Goal: Task Accomplishment & Management: Manage account settings

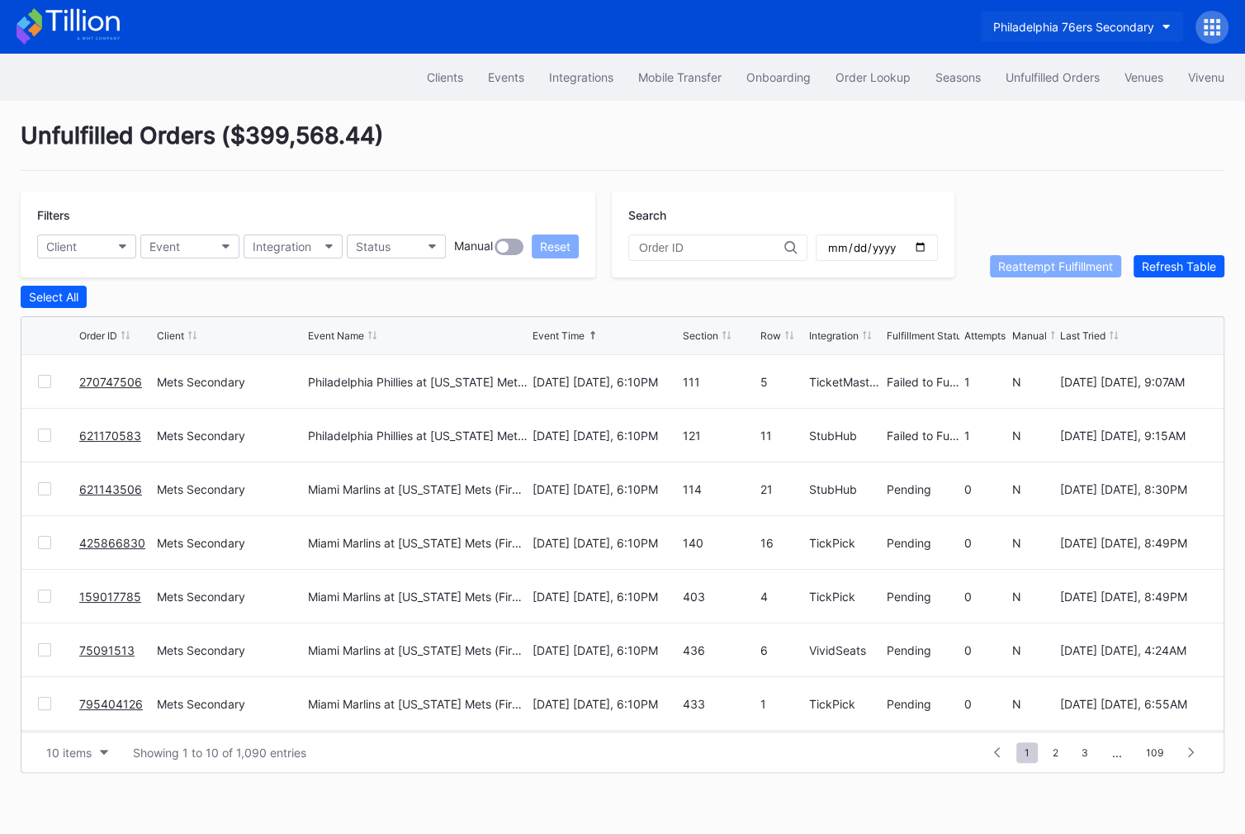
click at [1136, 17] on button "Philadelphia 76ers Secondary" at bounding box center [1082, 27] width 202 height 31
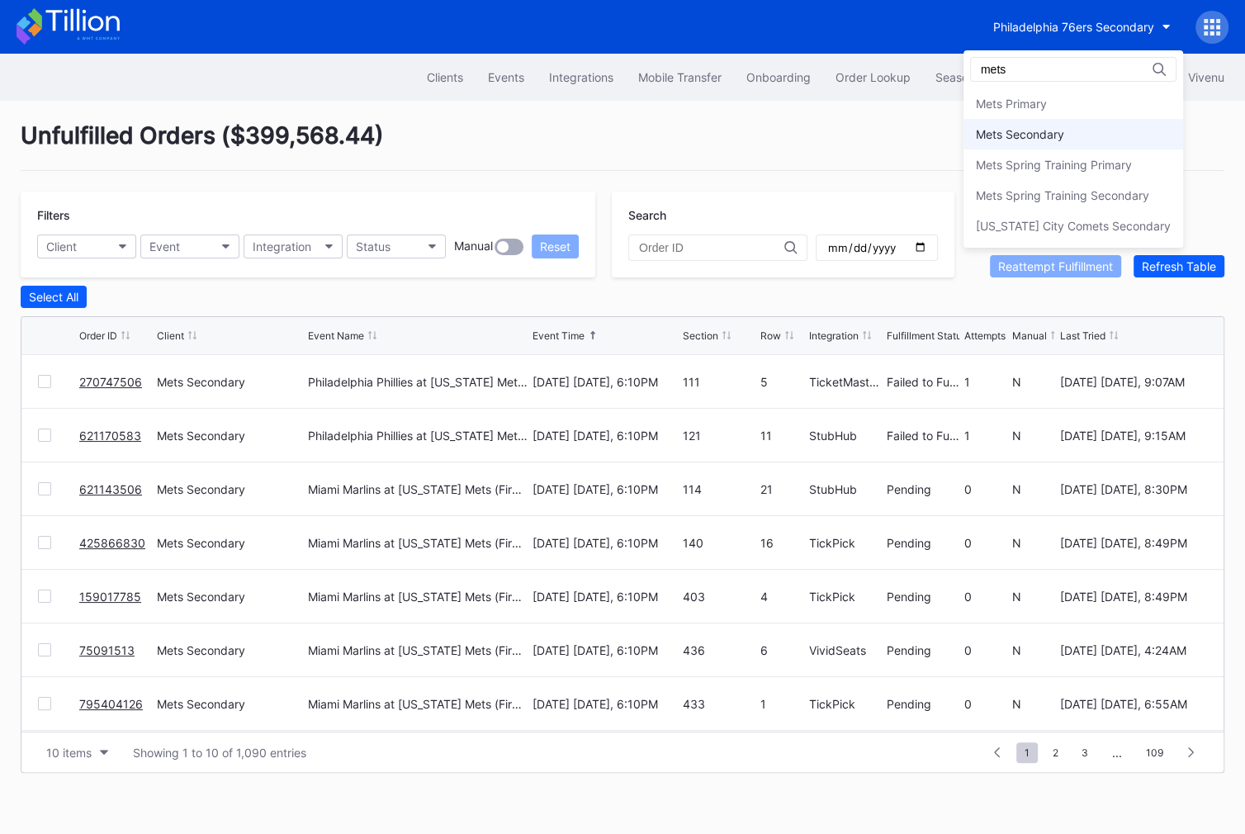
type input "mets"
click at [1075, 122] on div "Mets Secondary" at bounding box center [1073, 134] width 220 height 31
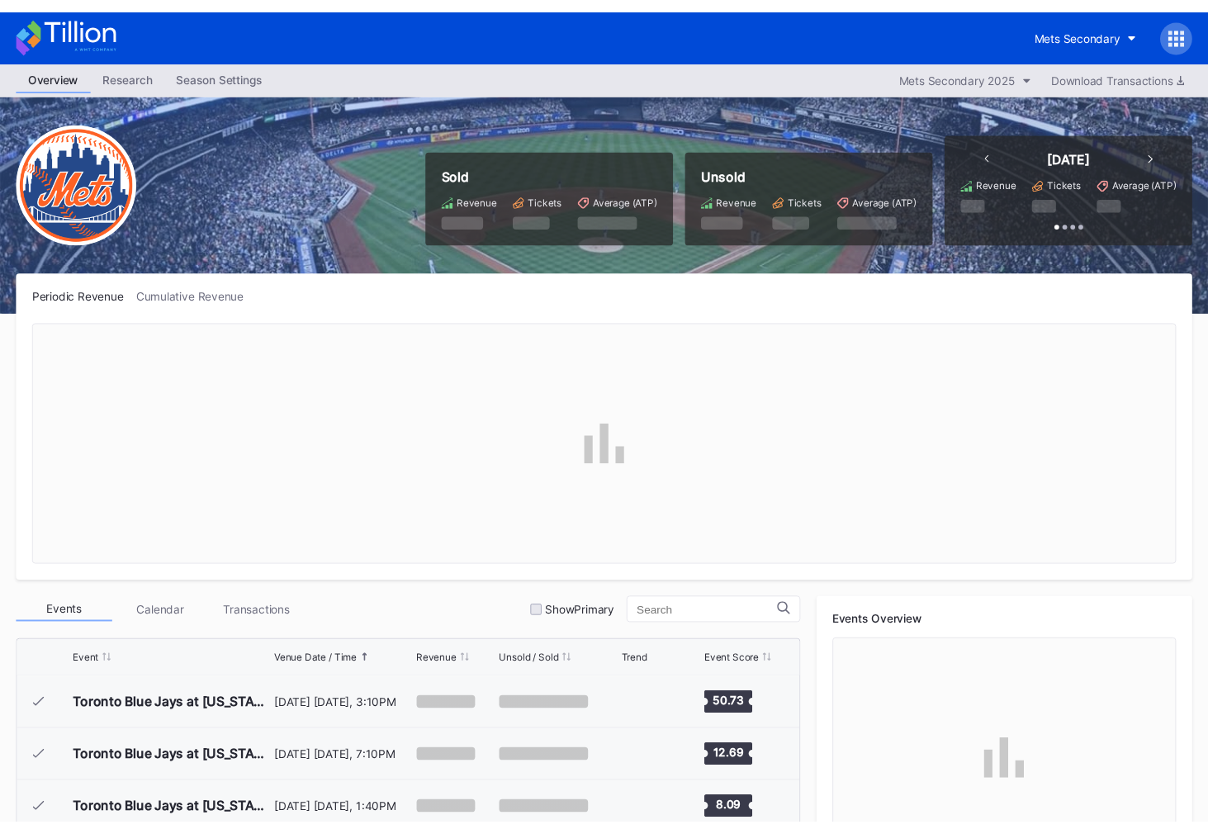
scroll to position [3434, 0]
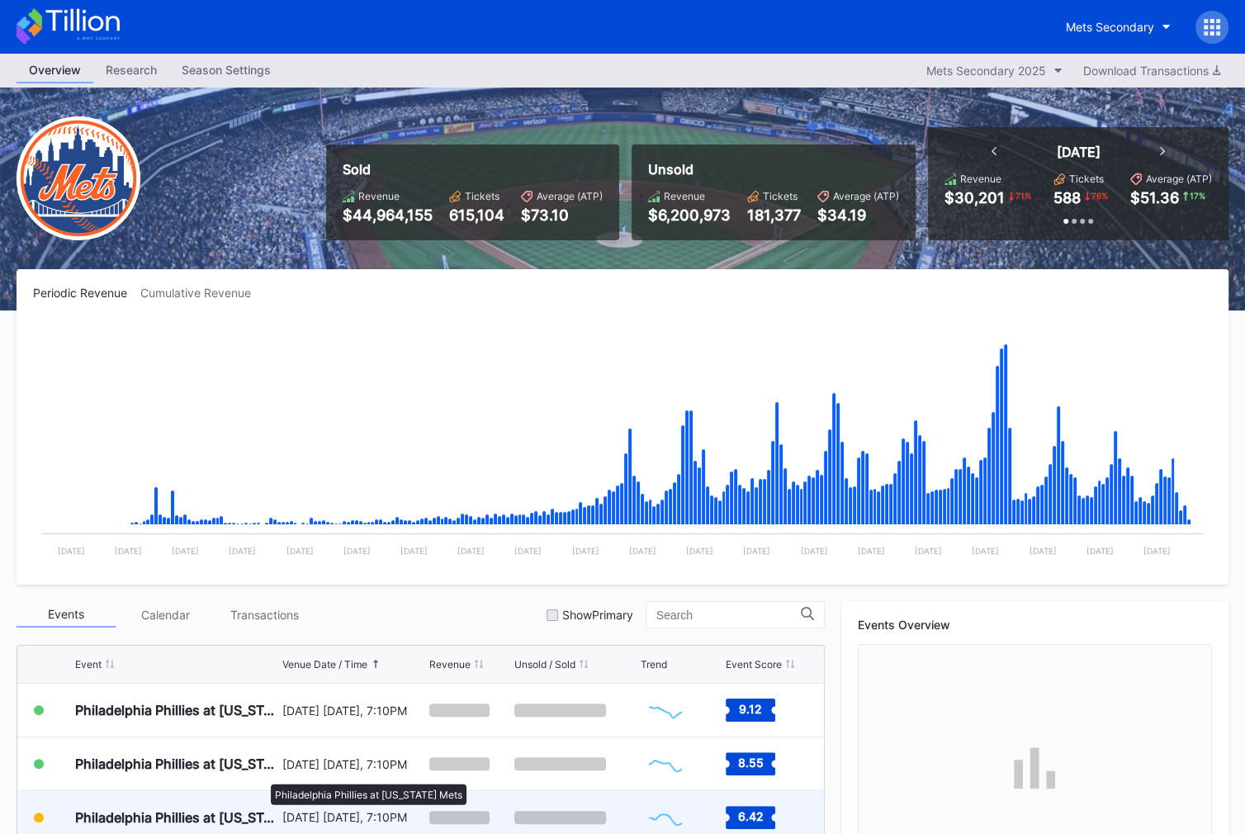
click at [262, 812] on div "Philadelphia Phillies at [US_STATE] Mets" at bounding box center [176, 817] width 203 height 17
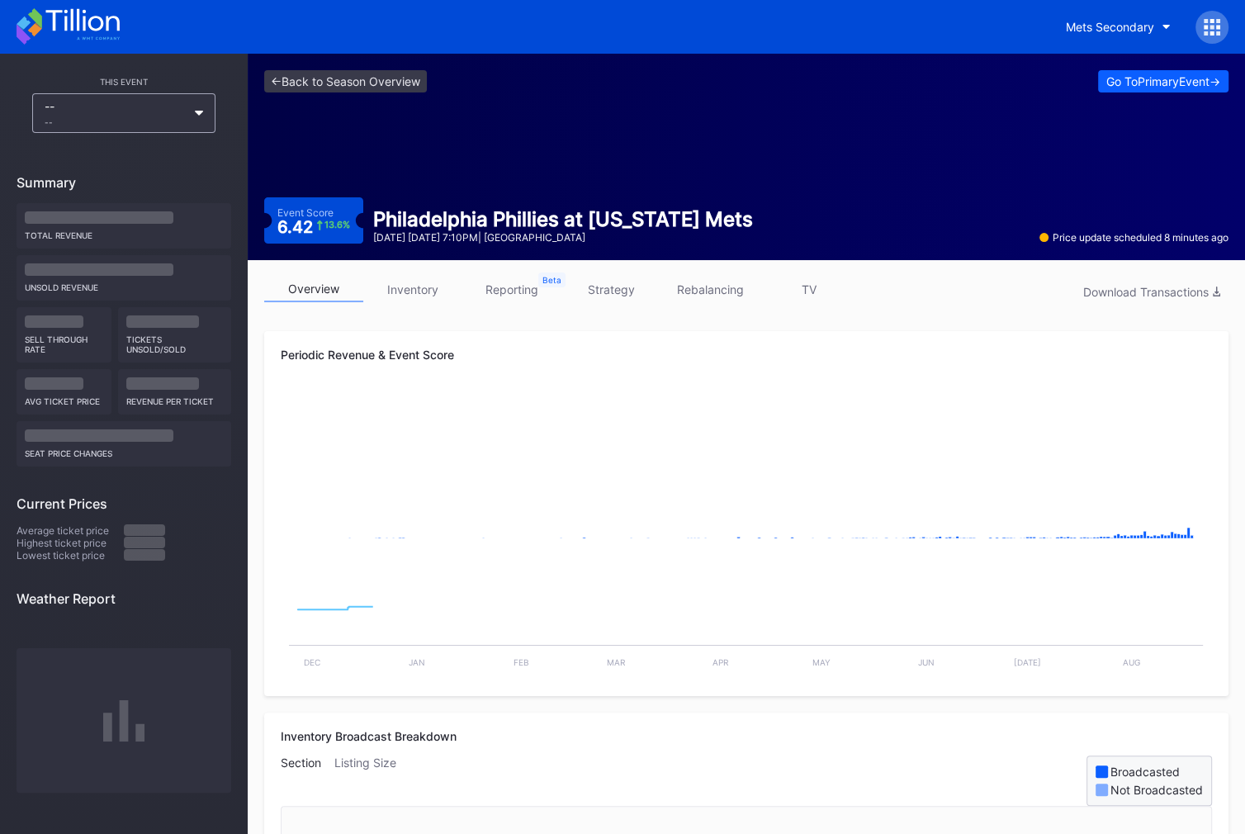
click at [411, 284] on link "inventory" at bounding box center [412, 289] width 99 height 26
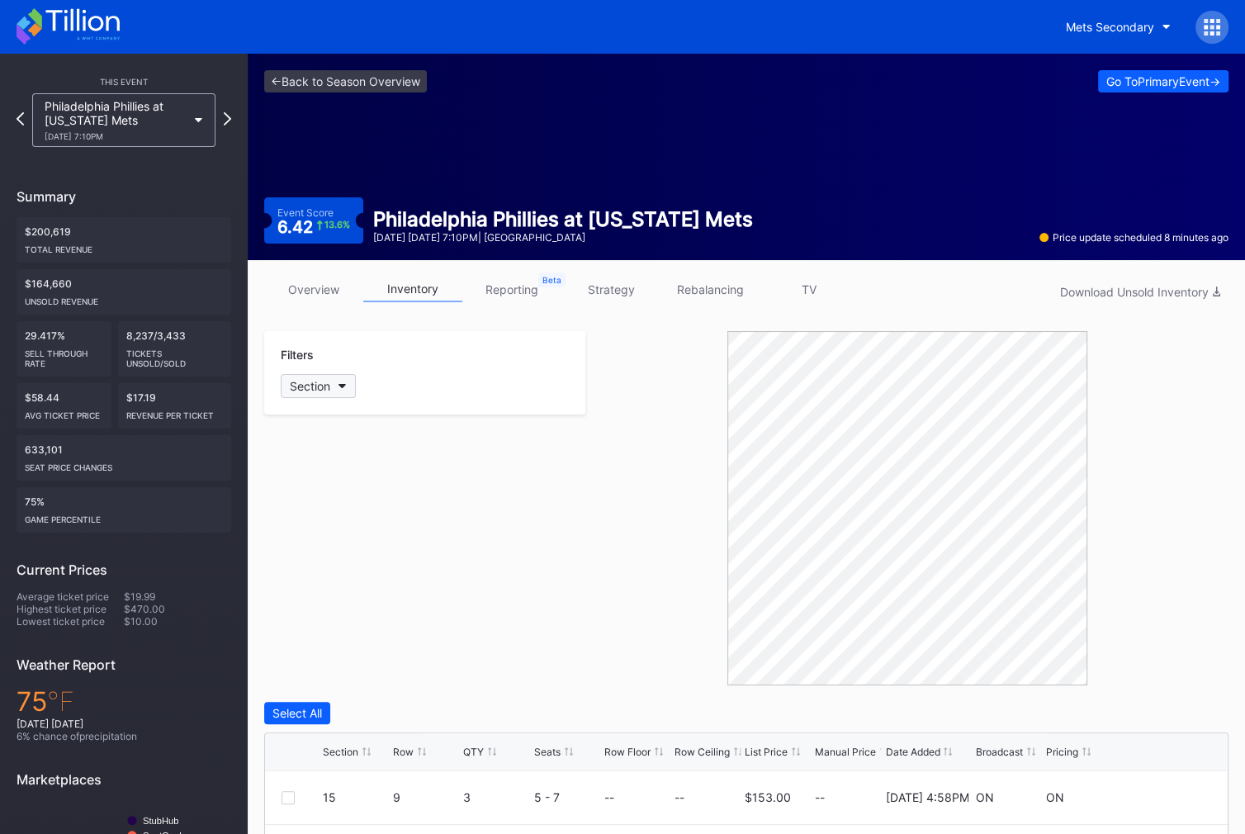
click at [324, 376] on button "Section" at bounding box center [318, 386] width 75 height 24
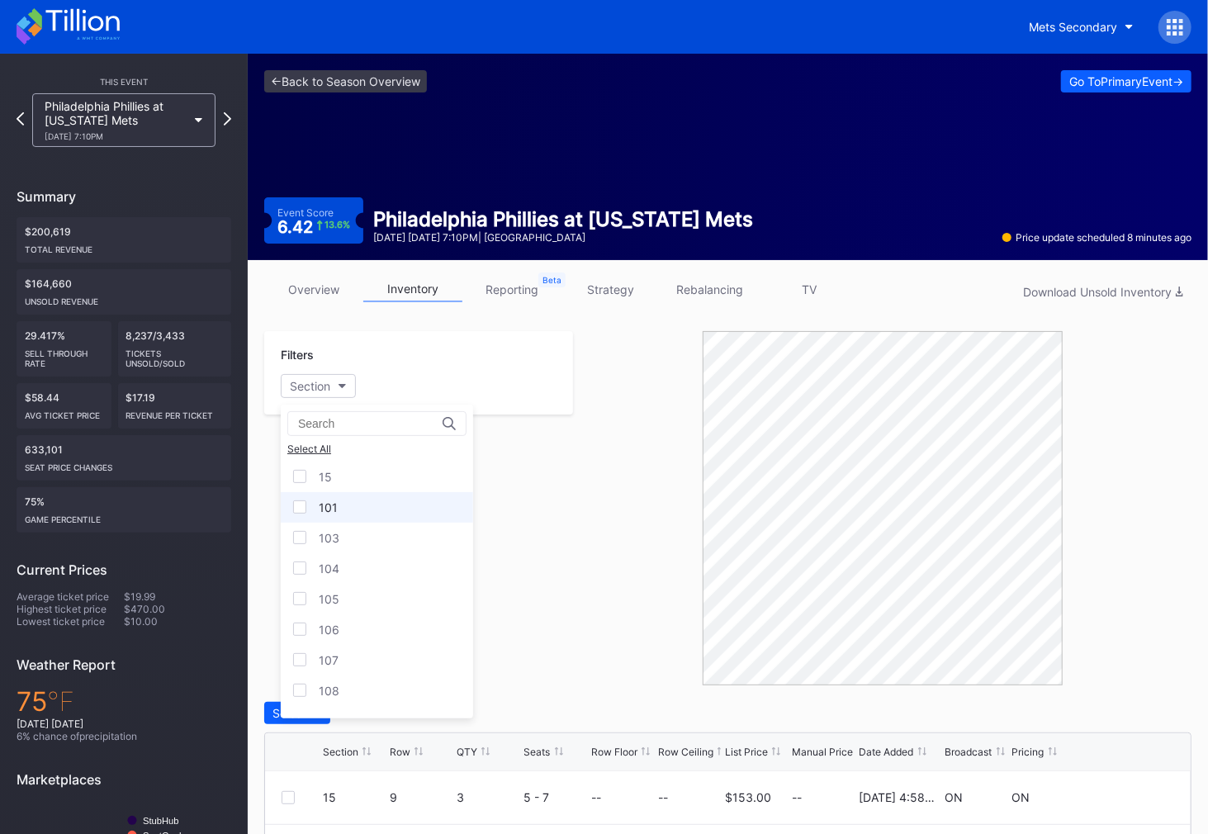
click at [360, 509] on div "101" at bounding box center [377, 507] width 192 height 31
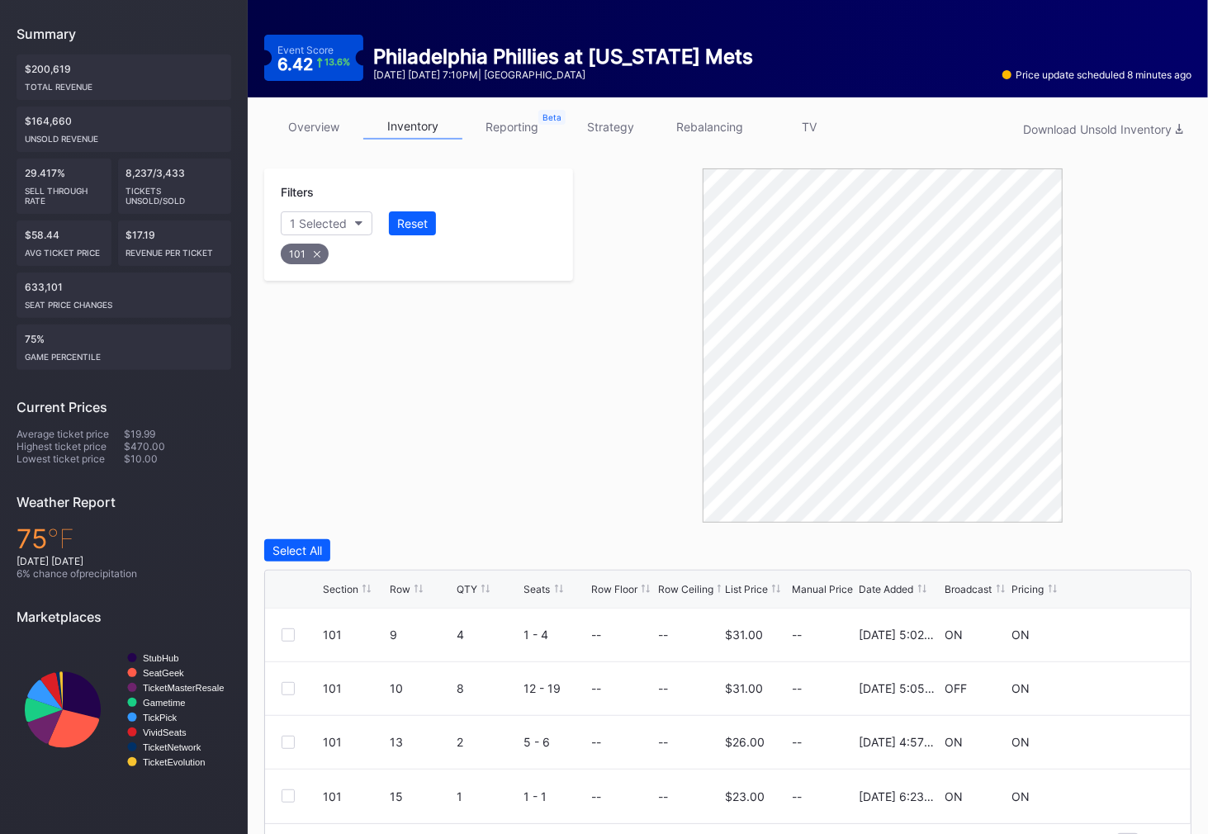
scroll to position [206, 0]
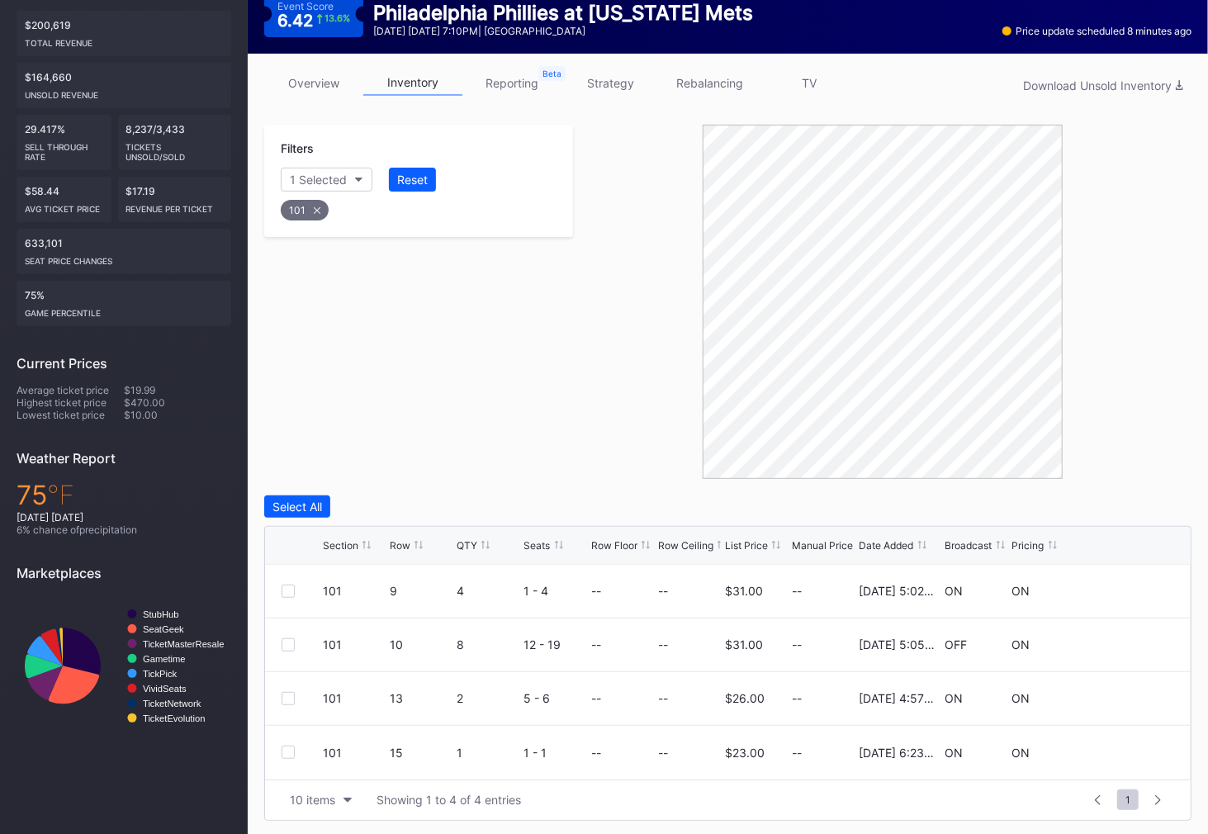
click at [408, 541] on div "Row" at bounding box center [400, 545] width 21 height 12
click at [315, 794] on div "10 items" at bounding box center [312, 799] width 45 height 14
click at [326, 706] on div "50 items" at bounding box center [320, 695] width 78 height 31
click at [289, 644] on div at bounding box center [287, 644] width 13 height 13
click at [1146, 503] on div "Delete 1 Row" at bounding box center [1149, 506] width 67 height 14
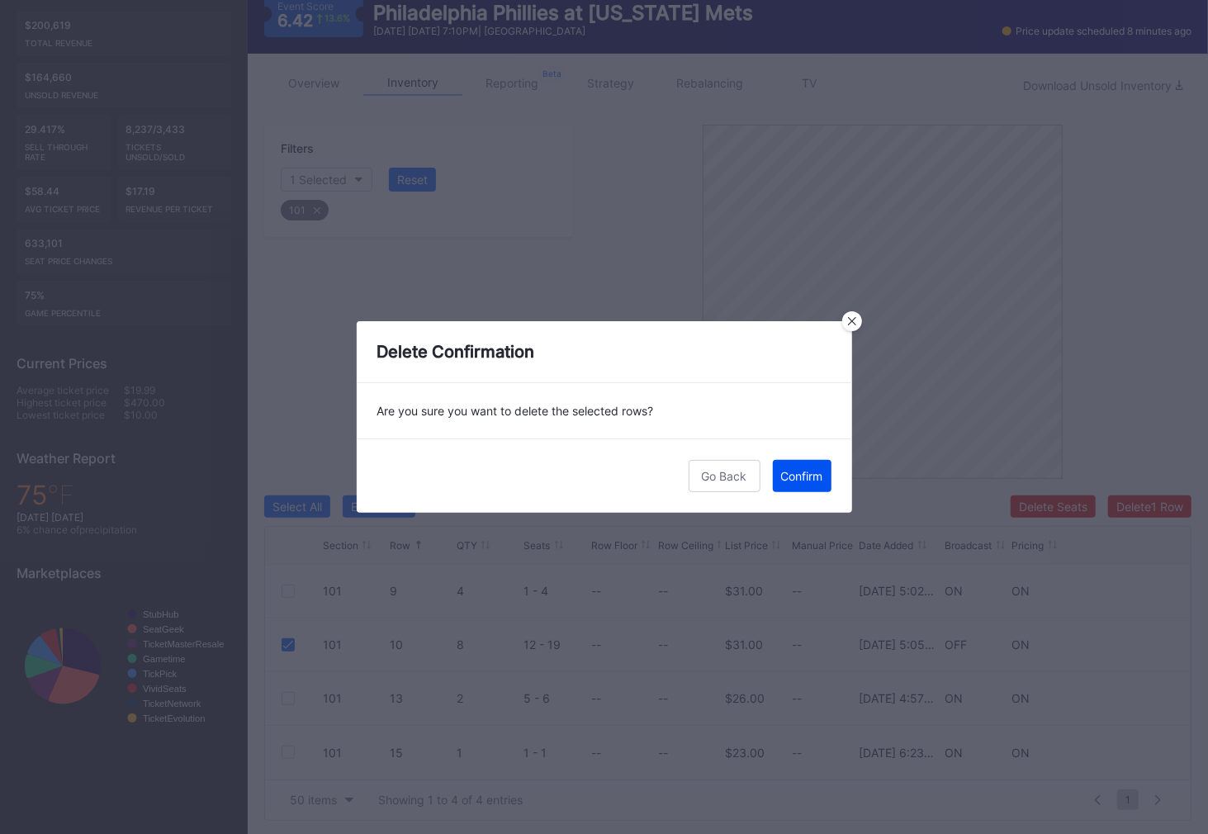
click at [818, 480] on div "Confirm" at bounding box center [802, 476] width 42 height 14
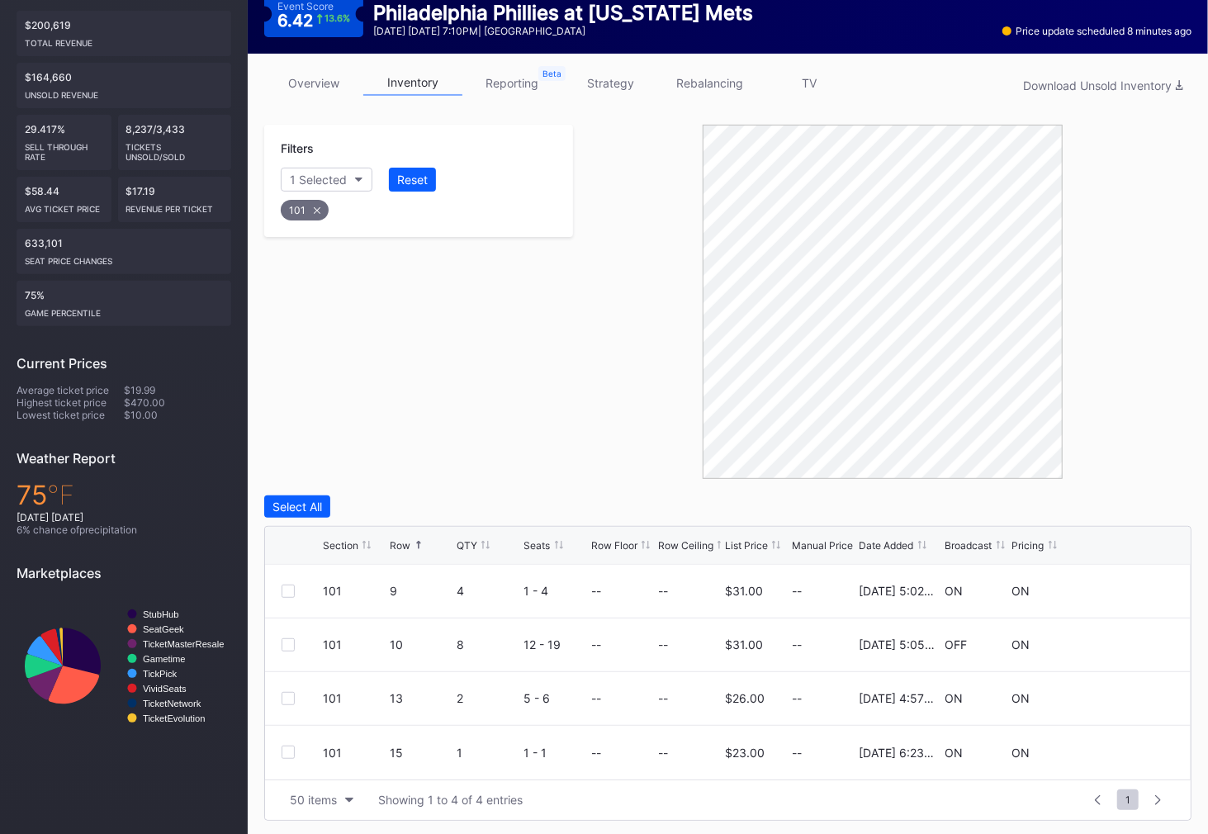
click at [316, 210] on icon at bounding box center [317, 210] width 7 height 7
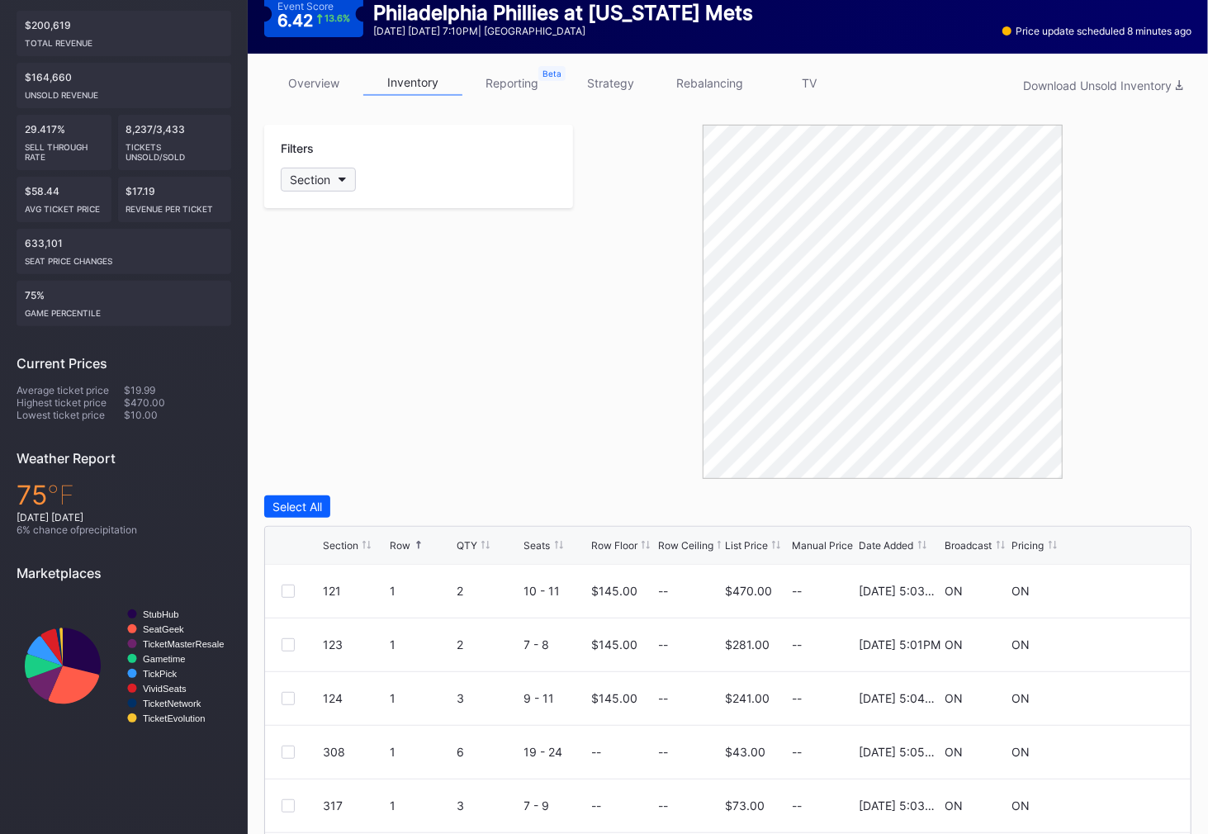
click at [318, 179] on div "Section" at bounding box center [310, 180] width 40 height 14
click at [332, 447] on div "107" at bounding box center [329, 454] width 20 height 14
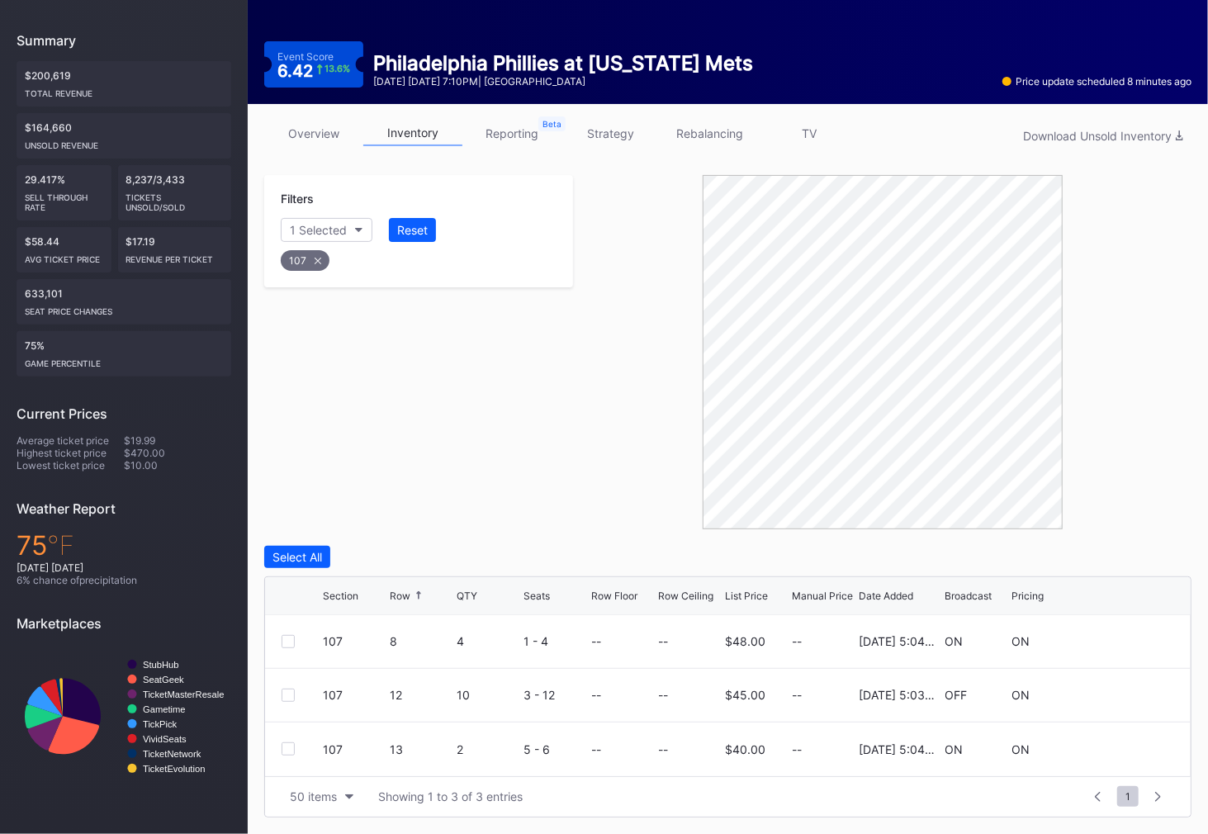
scroll to position [153, 0]
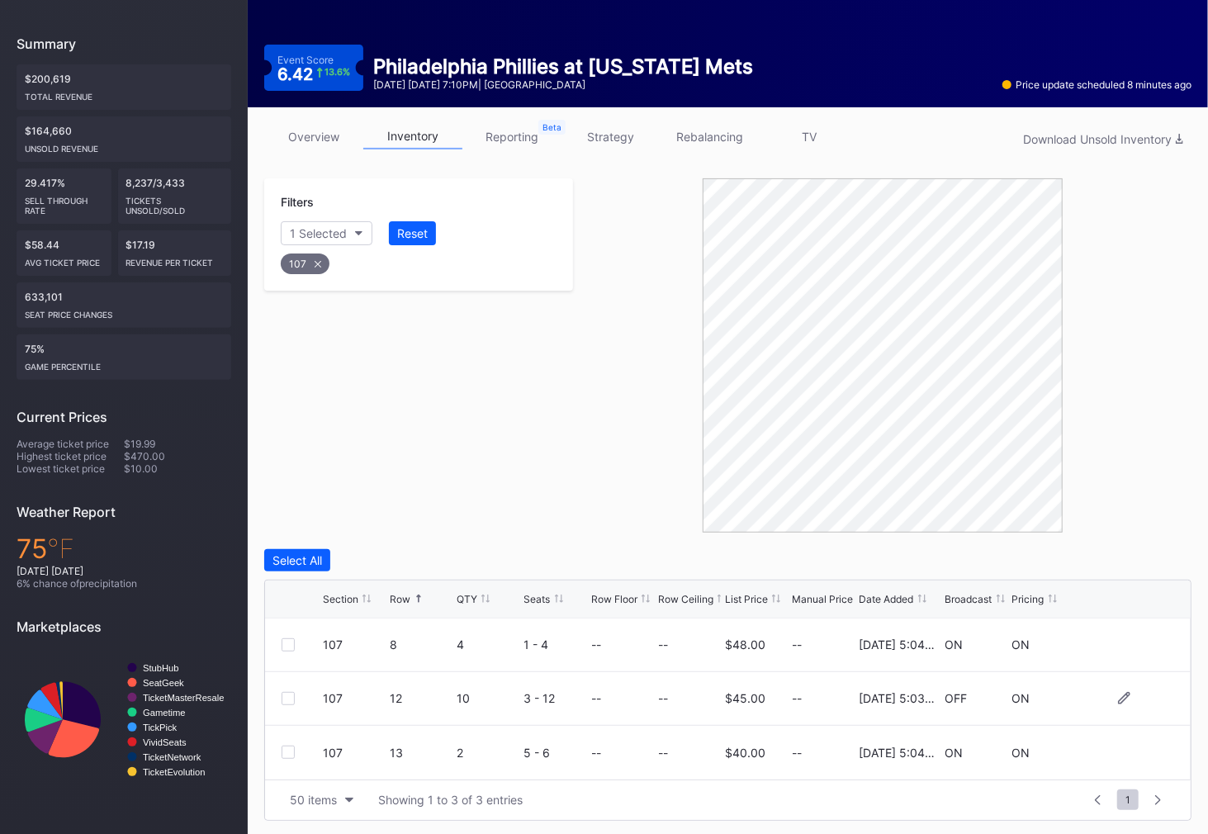
click at [289, 693] on div at bounding box center [287, 698] width 13 height 13
click at [1143, 555] on div "Delete 1 Row" at bounding box center [1149, 560] width 67 height 14
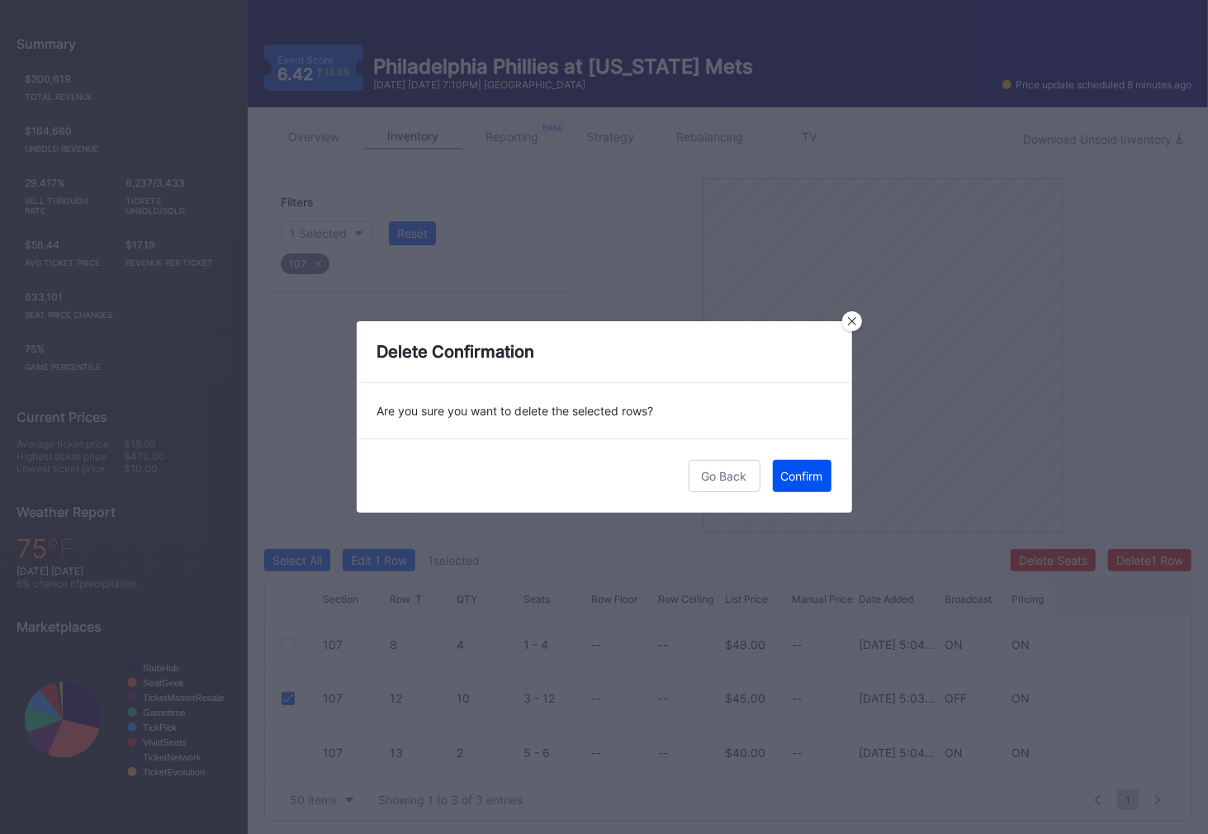
click at [798, 482] on div "Confirm" at bounding box center [802, 476] width 42 height 14
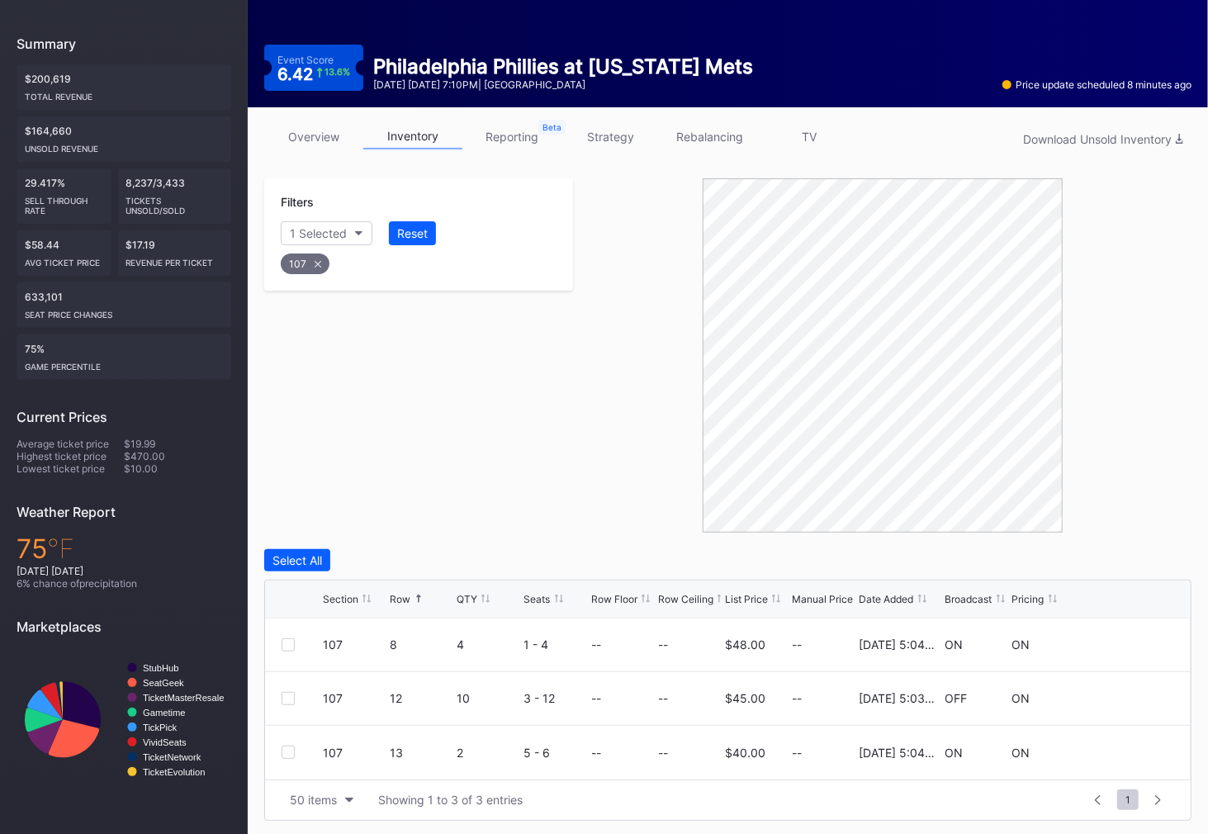
click at [319, 261] on icon at bounding box center [317, 264] width 7 height 7
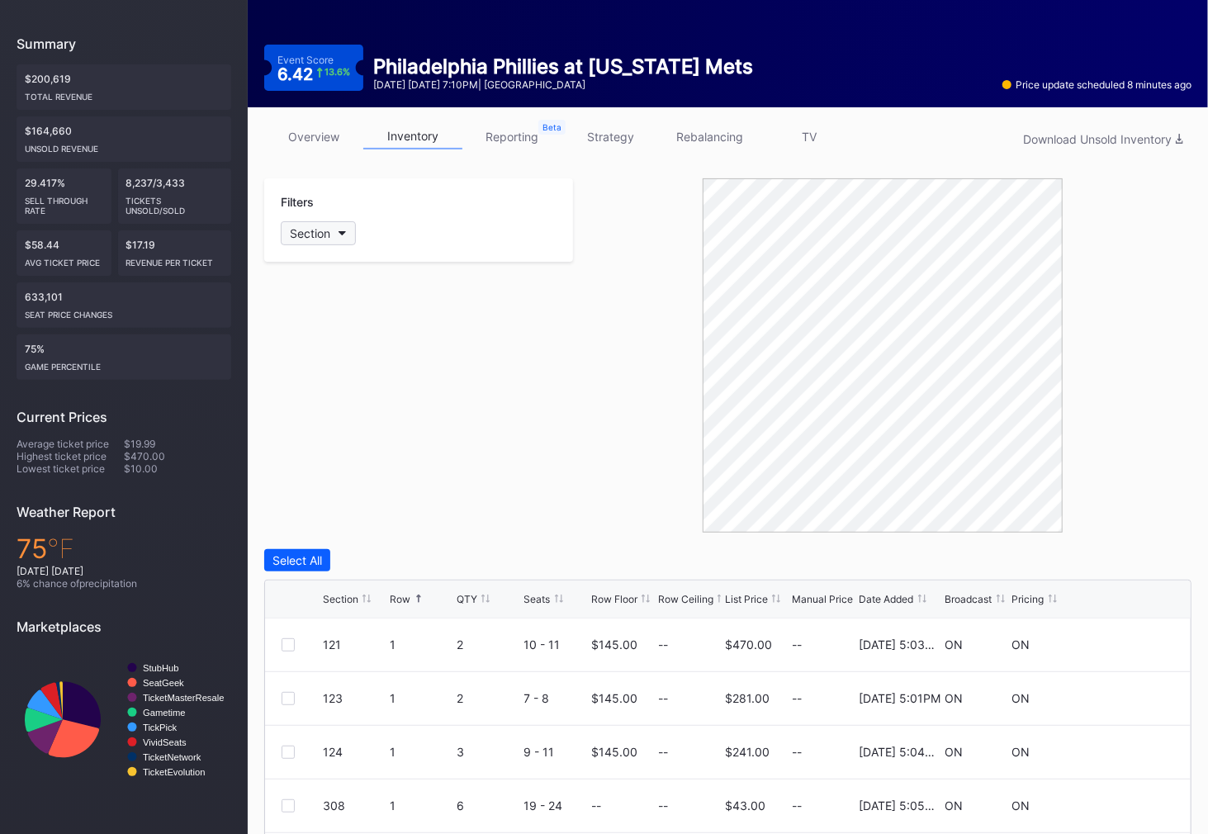
click at [319, 231] on div "Section" at bounding box center [310, 233] width 40 height 14
type input "109"
click at [307, 319] on div "109" at bounding box center [377, 324] width 192 height 31
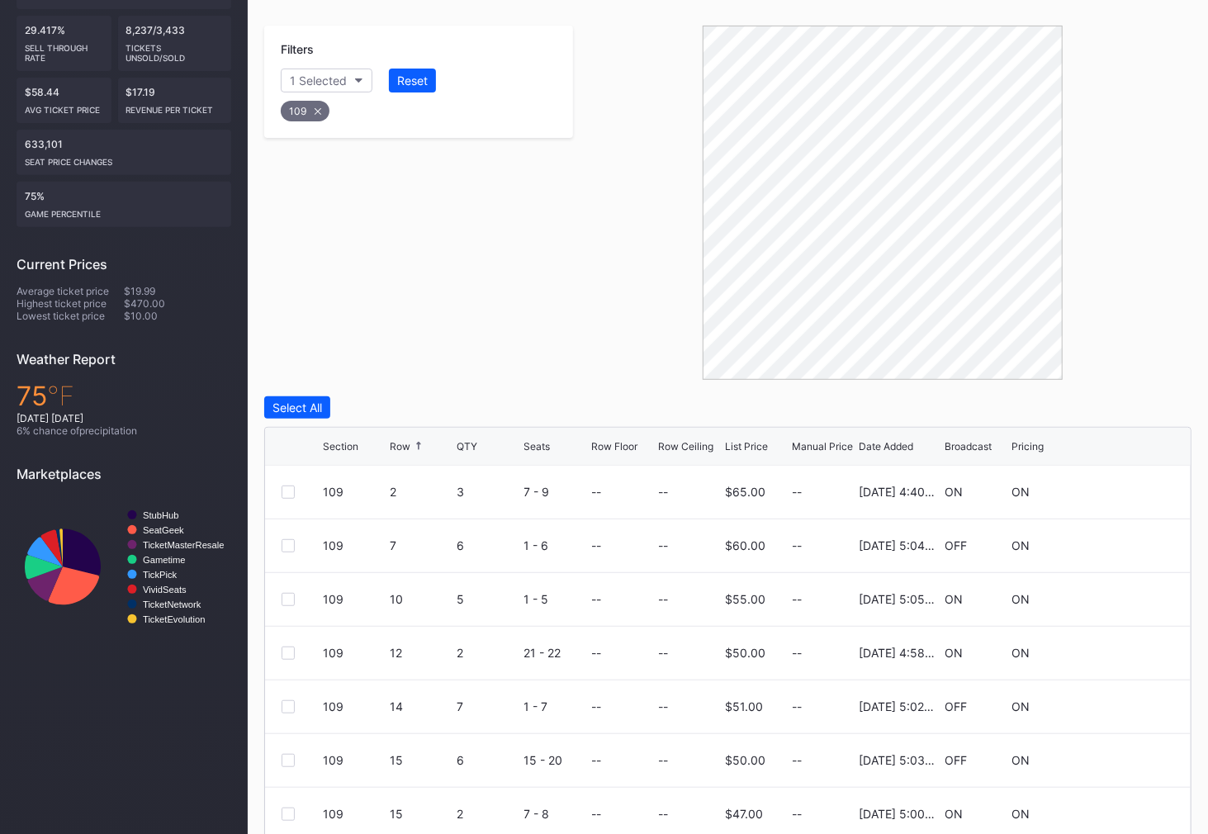
scroll to position [368, 0]
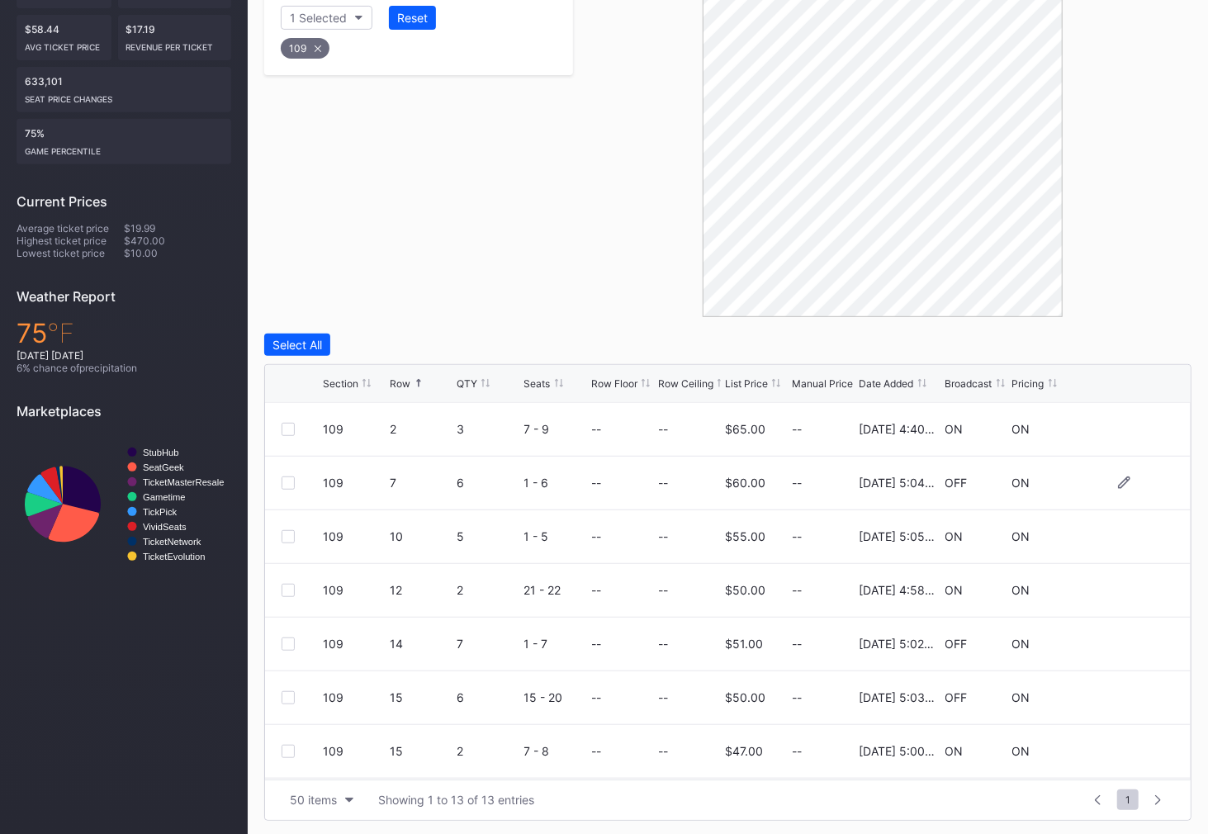
click at [286, 481] on div at bounding box center [287, 482] width 13 height 13
click at [1118, 349] on div "Delete 1 Row" at bounding box center [1149, 345] width 67 height 14
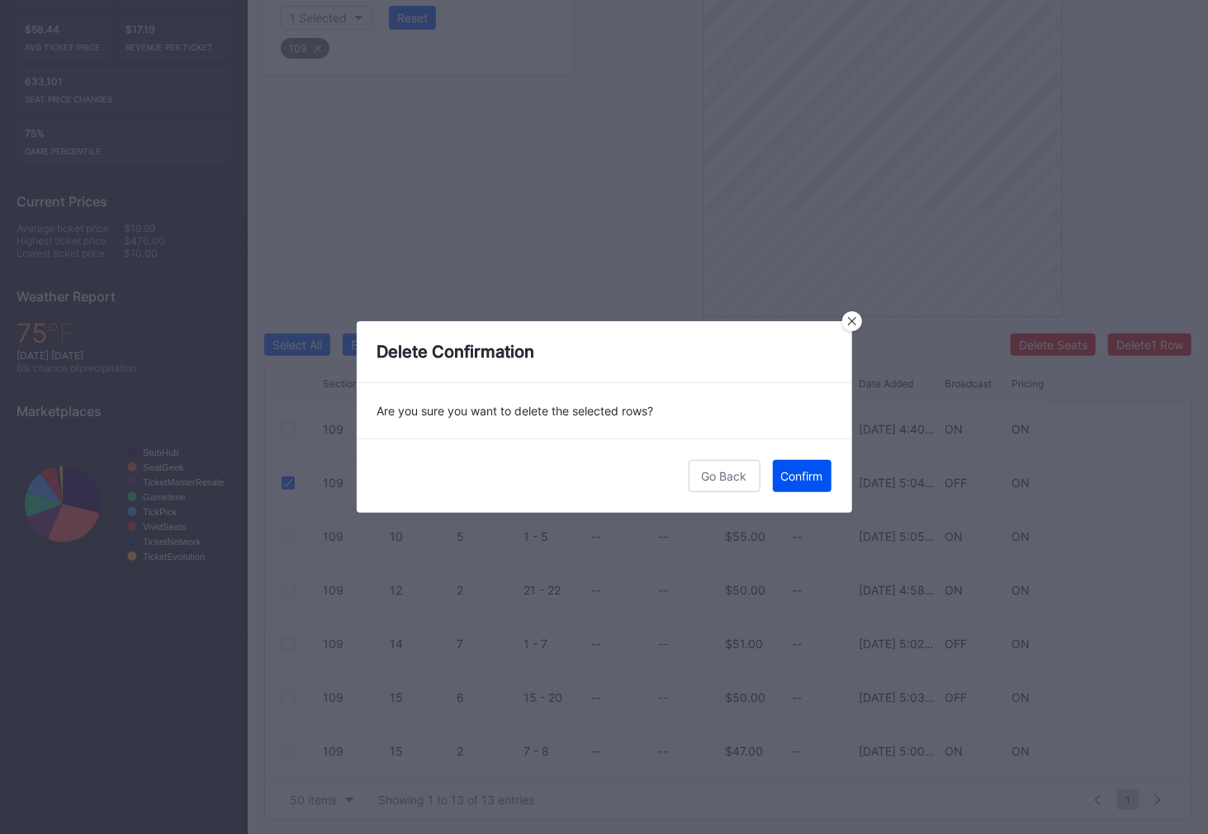
click at [801, 483] on button "Confirm" at bounding box center [802, 476] width 59 height 32
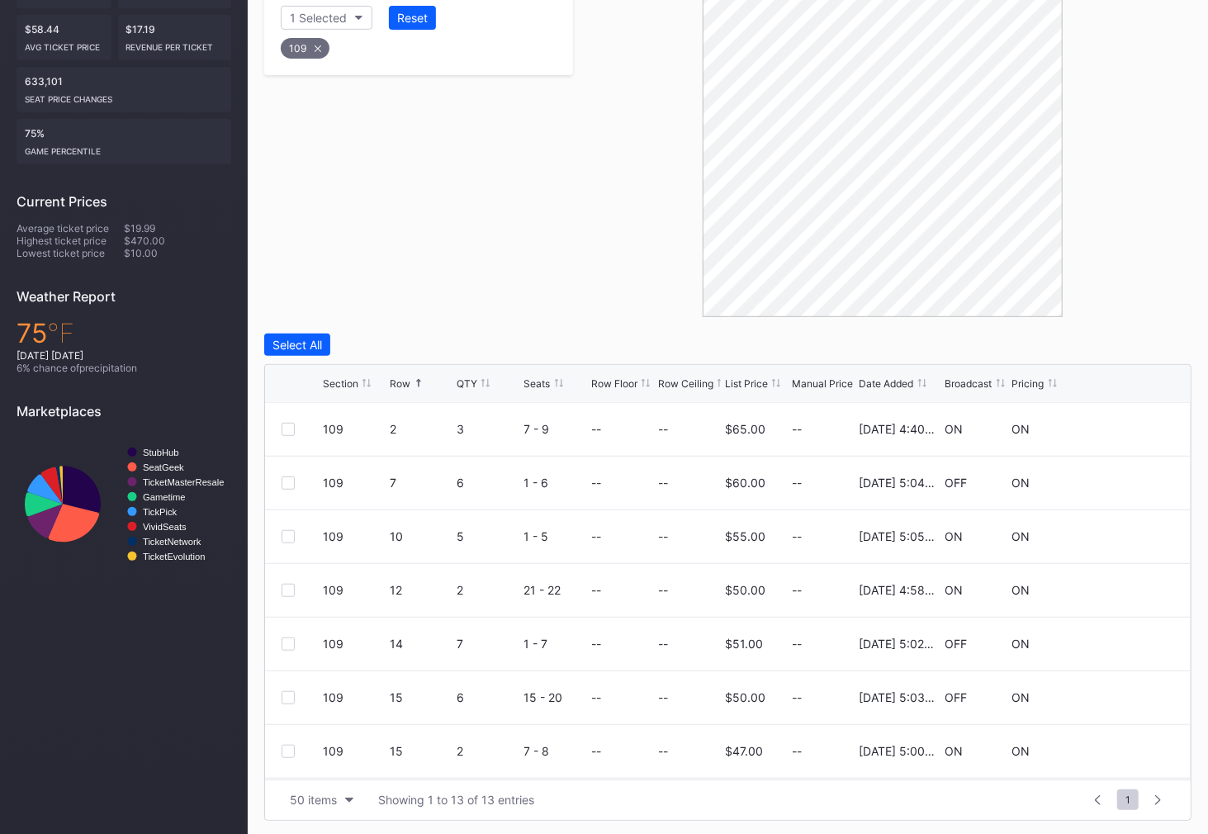
click at [316, 45] on icon at bounding box center [317, 48] width 7 height 7
click at [316, 45] on div "Filters 1 Selected Reset 109" at bounding box center [418, 140] width 309 height 354
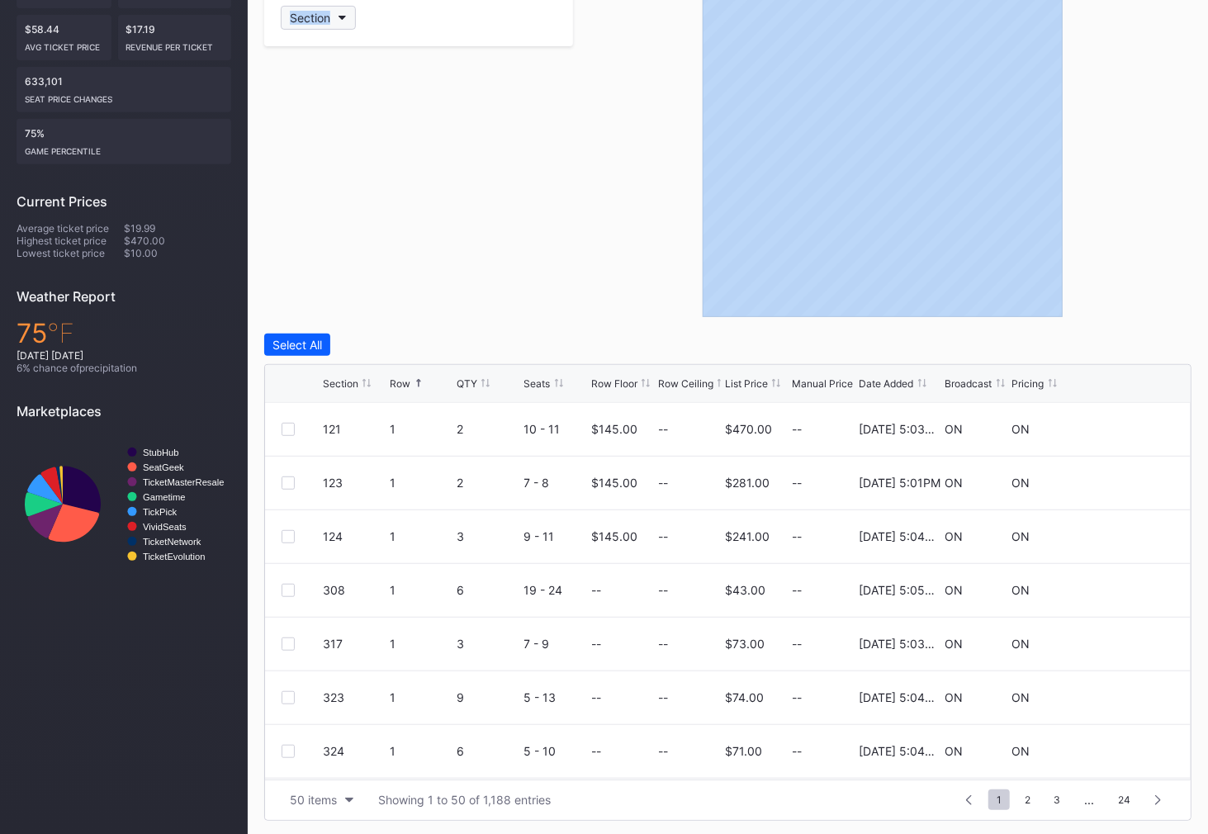
click at [312, 11] on div "Section" at bounding box center [310, 18] width 40 height 14
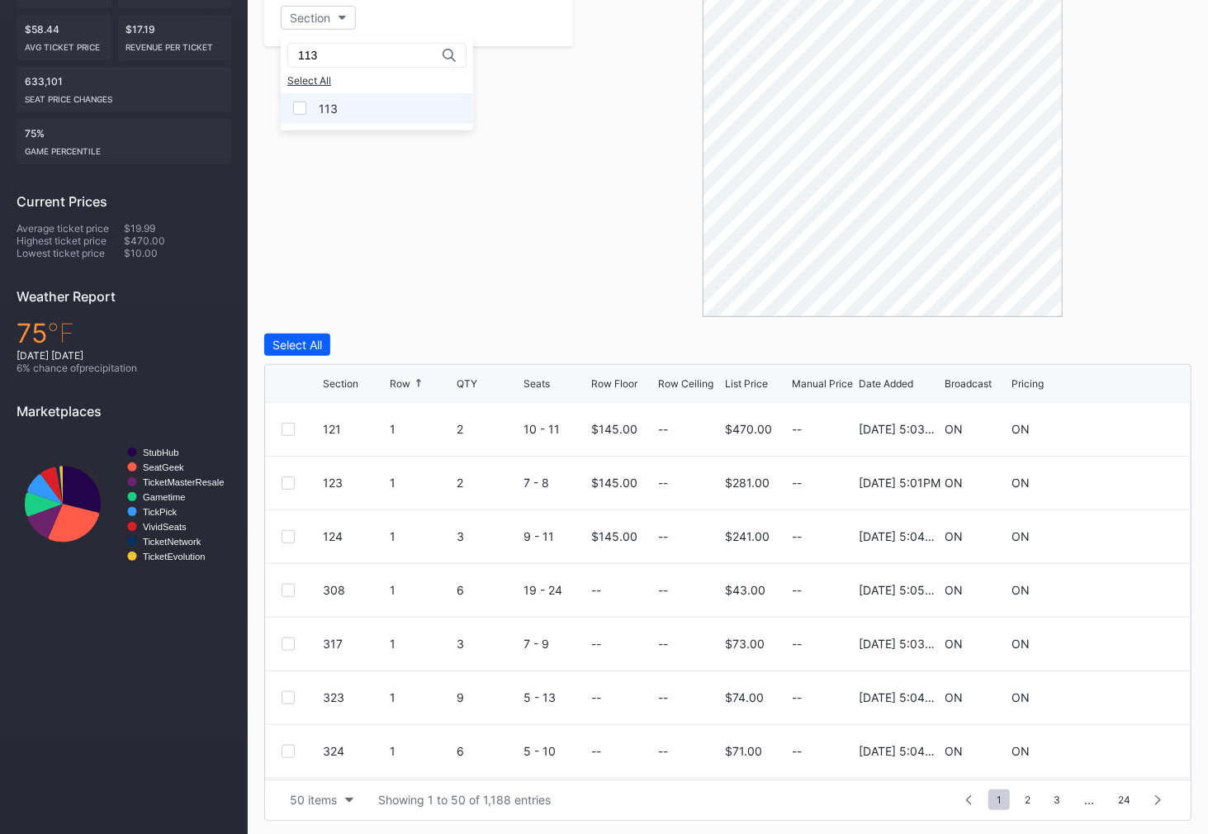
type input "113"
click at [319, 102] on div "113" at bounding box center [328, 109] width 19 height 14
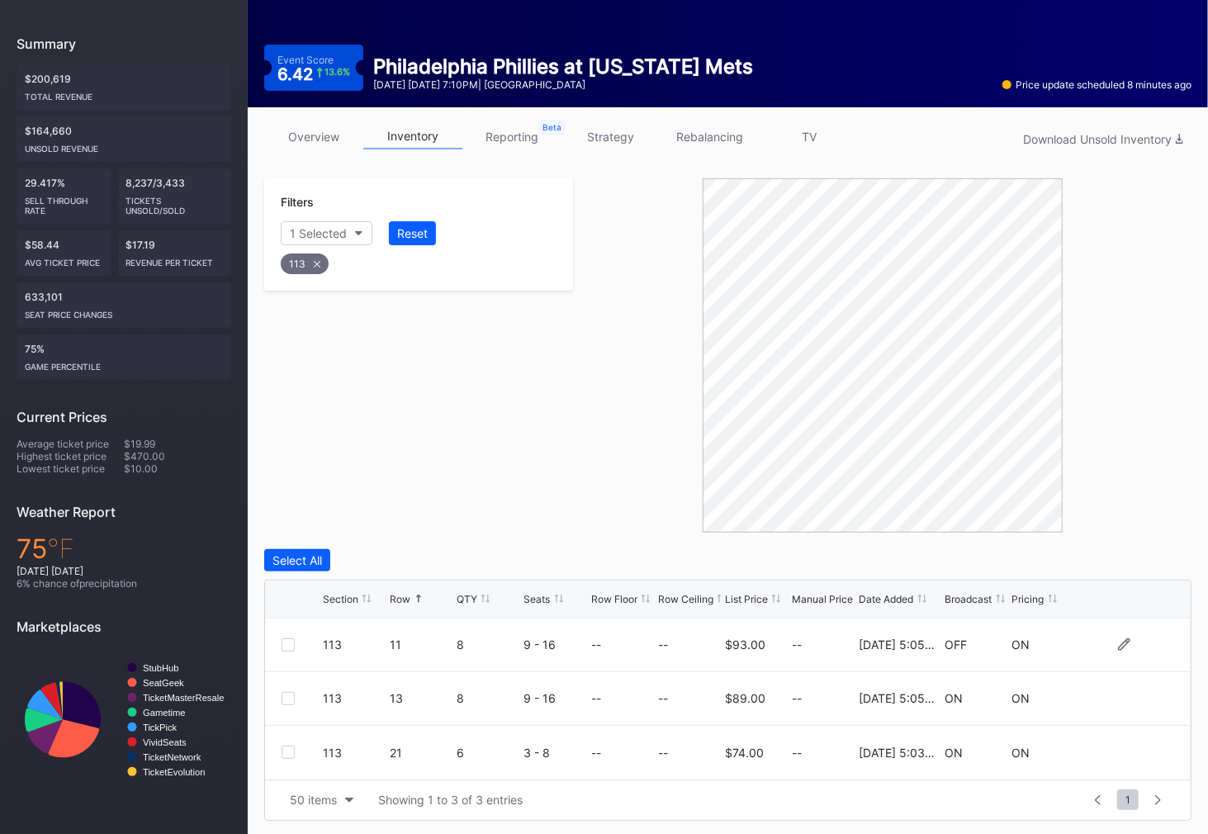
click at [286, 645] on div at bounding box center [287, 644] width 13 height 13
click at [1158, 566] on button "Delete 1 Row" at bounding box center [1149, 560] width 83 height 22
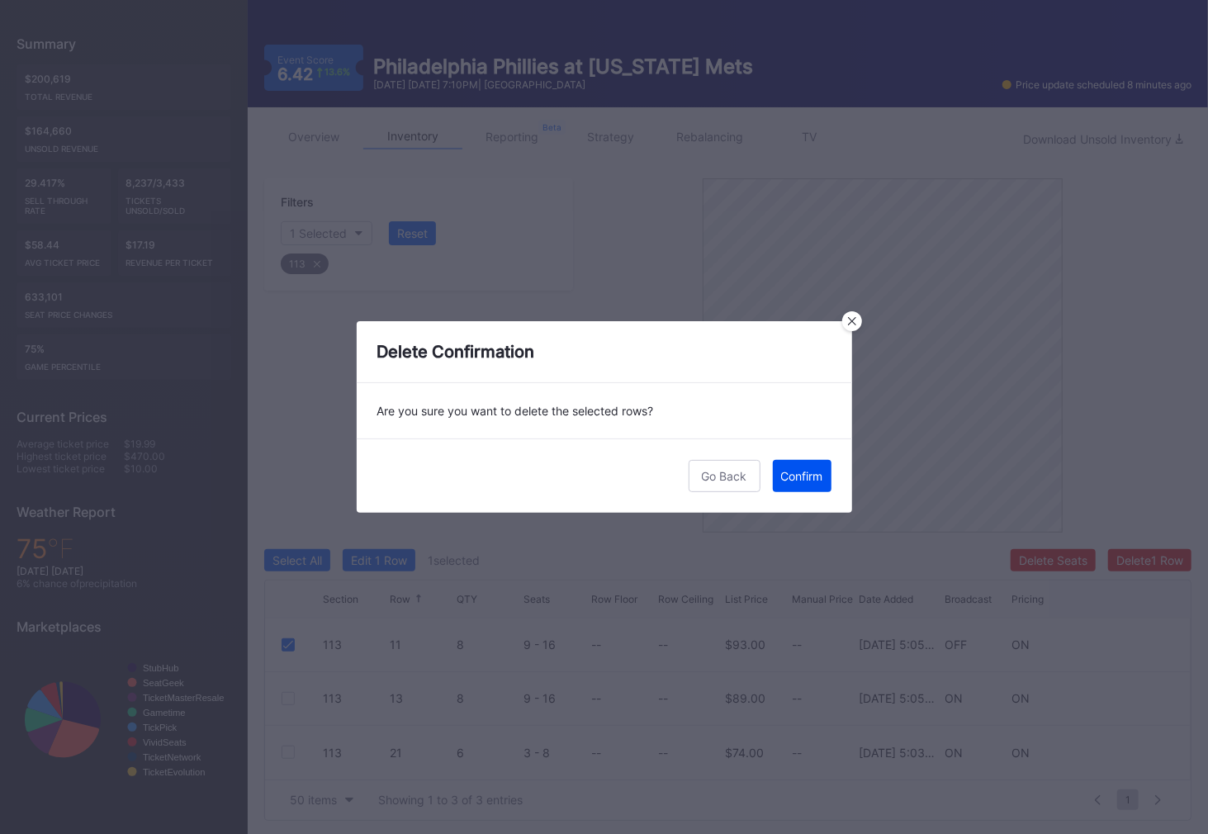
click at [802, 471] on div "Confirm" at bounding box center [802, 476] width 42 height 14
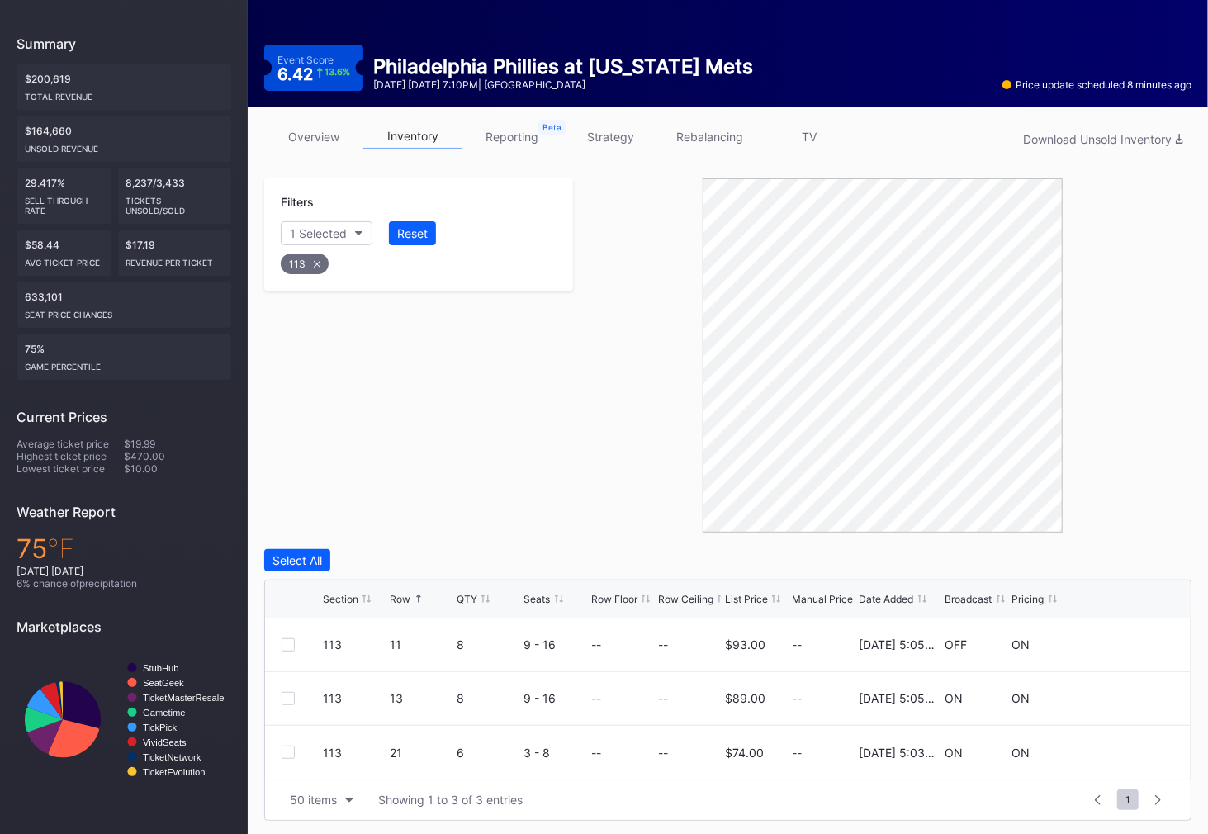
click at [317, 262] on icon at bounding box center [317, 263] width 7 height 7
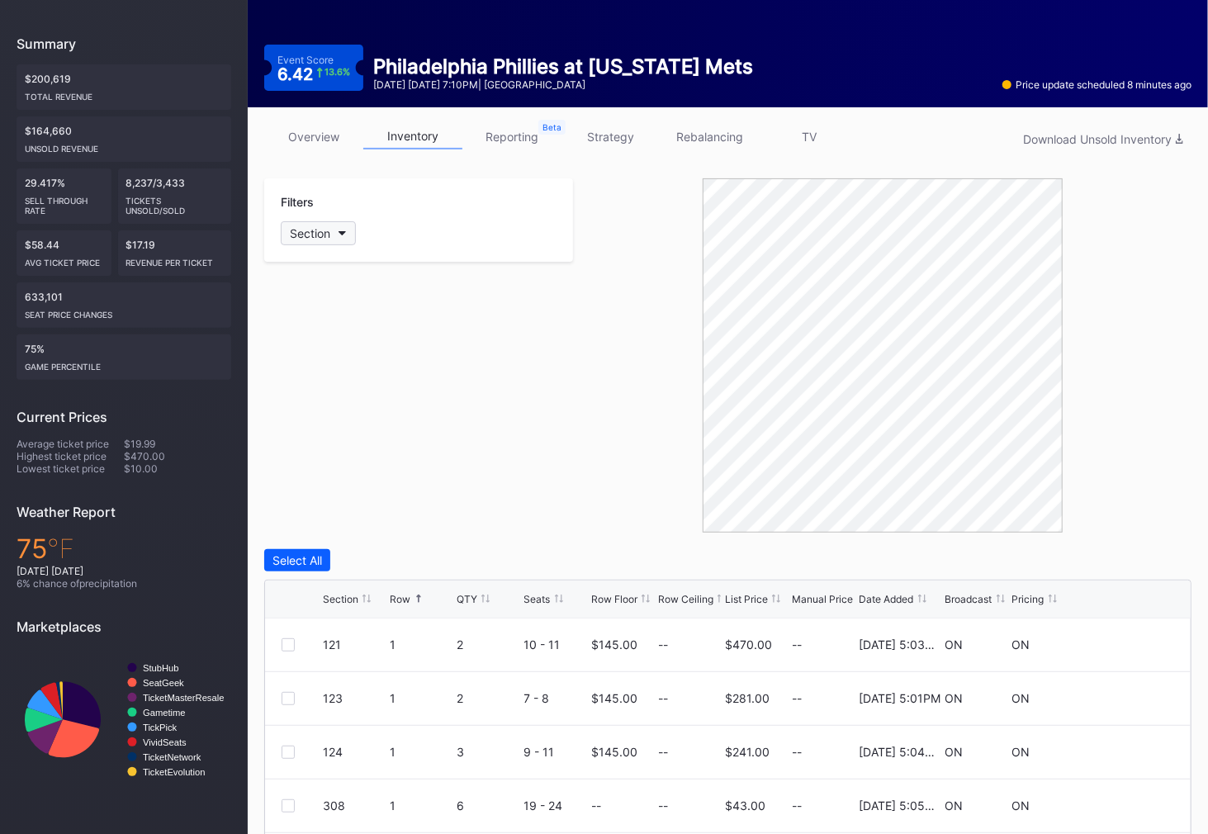
click at [310, 226] on div "Section" at bounding box center [310, 233] width 40 height 14
type input "q"
type input "114"
click at [341, 337] on div "114" at bounding box center [377, 324] width 192 height 31
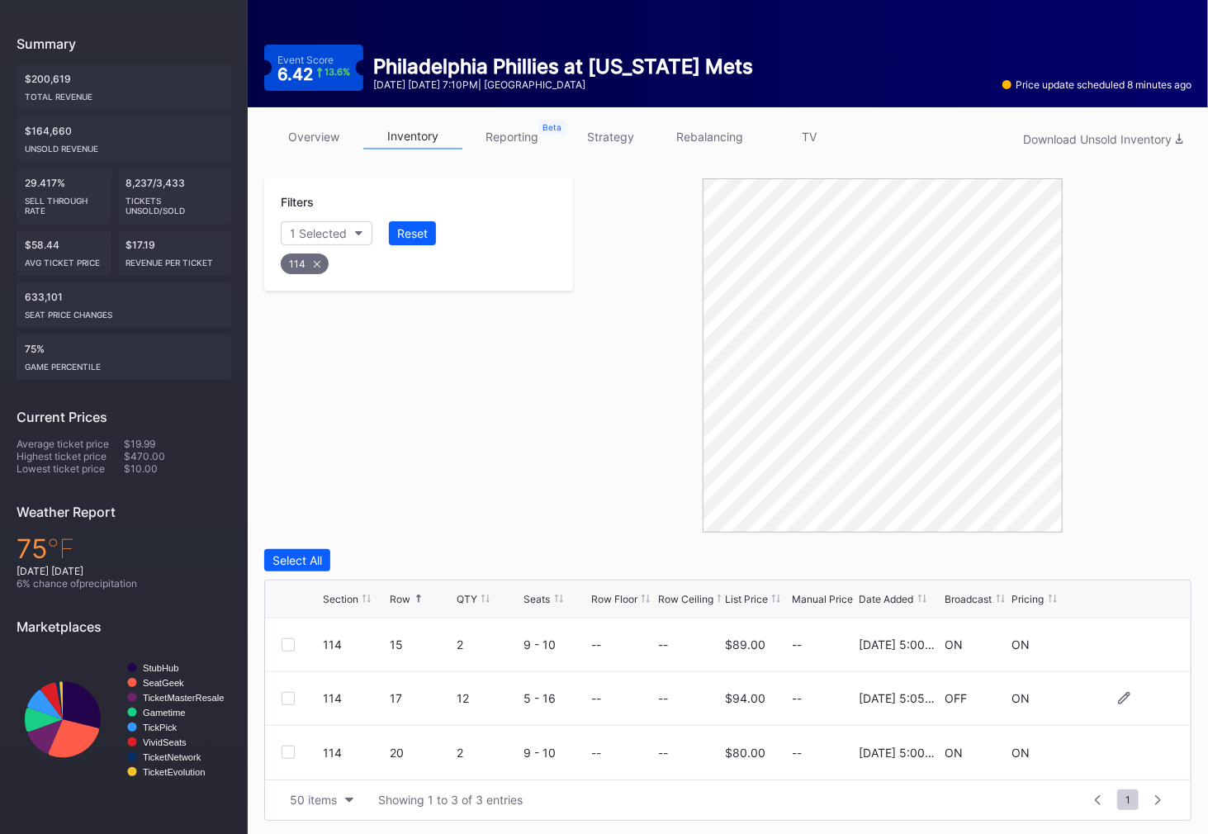
click at [286, 697] on div at bounding box center [287, 698] width 13 height 13
click at [1149, 553] on div "Delete 1 Row" at bounding box center [1149, 560] width 67 height 14
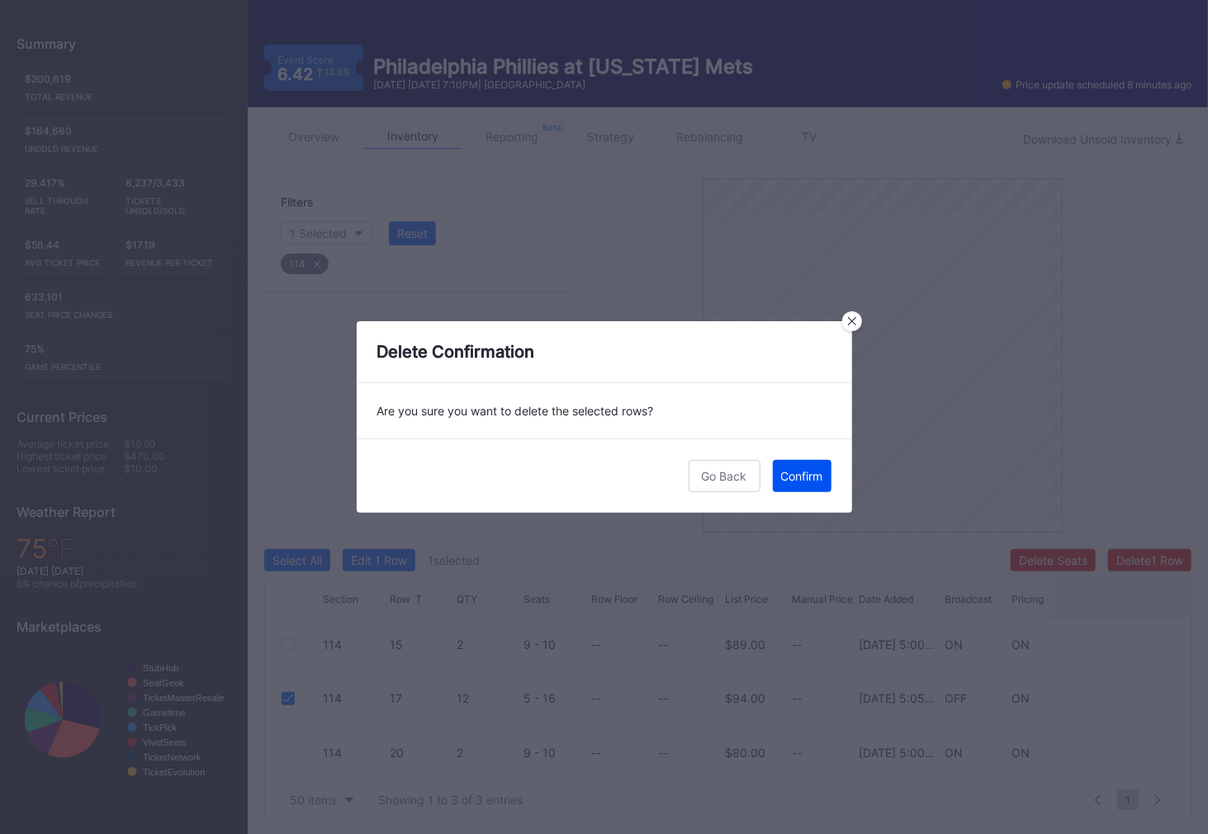
click at [807, 479] on div "Confirm" at bounding box center [802, 476] width 42 height 14
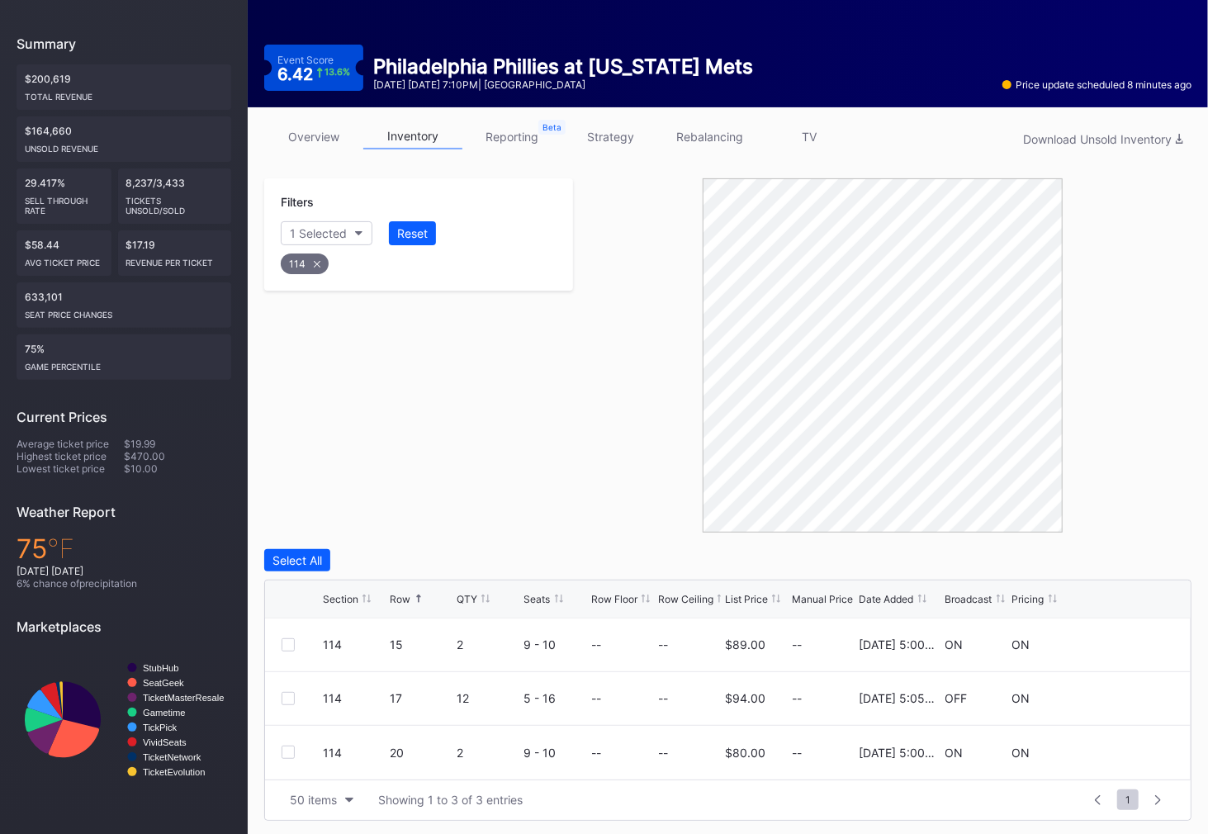
click at [317, 261] on icon at bounding box center [317, 264] width 7 height 7
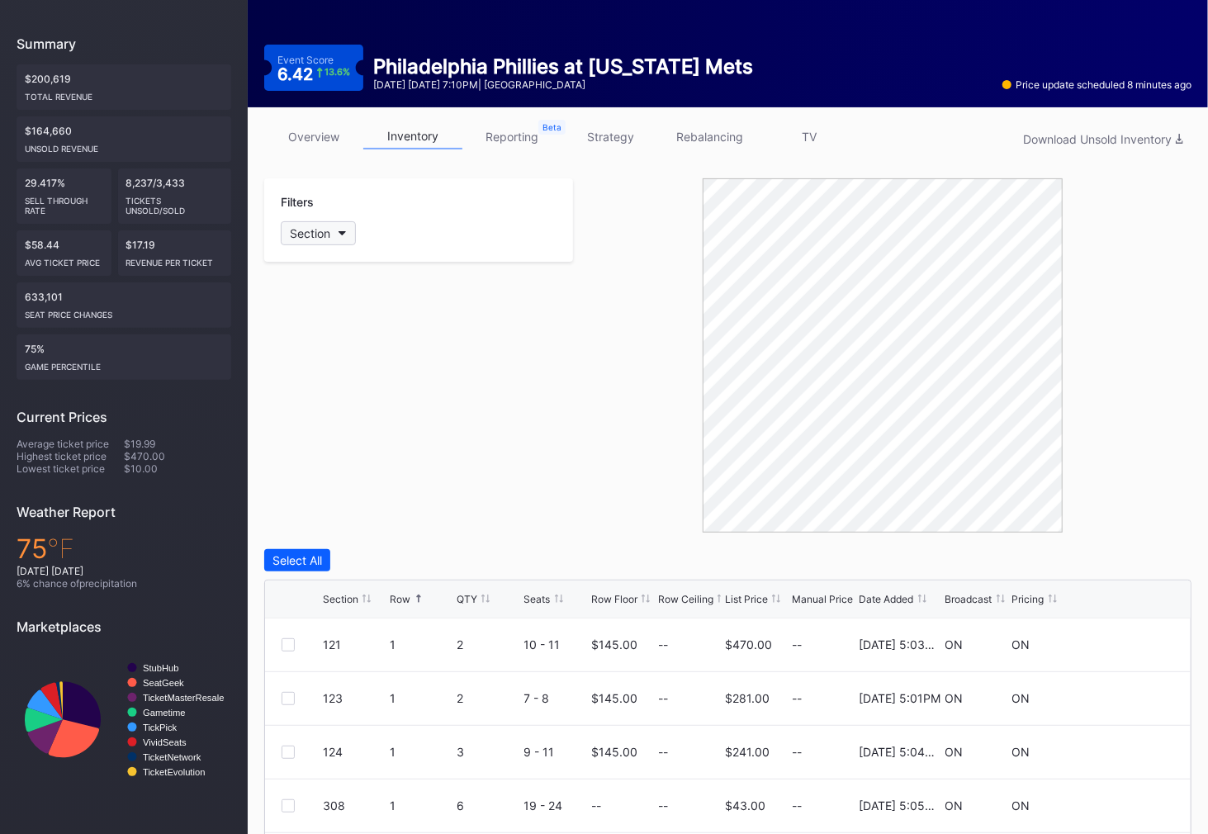
click at [319, 229] on div "Section" at bounding box center [310, 233] width 40 height 14
type input "121"
click at [325, 318] on div "121" at bounding box center [328, 324] width 18 height 14
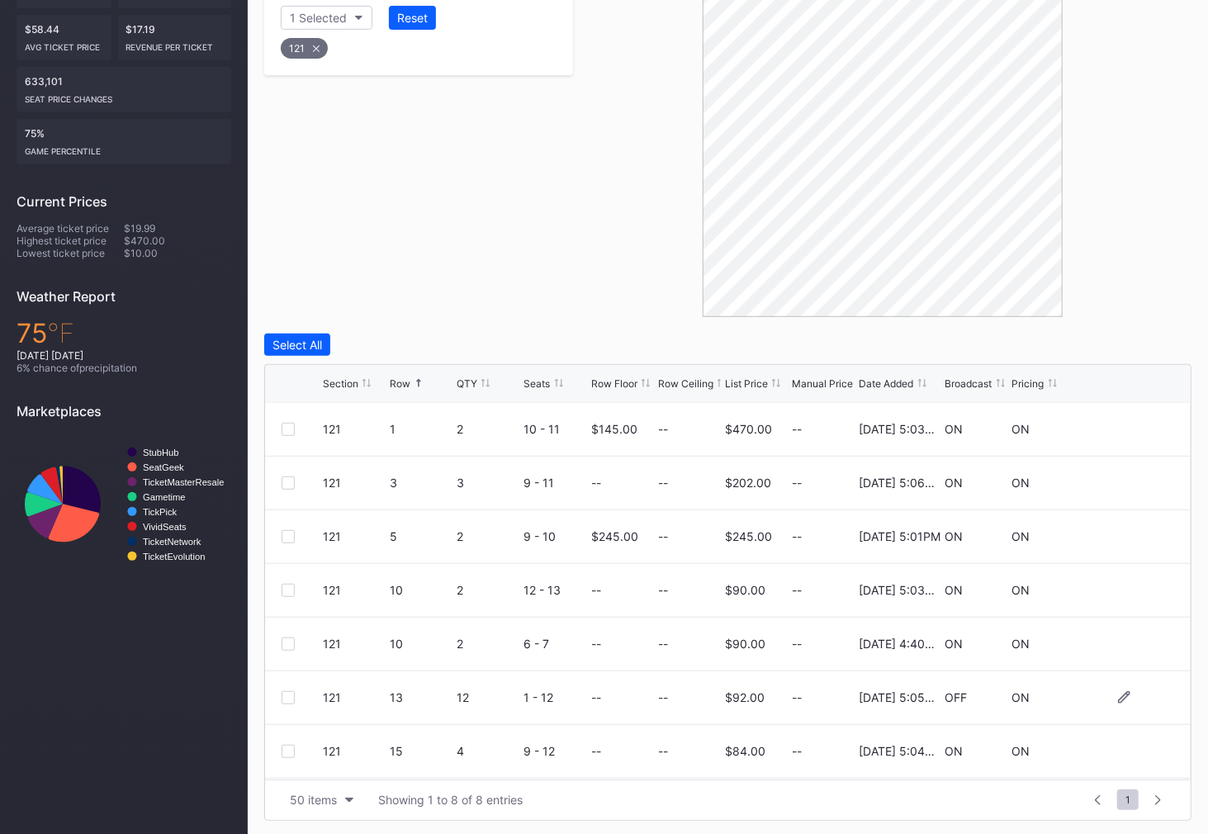
click at [288, 691] on div at bounding box center [287, 697] width 13 height 13
click at [1151, 338] on div "Delete 1 Row" at bounding box center [1149, 345] width 67 height 14
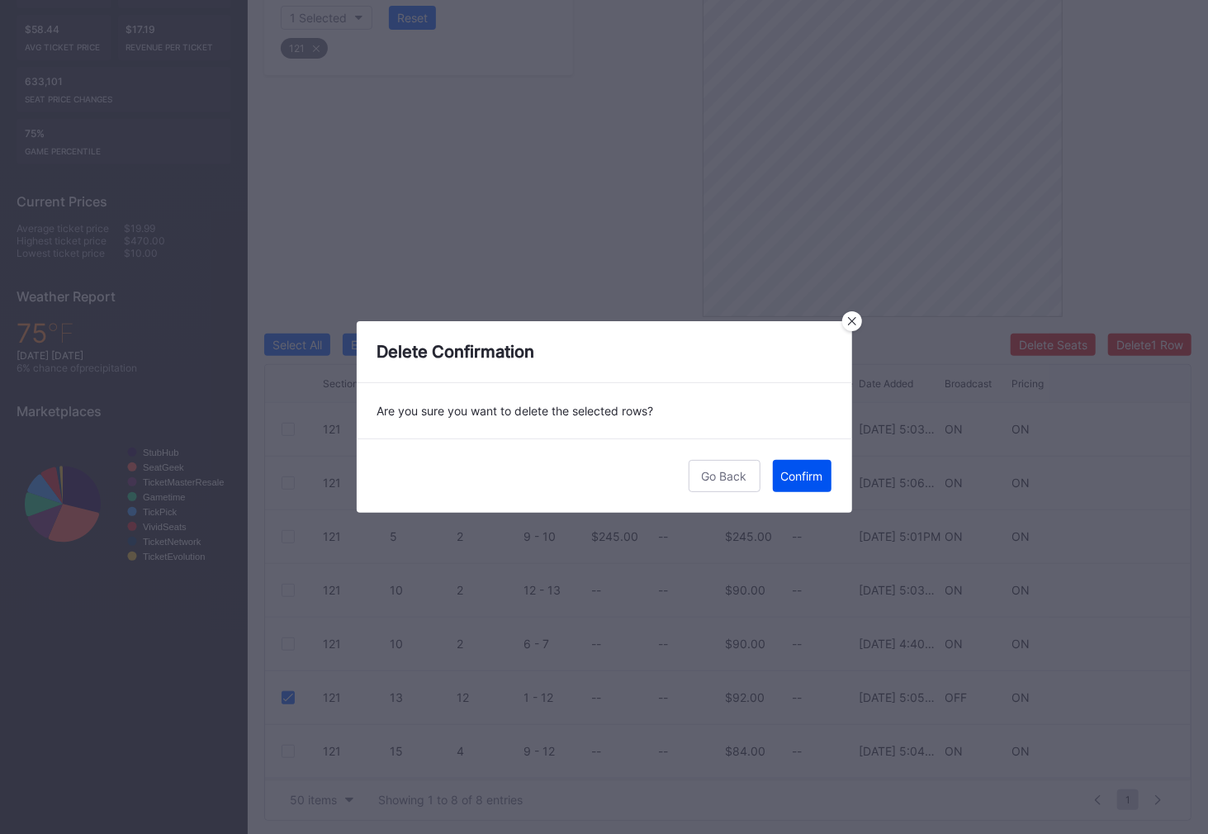
click at [814, 477] on div "Confirm" at bounding box center [802, 476] width 42 height 14
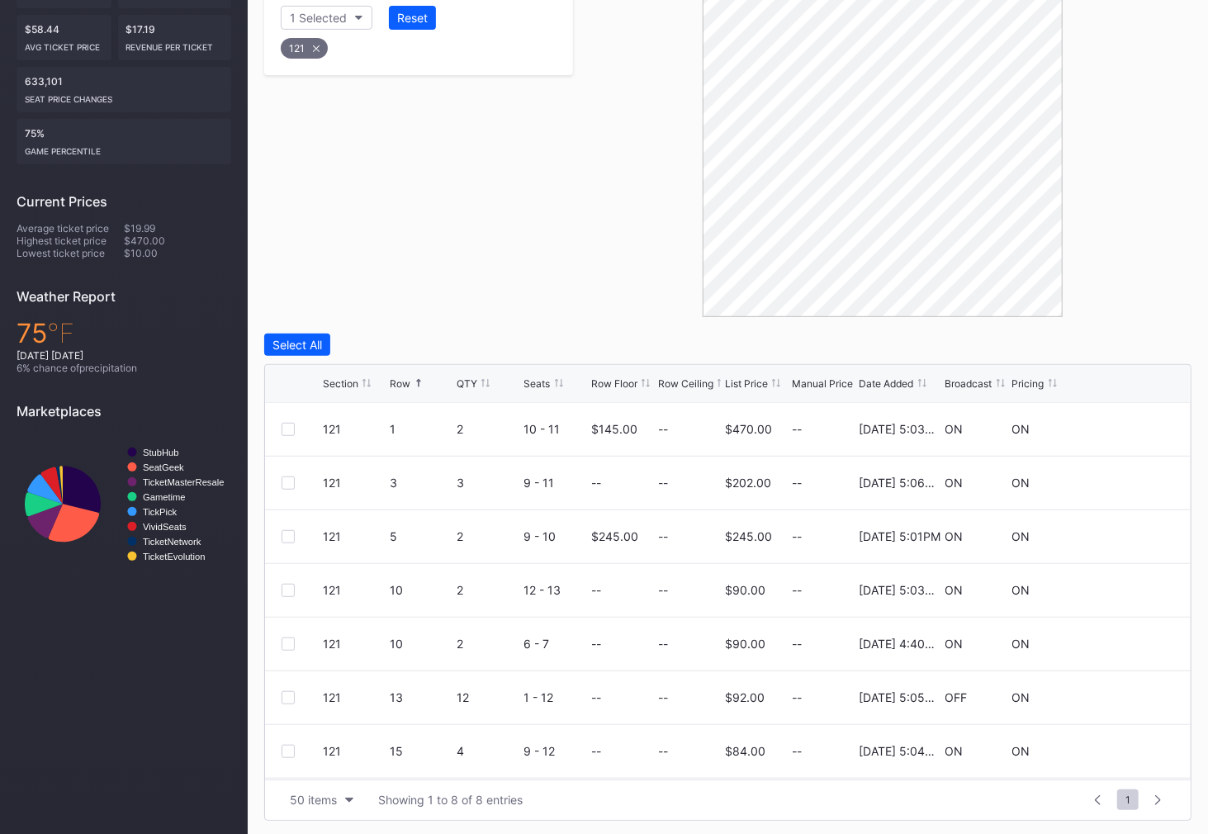
click at [308, 48] on div "121" at bounding box center [304, 48] width 47 height 21
click at [308, 20] on div "Section" at bounding box center [310, 18] width 40 height 14
type input "122"
click at [325, 106] on div "122" at bounding box center [328, 109] width 19 height 14
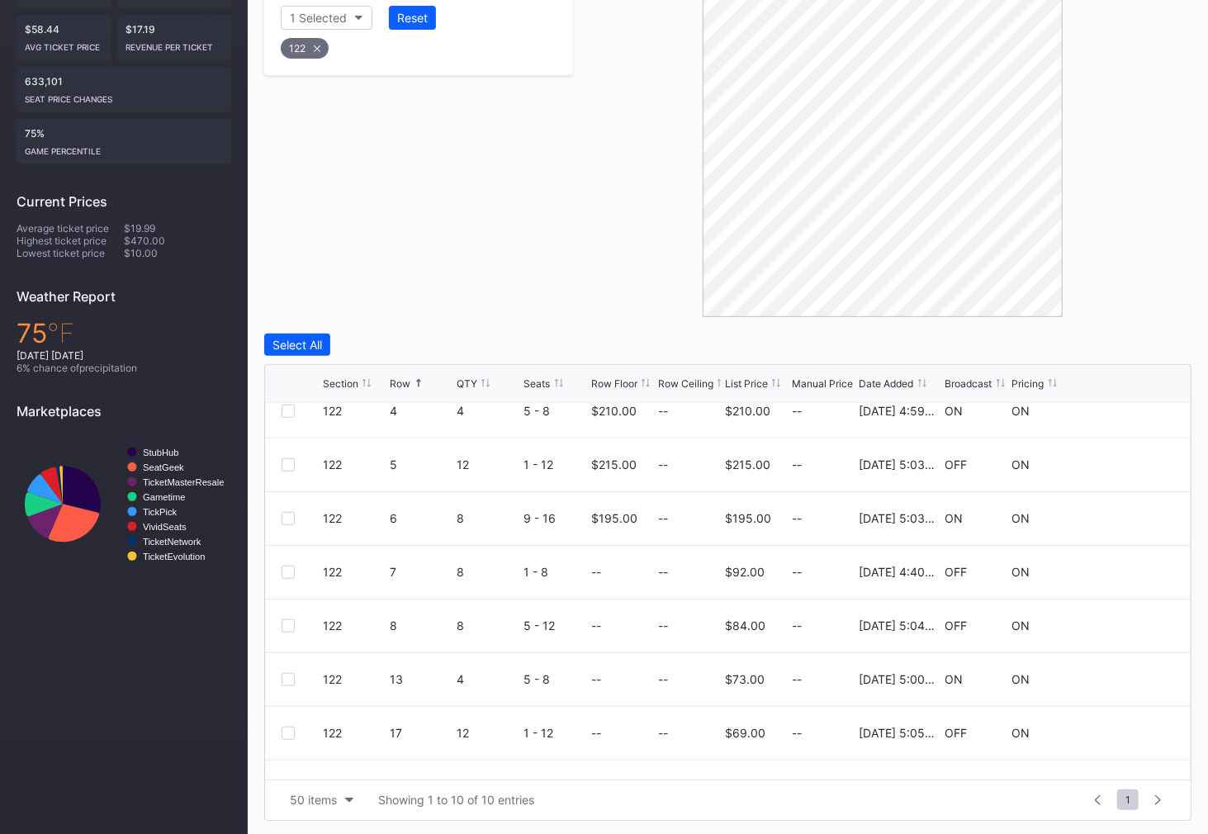
scroll to position [141, 0]
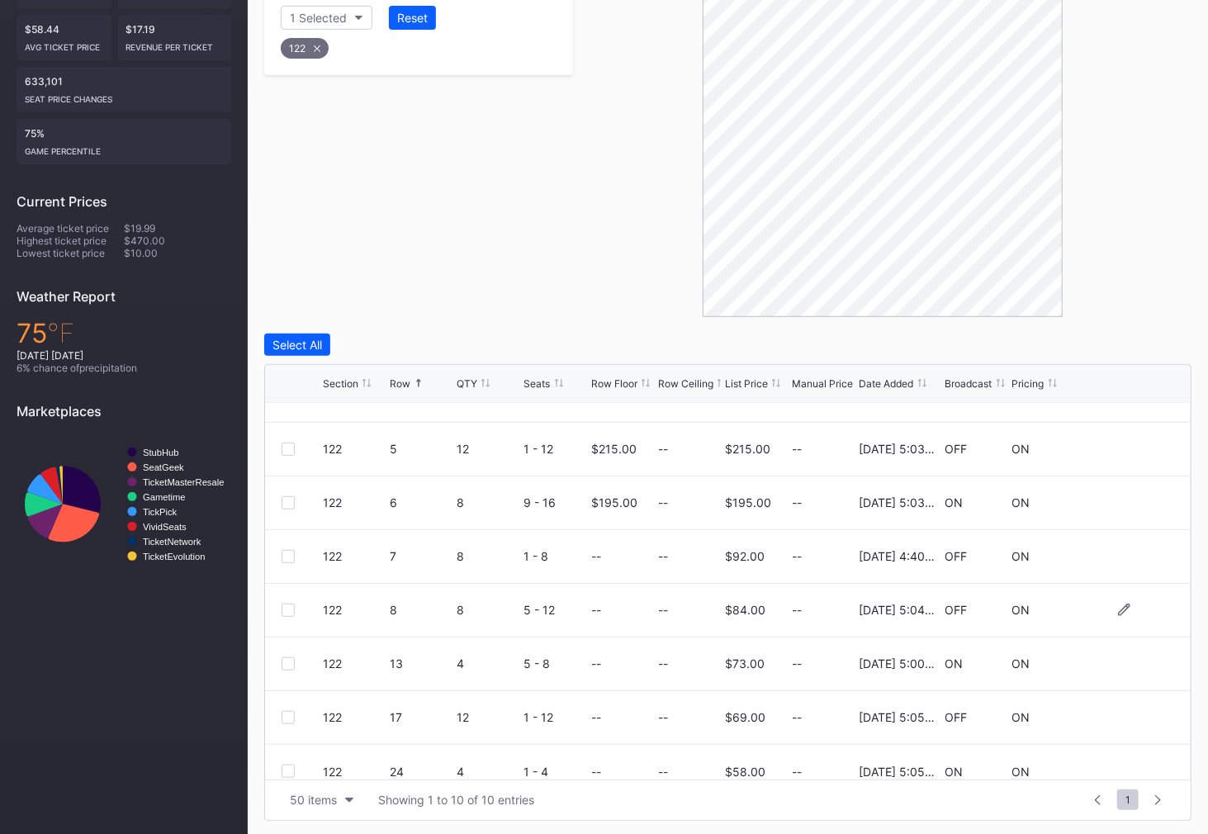
click at [288, 603] on div at bounding box center [287, 609] width 13 height 13
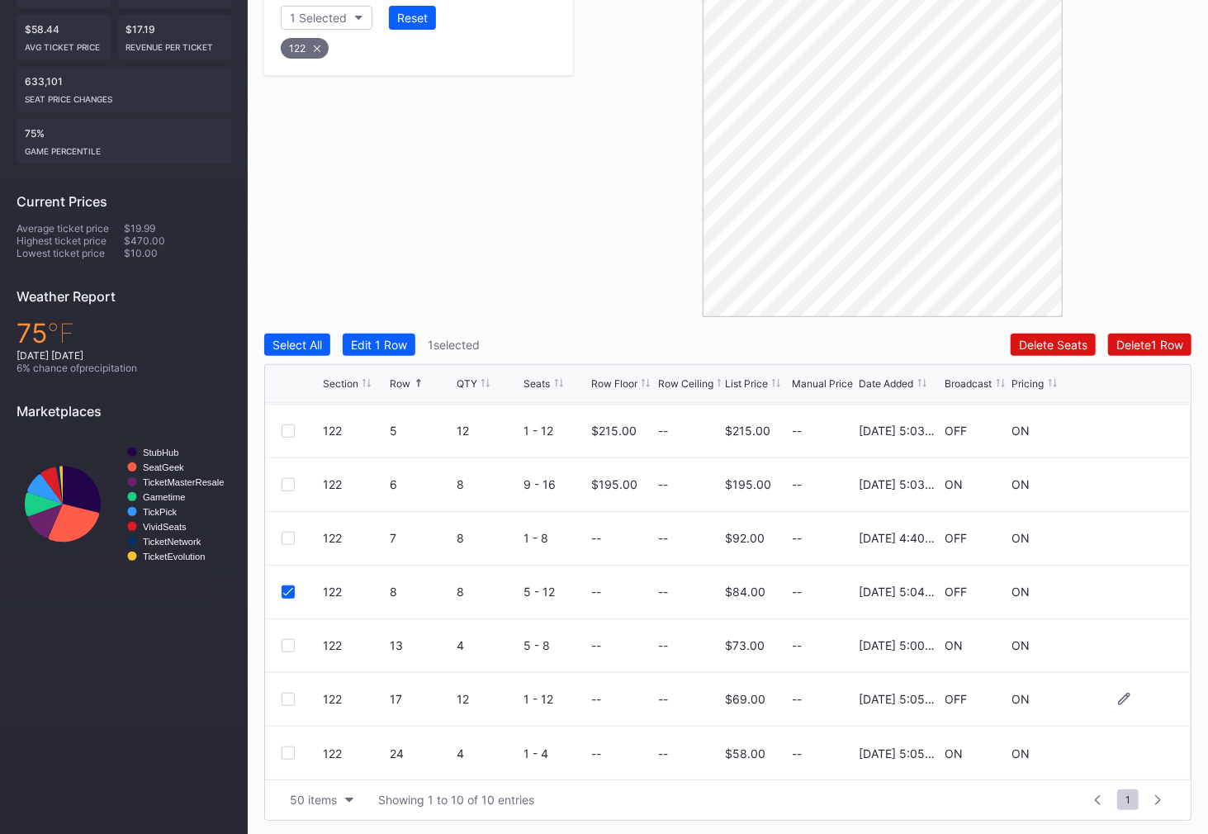
click at [290, 695] on div at bounding box center [287, 698] width 13 height 13
click at [1152, 339] on div "Delete 2 Rows" at bounding box center [1145, 345] width 73 height 14
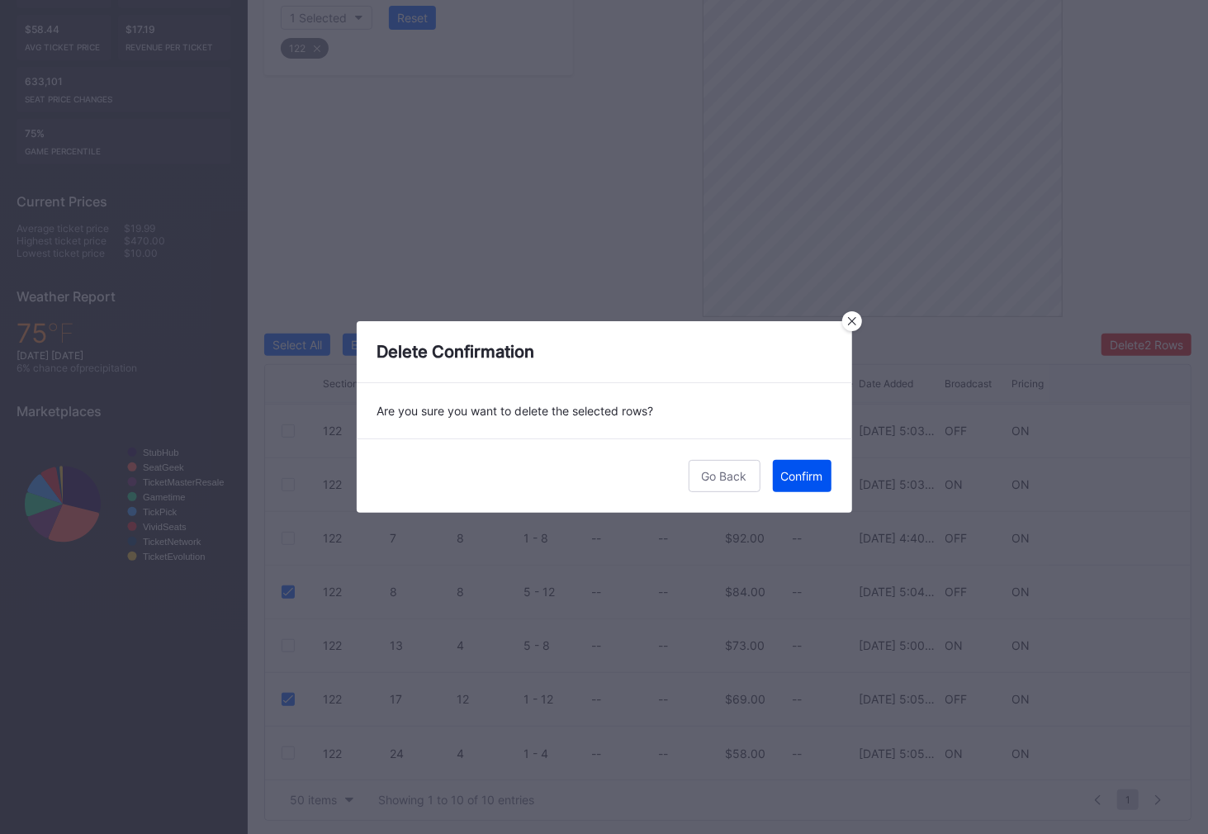
click at [800, 479] on div "Confirm" at bounding box center [802, 476] width 42 height 14
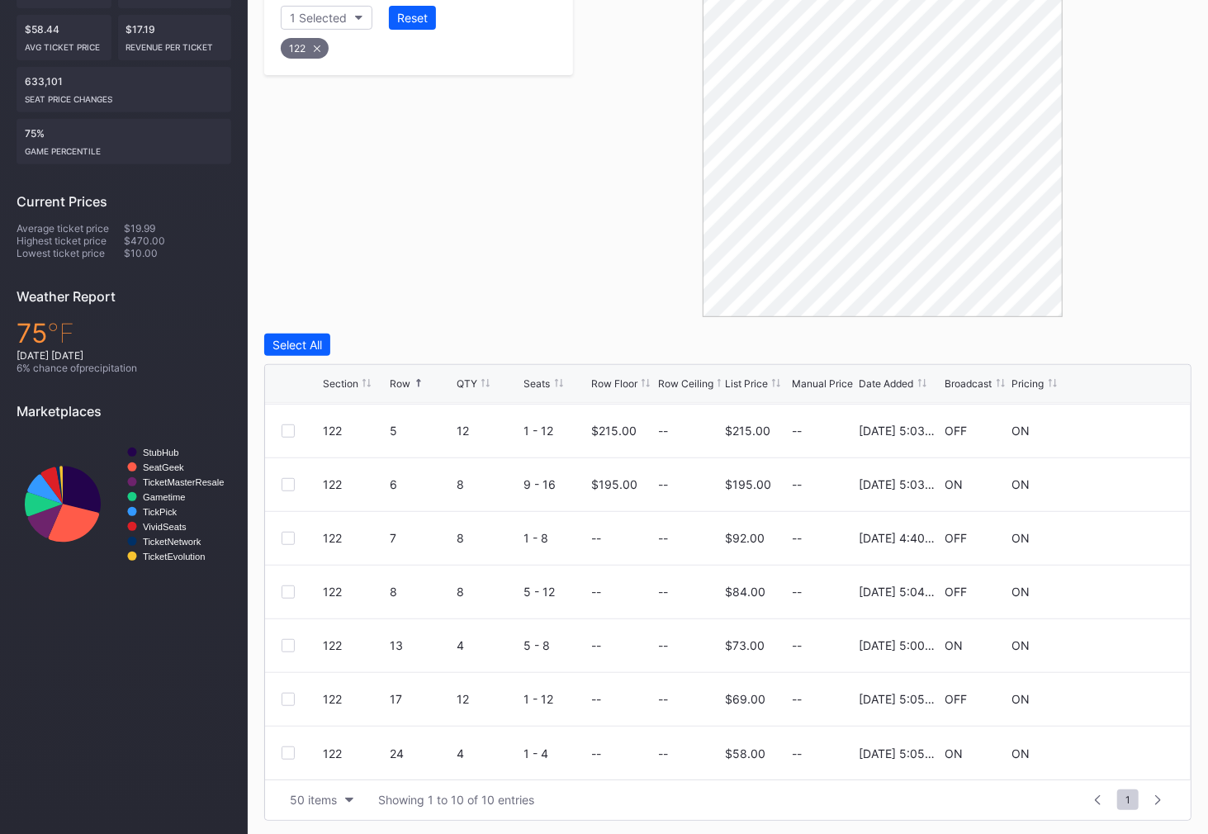
click at [315, 45] on icon at bounding box center [317, 48] width 7 height 7
click at [314, 21] on div "Section" at bounding box center [310, 18] width 40 height 14
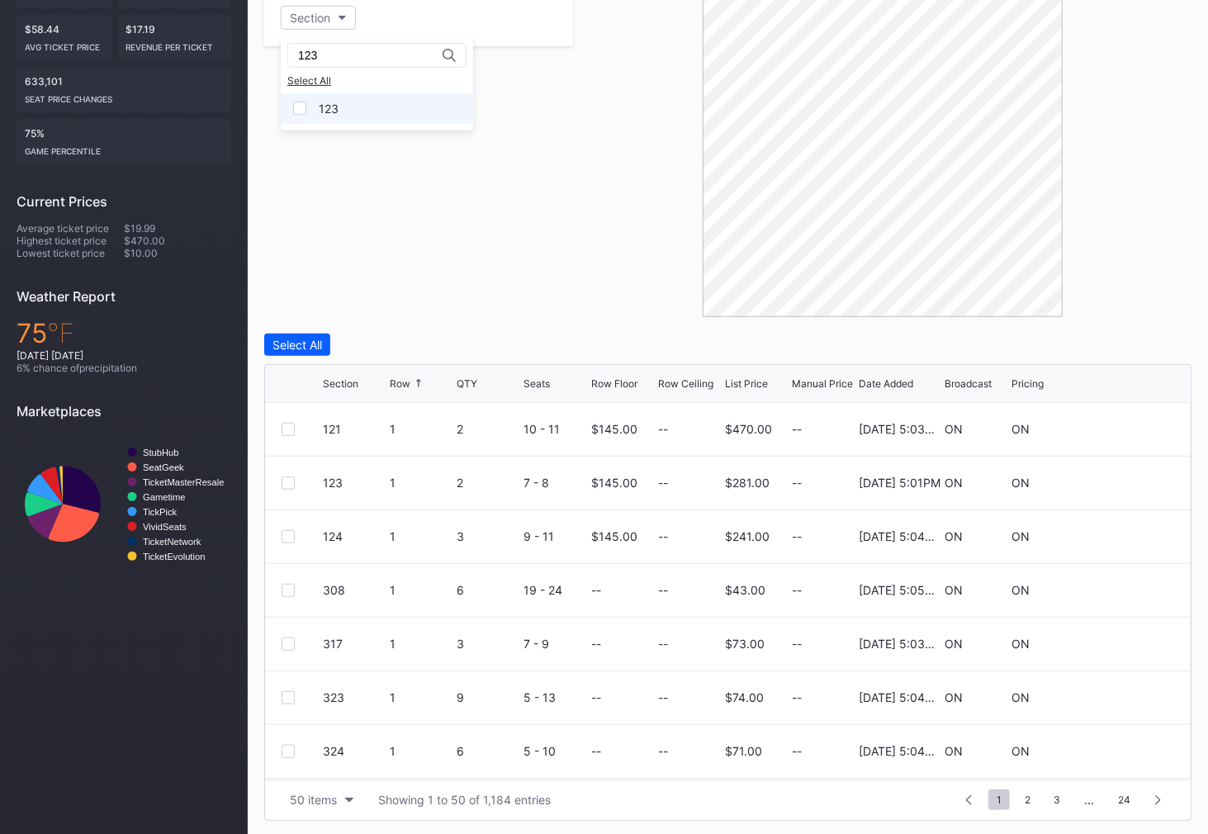
type input "123"
click at [326, 104] on div "123" at bounding box center [329, 109] width 20 height 14
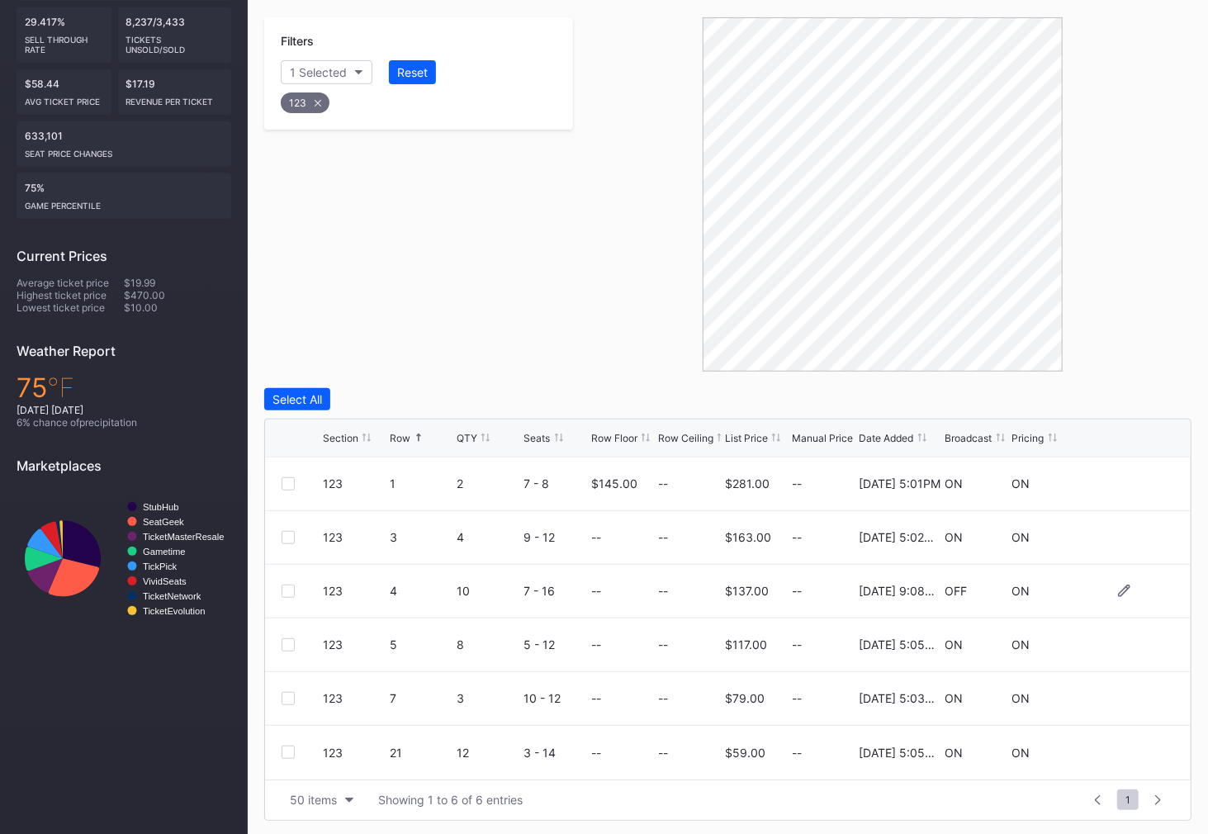
click at [291, 588] on div at bounding box center [287, 590] width 13 height 13
click at [288, 748] on div at bounding box center [287, 751] width 13 height 13
click at [1141, 393] on div "Delete 2 Rows" at bounding box center [1145, 399] width 73 height 14
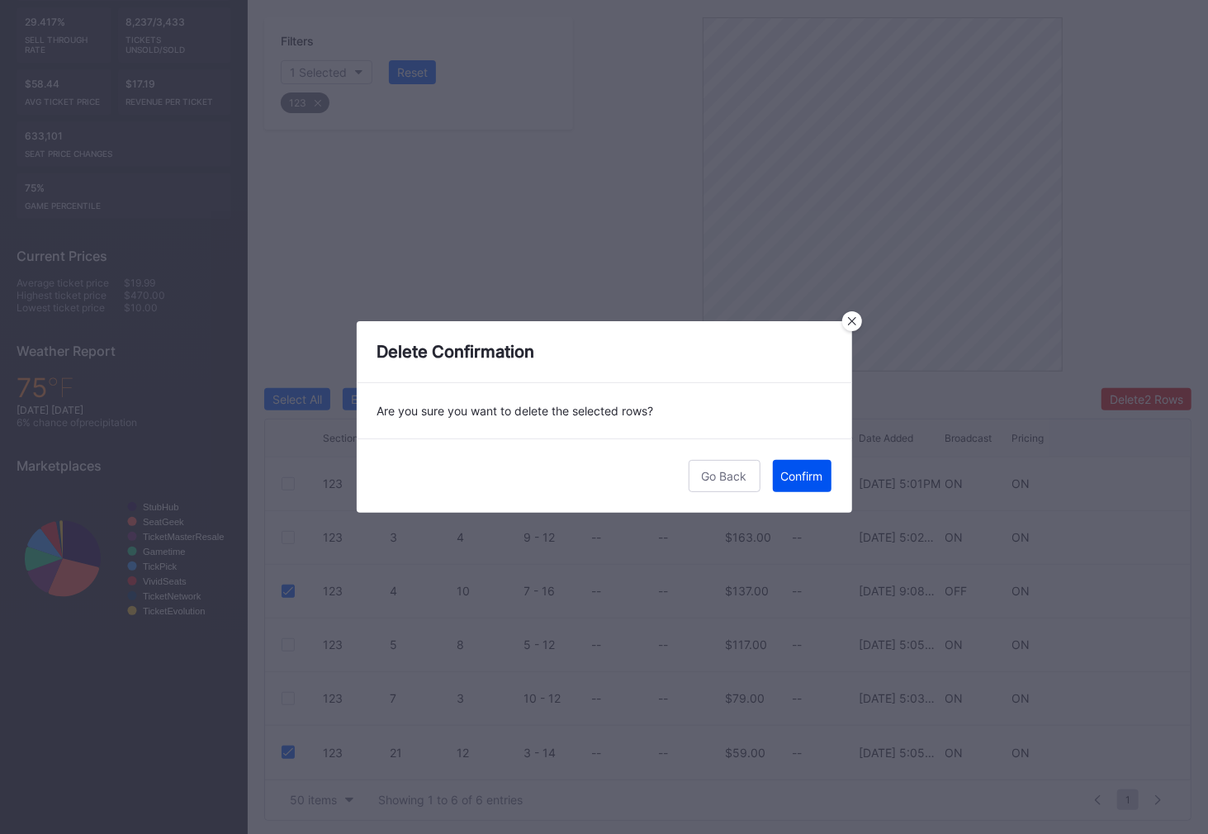
click at [819, 474] on div "Confirm" at bounding box center [802, 476] width 42 height 14
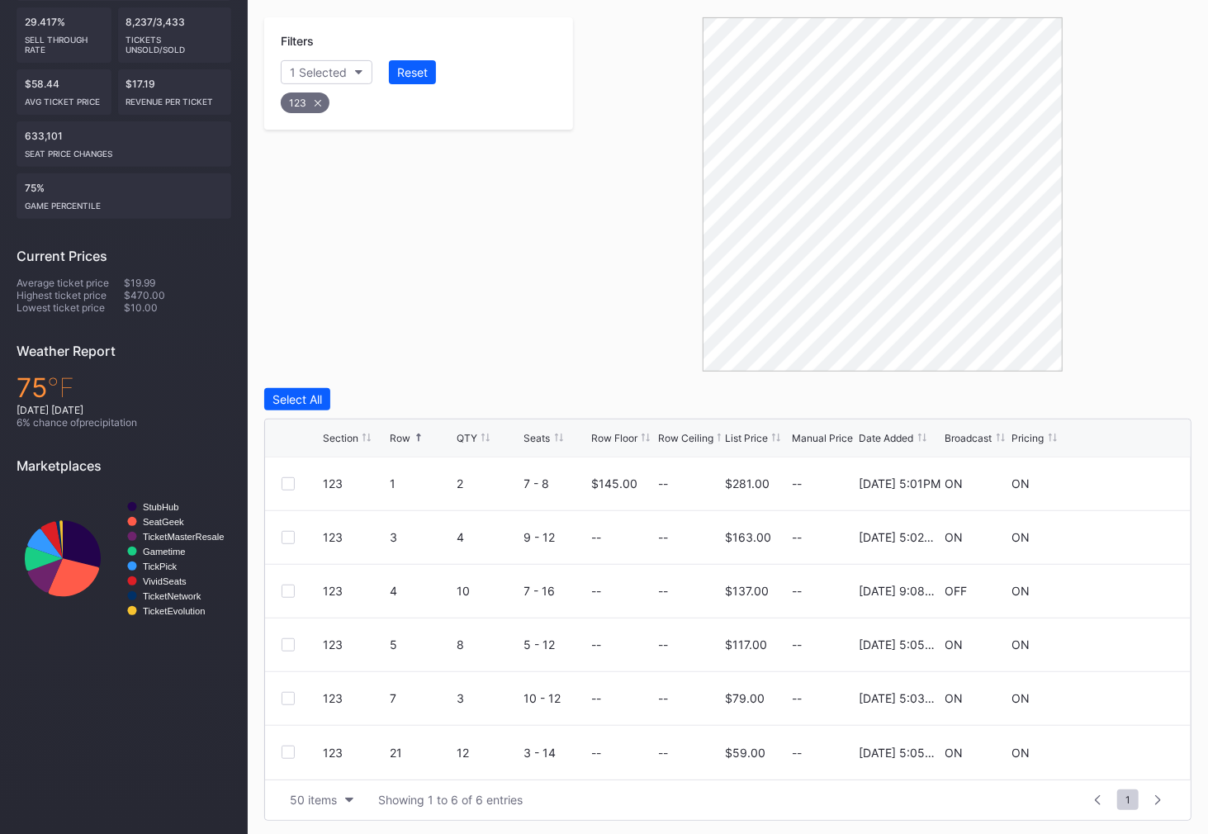
click at [311, 106] on div "123" at bounding box center [305, 102] width 49 height 21
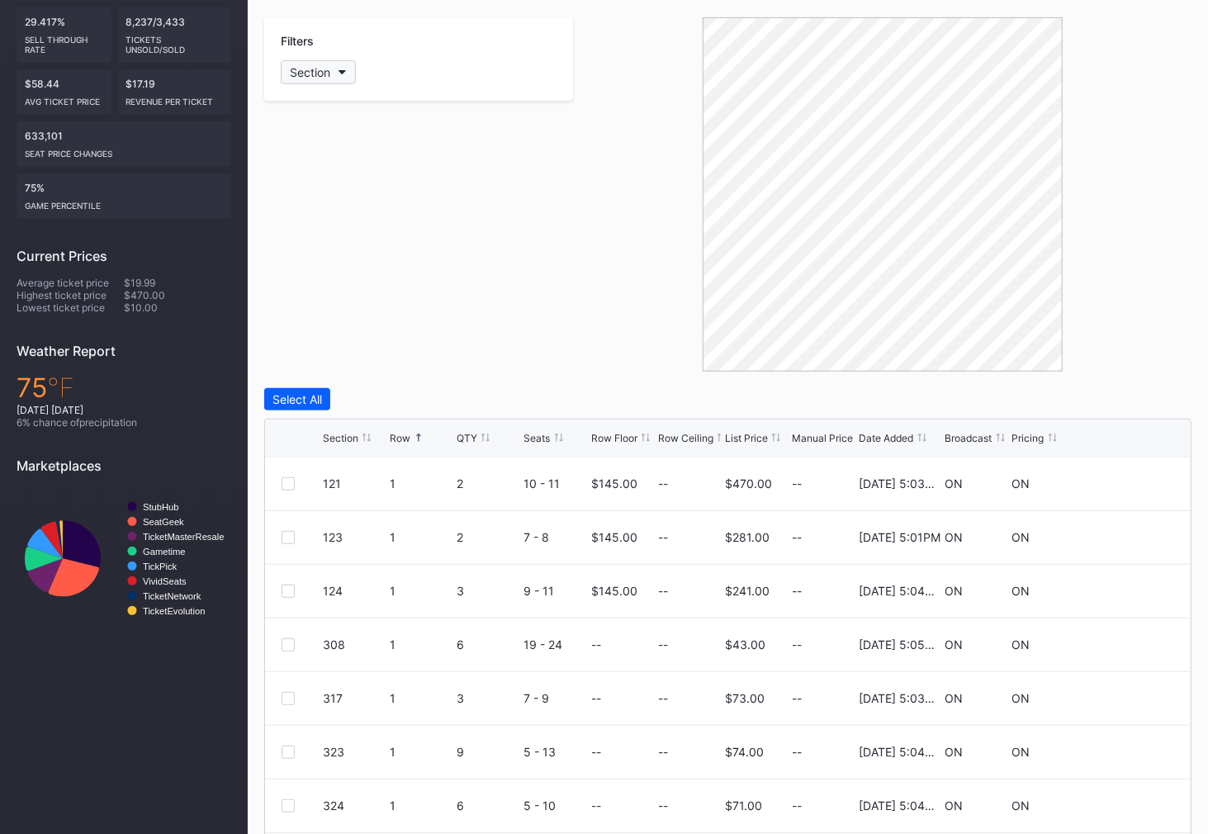
click at [313, 68] on div "Section" at bounding box center [310, 72] width 40 height 14
type input "125"
click at [317, 163] on div "125" at bounding box center [377, 163] width 192 height 31
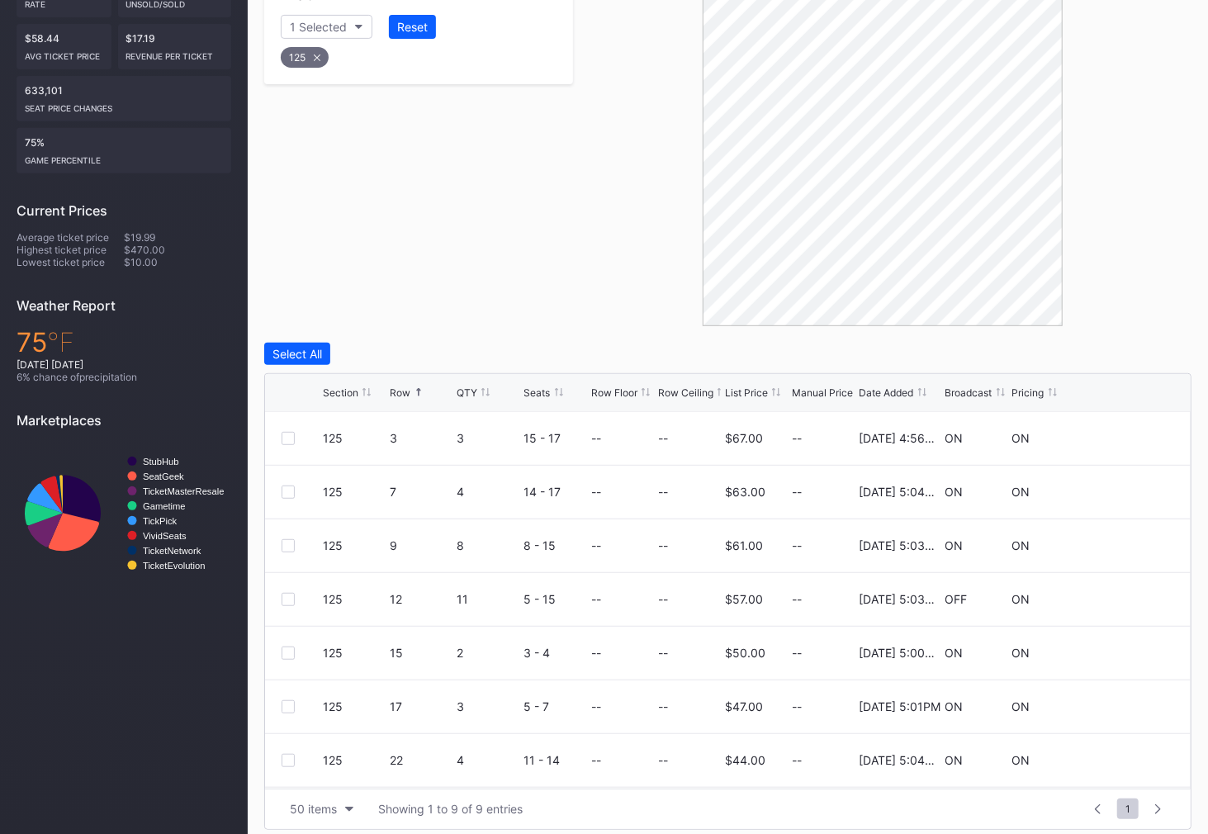
scroll to position [368, 0]
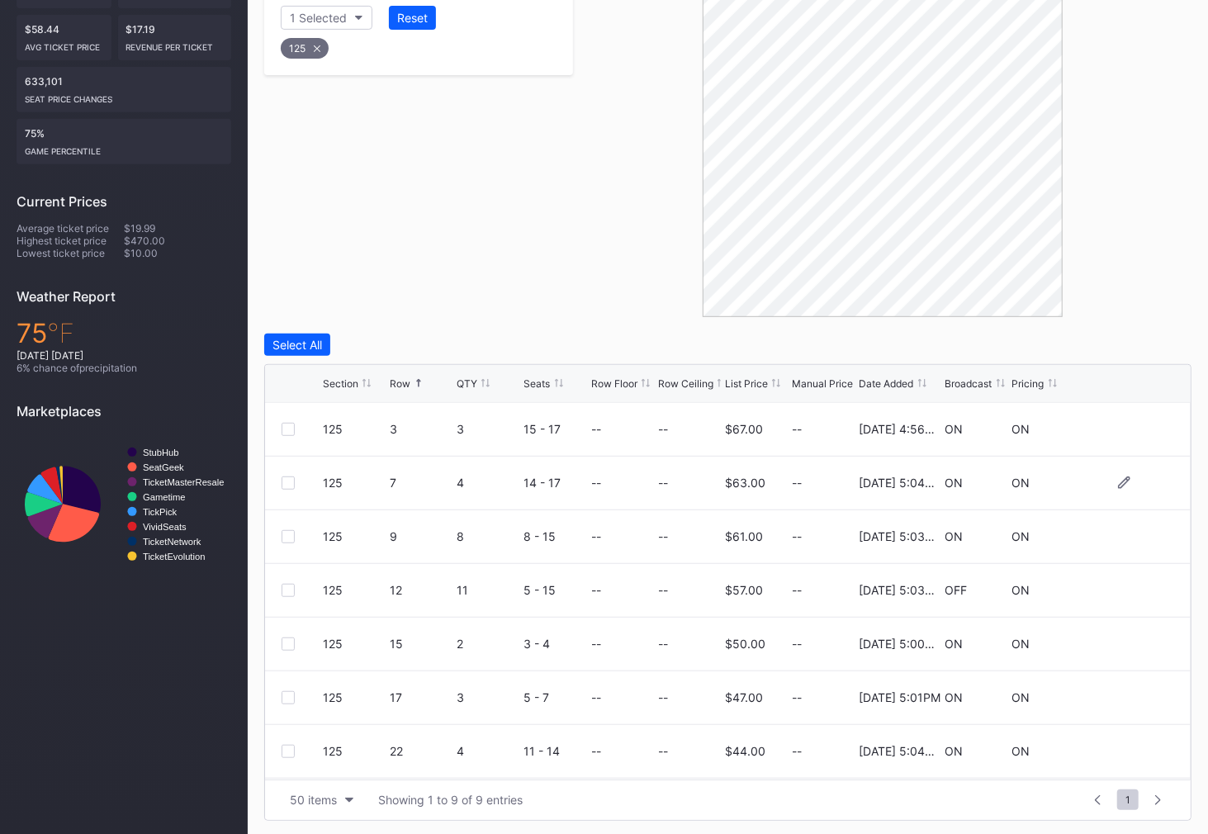
click at [282, 484] on div at bounding box center [287, 482] width 13 height 13
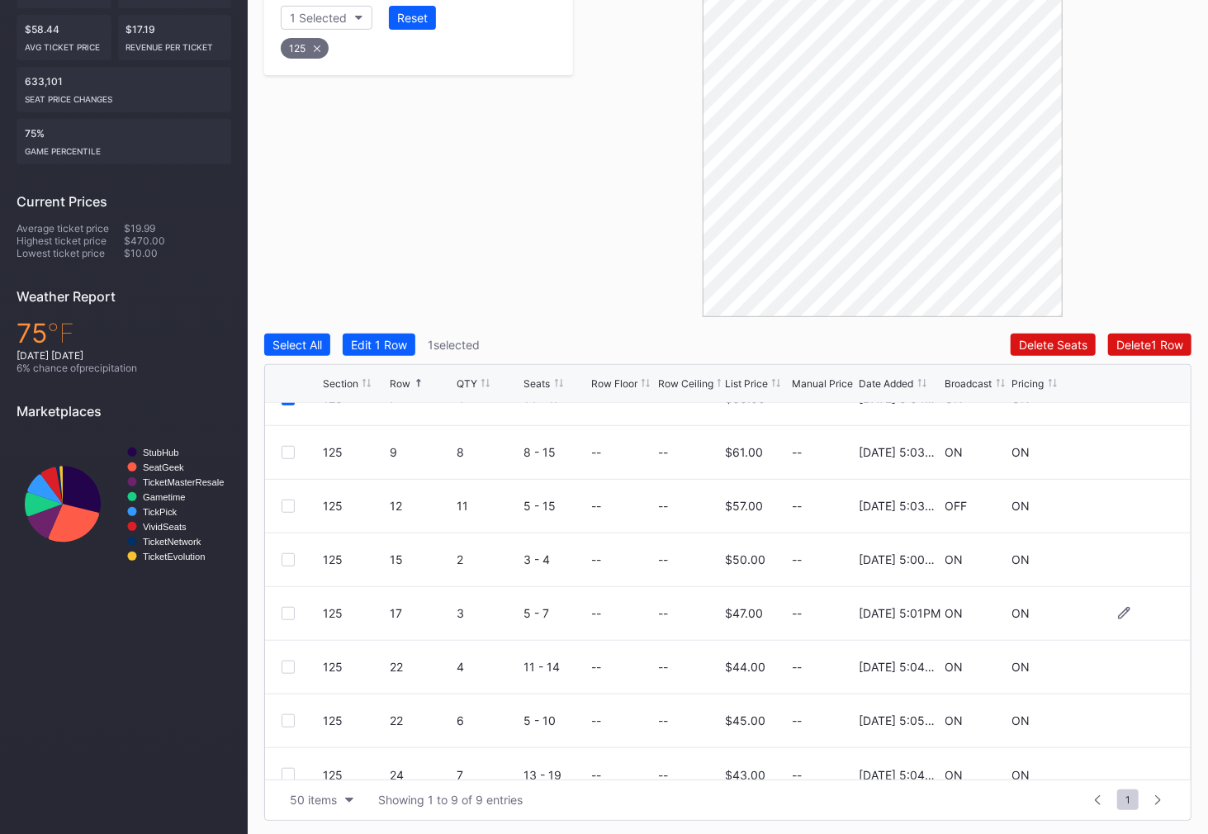
scroll to position [106, 0]
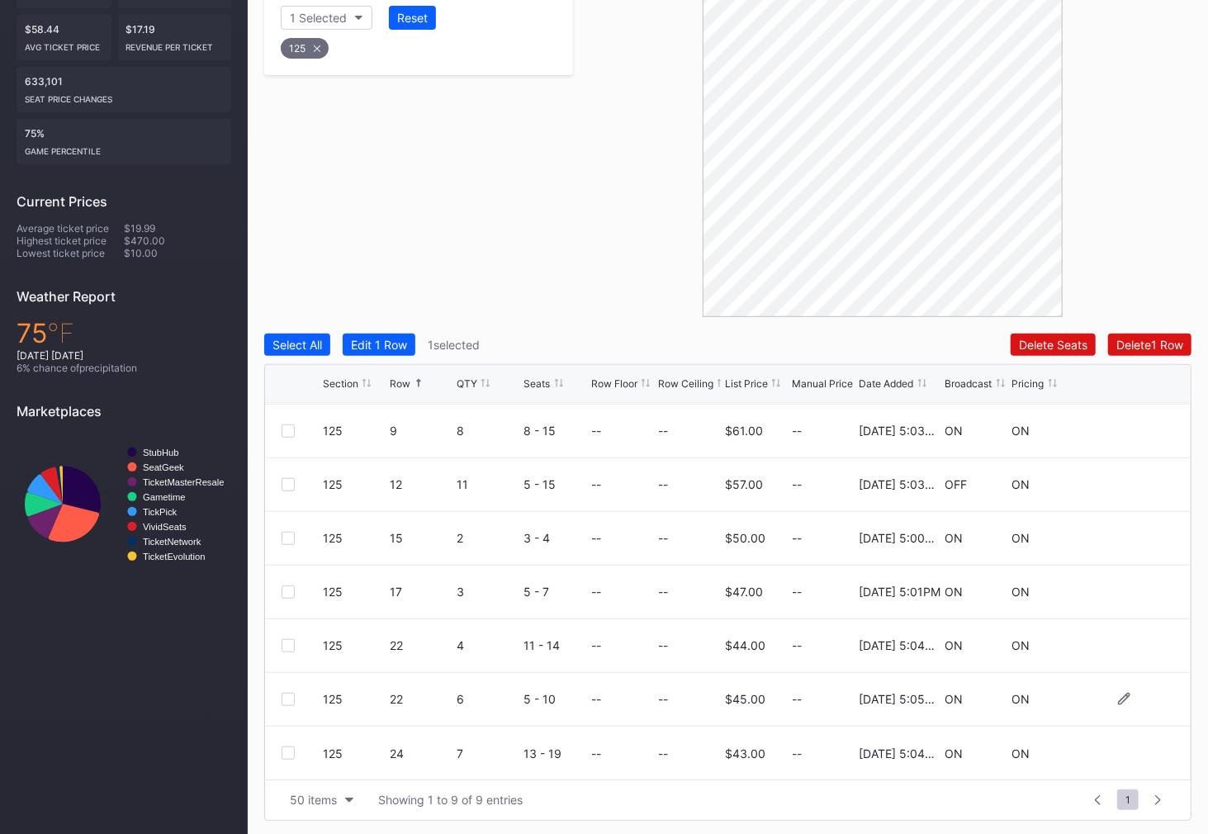
click at [286, 697] on div at bounding box center [287, 698] width 13 height 13
click at [1132, 338] on div "Delete 2 Rows" at bounding box center [1145, 345] width 73 height 14
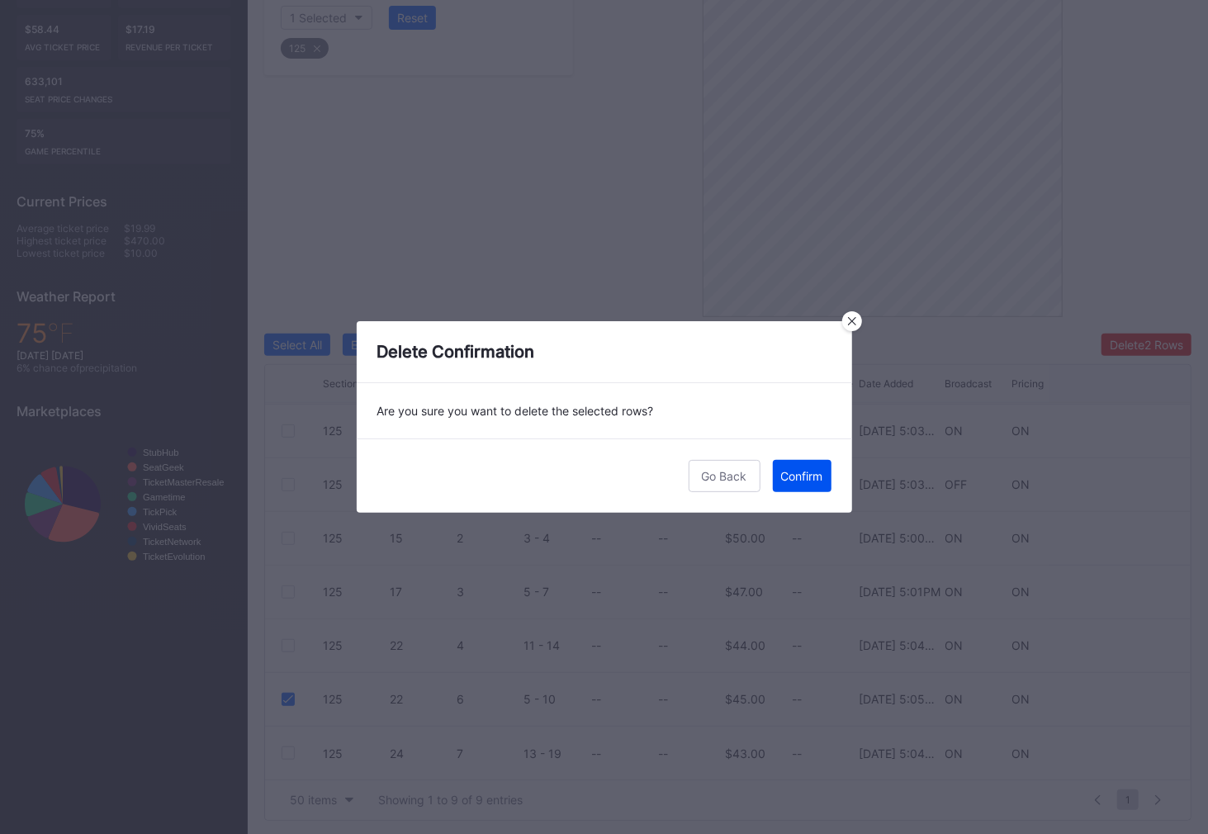
click at [812, 478] on div "Confirm" at bounding box center [802, 476] width 42 height 14
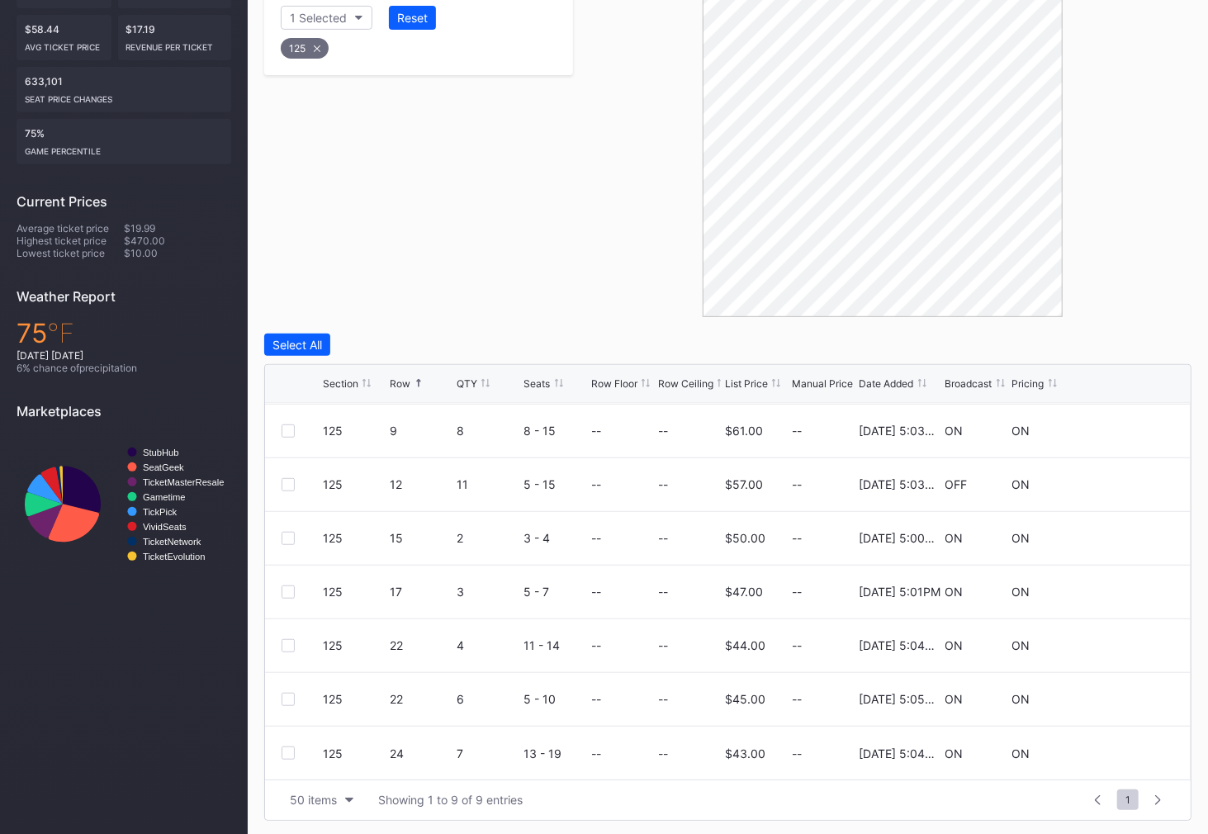
click at [308, 52] on div "125" at bounding box center [305, 48] width 48 height 21
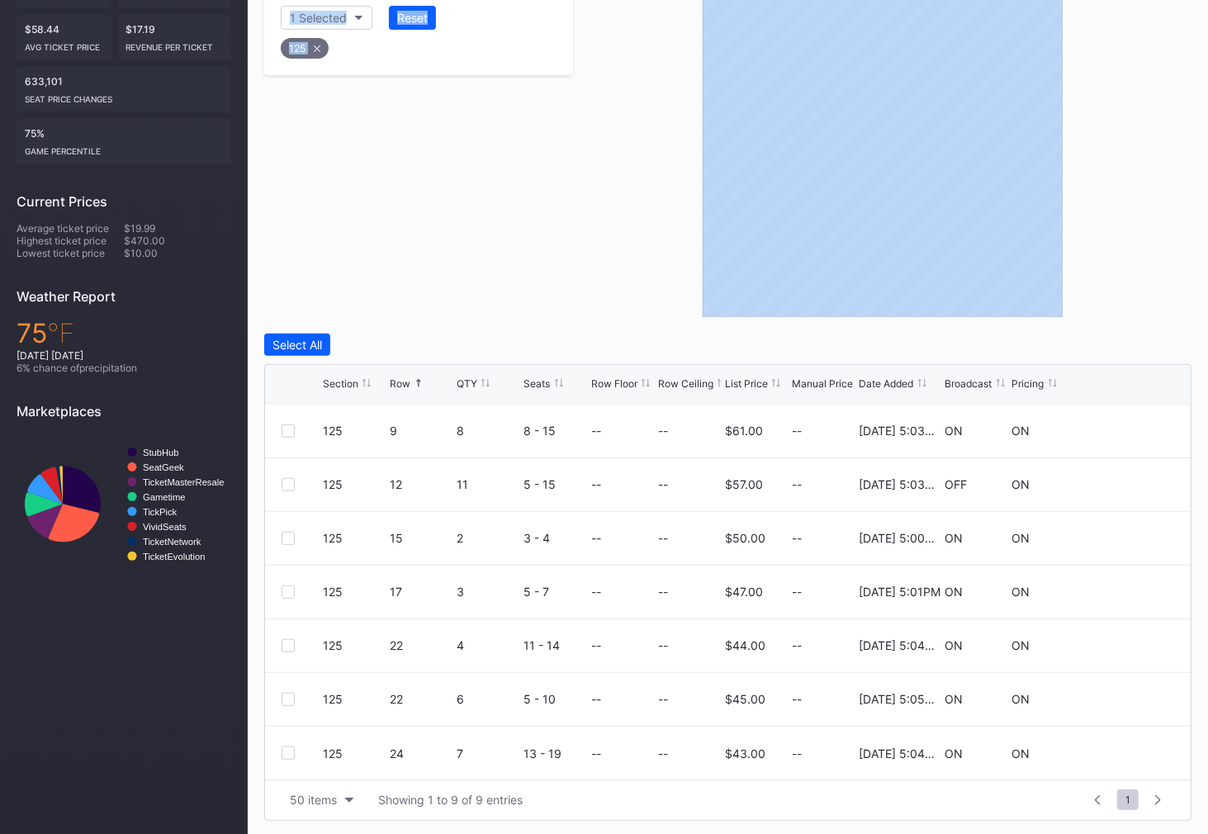
click at [308, 52] on div "Filters 1 Selected Reset 125" at bounding box center [418, 140] width 309 height 354
click at [328, 16] on div "Section" at bounding box center [310, 18] width 40 height 14
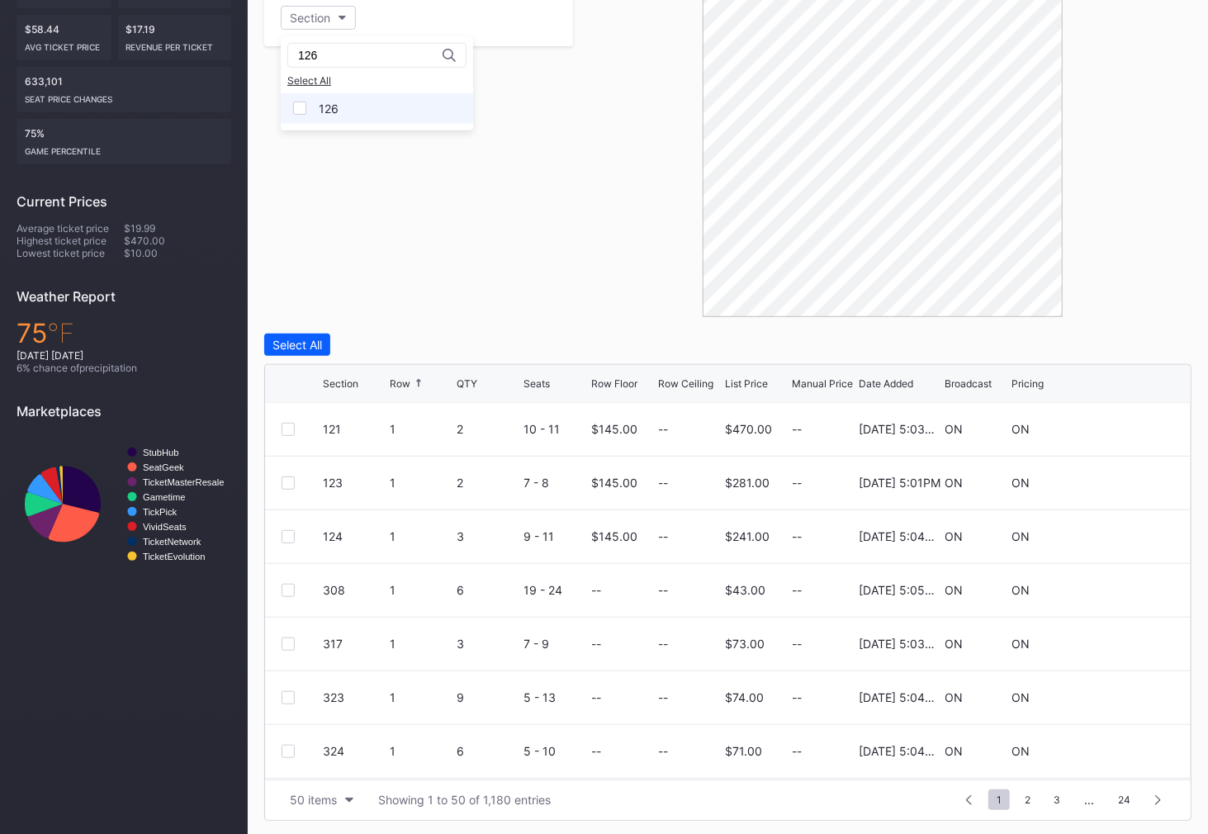
type input "126"
click at [310, 102] on div "126" at bounding box center [377, 108] width 192 height 31
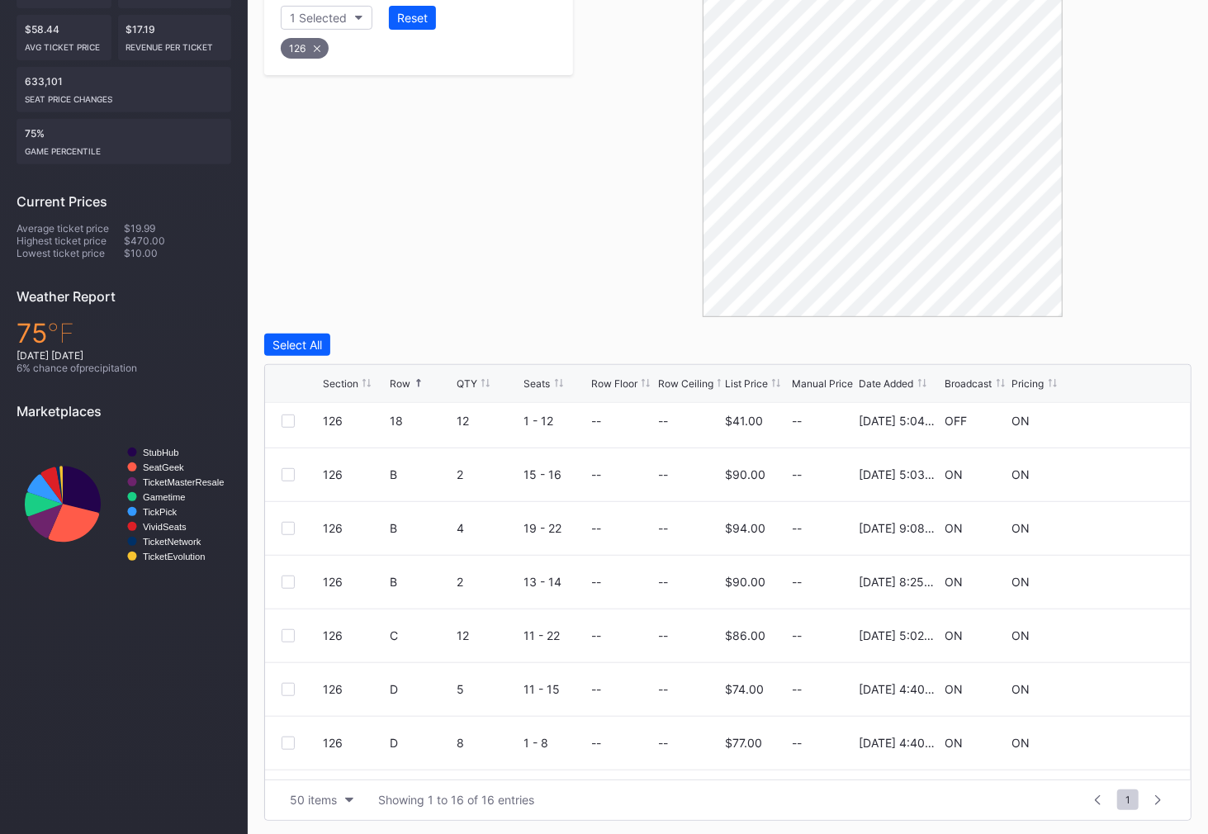
scroll to position [481, 0]
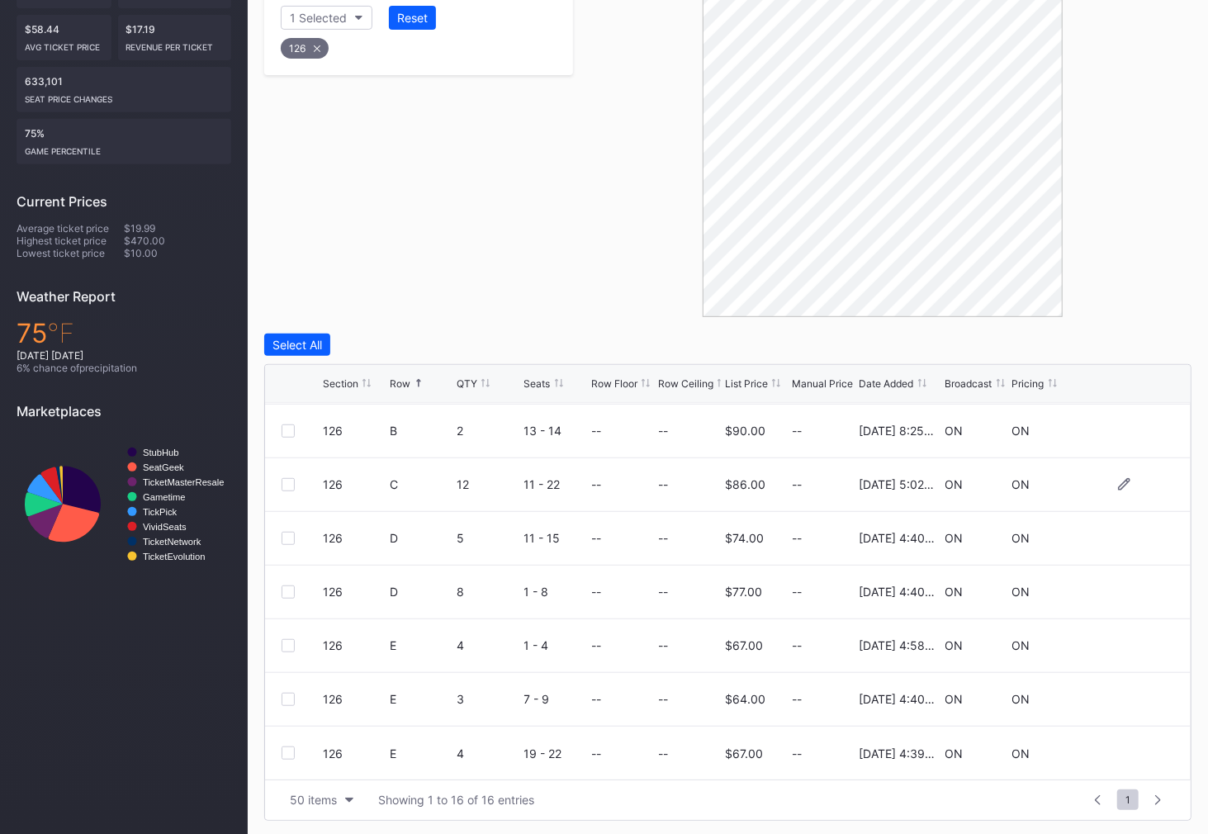
click at [288, 483] on div at bounding box center [287, 484] width 13 height 13
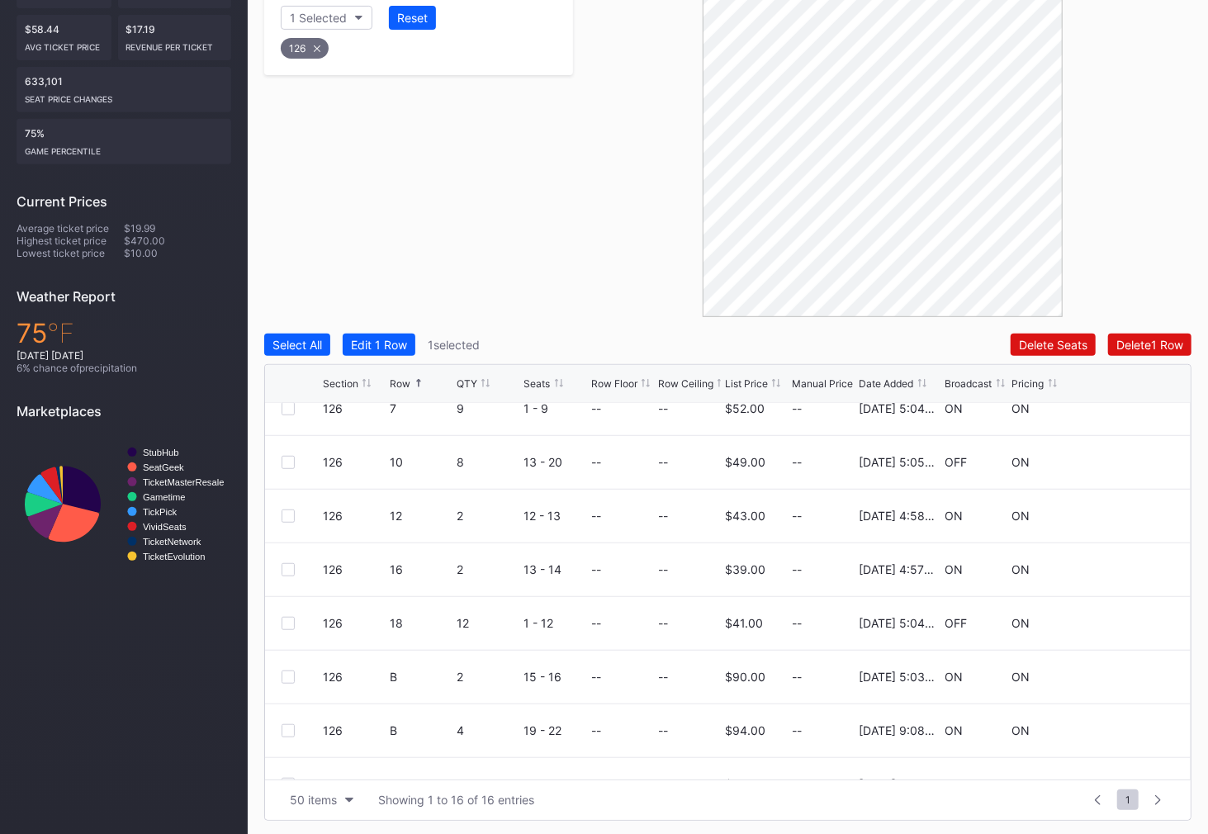
scroll to position [137, 0]
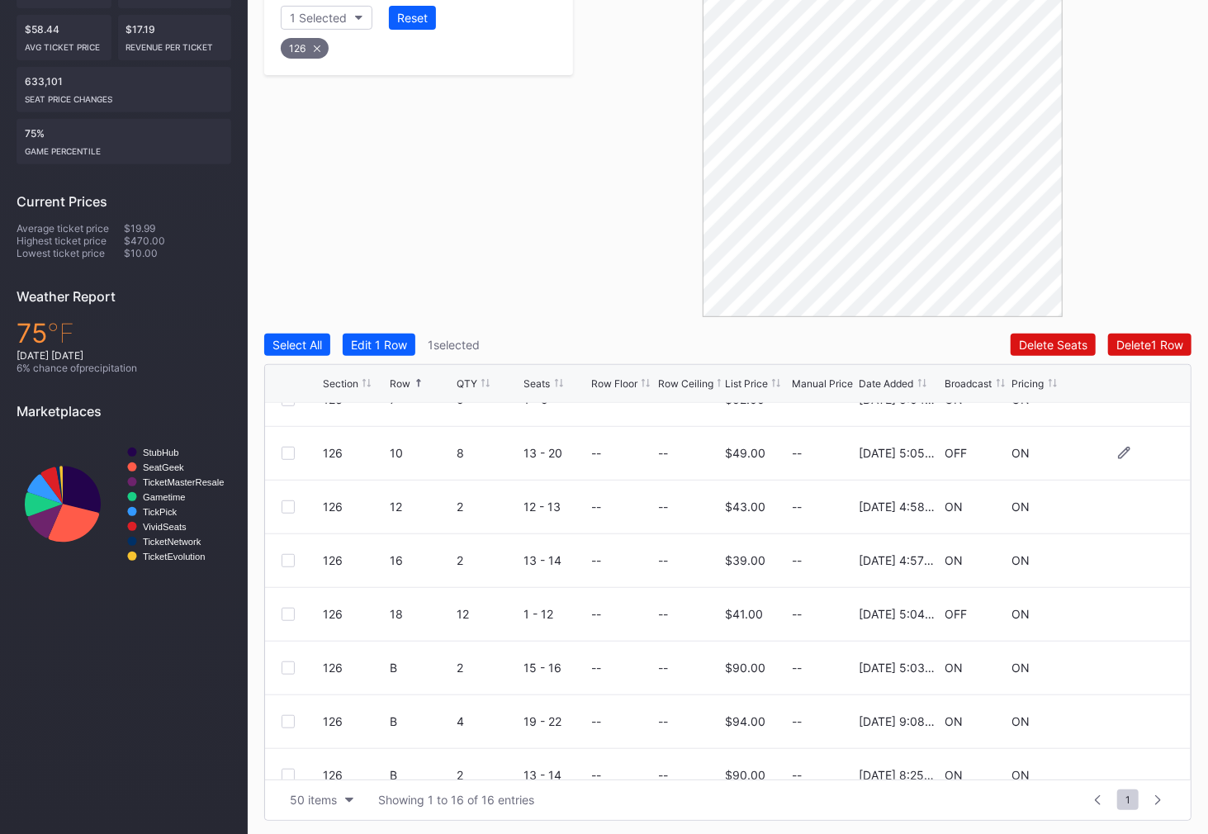
click at [287, 450] on div at bounding box center [287, 453] width 13 height 13
click at [287, 617] on div at bounding box center [287, 613] width 13 height 13
click at [1135, 344] on div "Delete 3 Rows" at bounding box center [1145, 345] width 74 height 14
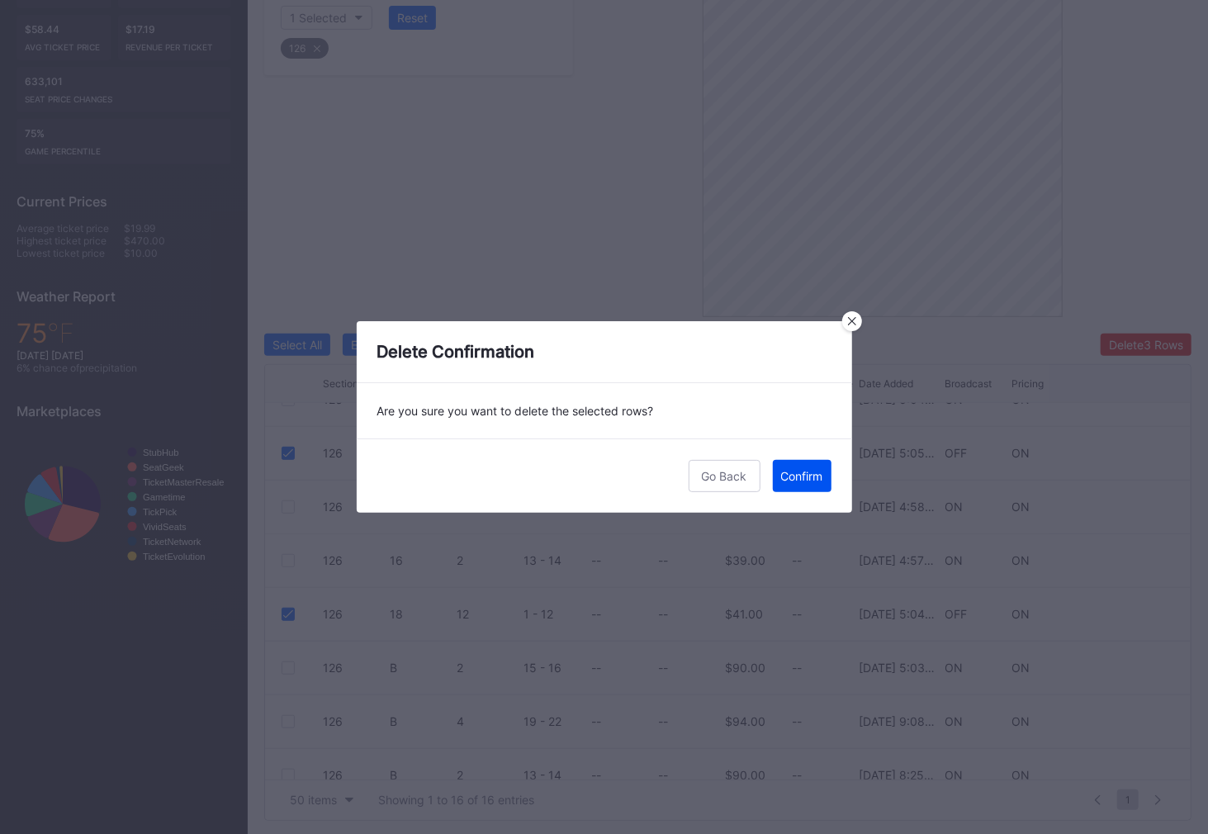
click at [798, 466] on button "Confirm" at bounding box center [802, 476] width 59 height 32
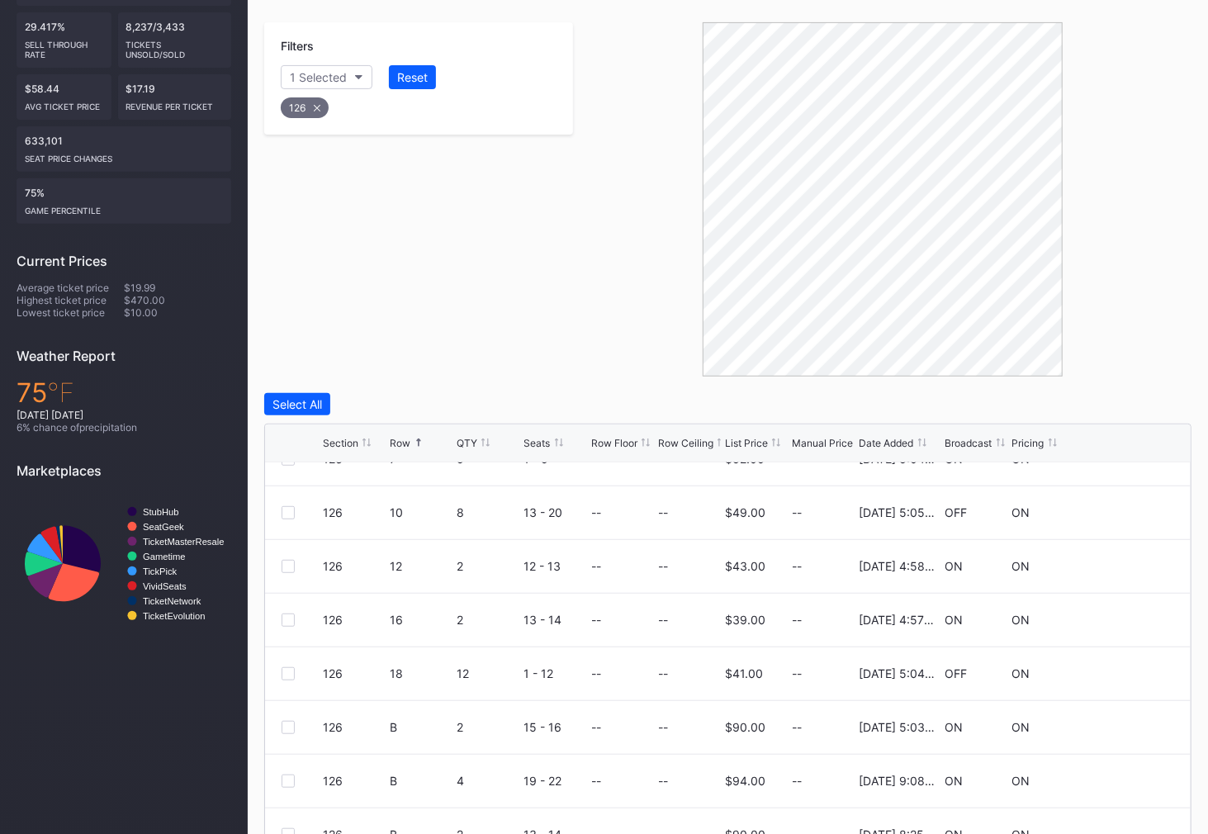
scroll to position [302, 0]
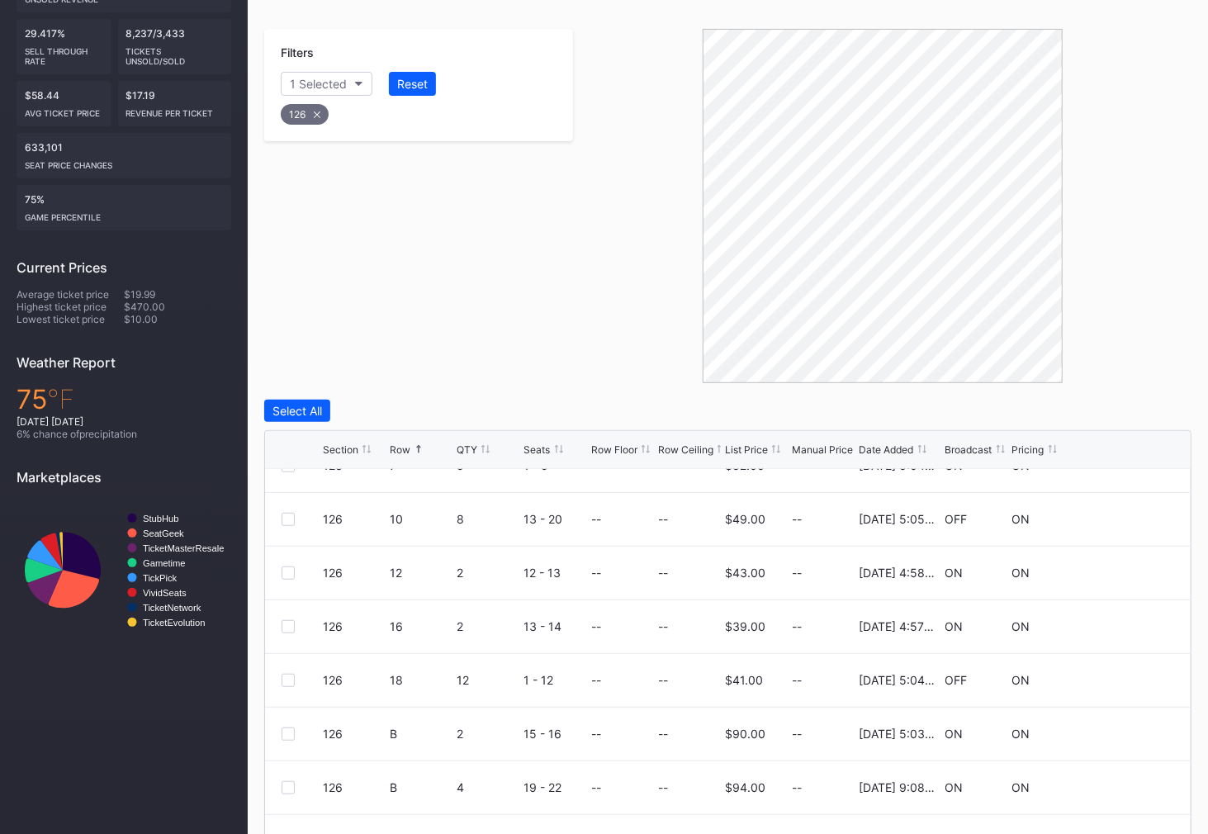
click at [310, 116] on div "126" at bounding box center [305, 114] width 48 height 21
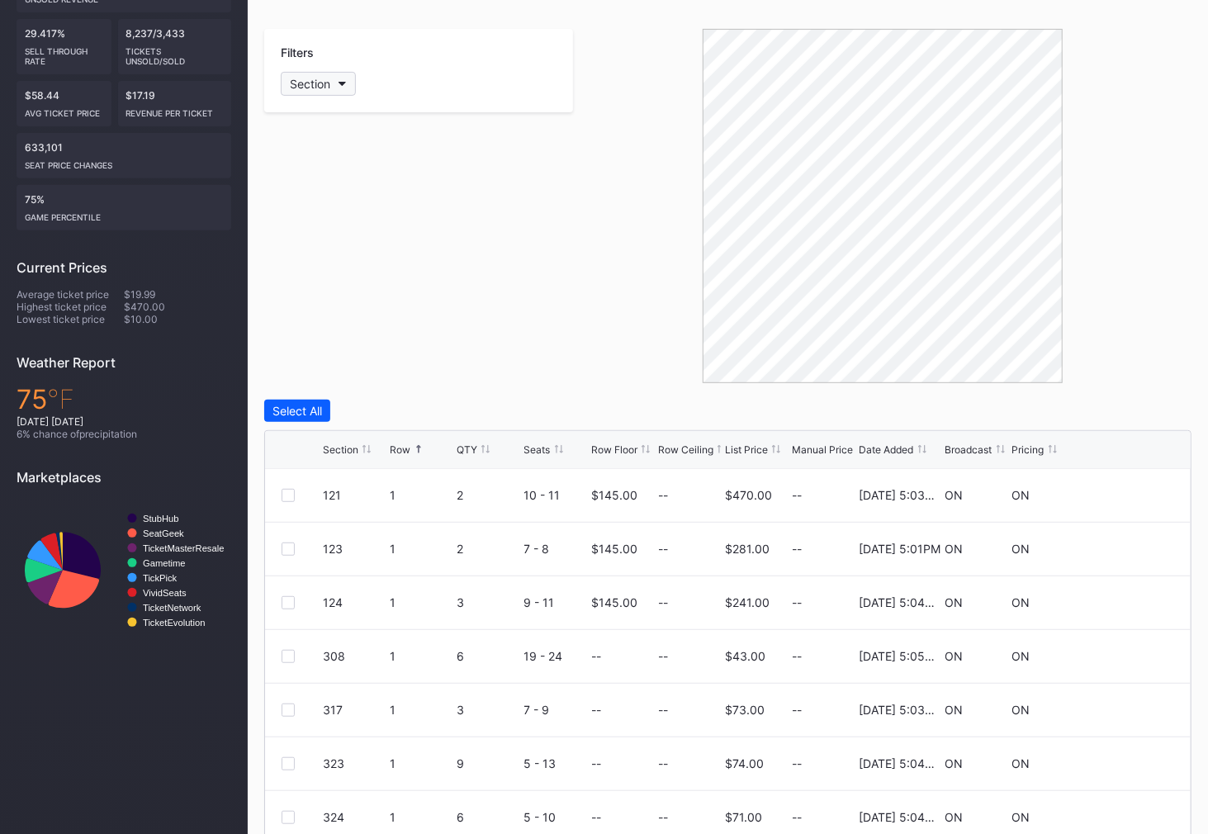
click at [312, 81] on div "Section" at bounding box center [310, 84] width 40 height 14
type input "128"
click at [305, 175] on div at bounding box center [299, 174] width 13 height 13
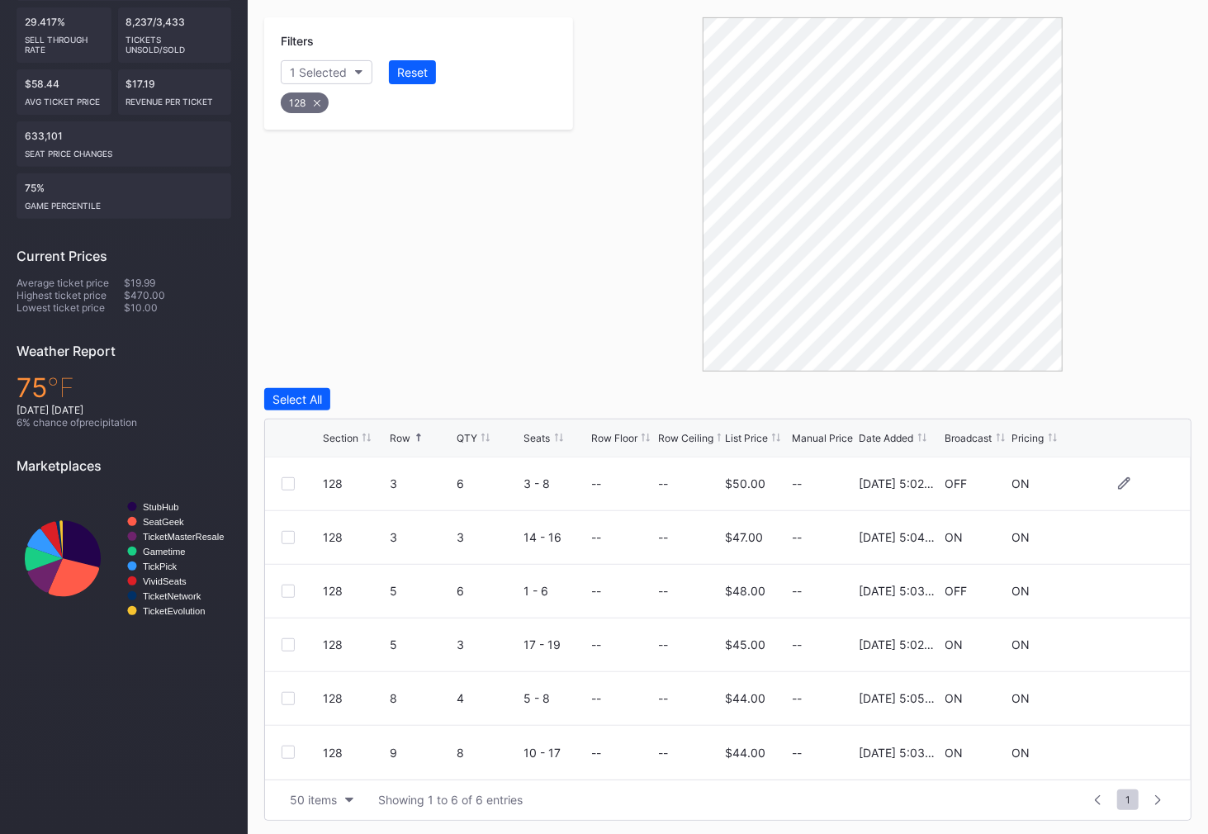
click at [291, 481] on div at bounding box center [287, 483] width 13 height 13
click at [294, 749] on div at bounding box center [287, 751] width 13 height 13
click at [1149, 397] on div "Delete 2 Rows" at bounding box center [1145, 399] width 73 height 14
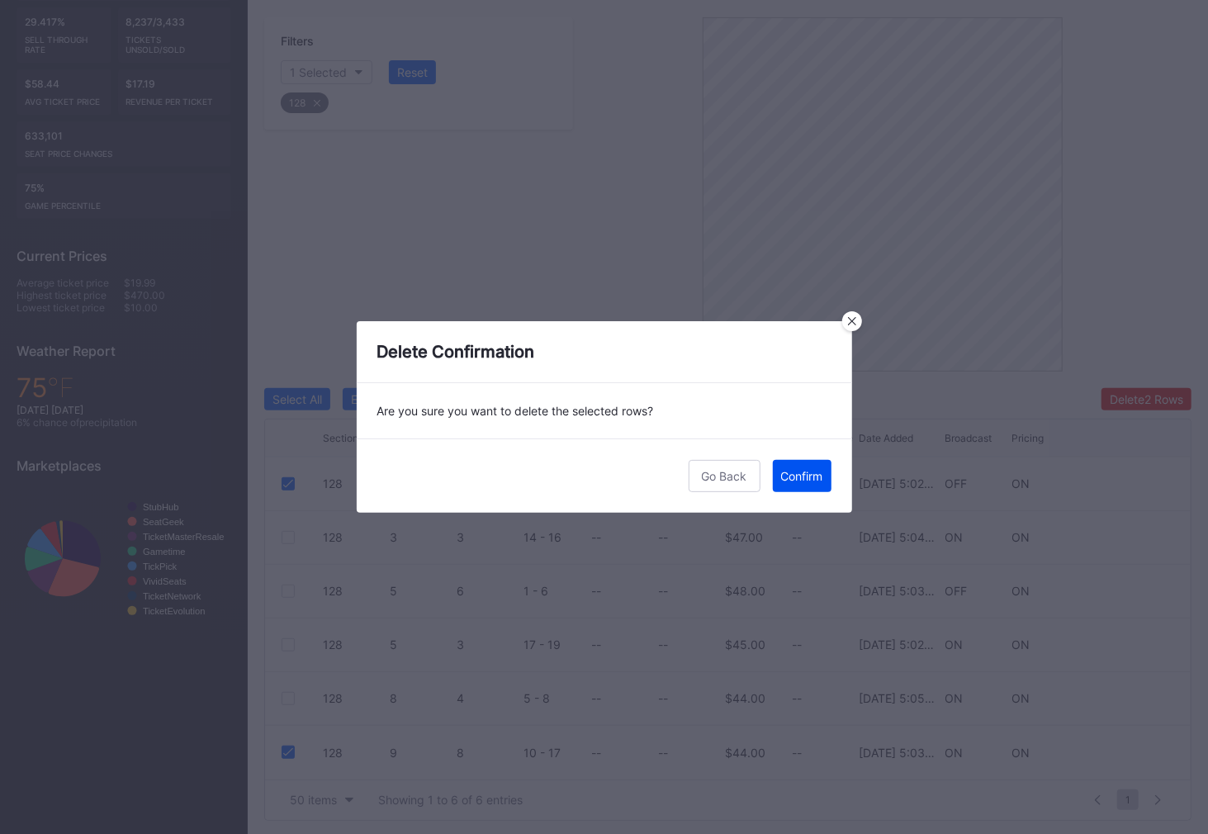
click at [803, 470] on div "Confirm" at bounding box center [802, 476] width 42 height 14
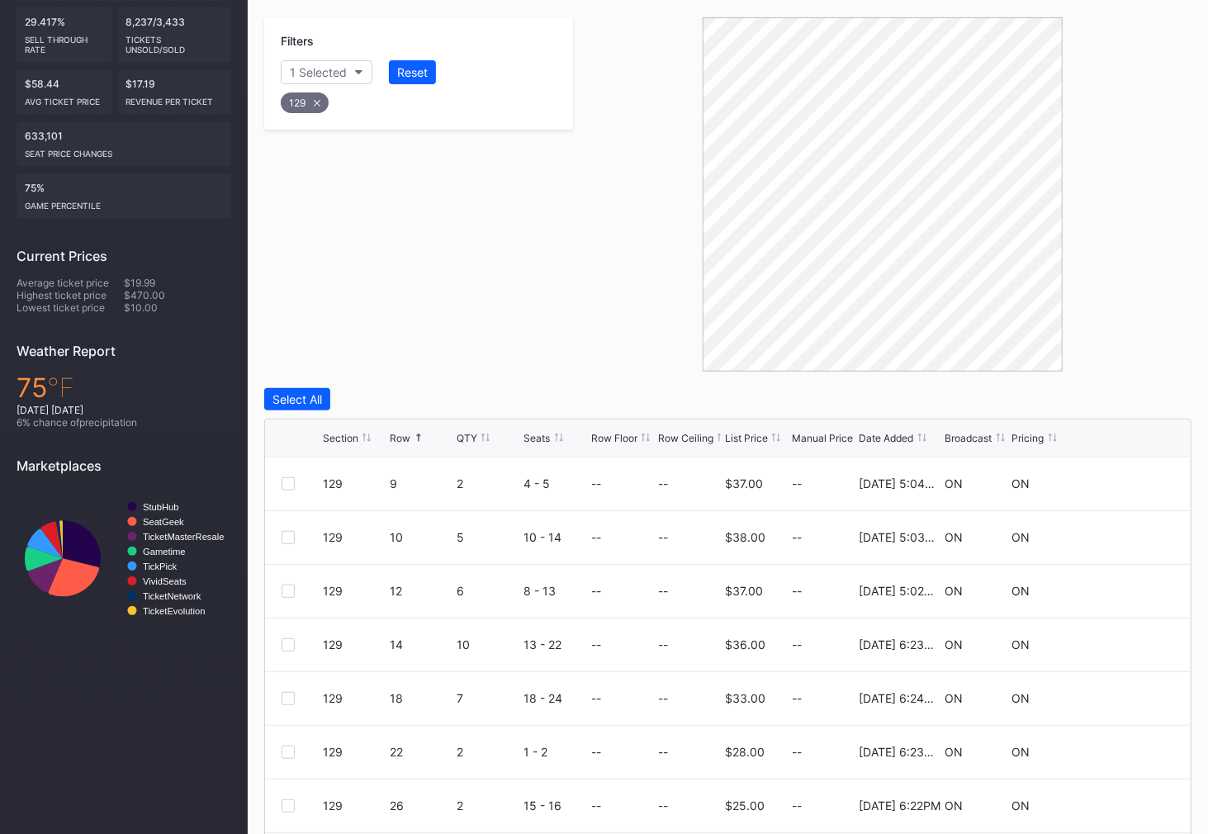
click at [389, 250] on div "Filters 1 Selected Reset 129" at bounding box center [418, 194] width 309 height 354
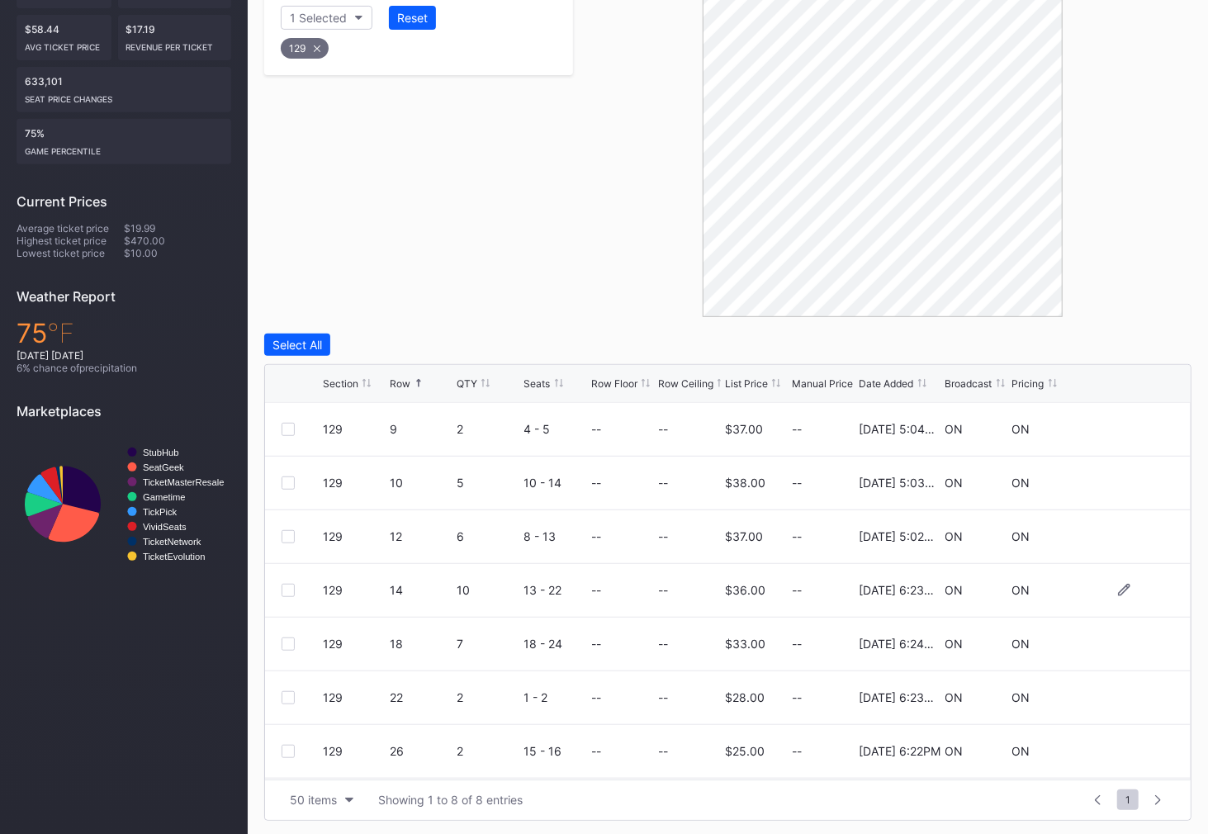
click at [288, 586] on div at bounding box center [287, 590] width 13 height 13
click at [1142, 339] on div "Delete 1 Row" at bounding box center [1149, 345] width 67 height 14
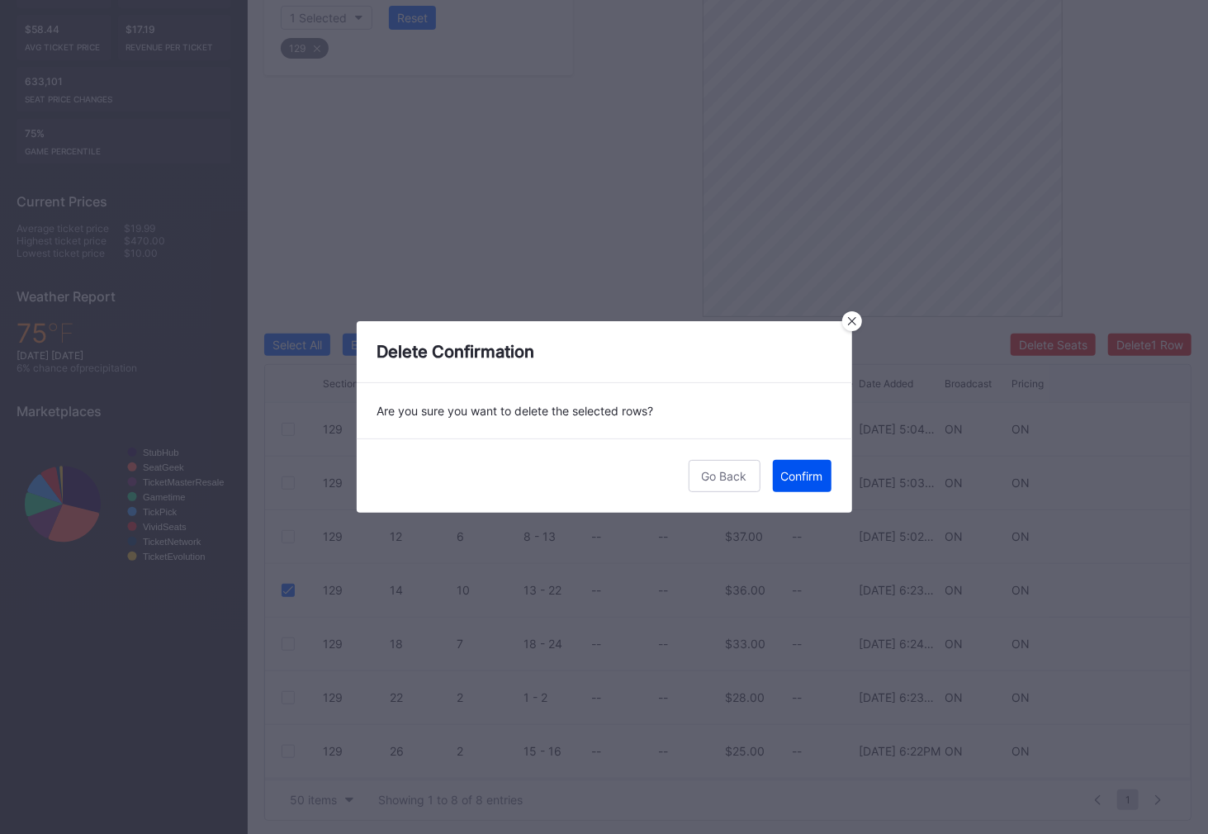
click at [789, 484] on button "Confirm" at bounding box center [802, 476] width 59 height 32
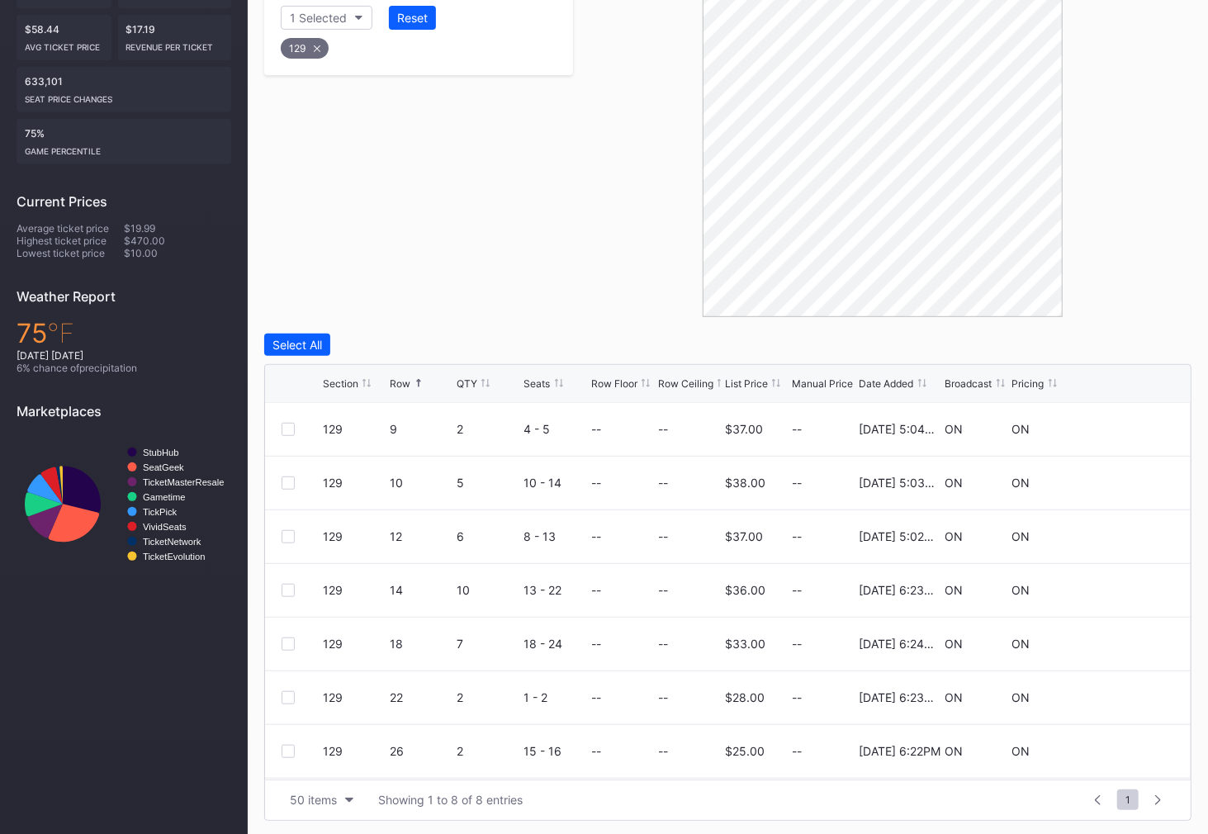
click at [314, 48] on icon at bounding box center [317, 48] width 7 height 7
click at [317, 20] on div "Section" at bounding box center [310, 18] width 40 height 14
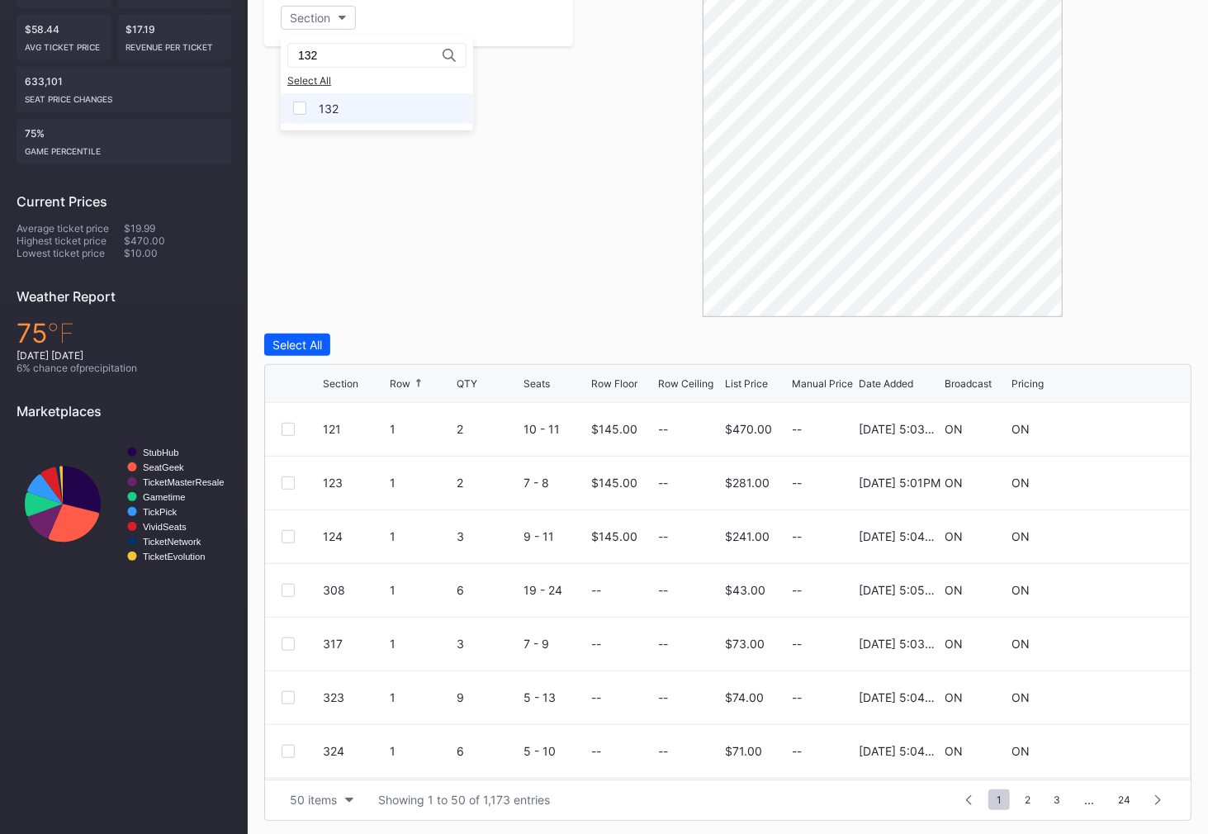
type input "132"
click at [336, 102] on div "132" at bounding box center [329, 109] width 20 height 14
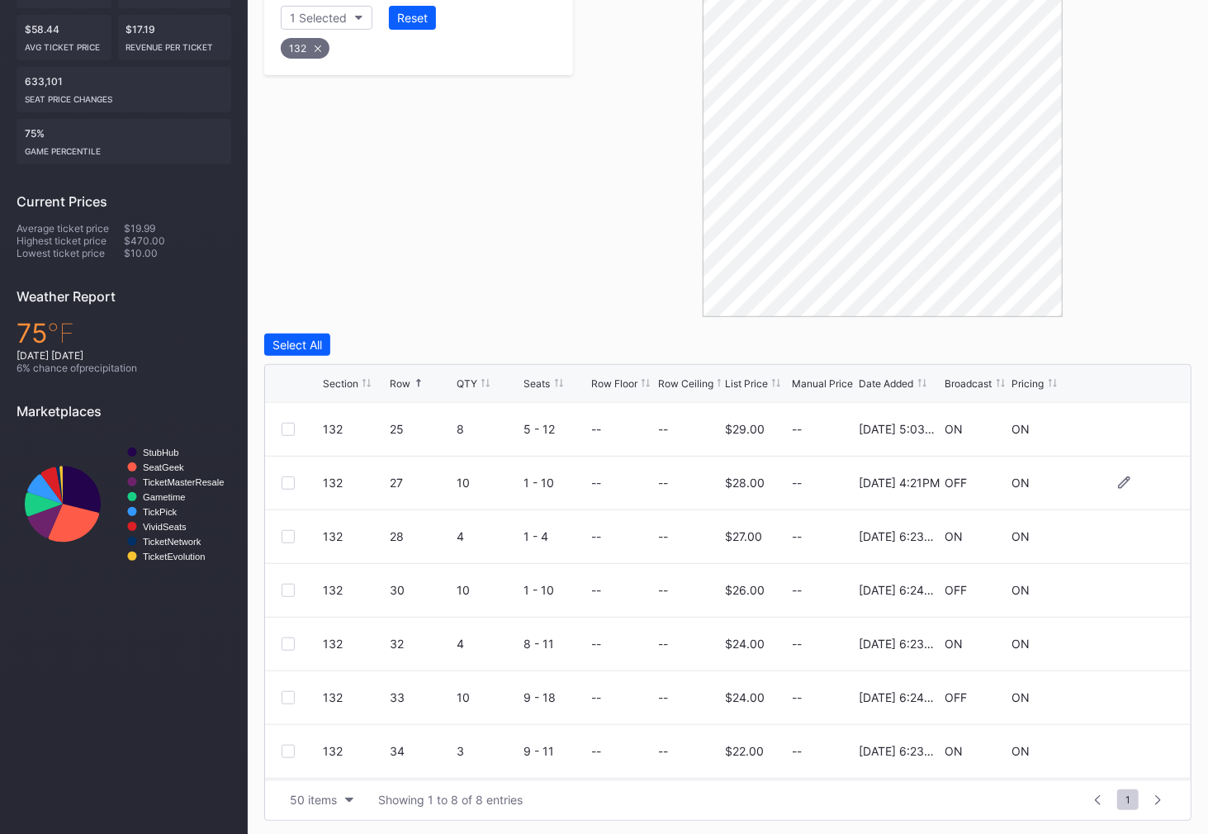
click at [286, 480] on div at bounding box center [287, 482] width 13 height 13
click at [287, 588] on div at bounding box center [287, 590] width 13 height 13
click at [288, 754] on div at bounding box center [287, 752] width 13 height 13
click at [1147, 344] on div "Delete 3 Rows" at bounding box center [1145, 345] width 74 height 14
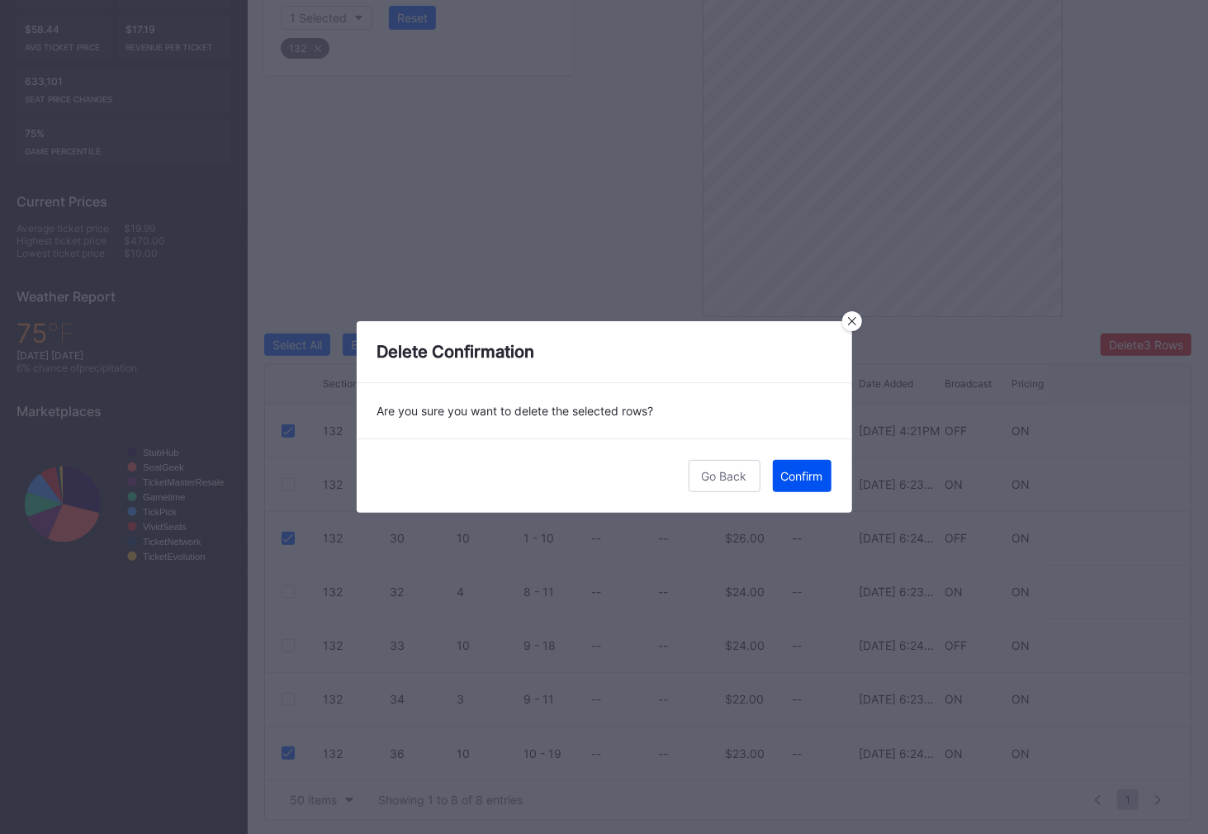
click at [805, 469] on div "Confirm" at bounding box center [802, 476] width 42 height 14
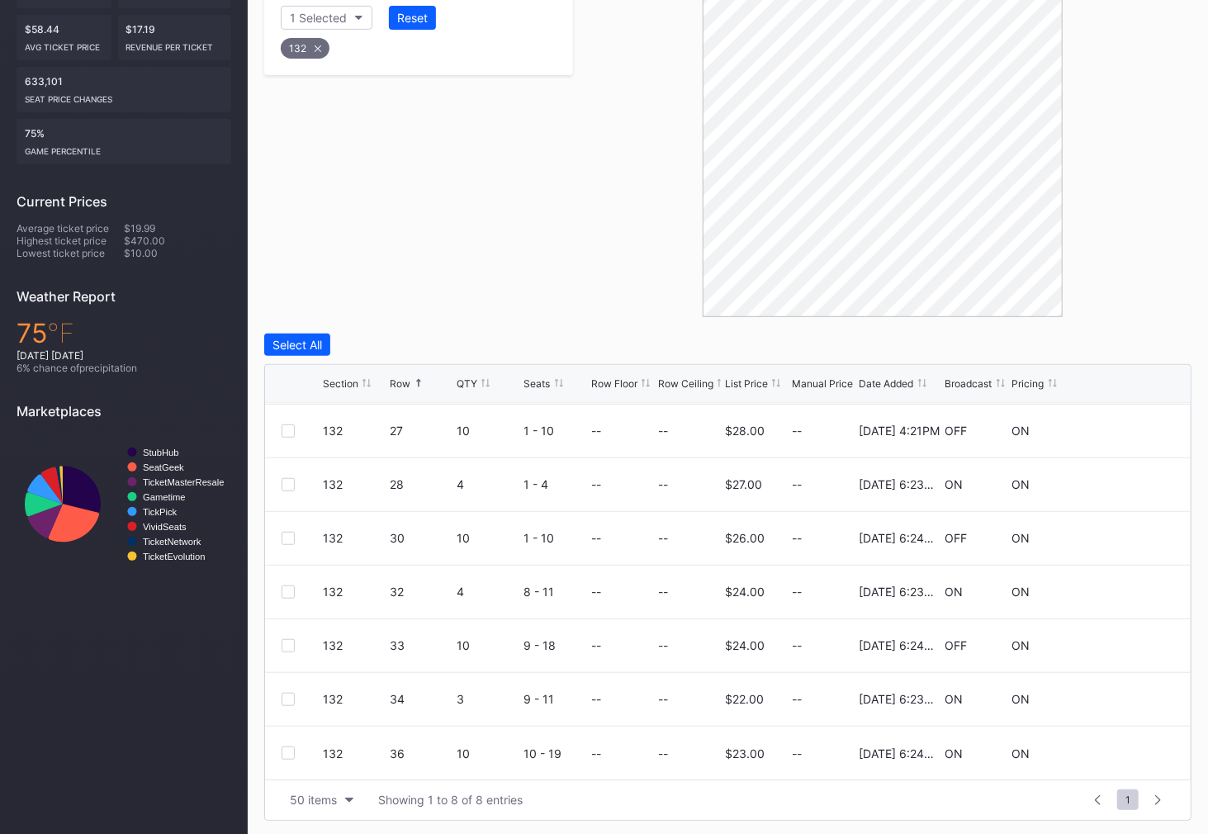
click at [310, 44] on div "132" at bounding box center [305, 48] width 49 height 21
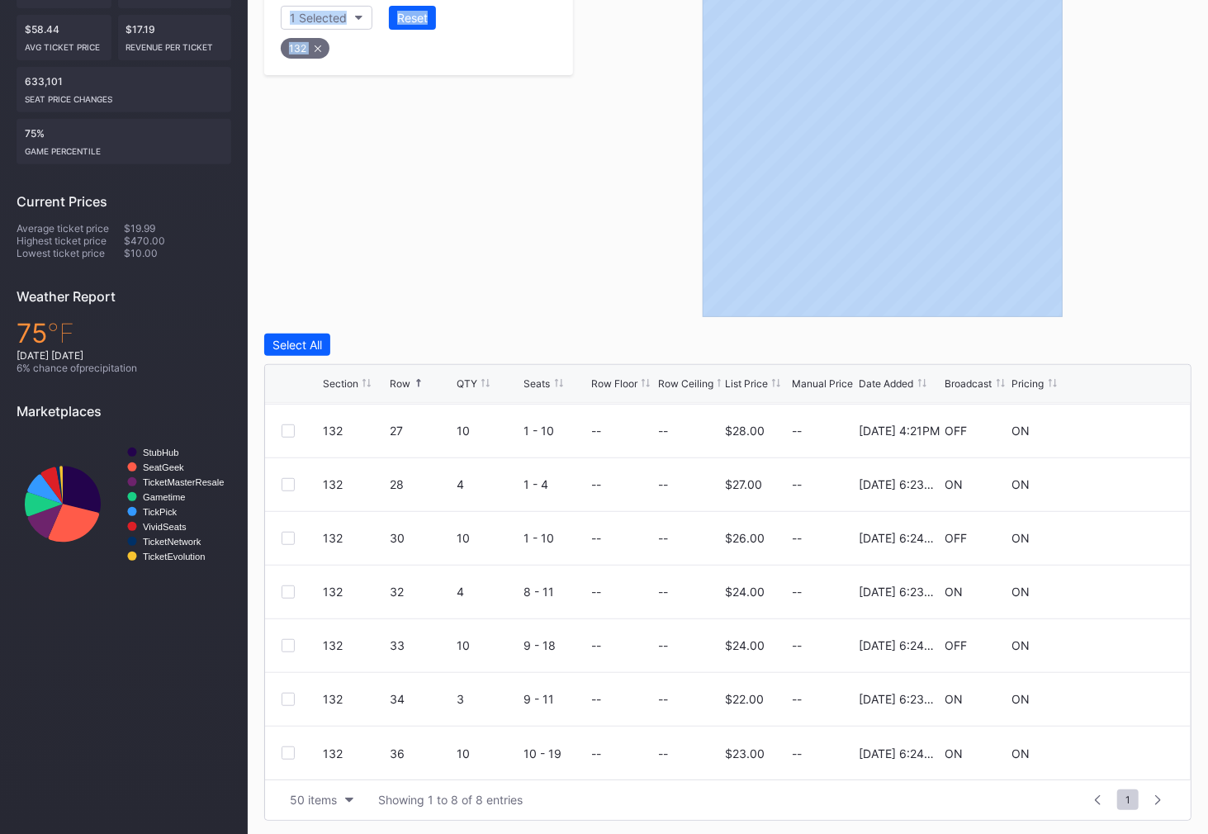
click at [310, 44] on div "Filters 1 Selected Reset 132" at bounding box center [418, 140] width 309 height 354
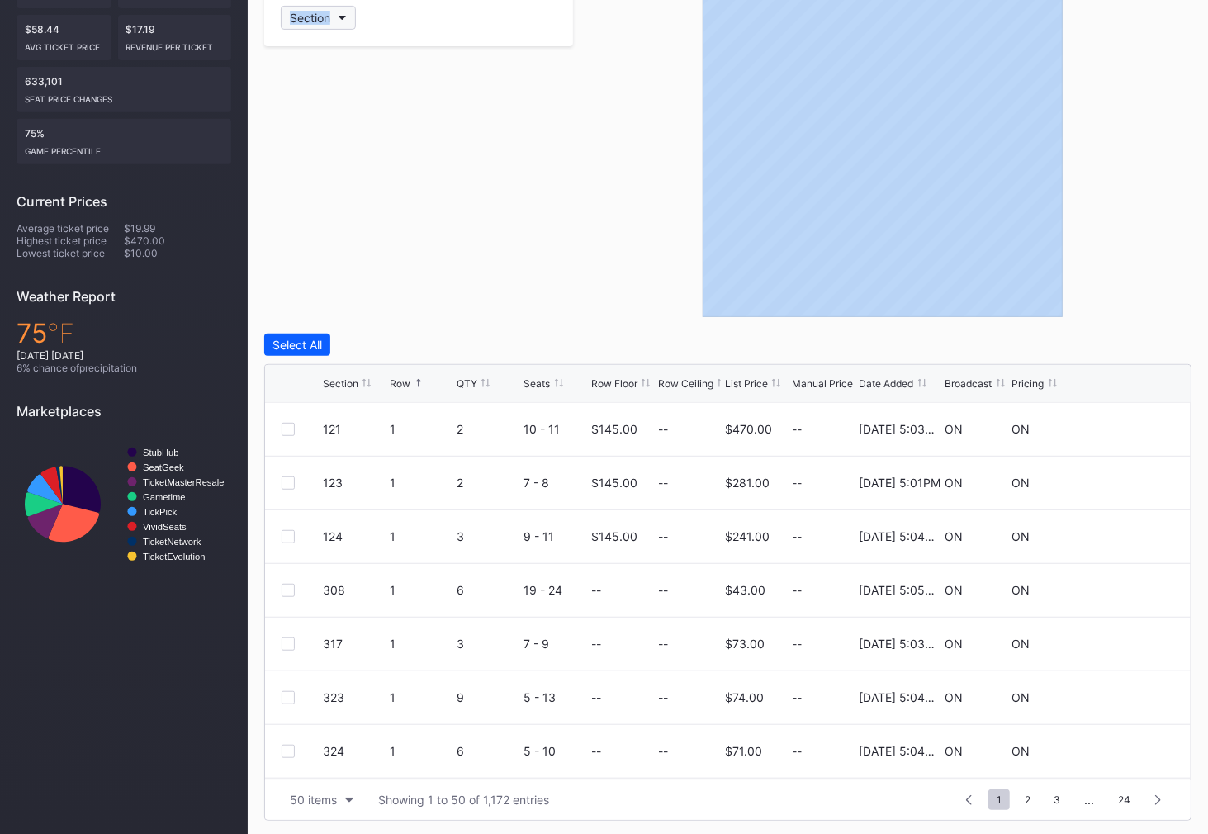
click at [314, 18] on div "Section" at bounding box center [310, 18] width 40 height 14
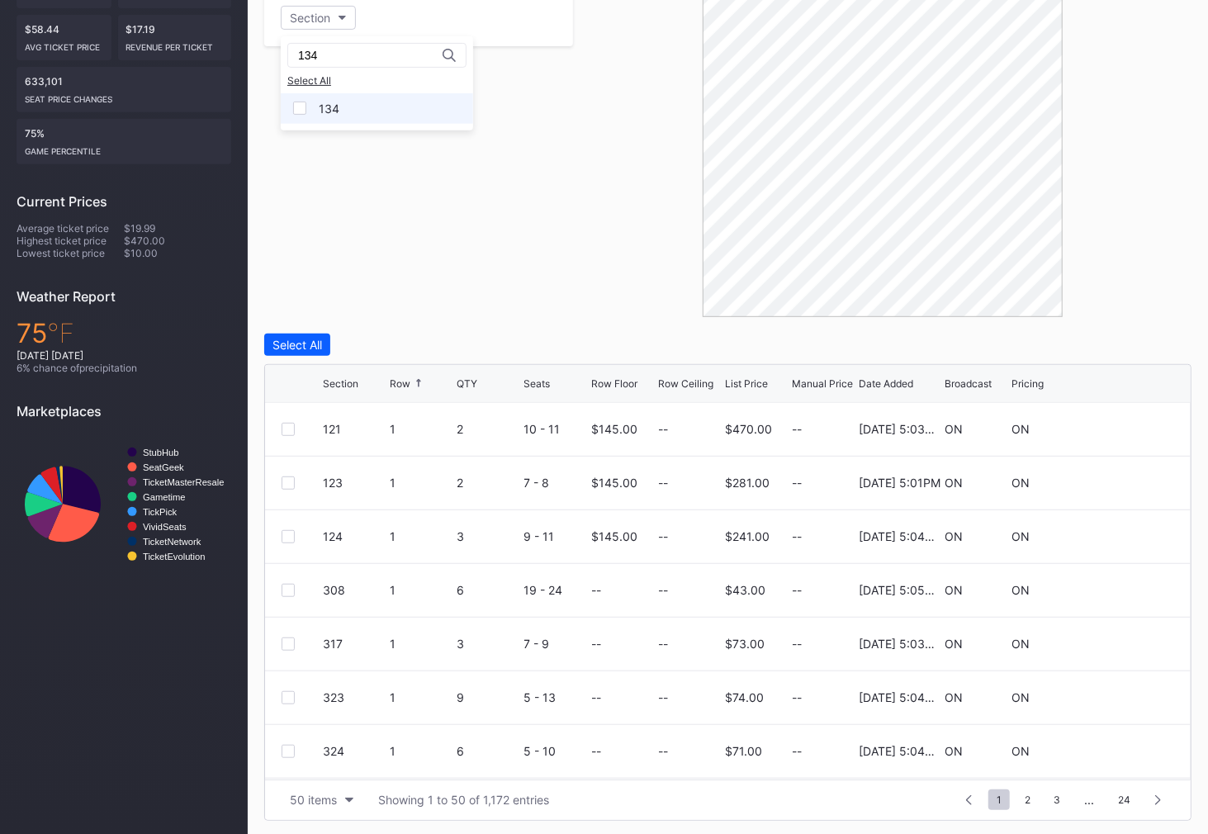
type input "134"
click at [329, 107] on div "134" at bounding box center [329, 109] width 21 height 14
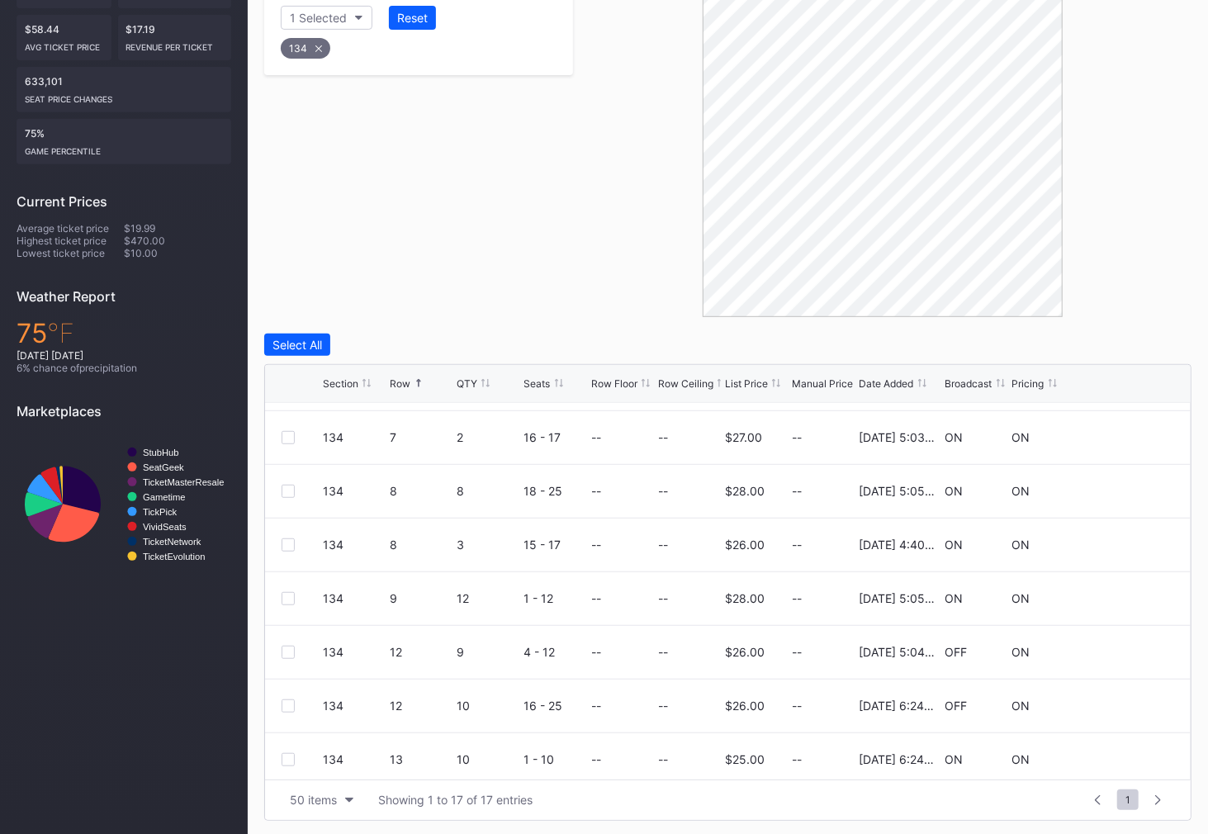
scroll to position [262, 0]
click at [291, 591] on div at bounding box center [287, 596] width 13 height 13
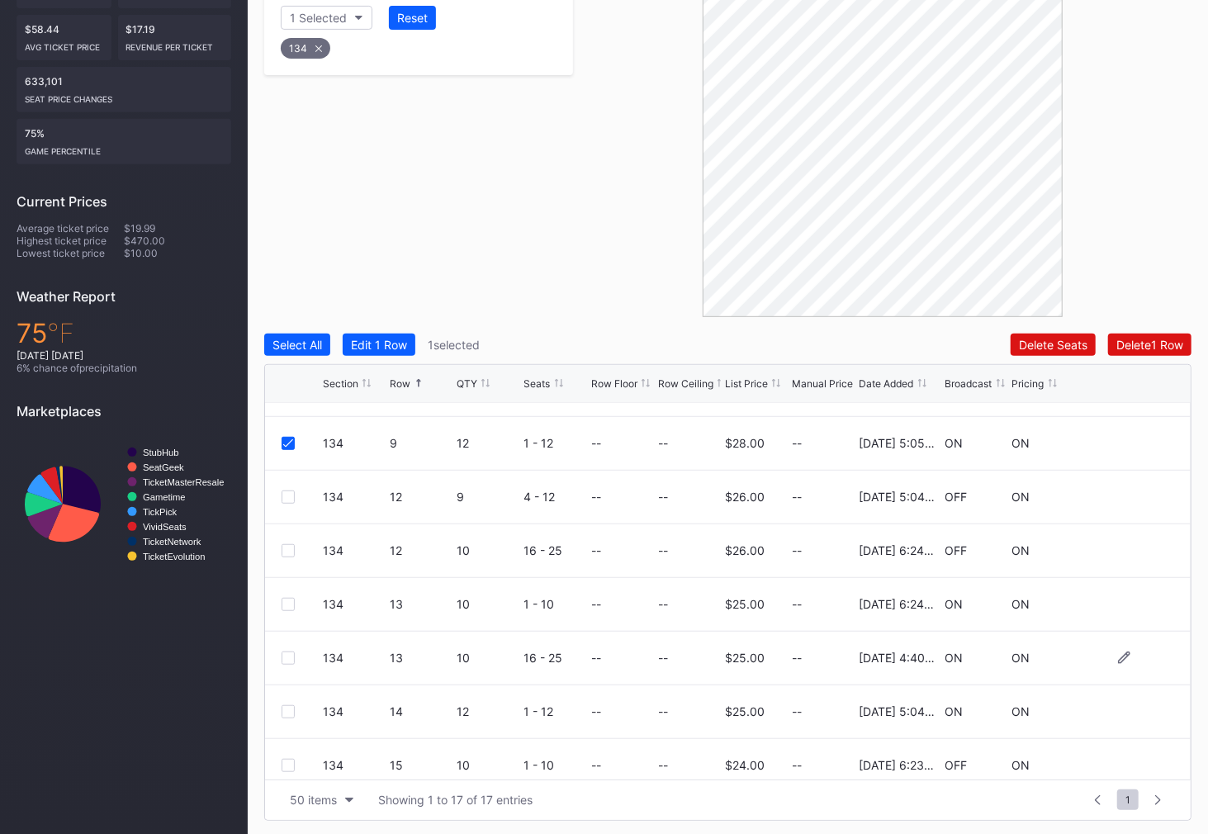
click at [284, 647] on div "134 13 10 16 - 25 -- -- $25.00 -- [DATE] 4:40PM ON ON" at bounding box center [727, 658] width 925 height 54
click at [285, 651] on div at bounding box center [287, 657] width 13 height 13
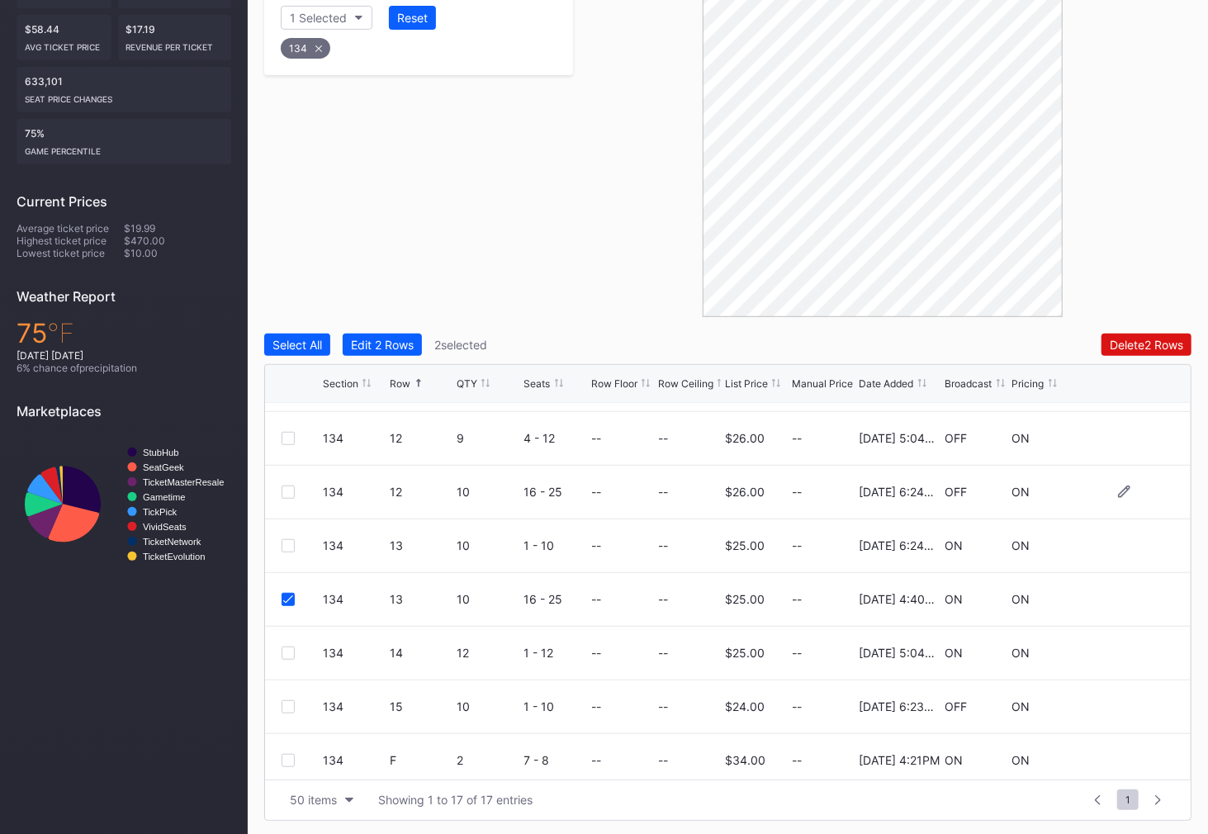
scroll to position [535, 0]
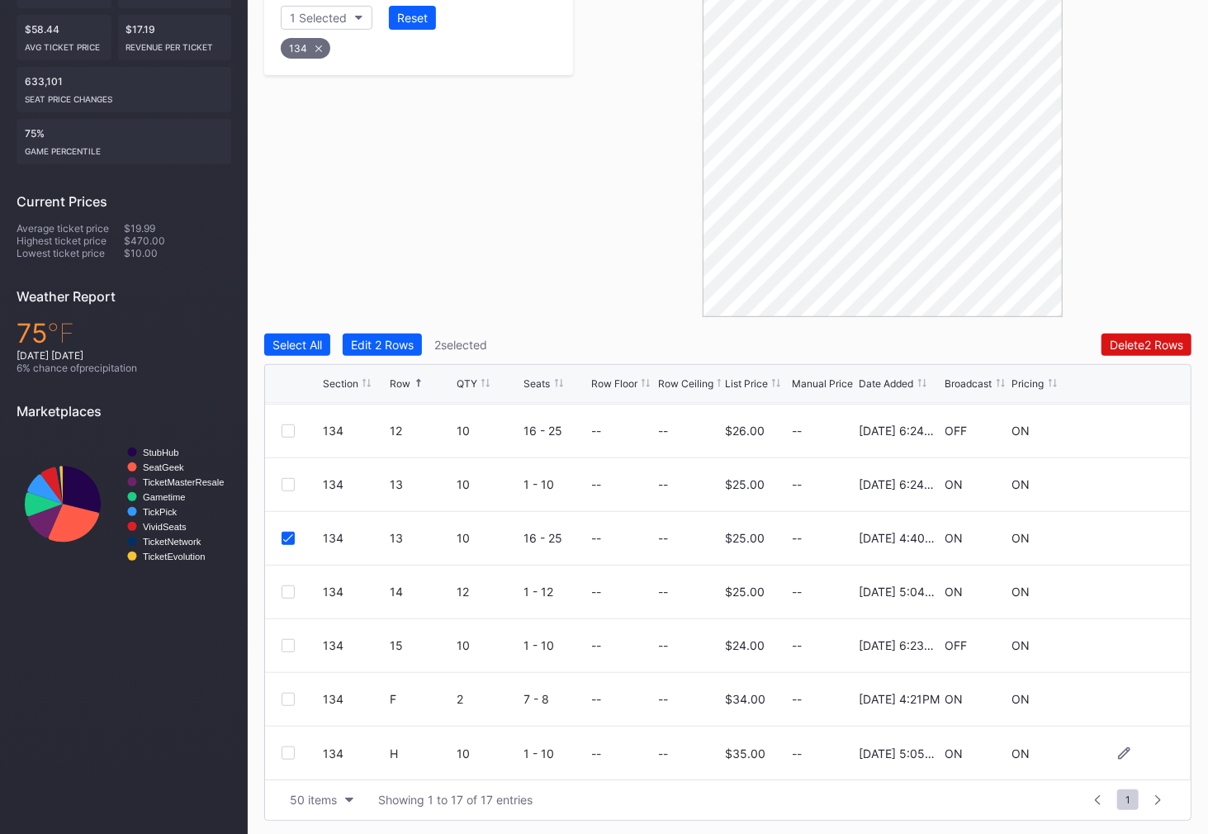
click at [289, 752] on div at bounding box center [287, 752] width 13 height 13
click at [1138, 340] on div "Delete 3 Rows" at bounding box center [1145, 345] width 74 height 14
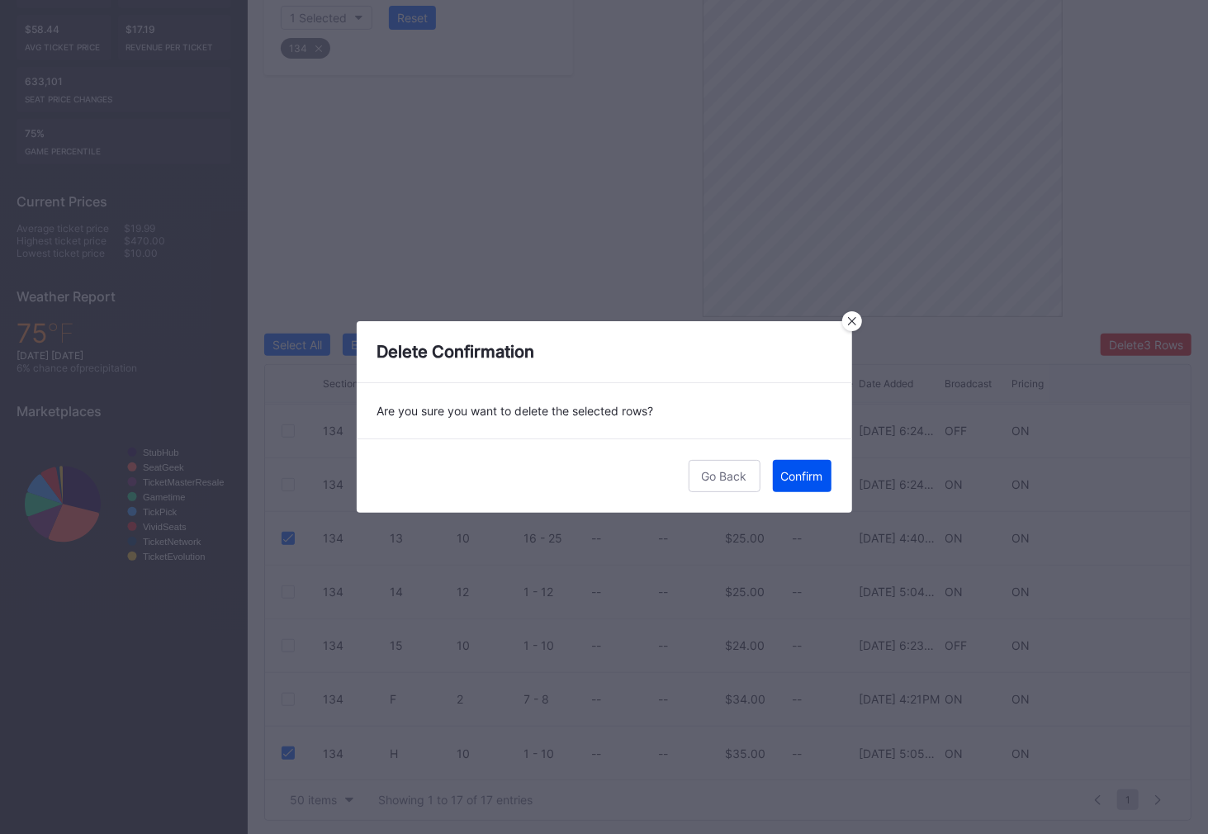
click at [811, 465] on button "Confirm" at bounding box center [802, 476] width 59 height 32
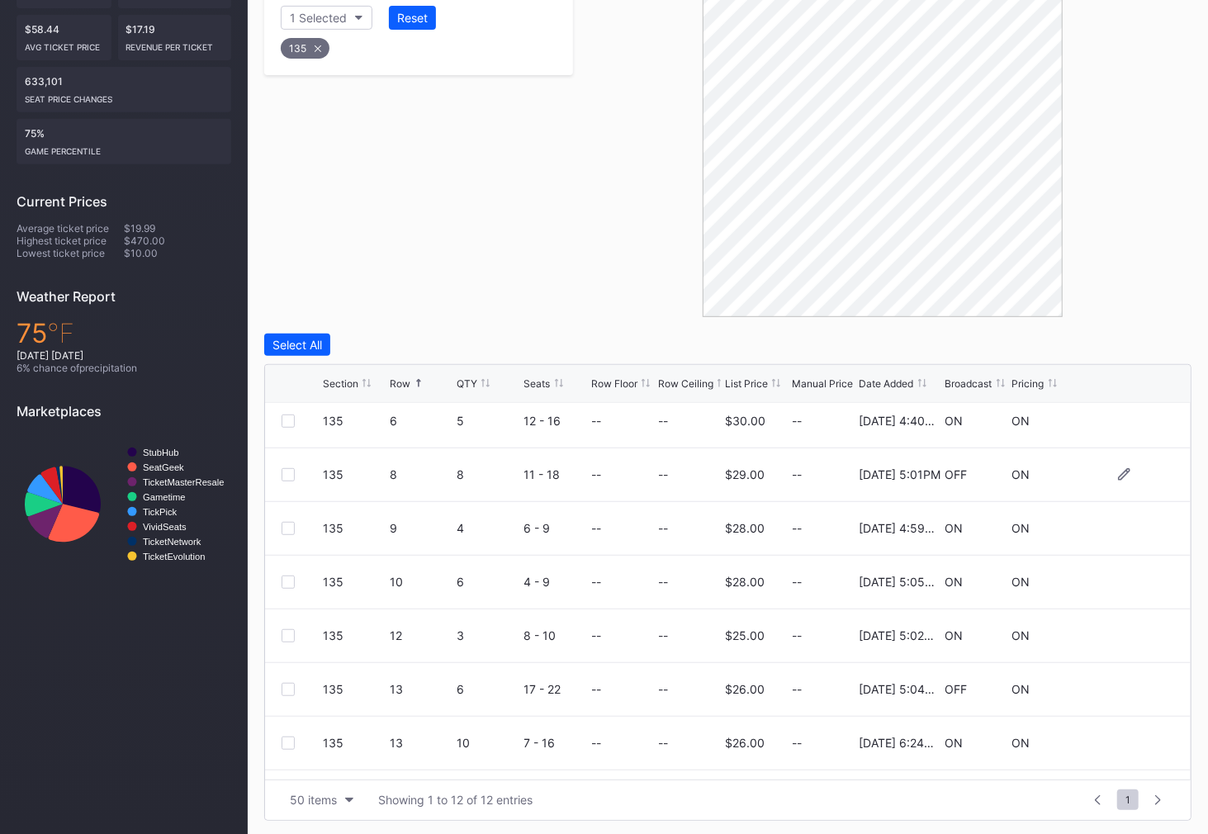
scroll to position [267, 0]
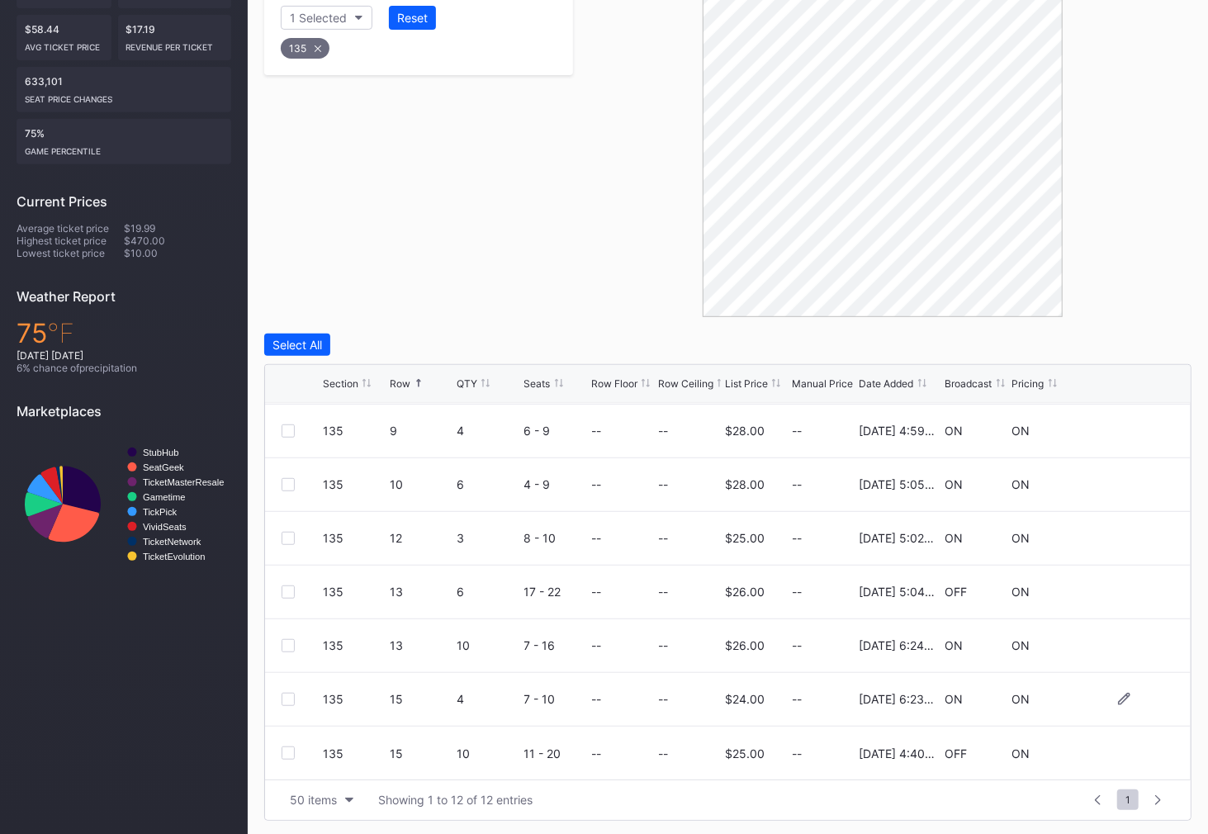
click at [288, 695] on div at bounding box center [287, 698] width 13 height 13
click at [288, 695] on icon at bounding box center [288, 699] width 10 height 8
click at [288, 746] on div at bounding box center [287, 752] width 13 height 13
click at [1132, 342] on div "Delete 1 Row" at bounding box center [1149, 345] width 67 height 14
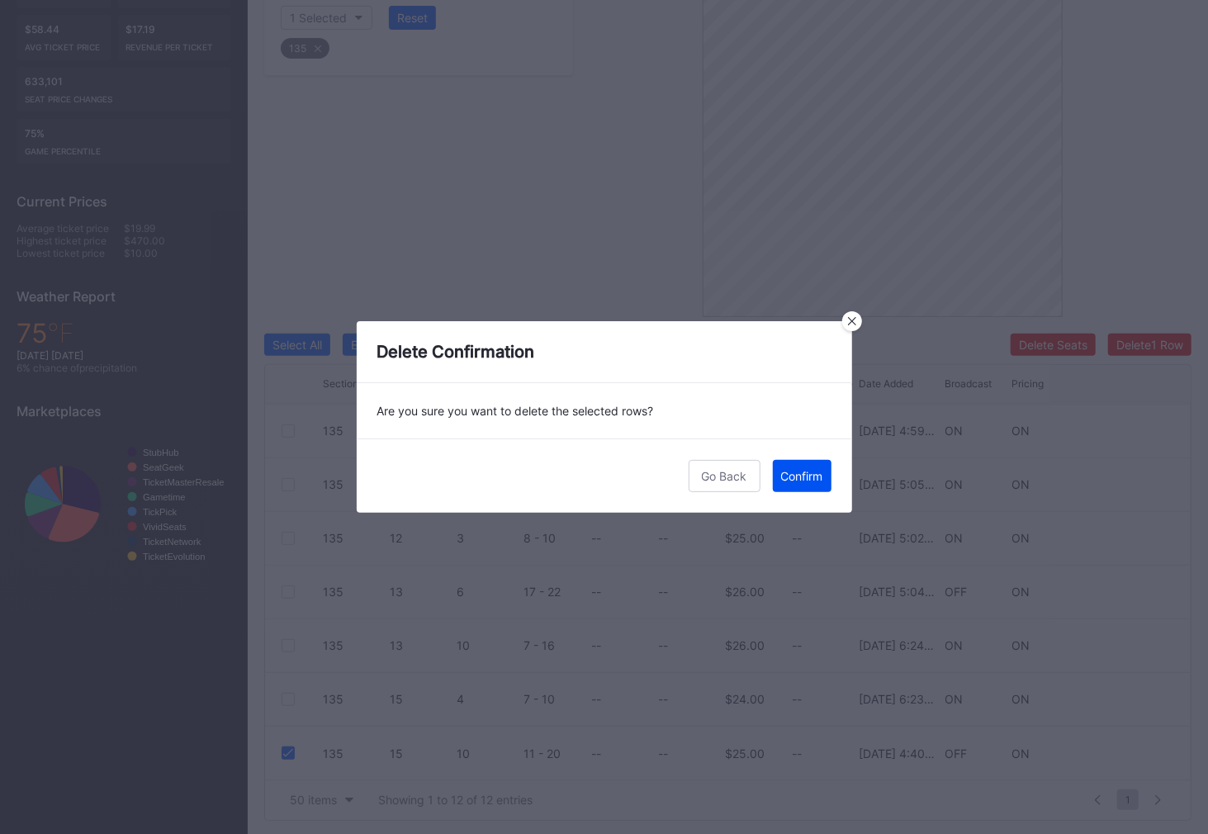
click at [813, 470] on div "Confirm" at bounding box center [802, 476] width 42 height 14
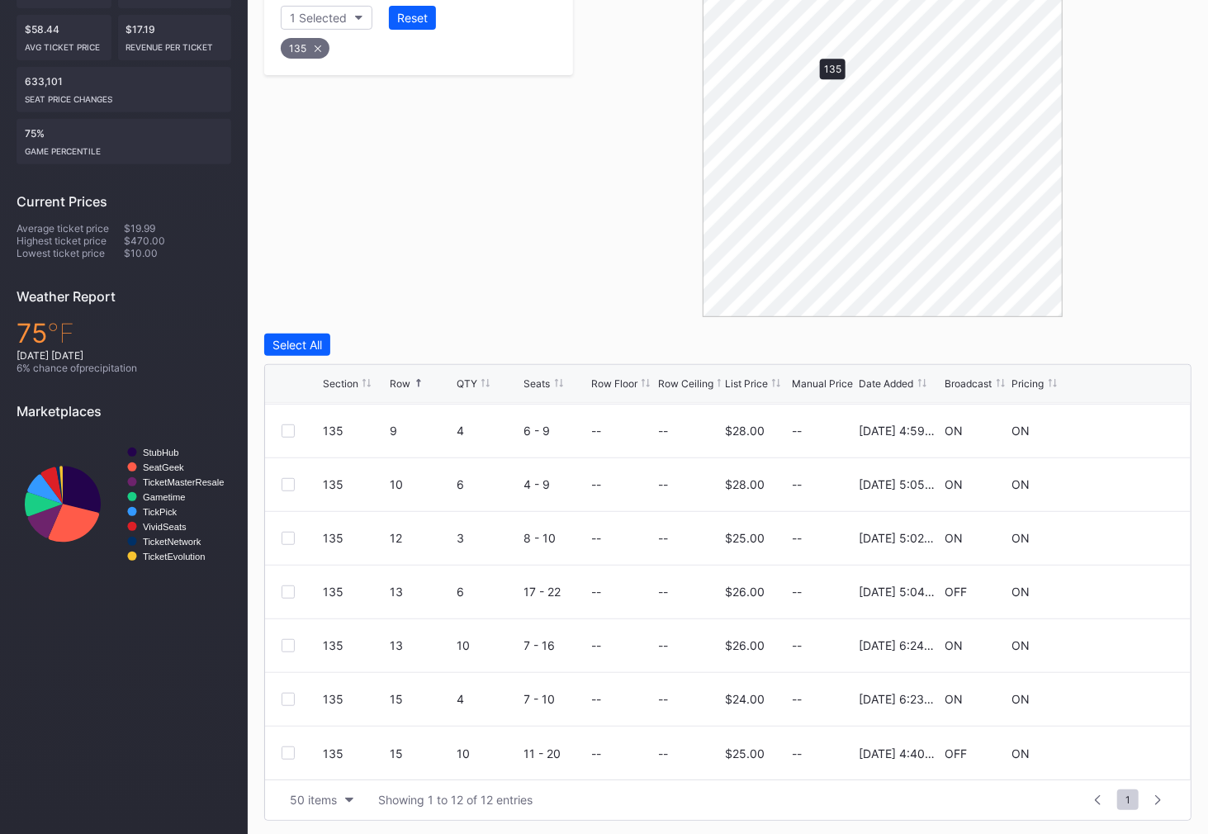
scroll to position [0, 0]
click at [503, 151] on div "Filters 1 Selected Reset 136" at bounding box center [418, 140] width 309 height 354
click at [291, 534] on div at bounding box center [287, 536] width 13 height 13
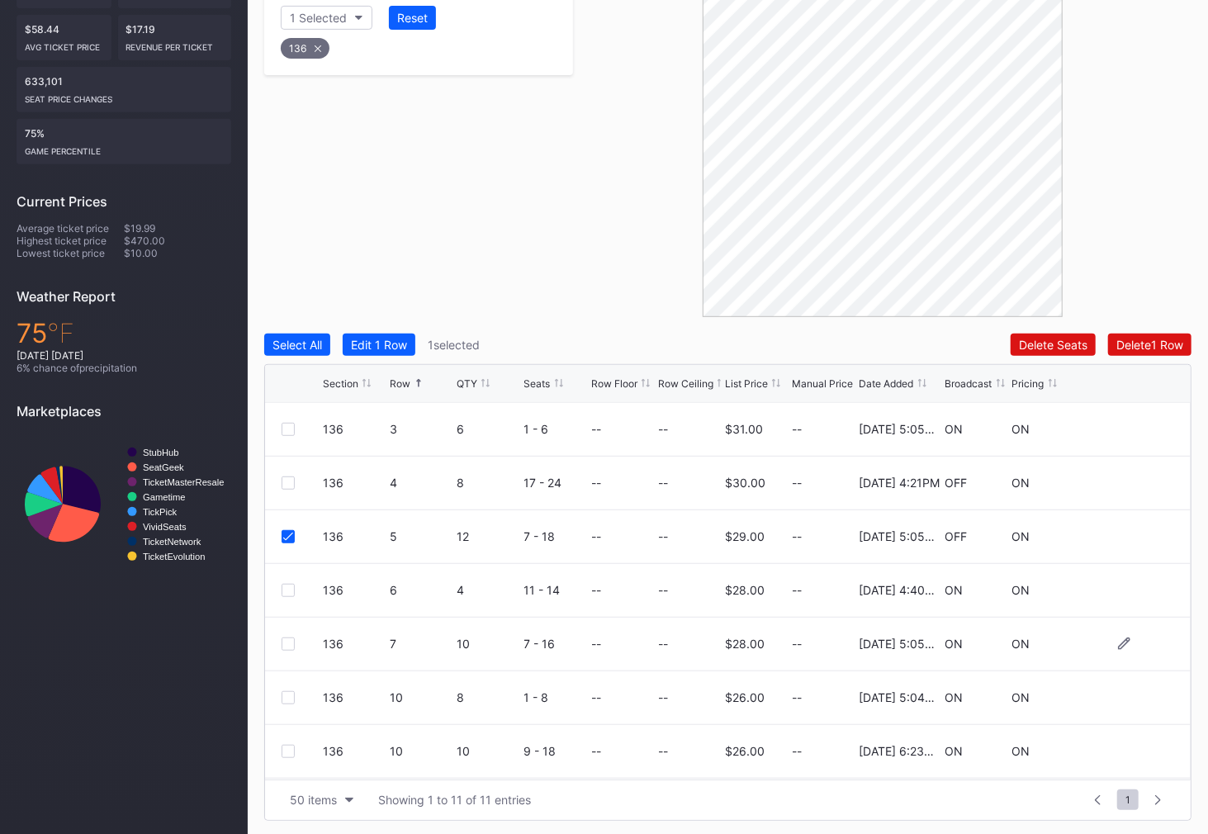
click at [283, 644] on div at bounding box center [287, 643] width 13 height 13
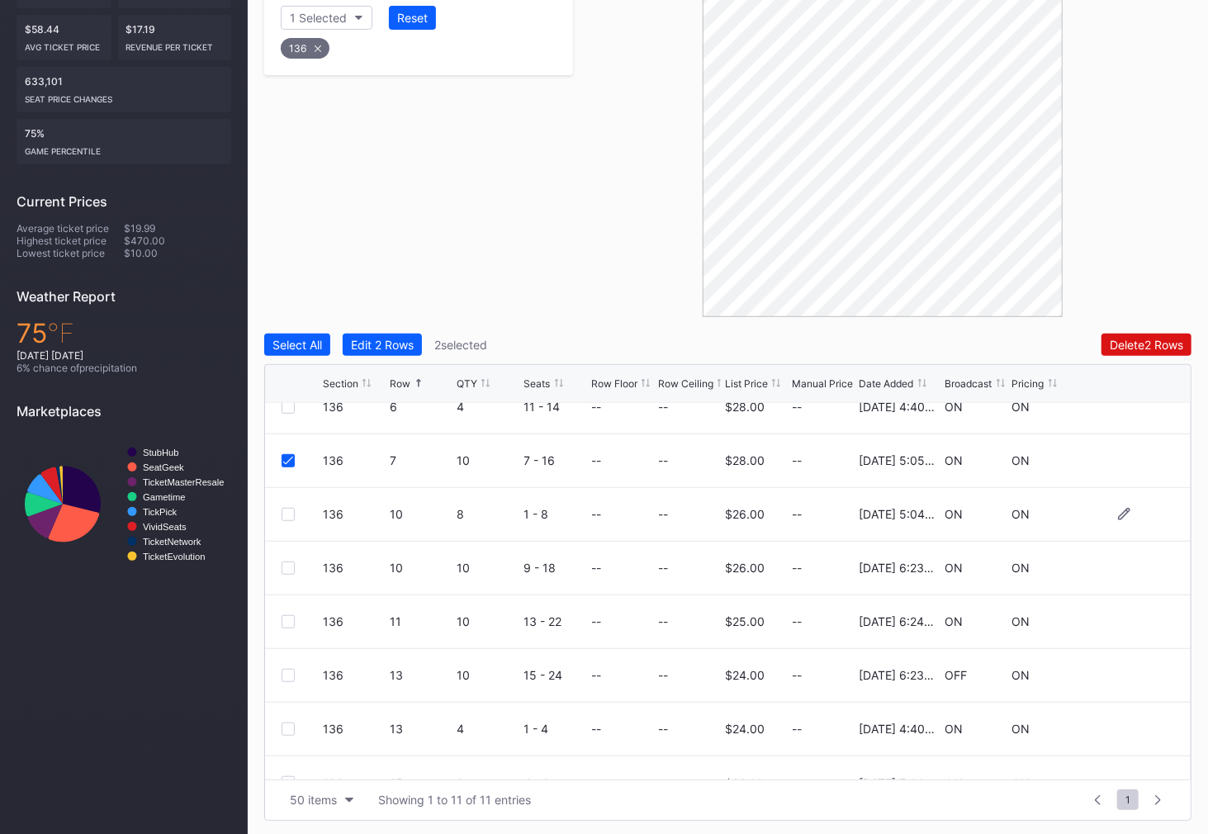
scroll to position [201, 0]
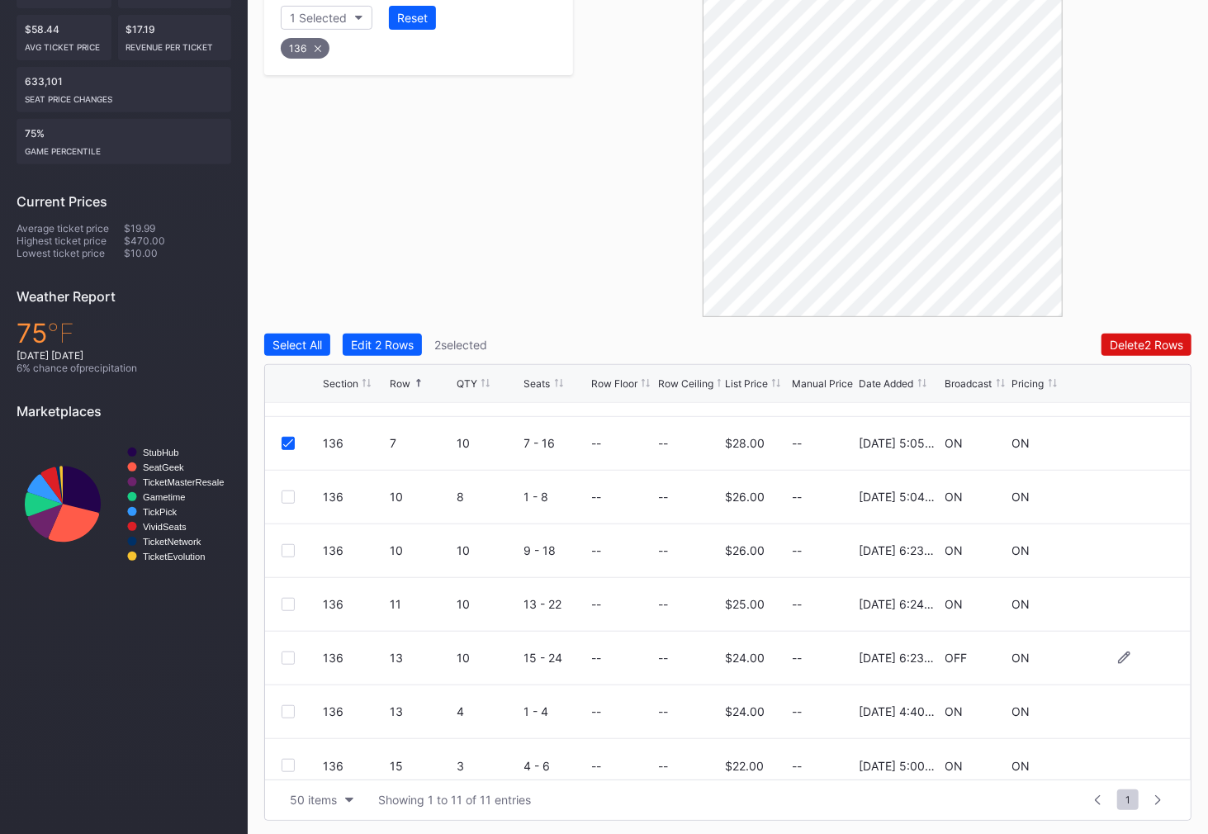
click at [286, 651] on div at bounding box center [287, 657] width 13 height 13
click at [1142, 347] on div "Delete 3 Rows" at bounding box center [1145, 345] width 74 height 14
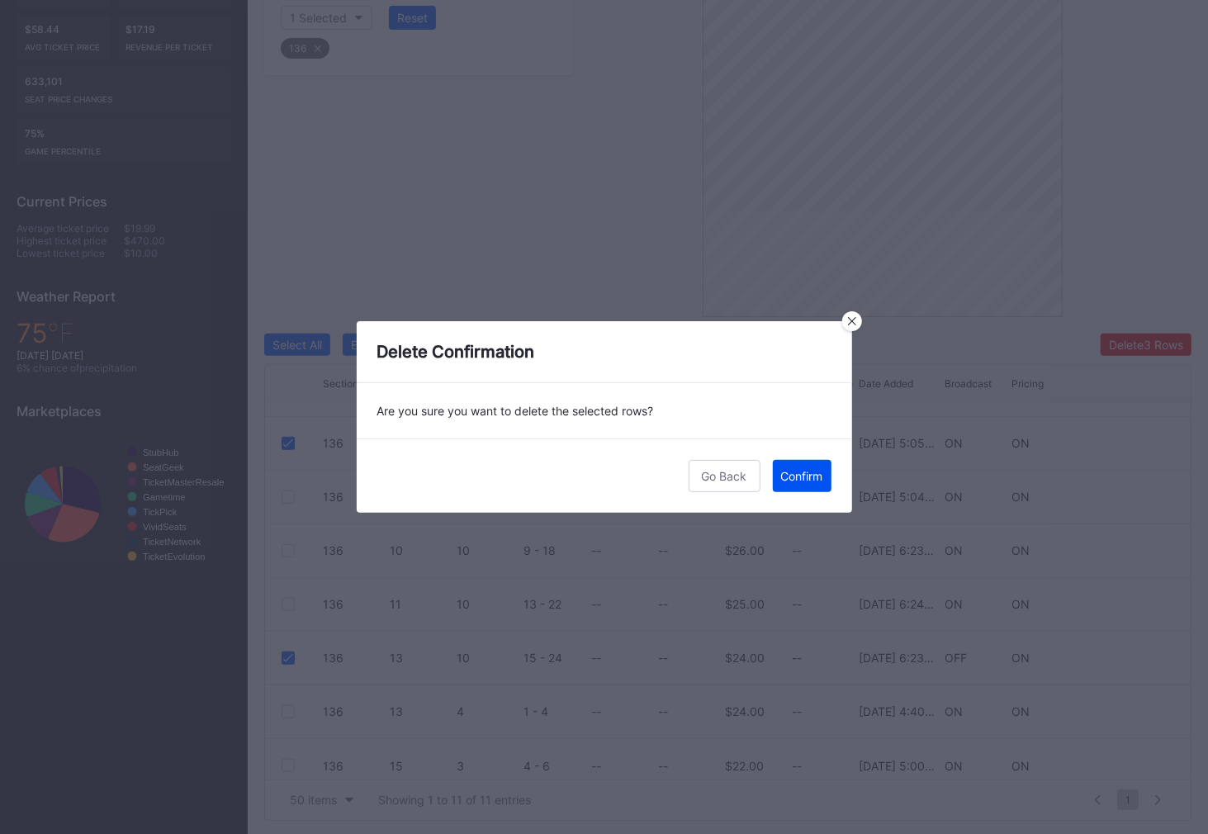
click at [804, 477] on div "Confirm" at bounding box center [802, 476] width 42 height 14
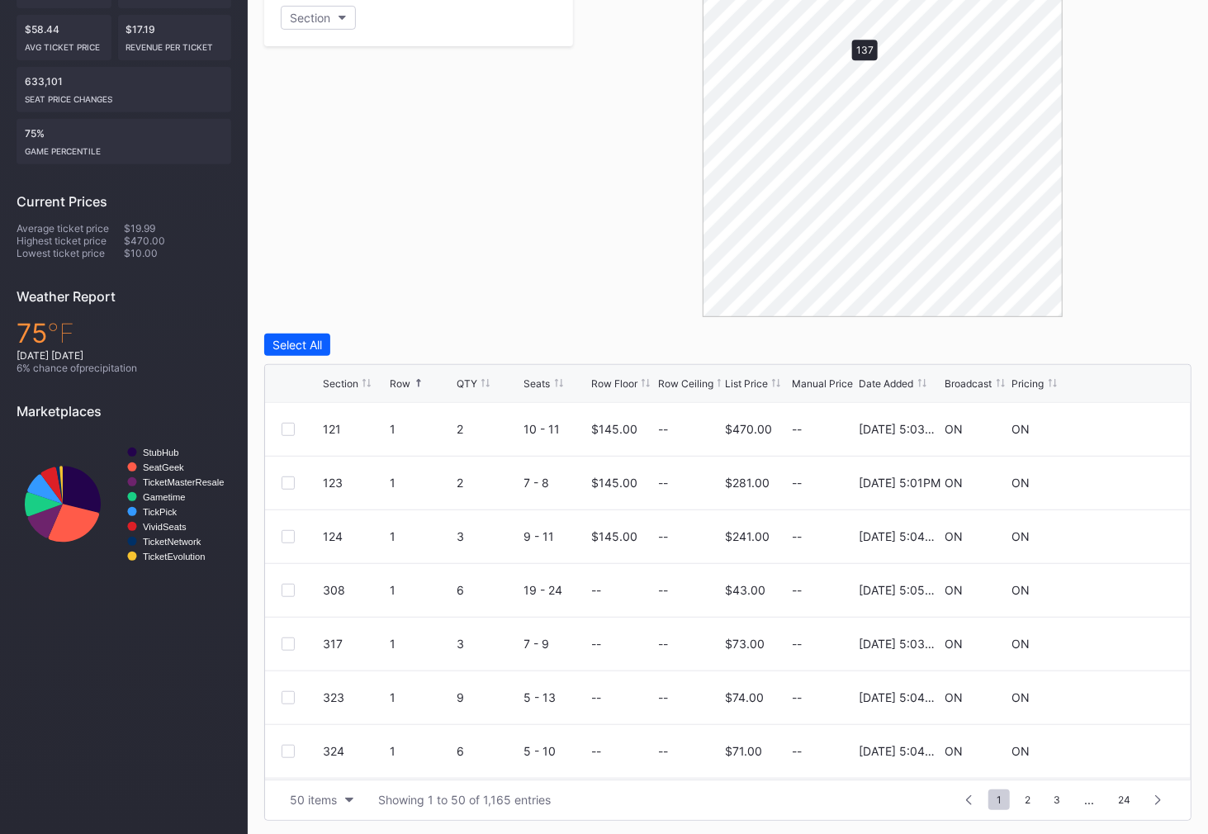
scroll to position [367, 0]
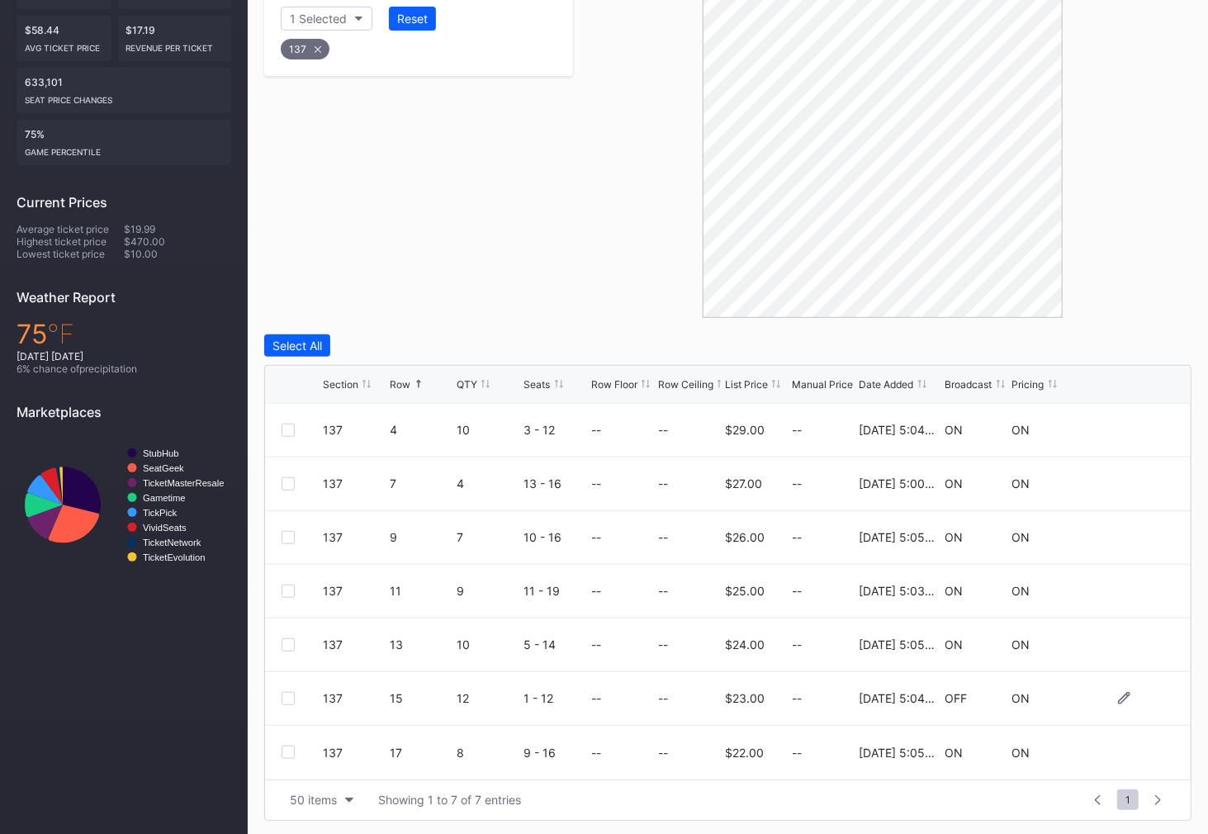
click at [286, 697] on div at bounding box center [287, 698] width 13 height 13
click at [1156, 337] on button "Delete 1 Row" at bounding box center [1149, 345] width 83 height 22
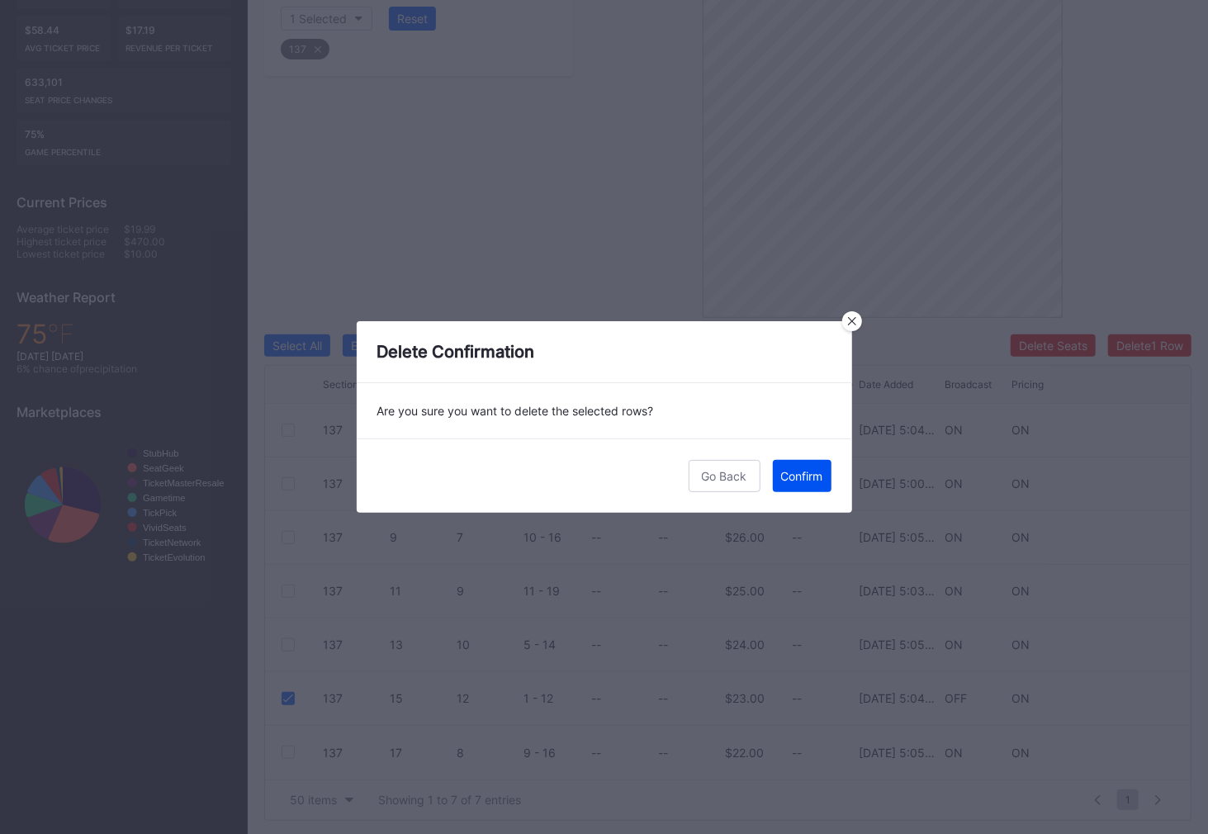
click at [806, 473] on div "Confirm" at bounding box center [802, 476] width 42 height 14
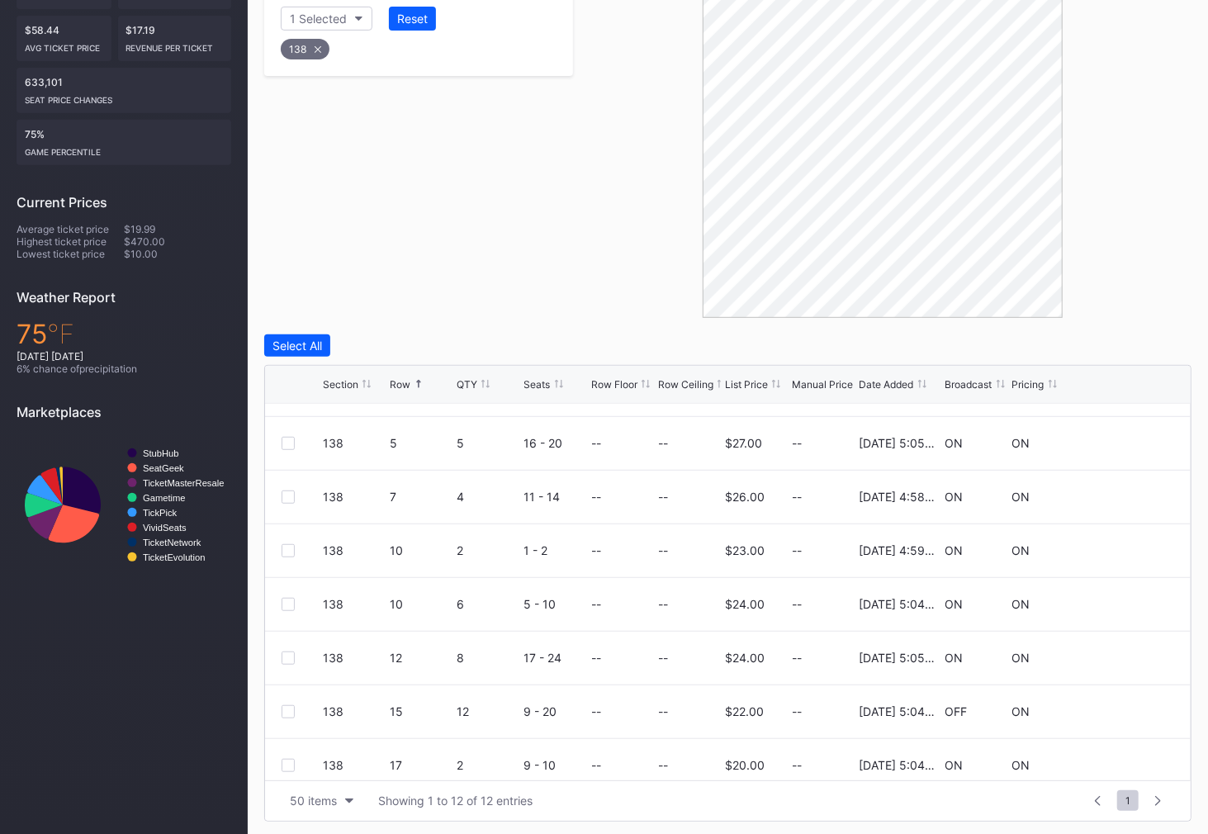
scroll to position [267, 0]
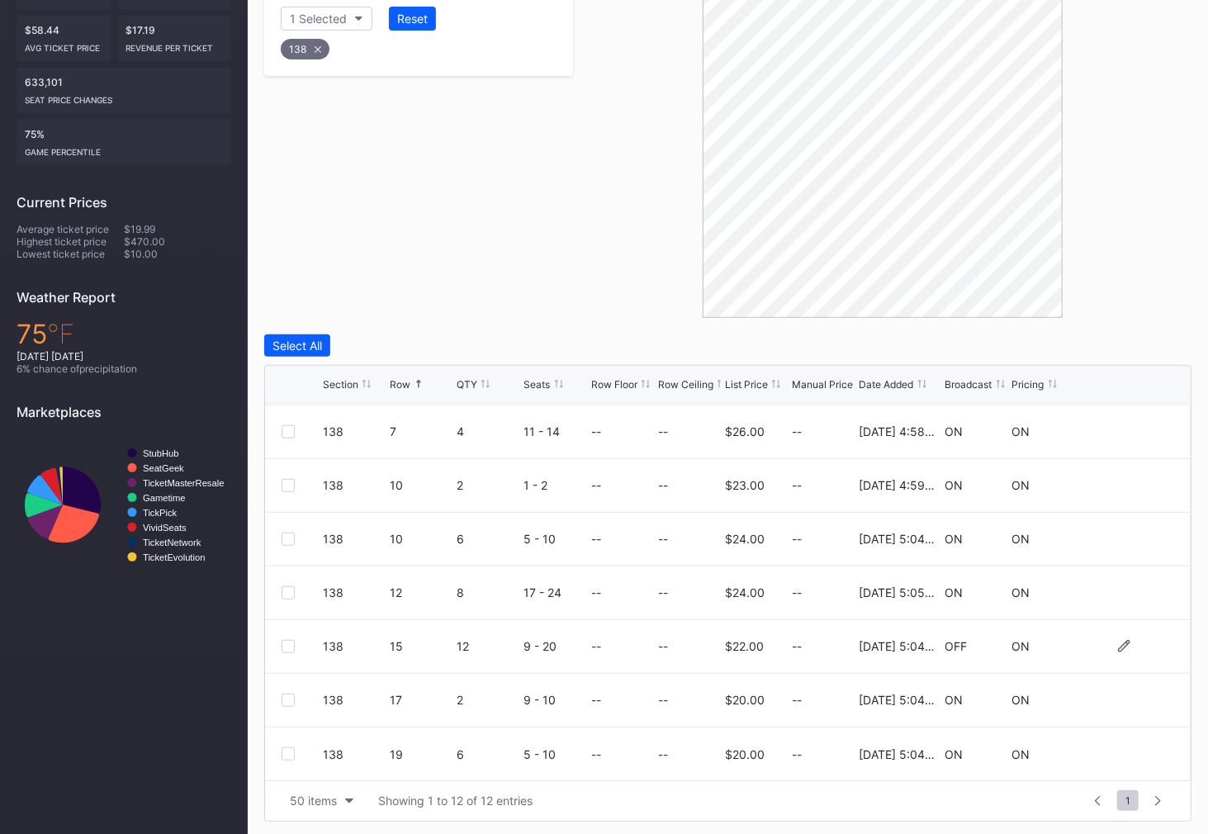
click at [291, 645] on div at bounding box center [287, 646] width 13 height 13
click at [1138, 343] on div "Delete 1 Row" at bounding box center [1149, 345] width 67 height 14
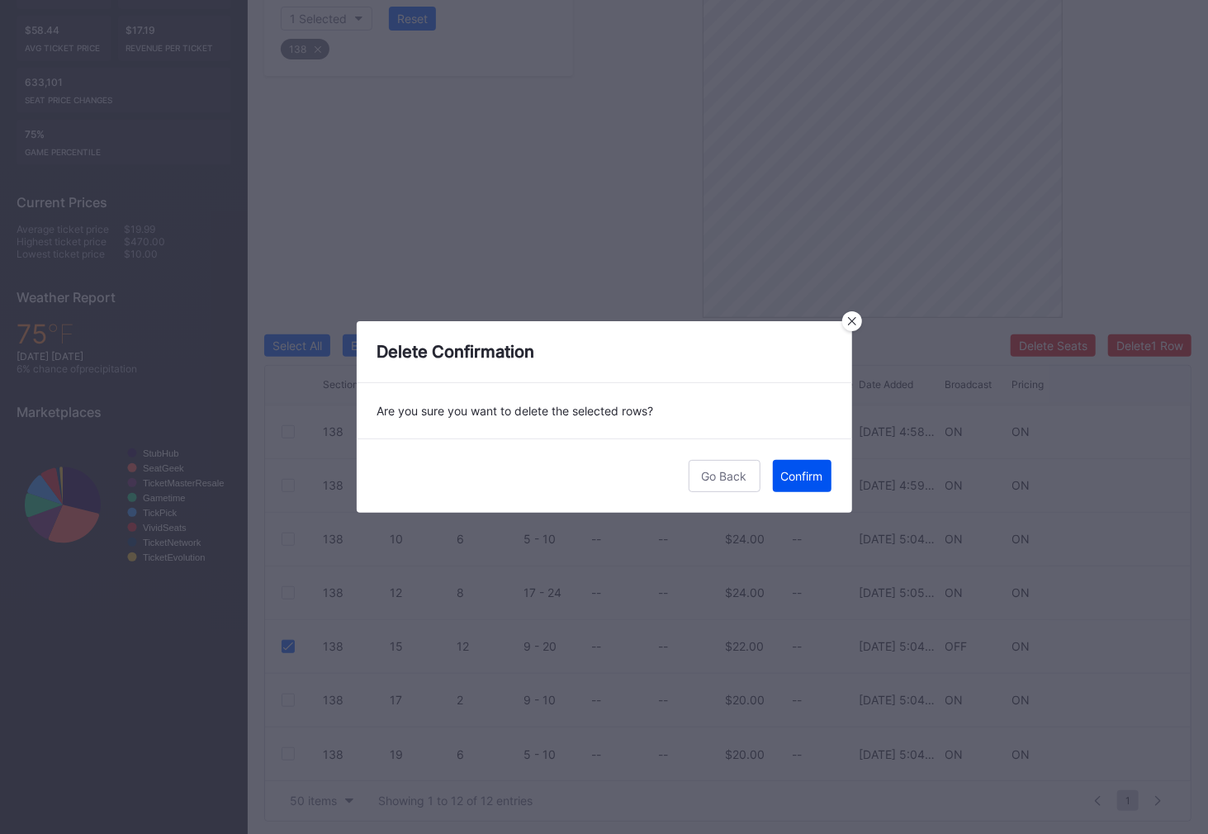
click at [788, 479] on div "Confirm" at bounding box center [802, 476] width 42 height 14
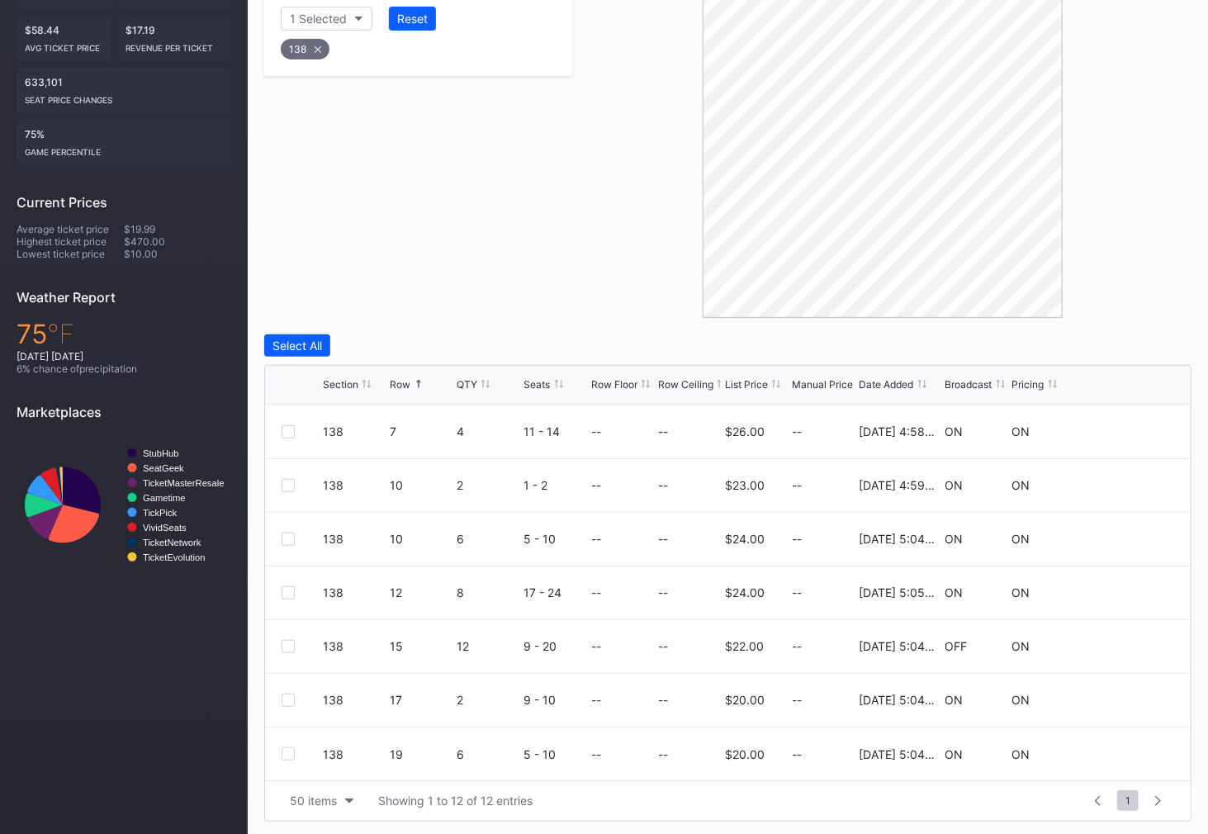
click at [310, 43] on div "138" at bounding box center [305, 49] width 49 height 21
click at [319, 19] on div "Section" at bounding box center [310, 19] width 40 height 14
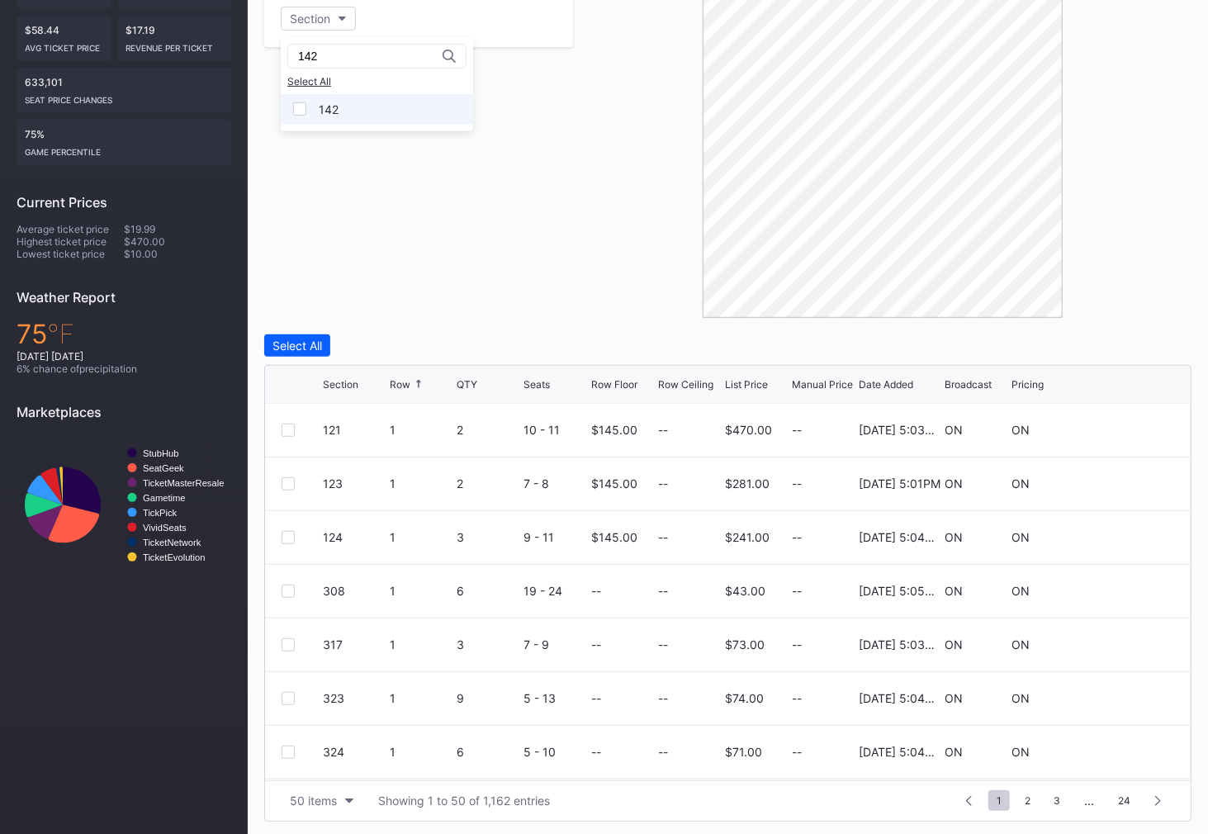
type input "142"
click at [339, 99] on div "142" at bounding box center [377, 109] width 192 height 31
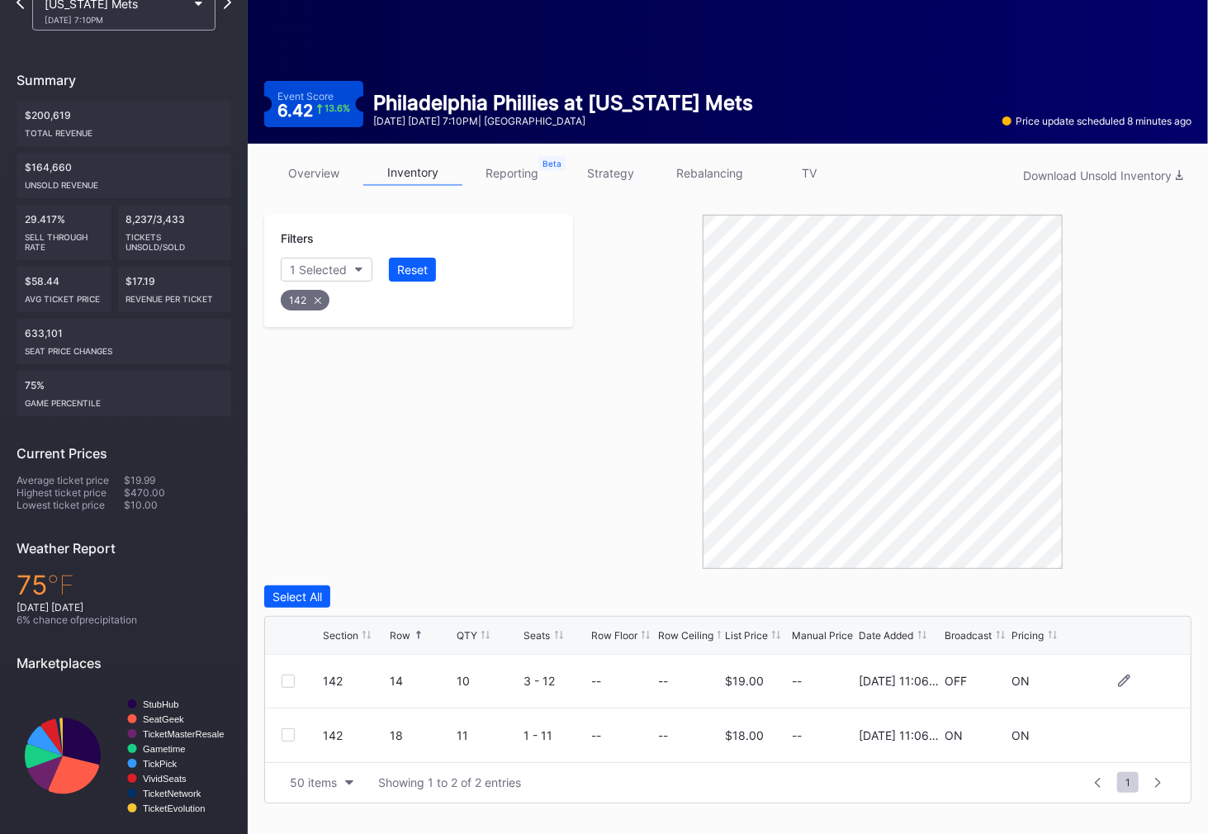
click at [288, 675] on div at bounding box center [287, 680] width 13 height 13
click at [1156, 595] on div "Delete 1 Row" at bounding box center [1149, 596] width 67 height 14
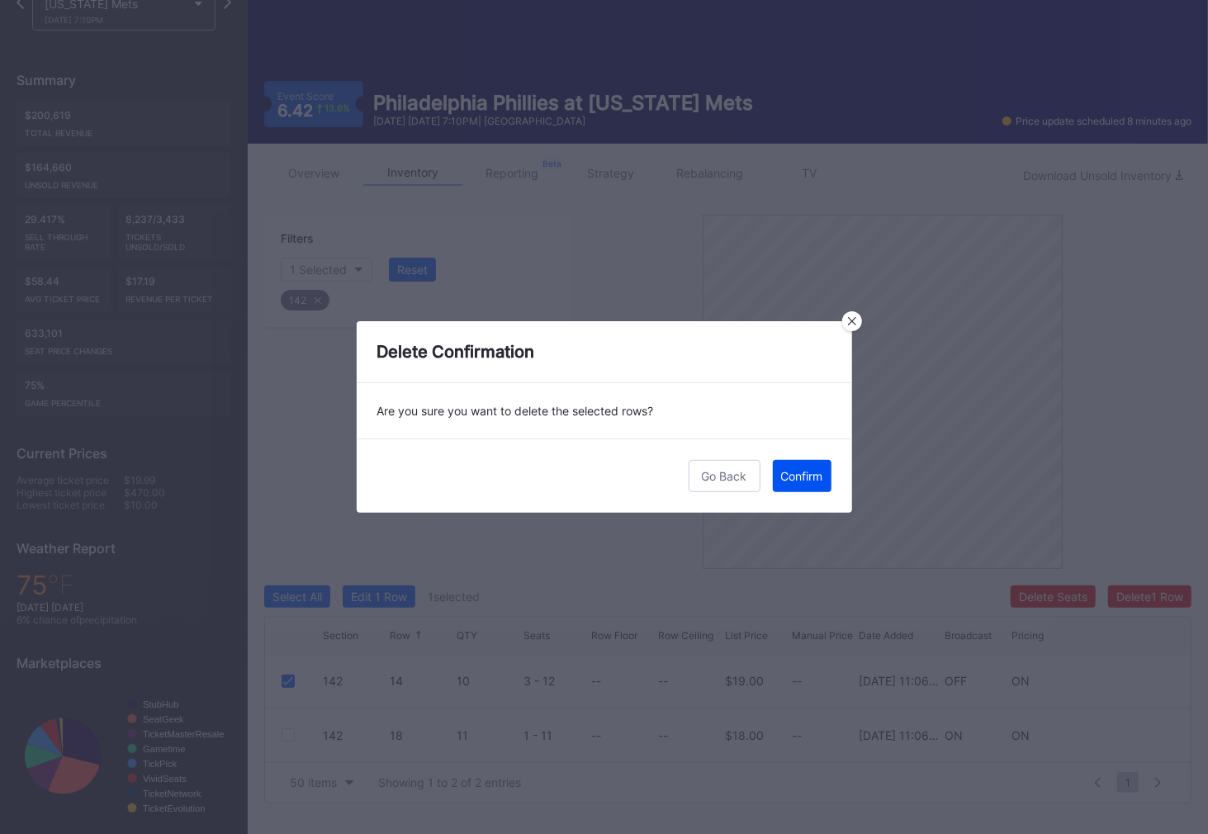
click at [791, 475] on div "Confirm" at bounding box center [802, 476] width 42 height 14
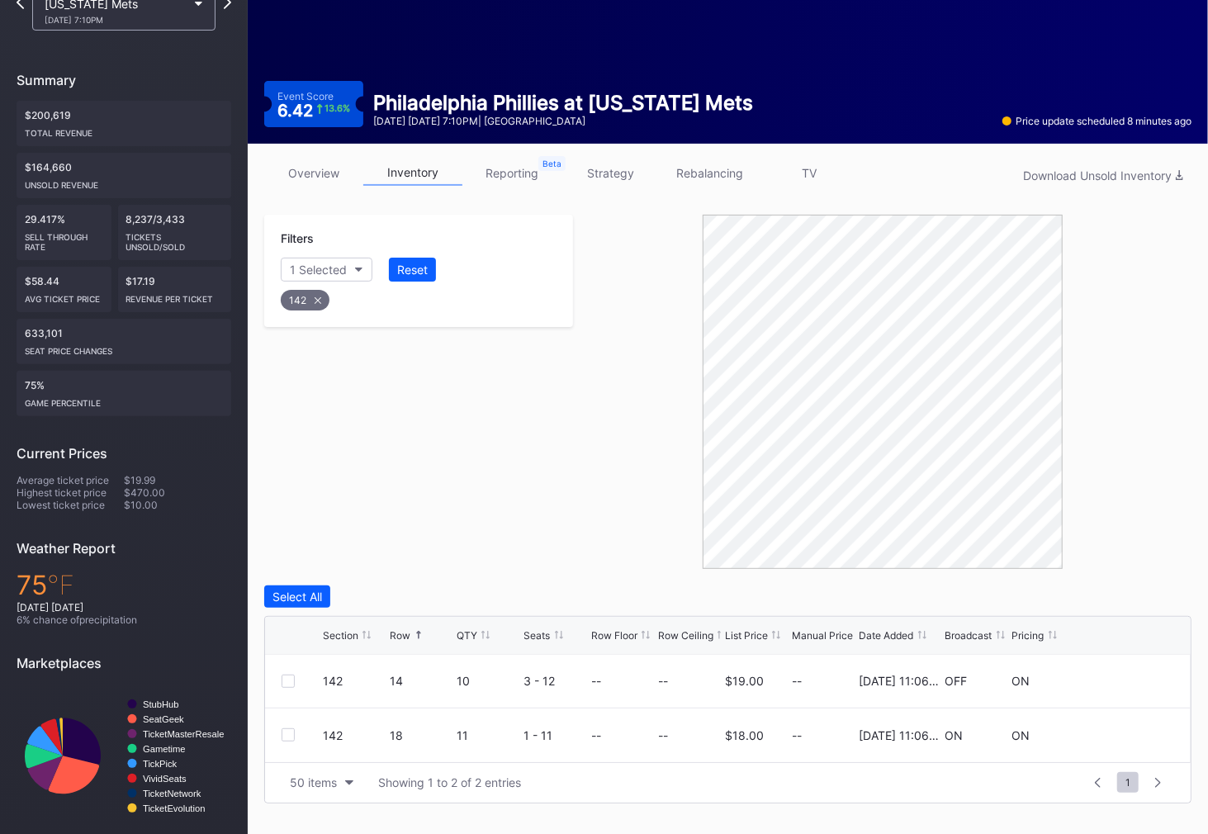
click at [314, 300] on icon at bounding box center [317, 300] width 7 height 7
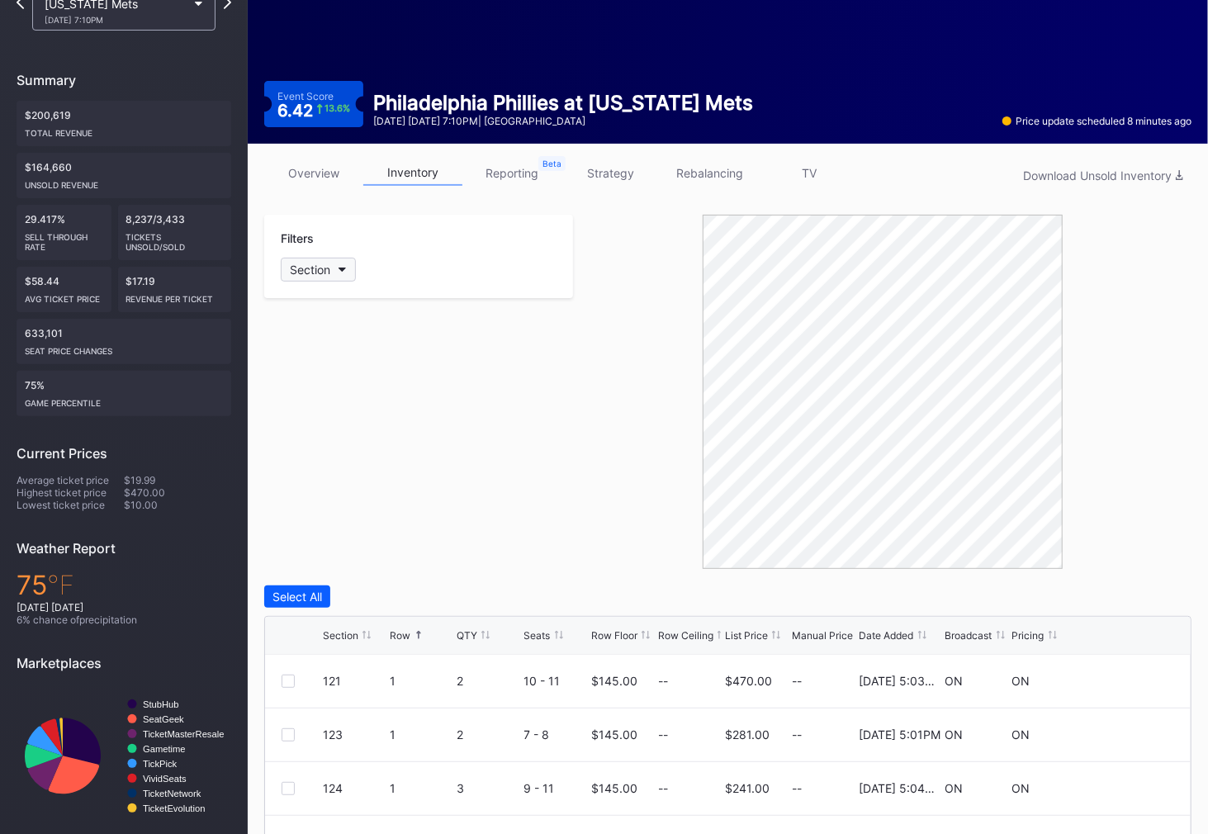
click at [314, 276] on button "Section" at bounding box center [318, 270] width 75 height 24
type input "304"
click at [310, 360] on div "304" at bounding box center [377, 360] width 192 height 31
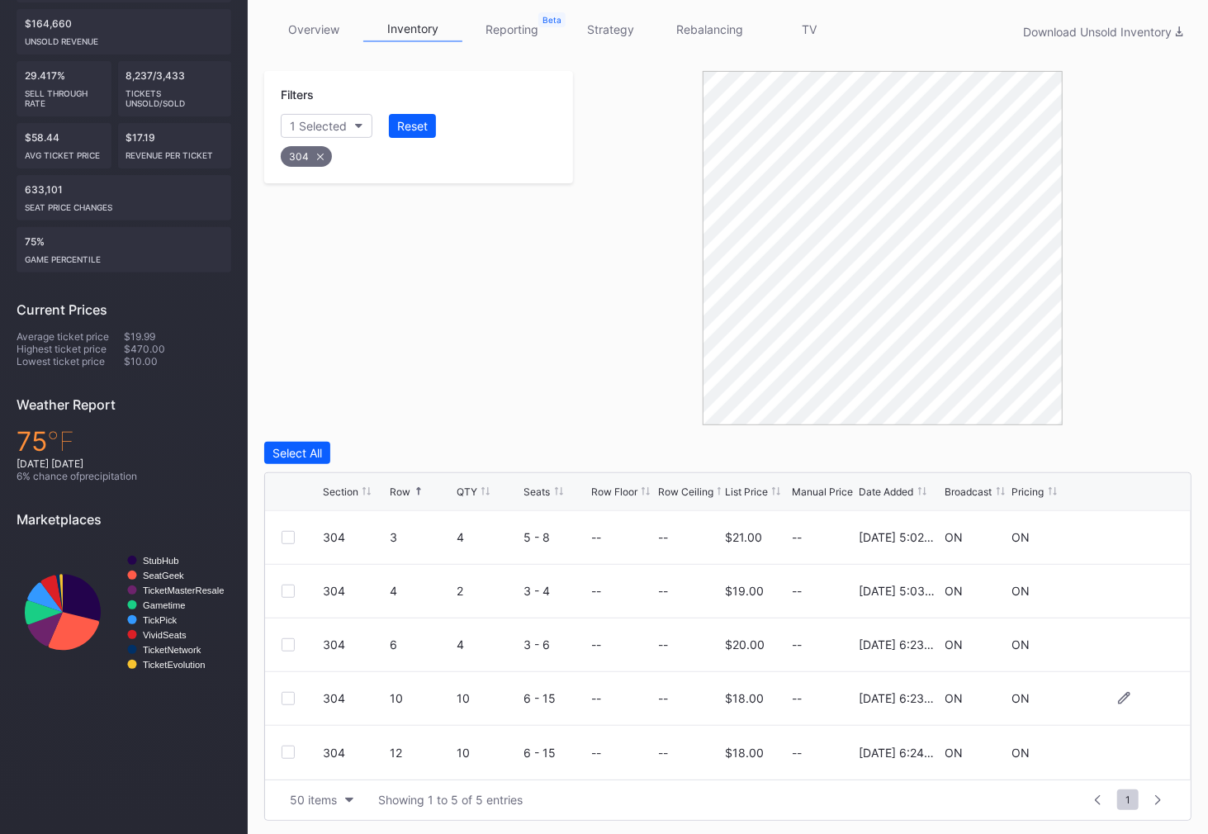
click at [286, 696] on div at bounding box center [287, 698] width 13 height 13
click at [1146, 448] on div "Delete 1 Row" at bounding box center [1149, 453] width 67 height 14
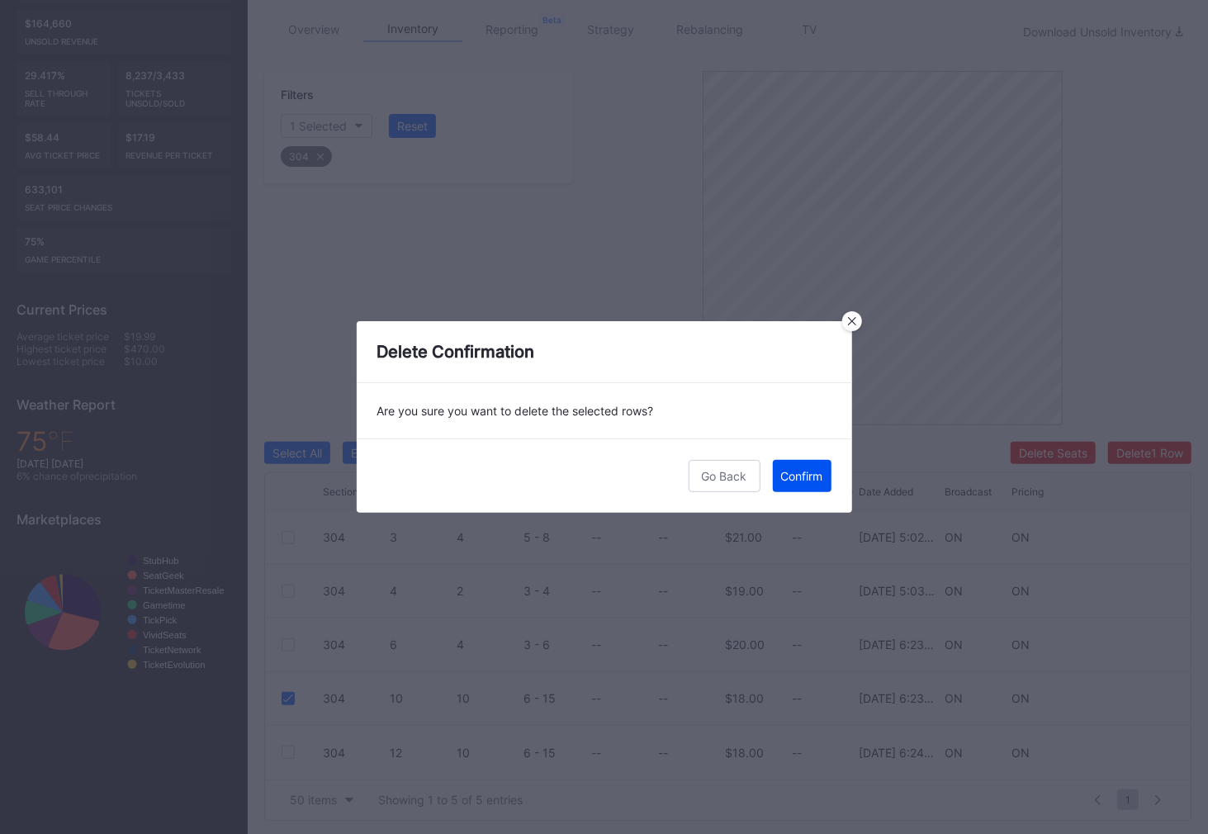
click at [802, 467] on button "Confirm" at bounding box center [802, 476] width 59 height 32
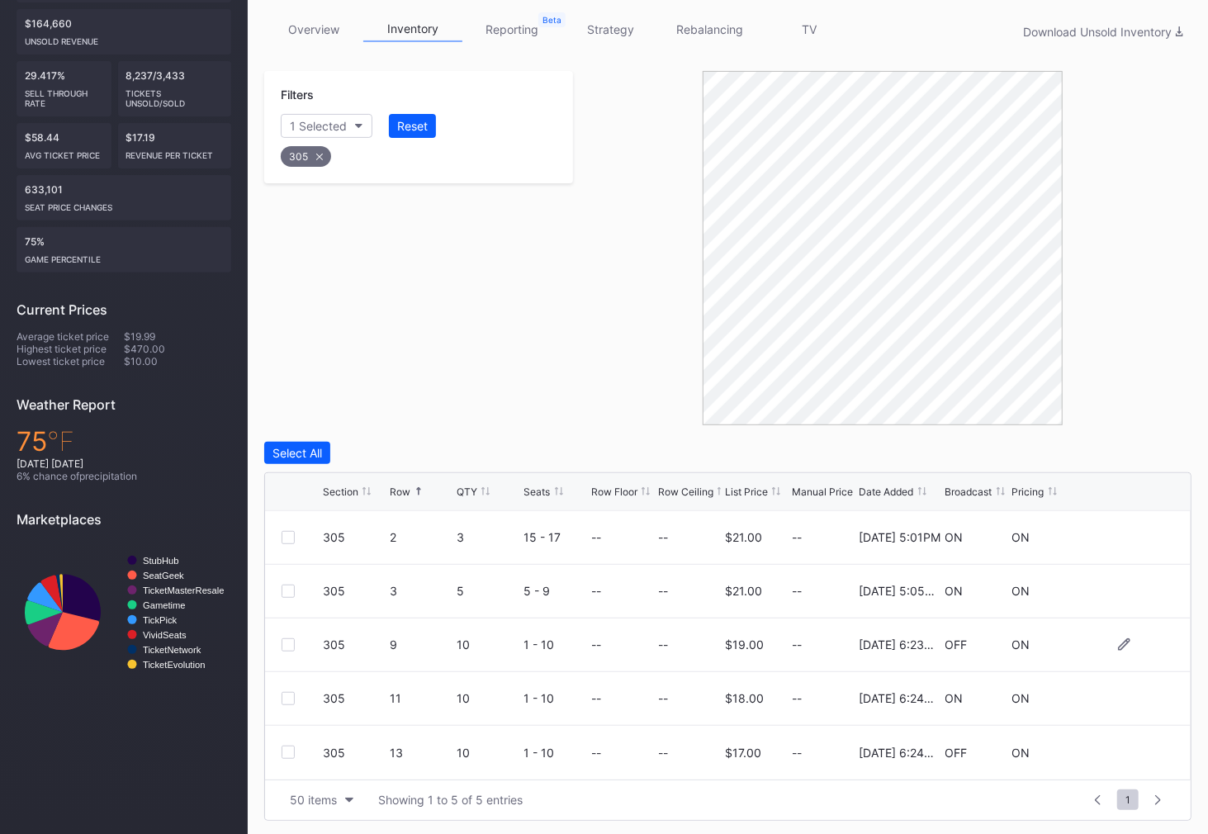
click at [295, 634] on div "305 9 10 1 - 10 -- -- $19.00 -- [DATE] 6:23PM OFF ON" at bounding box center [727, 645] width 925 height 54
click at [288, 646] on div at bounding box center [287, 644] width 13 height 13
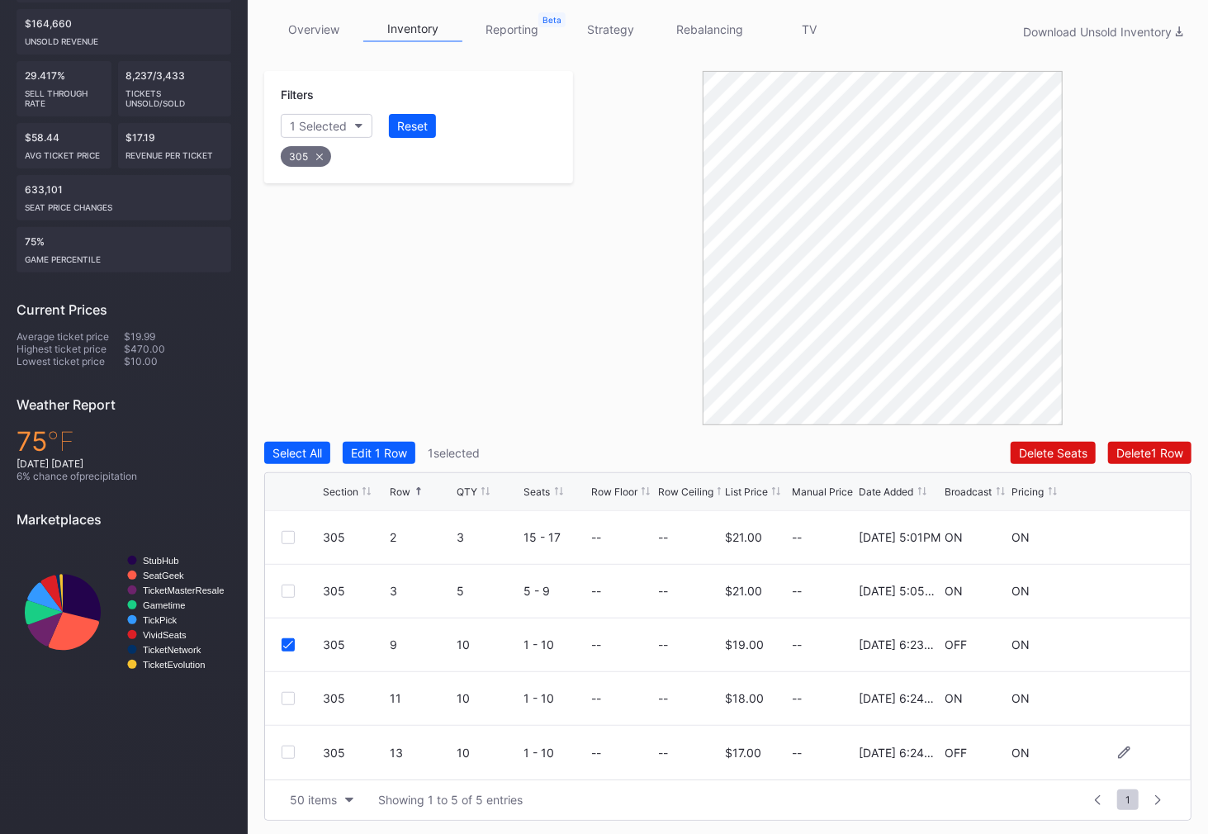
click at [286, 750] on div at bounding box center [287, 751] width 13 height 13
click at [1116, 447] on div "Delete 2 Rows" at bounding box center [1145, 453] width 73 height 14
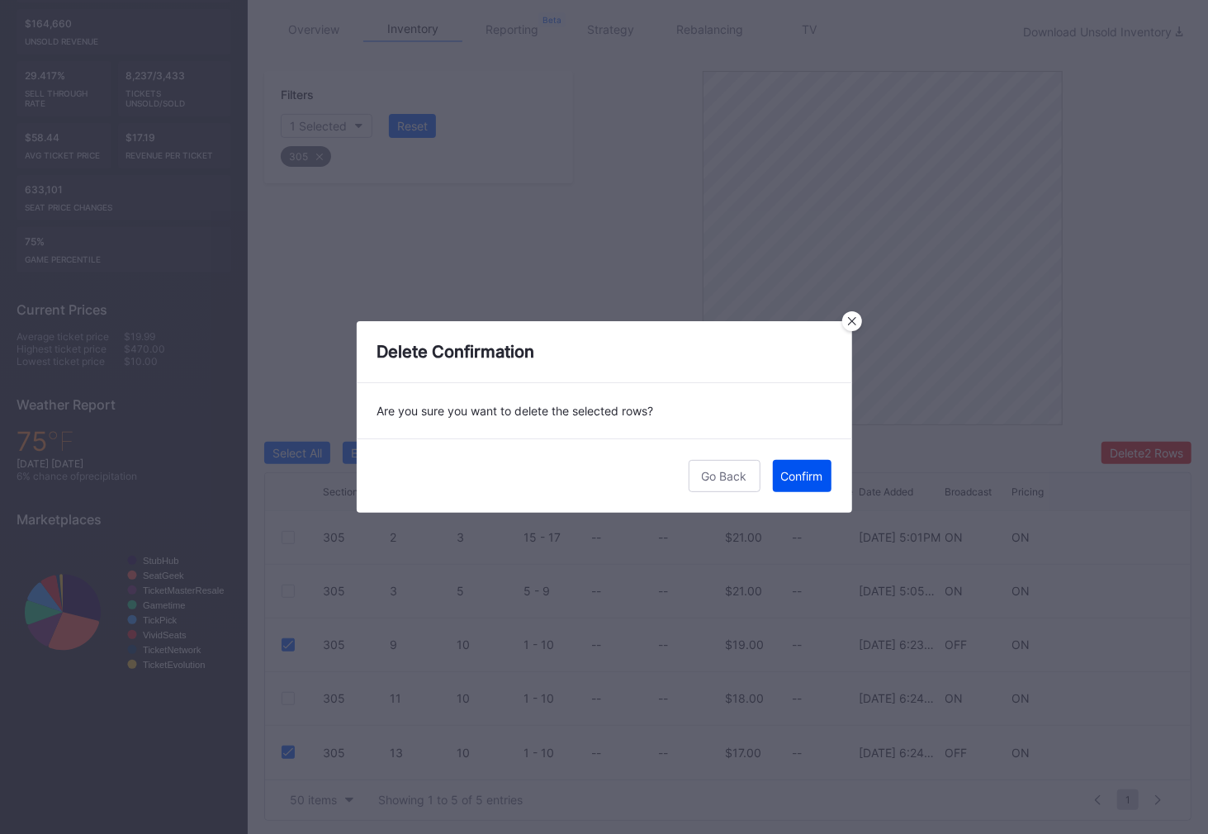
click at [809, 473] on div "Confirm" at bounding box center [802, 476] width 42 height 14
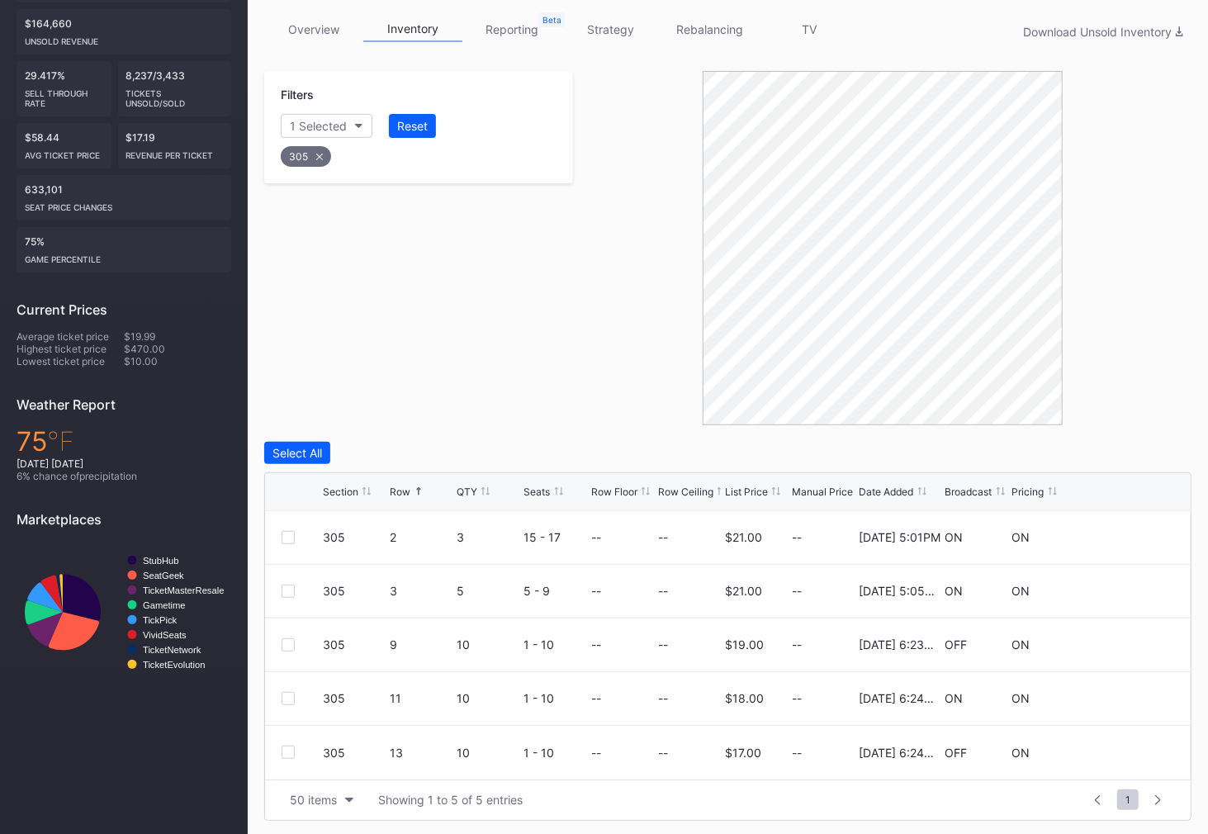
click at [314, 154] on div "305" at bounding box center [306, 156] width 50 height 21
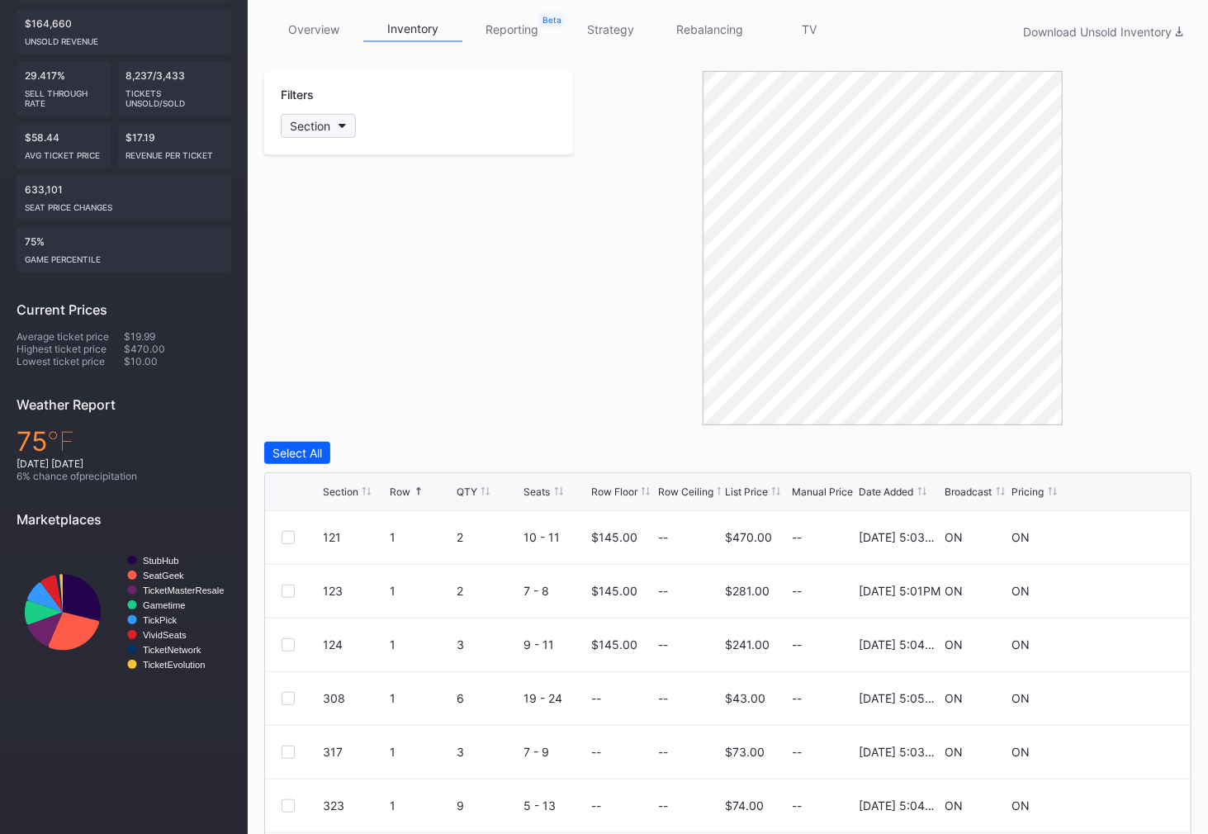
click at [314, 127] on div "Section" at bounding box center [310, 126] width 40 height 14
type input "309"
click at [305, 202] on div "309" at bounding box center [377, 216] width 192 height 31
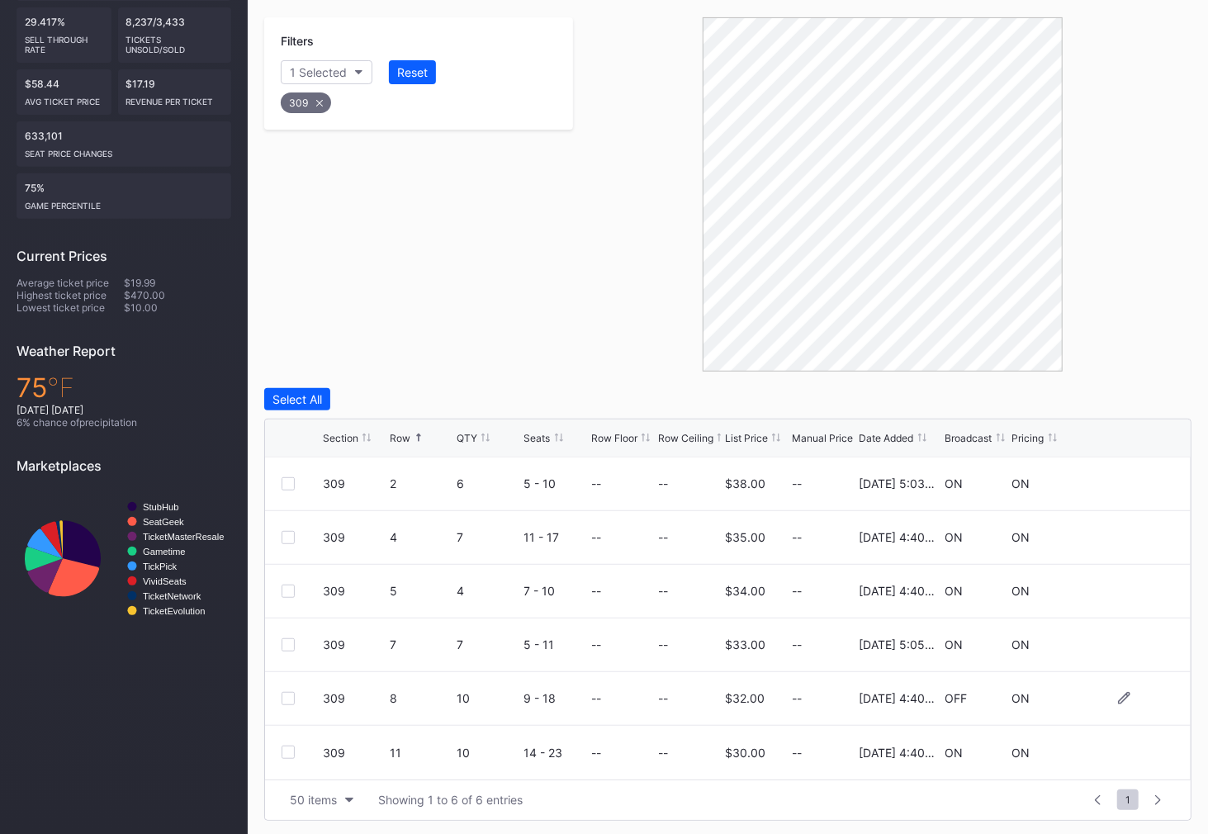
click at [287, 697] on div at bounding box center [287, 698] width 13 height 13
click at [292, 749] on div at bounding box center [287, 751] width 13 height 13
click at [1149, 393] on div "Delete 2 Rows" at bounding box center [1145, 399] width 73 height 14
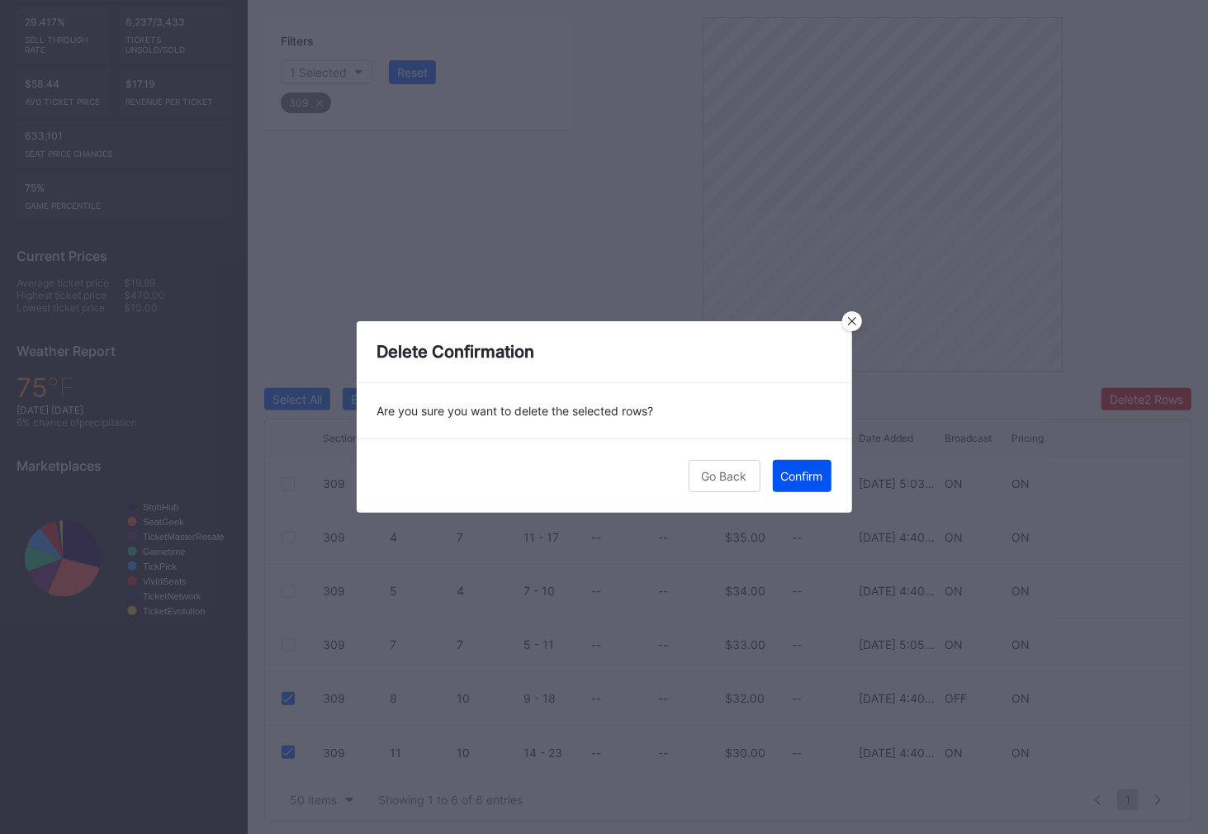
click at [806, 478] on div "Confirm" at bounding box center [802, 476] width 42 height 14
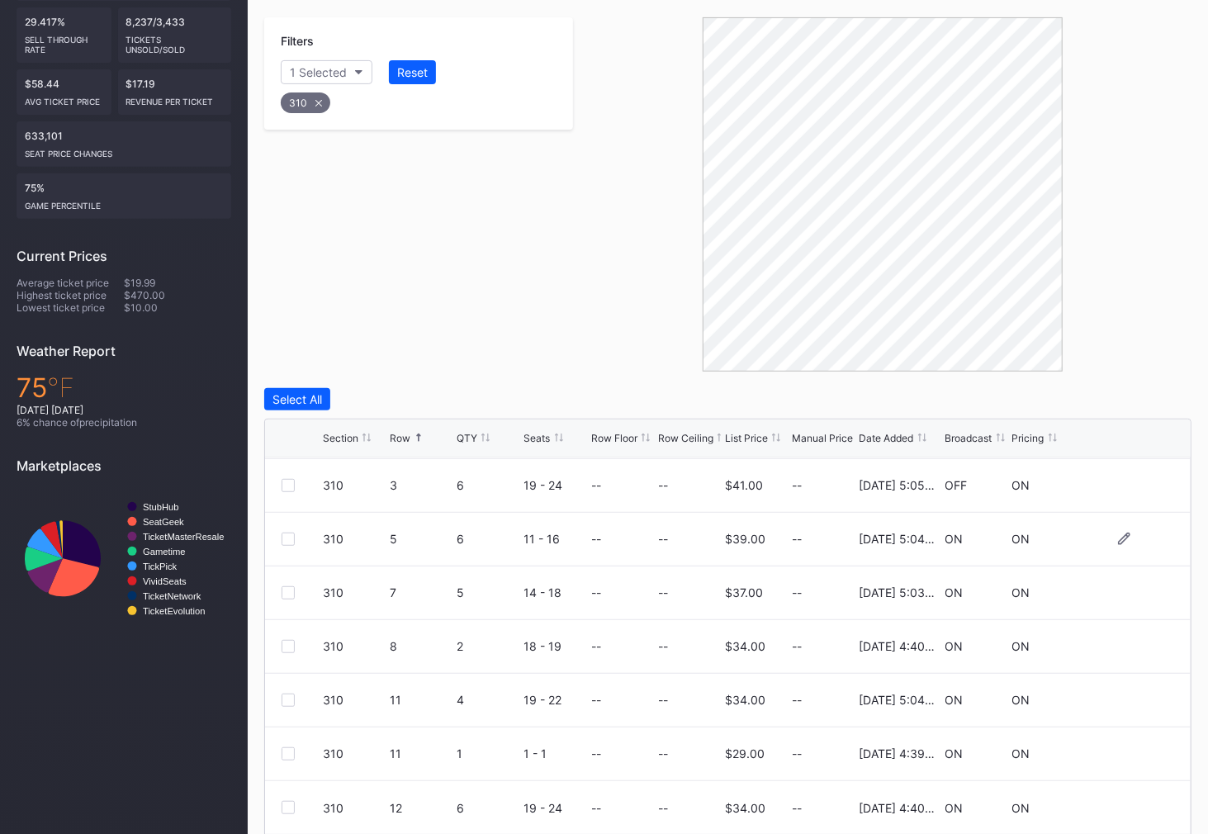
scroll to position [368, 0]
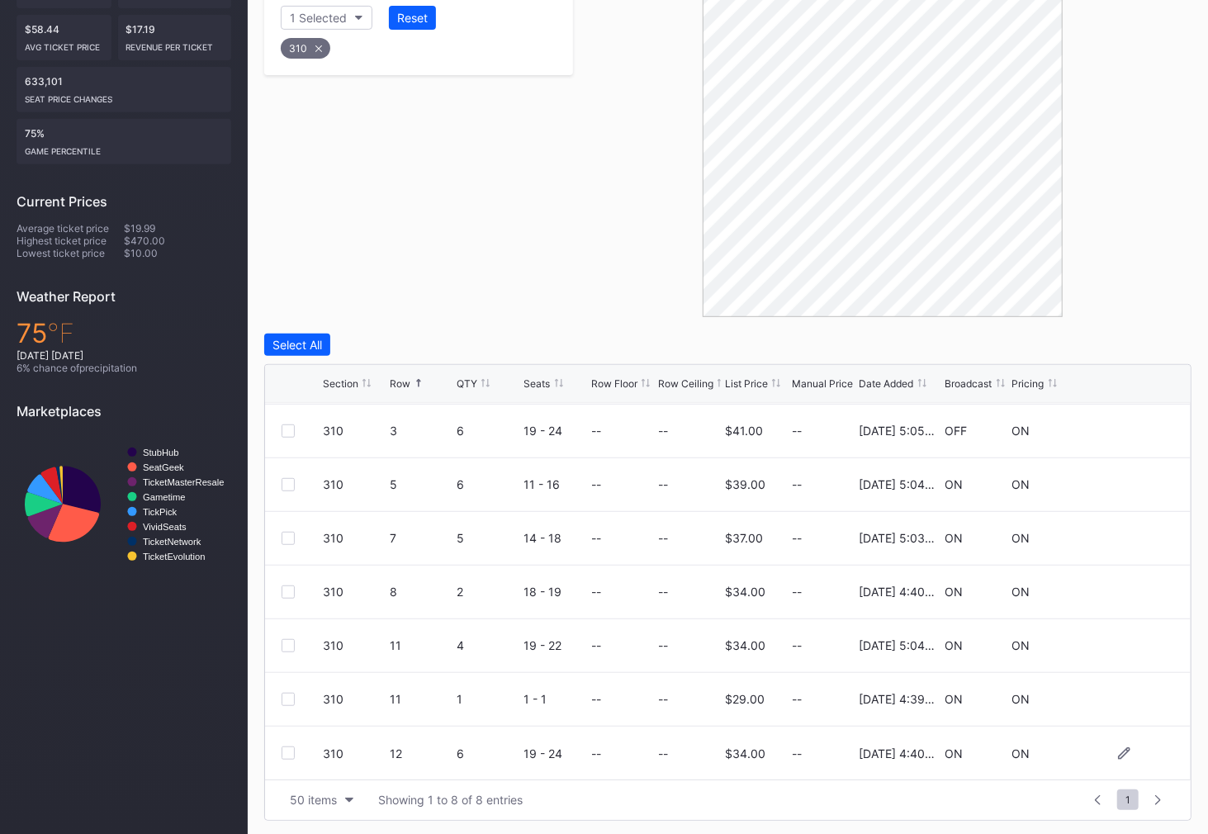
click at [286, 750] on div at bounding box center [287, 752] width 13 height 13
click at [1150, 351] on button "Delete 1 Row" at bounding box center [1149, 344] width 83 height 22
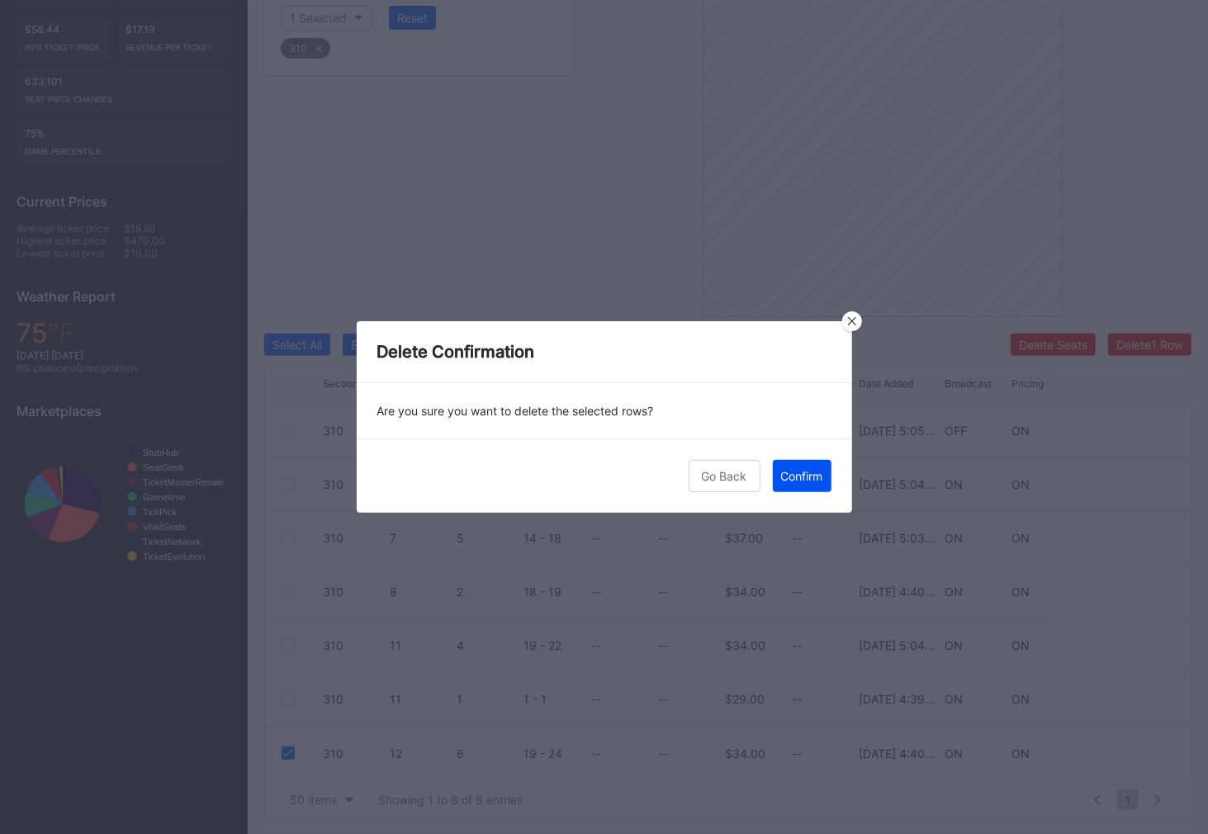
click at [815, 480] on div "Confirm" at bounding box center [802, 476] width 42 height 14
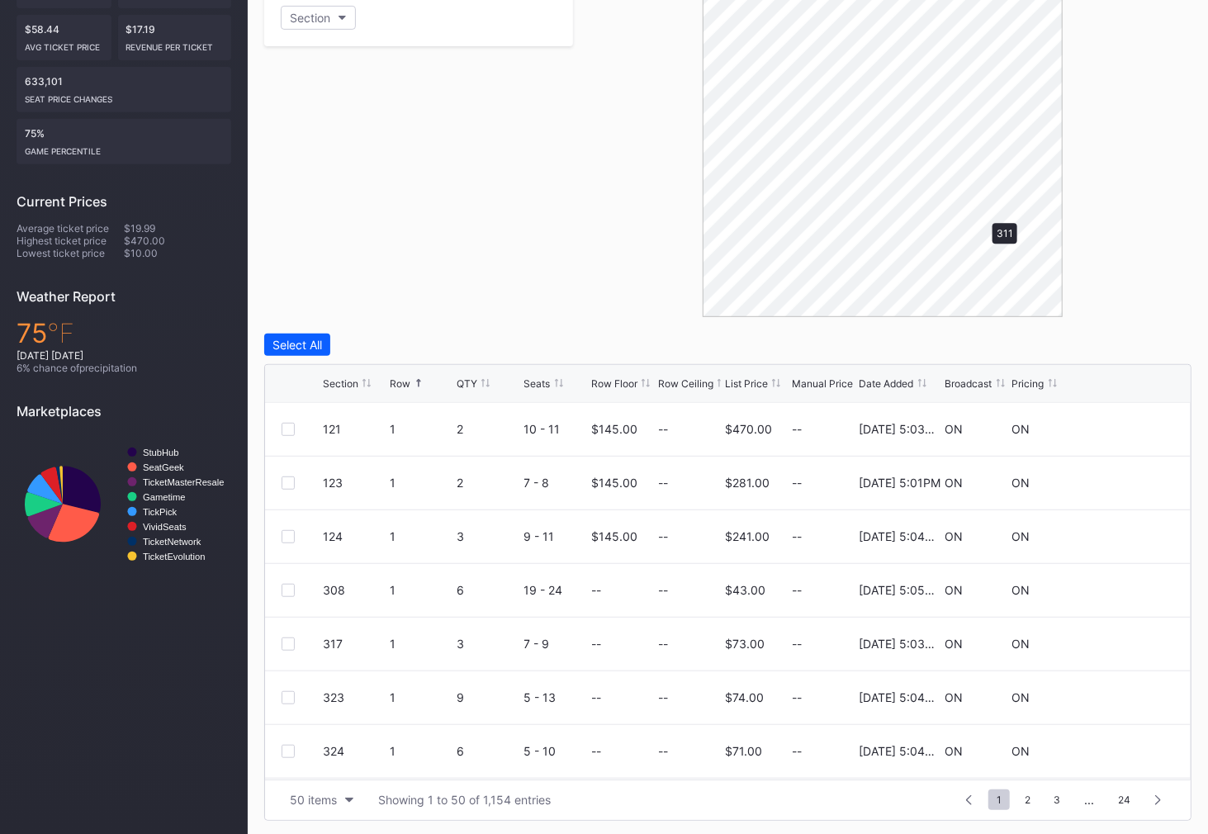
scroll to position [260, 0]
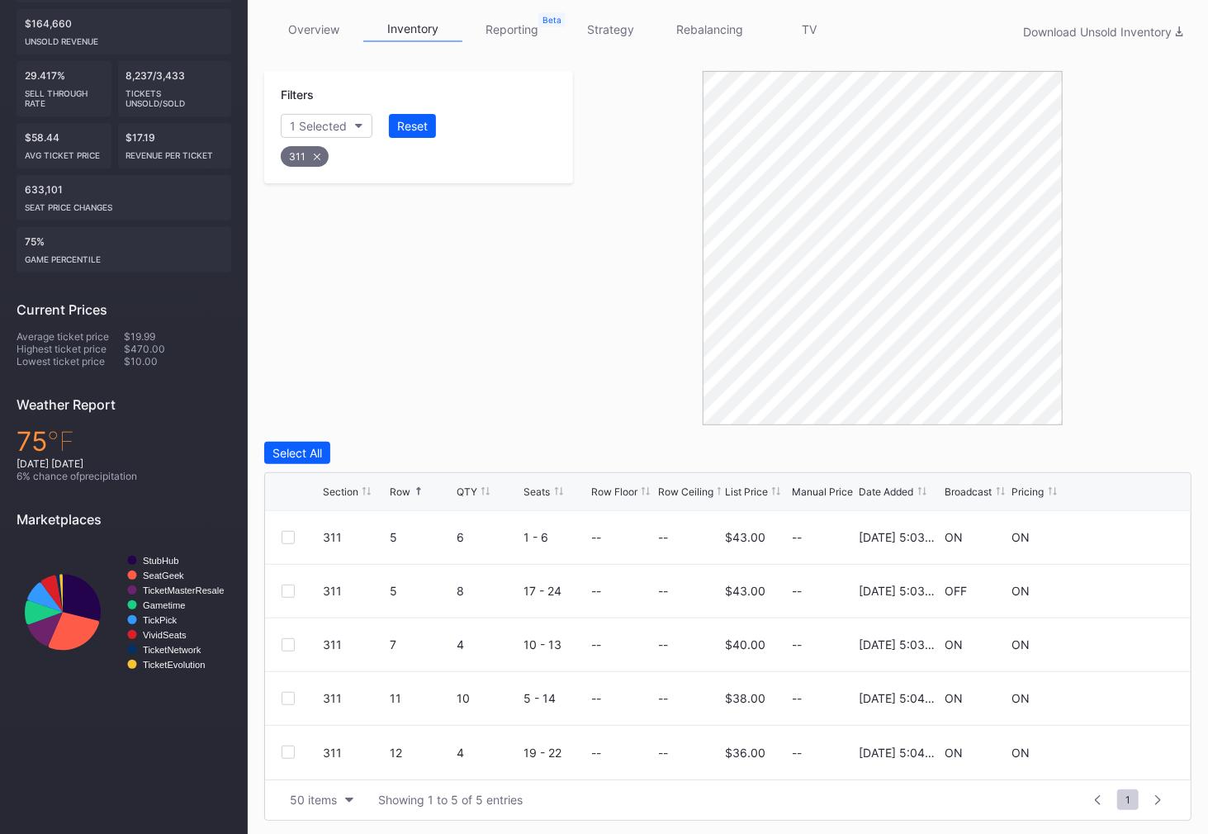
click at [596, 259] on div at bounding box center [882, 248] width 618 height 354
click at [413, 125] on div "Reset" at bounding box center [412, 126] width 31 height 14
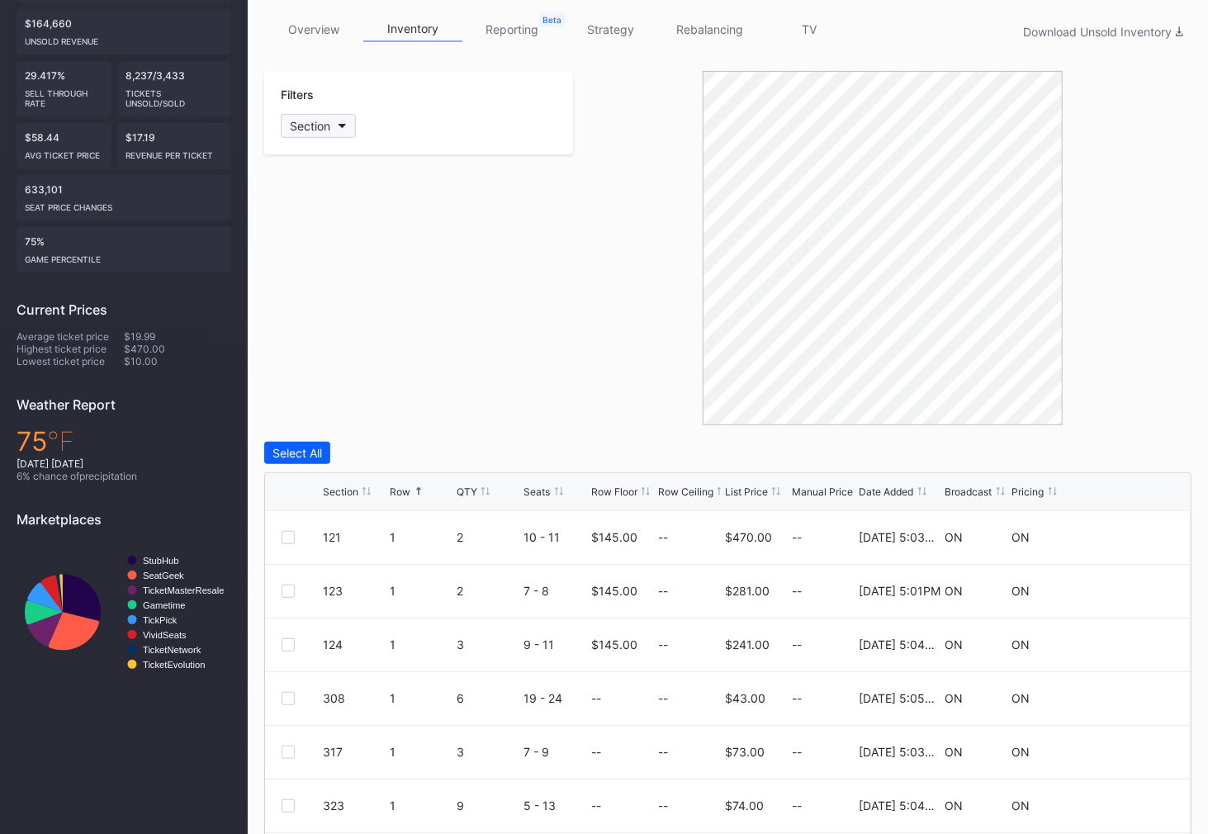
click at [329, 124] on div "Section" at bounding box center [310, 126] width 40 height 14
type input "311"
click at [320, 214] on div "311" at bounding box center [328, 217] width 19 height 14
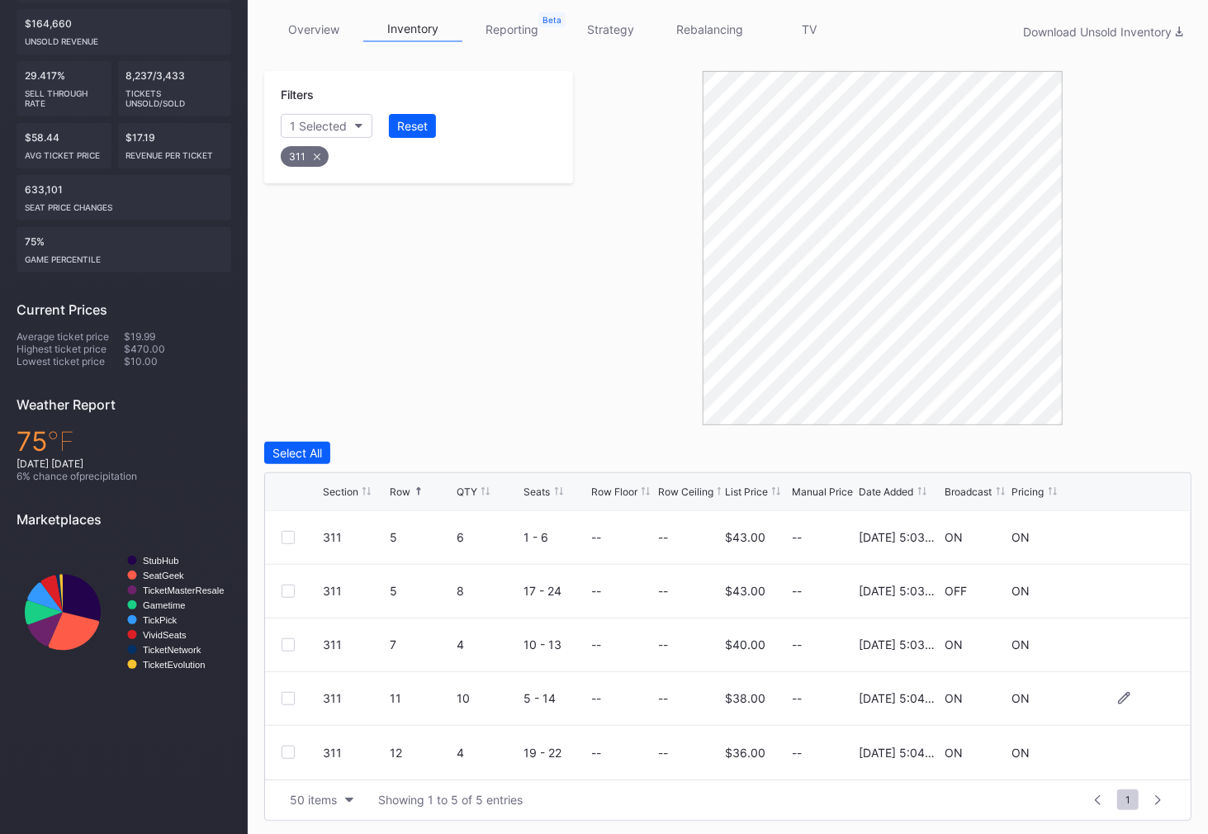
click at [288, 697] on div at bounding box center [287, 698] width 13 height 13
click at [1140, 453] on div "Delete 1 Row" at bounding box center [1149, 453] width 67 height 14
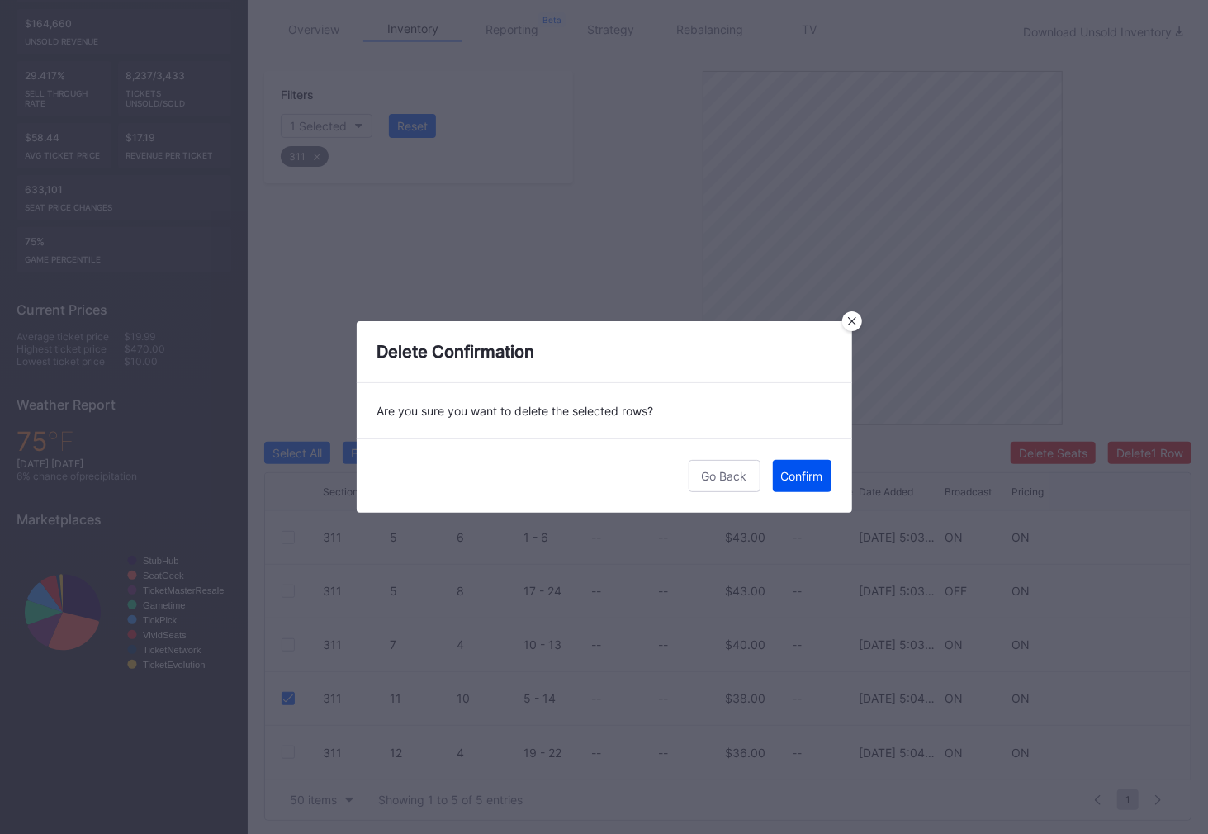
click at [803, 470] on div "Confirm" at bounding box center [802, 476] width 42 height 14
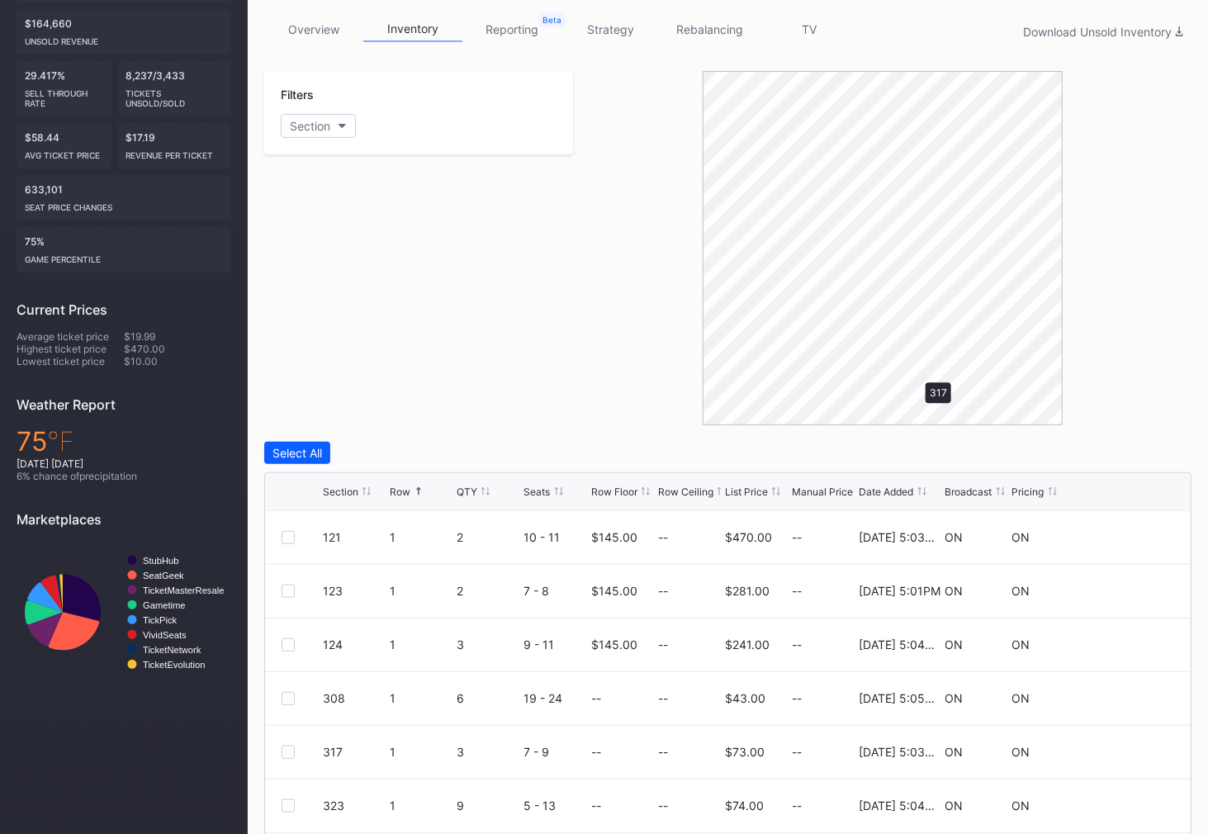
scroll to position [116, 0]
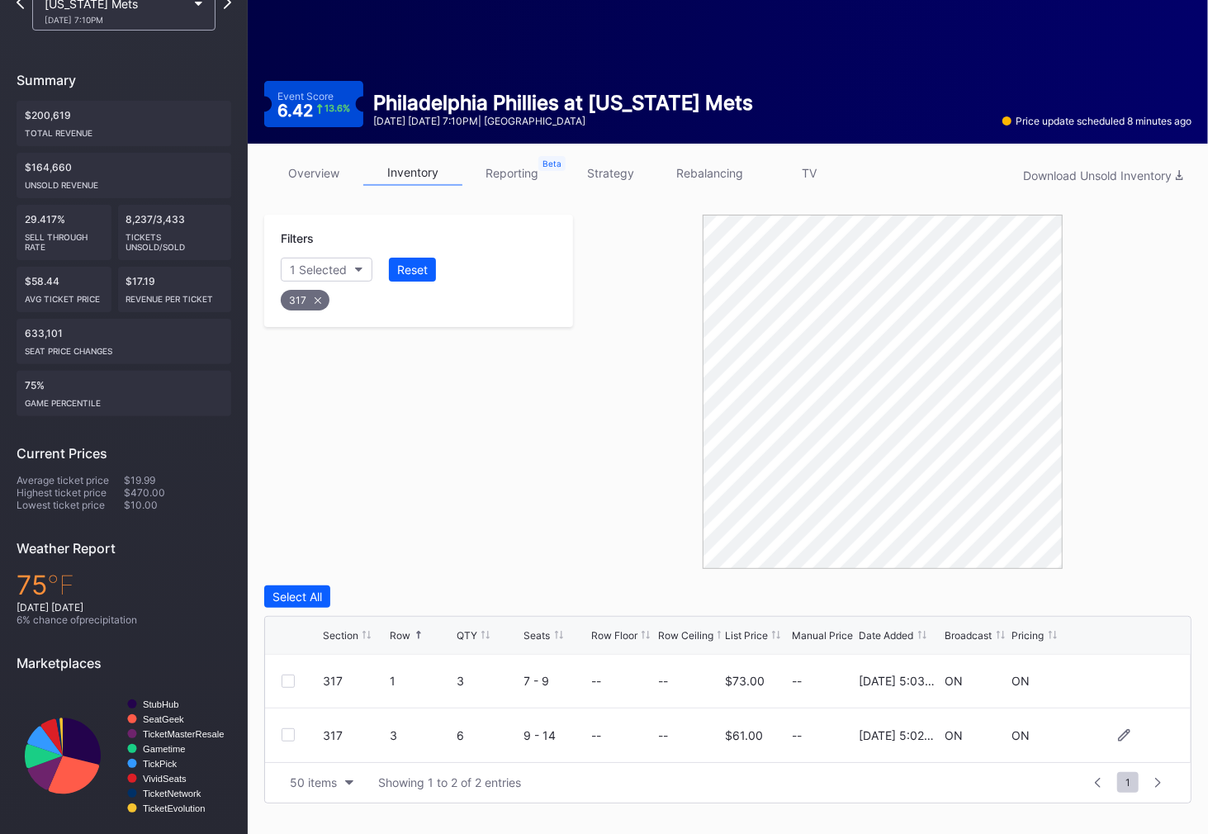
click at [286, 734] on div at bounding box center [287, 734] width 13 height 13
click at [1147, 599] on div "Delete 1 Row" at bounding box center [1149, 596] width 67 height 14
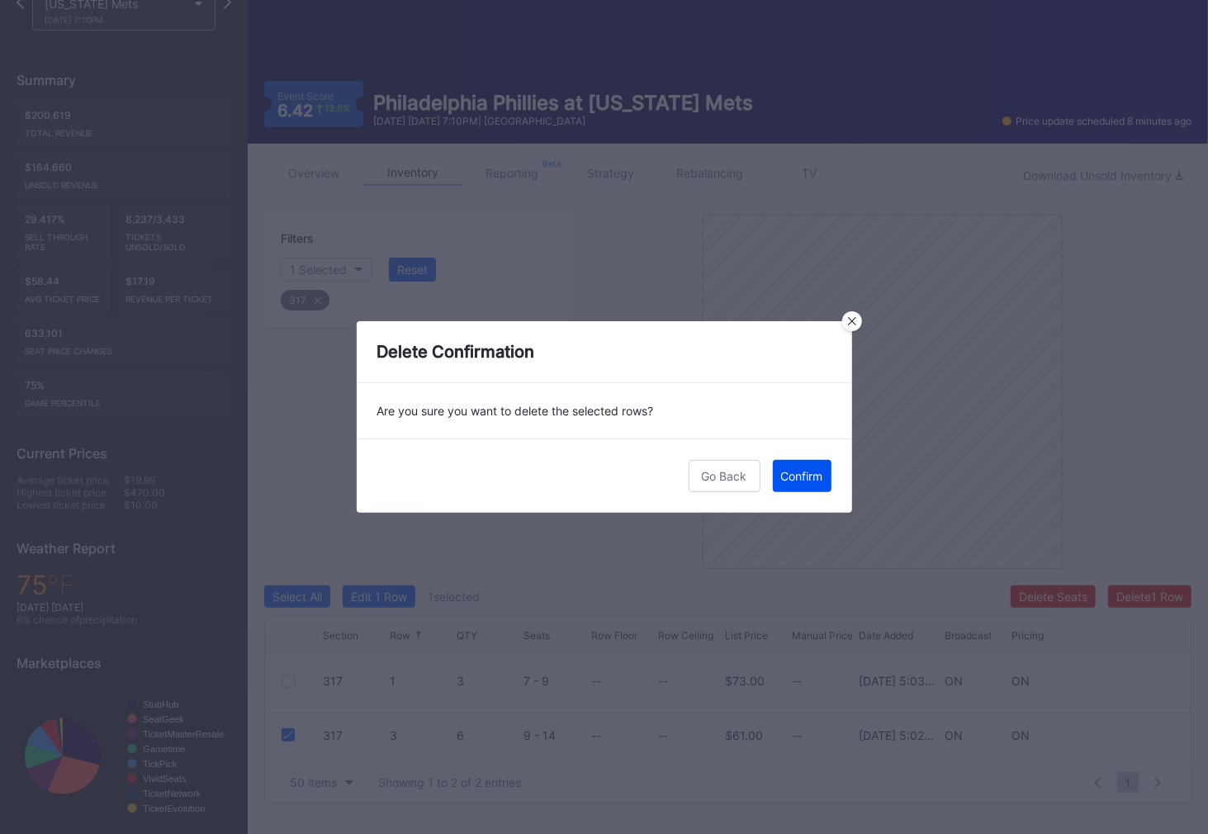
click at [789, 477] on div "Confirm" at bounding box center [802, 476] width 42 height 14
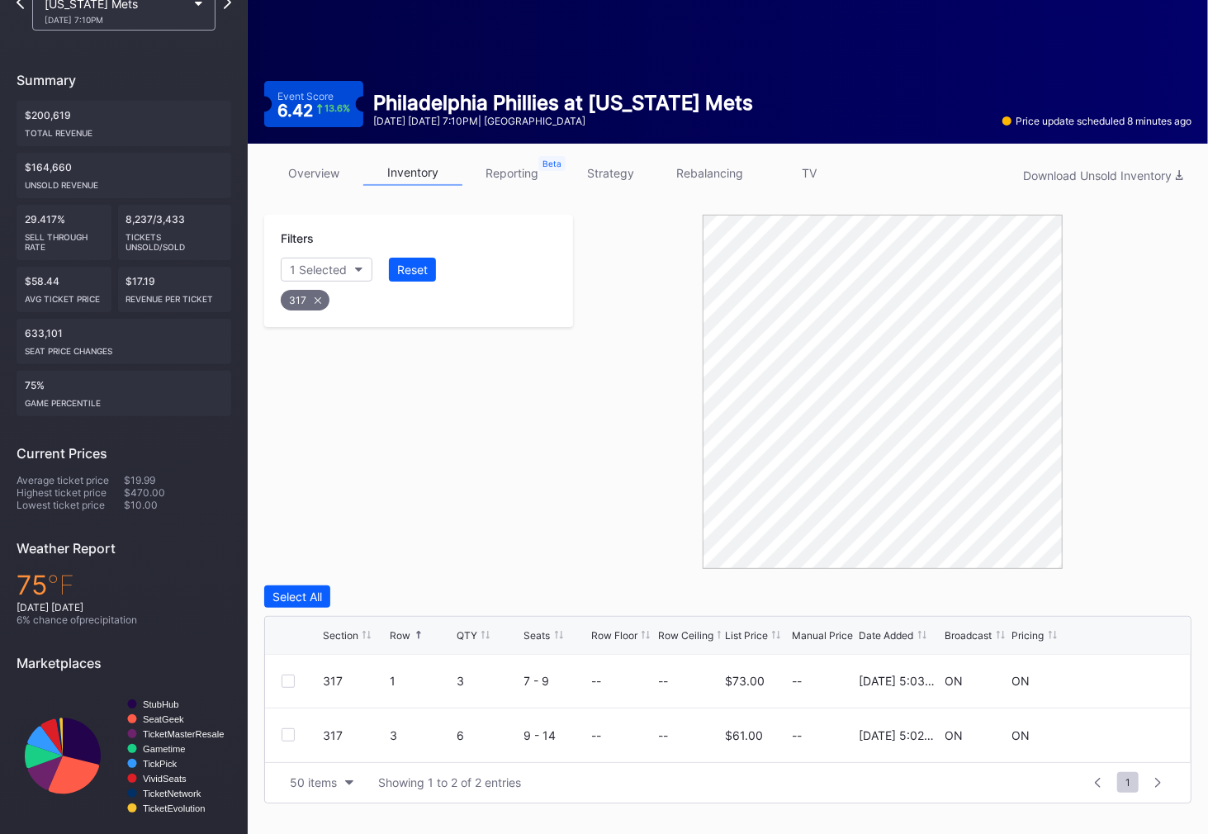
click at [310, 297] on div "317" at bounding box center [305, 300] width 49 height 21
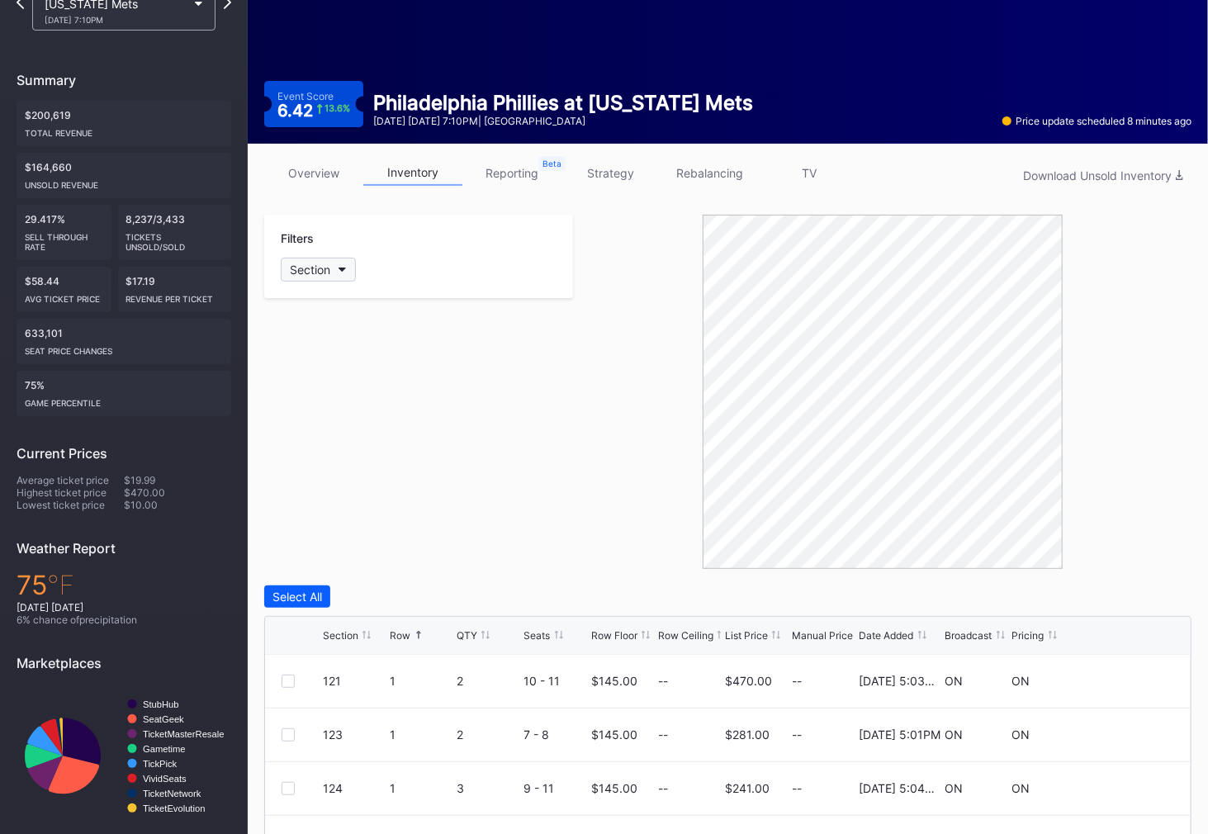
click at [314, 269] on div "Section" at bounding box center [310, 269] width 40 height 14
type input "328"
click at [301, 354] on div at bounding box center [299, 359] width 13 height 13
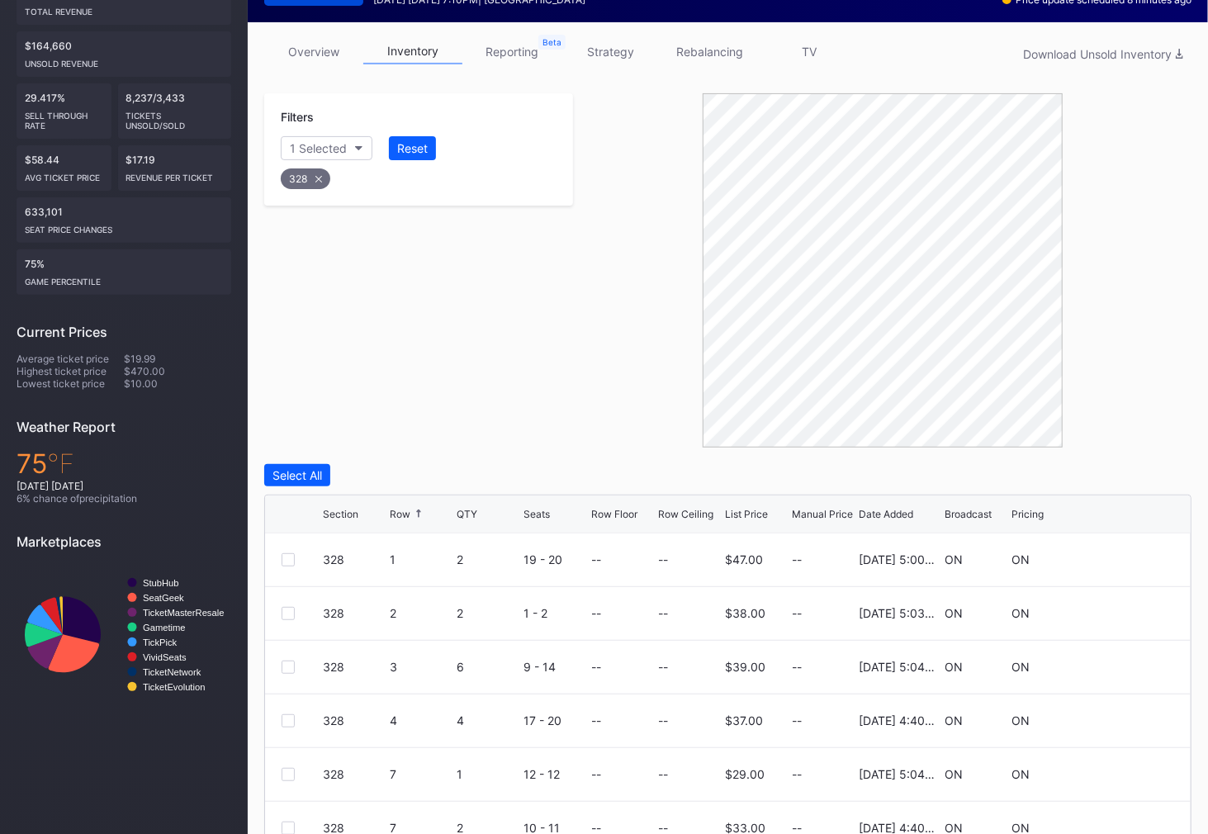
scroll to position [367, 0]
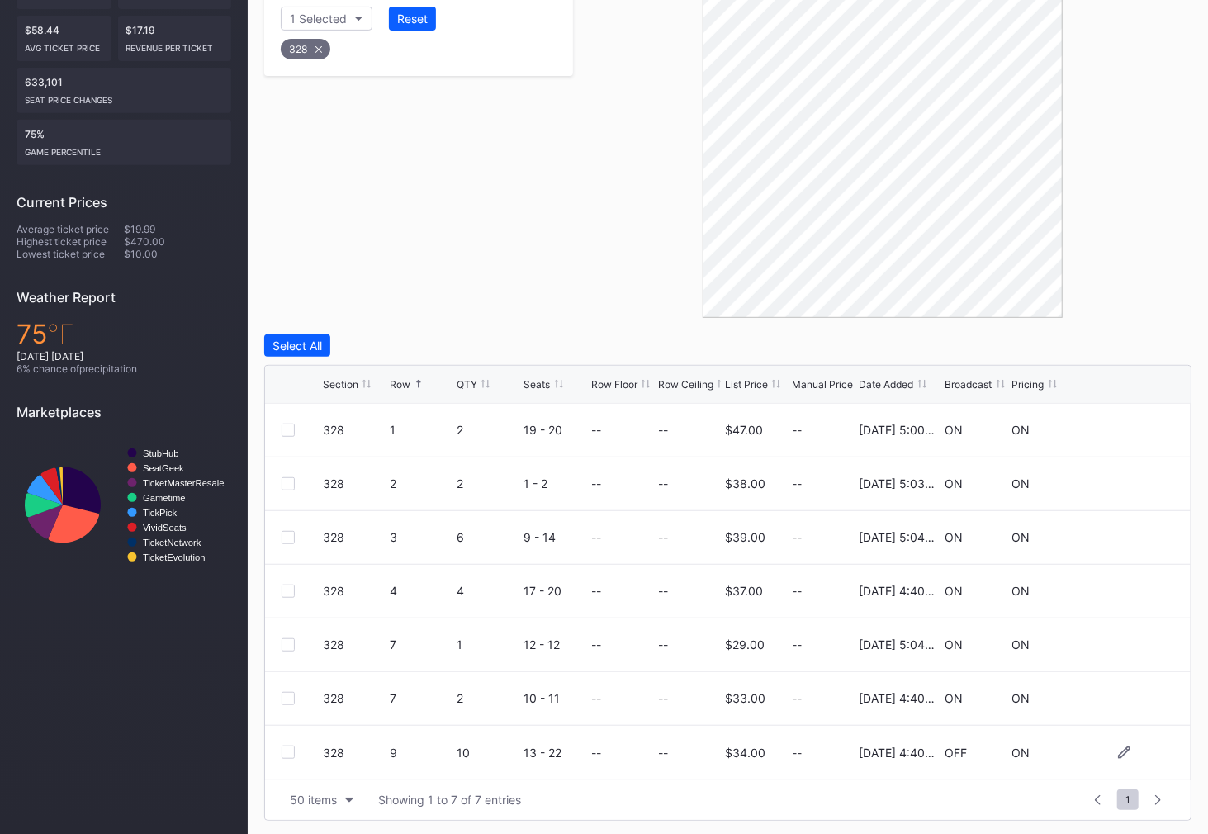
click at [287, 755] on div at bounding box center [287, 751] width 13 height 13
click at [1132, 341] on div "Delete 1 Row" at bounding box center [1149, 345] width 67 height 14
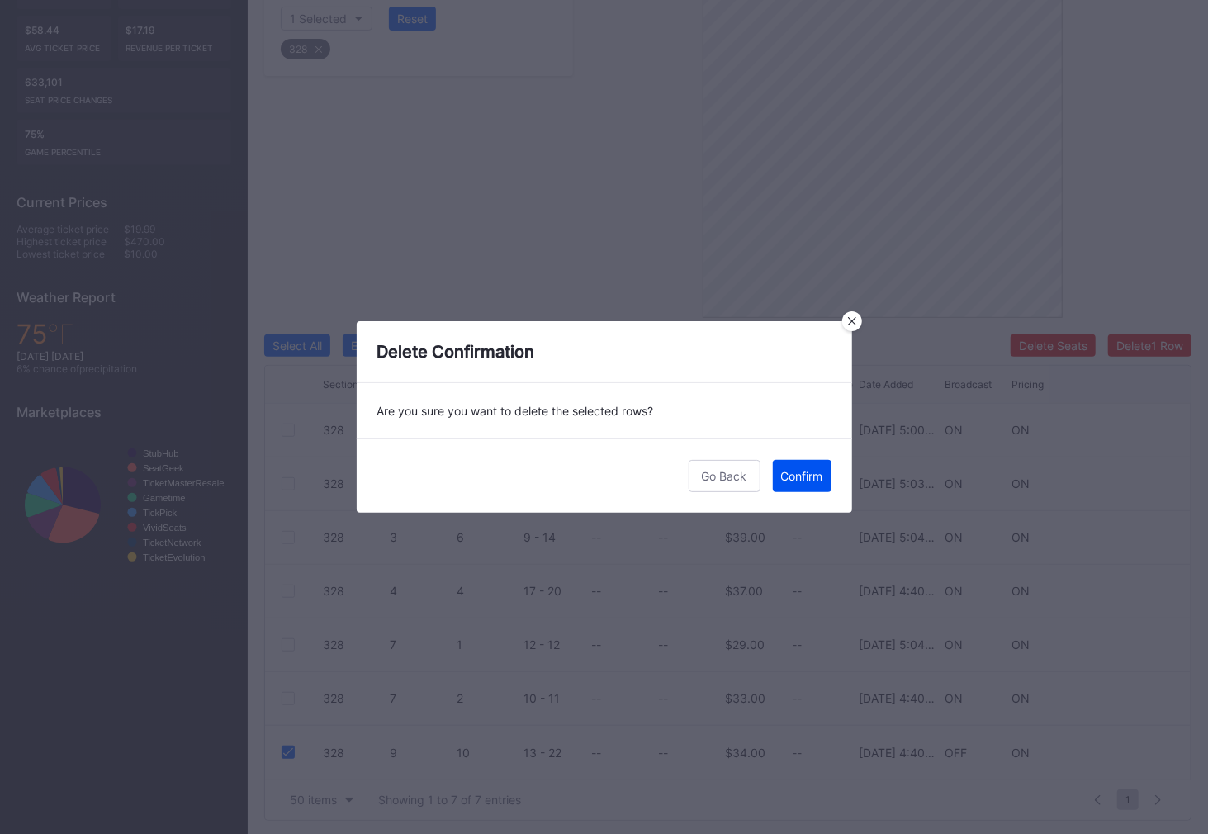
click at [808, 471] on div "Confirm" at bounding box center [802, 476] width 42 height 14
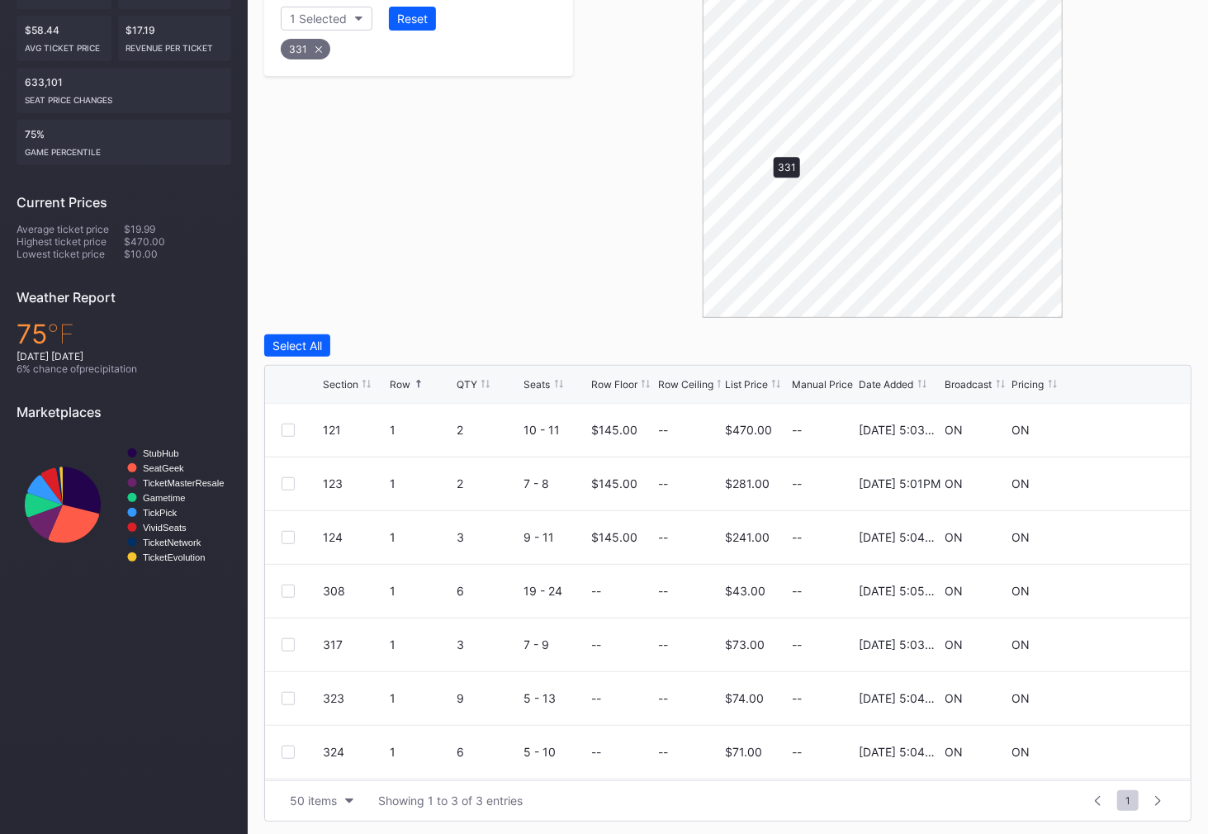
scroll to position [153, 0]
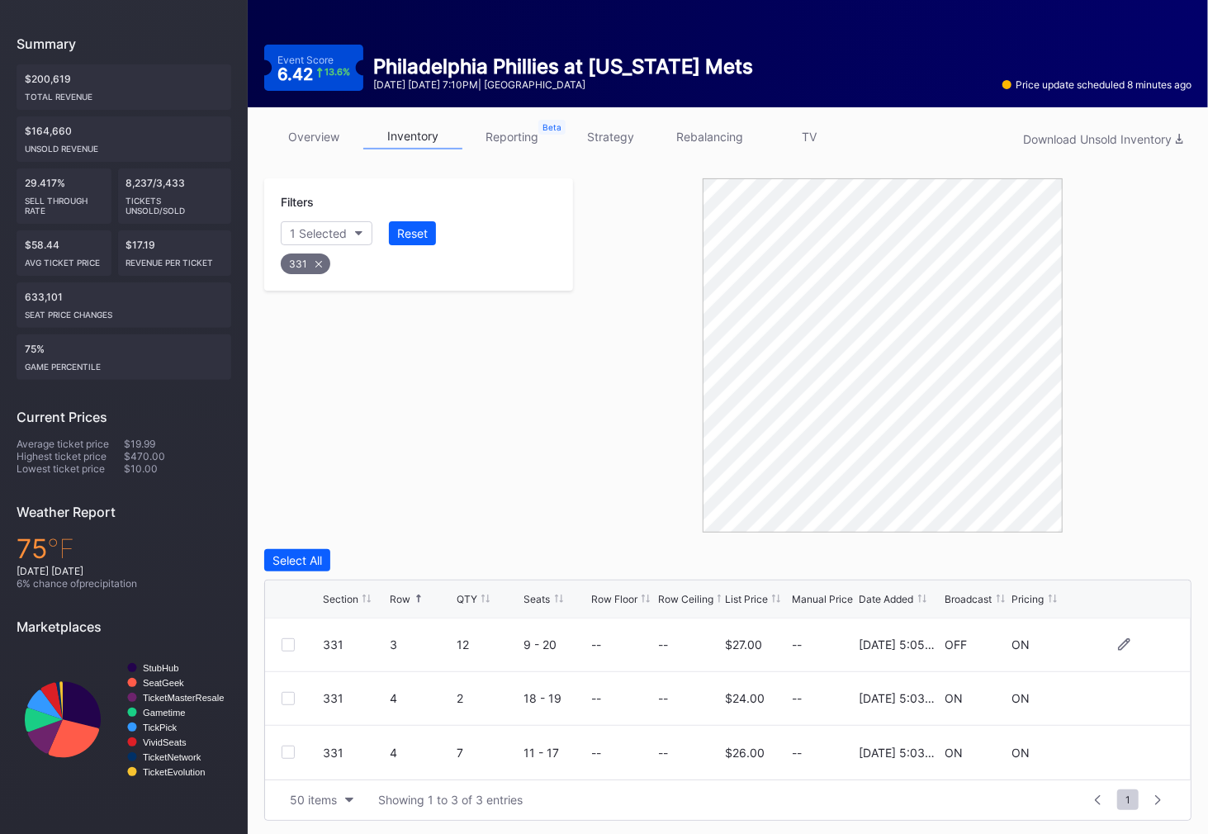
click at [286, 642] on div at bounding box center [287, 644] width 13 height 13
click at [1155, 551] on button "Delete 1 Row" at bounding box center [1149, 560] width 83 height 22
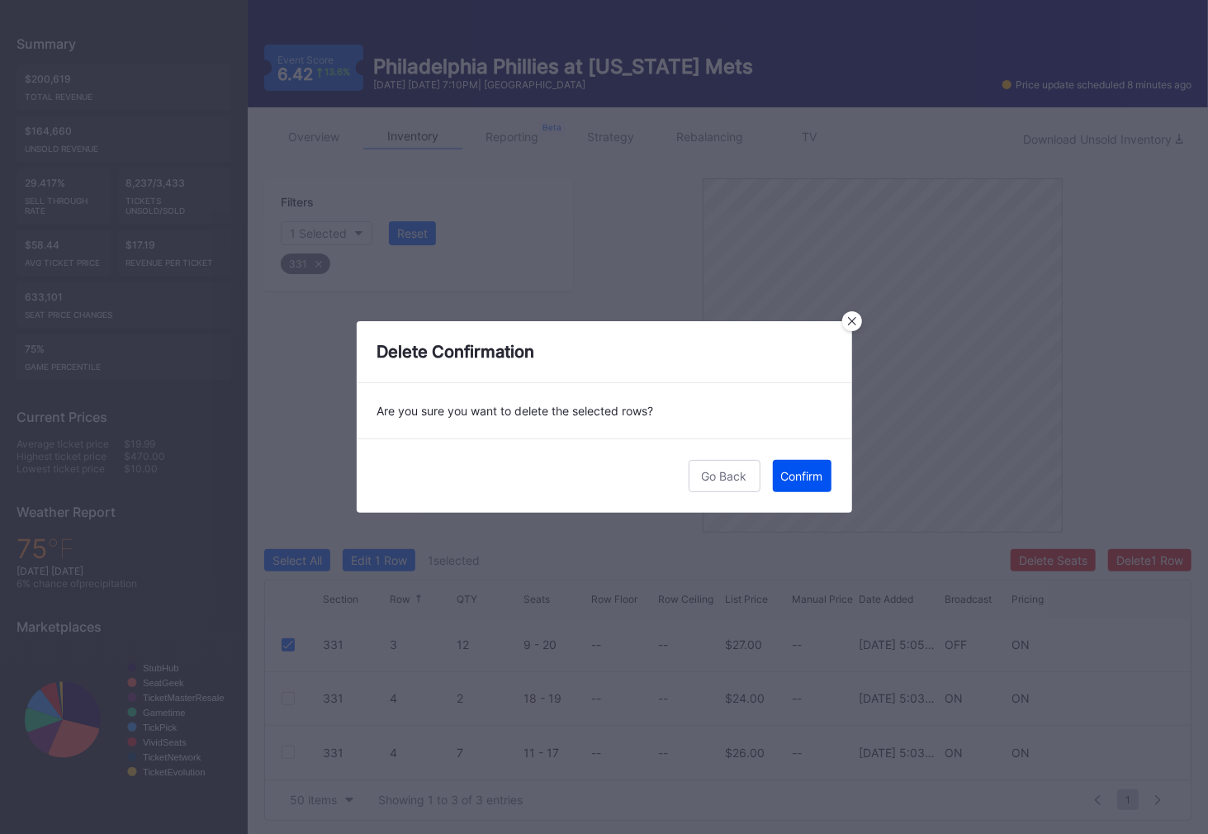
click at [792, 480] on div "Confirm" at bounding box center [802, 476] width 42 height 14
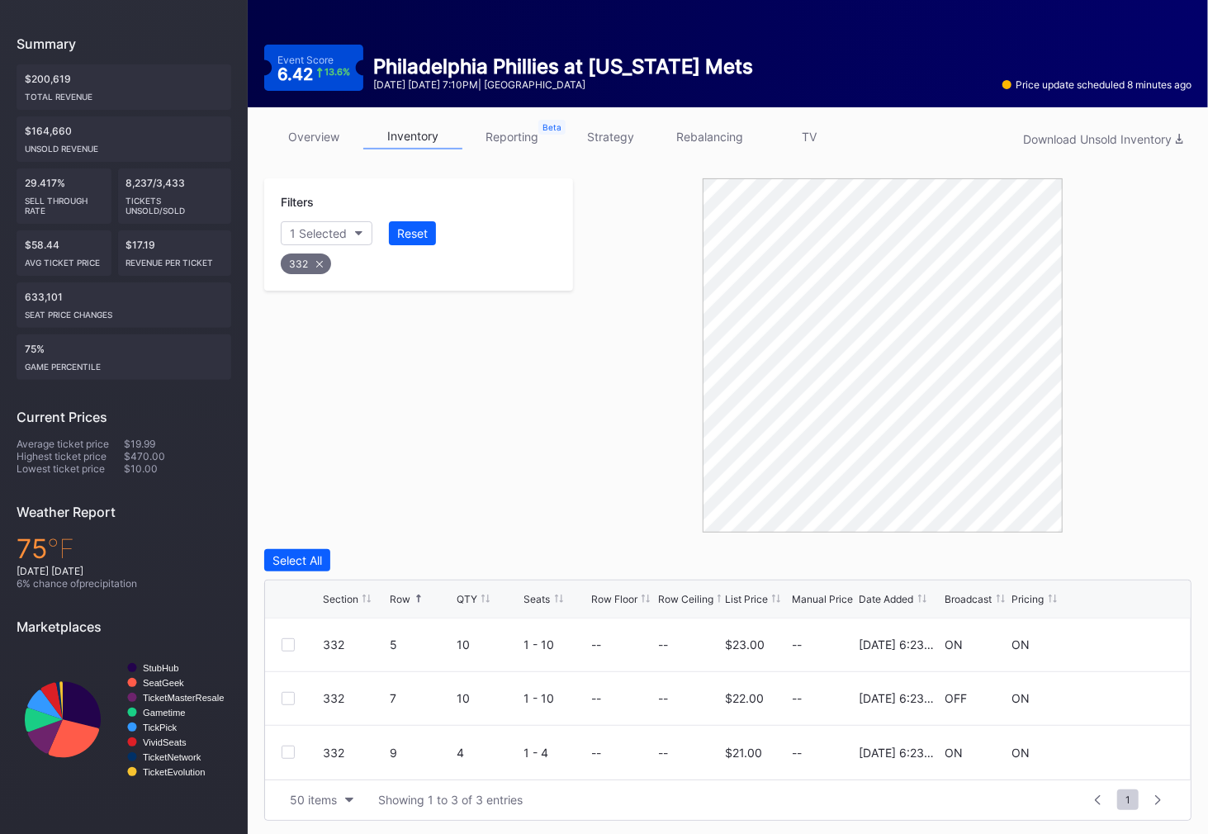
click at [447, 437] on div "Filters 1 Selected Reset 332" at bounding box center [418, 355] width 309 height 354
click at [283, 641] on div at bounding box center [287, 644] width 13 height 13
click at [1160, 557] on div "Delete 1 Row" at bounding box center [1149, 560] width 67 height 14
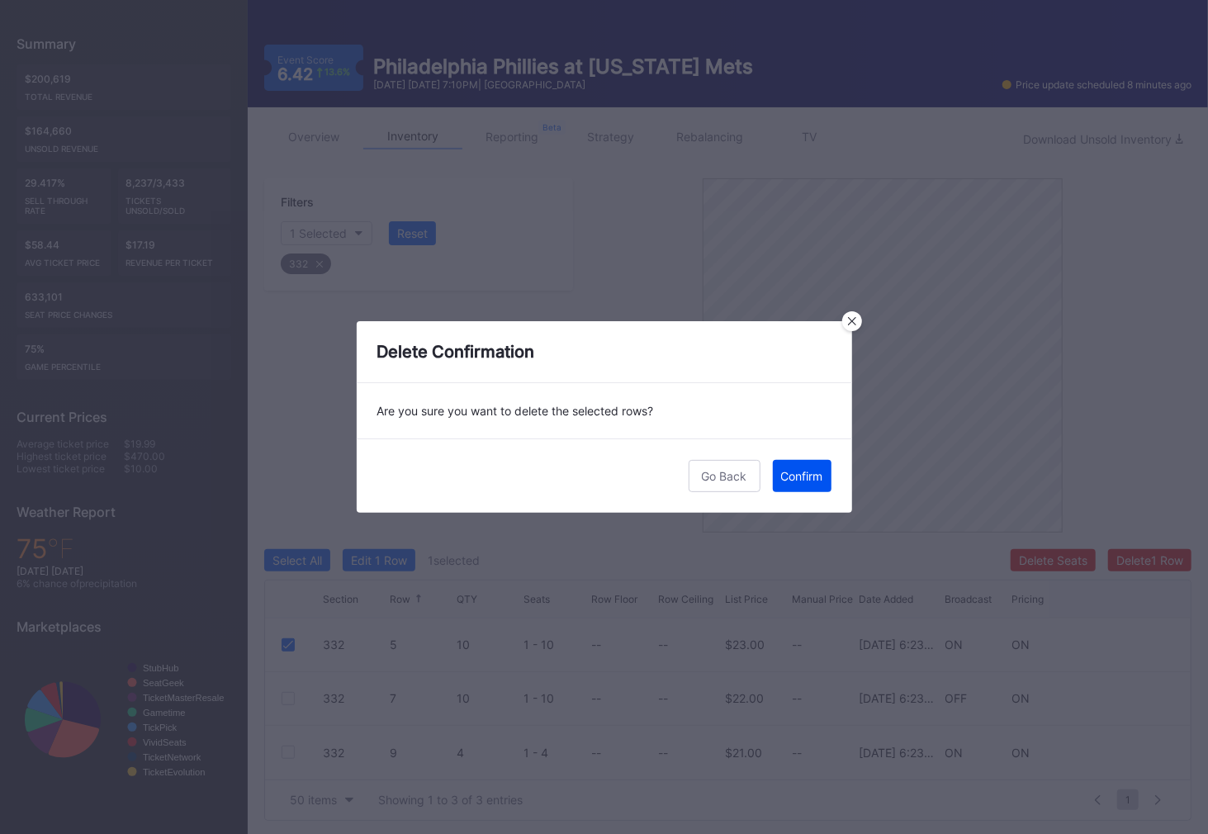
click at [777, 478] on button "Confirm" at bounding box center [802, 476] width 59 height 32
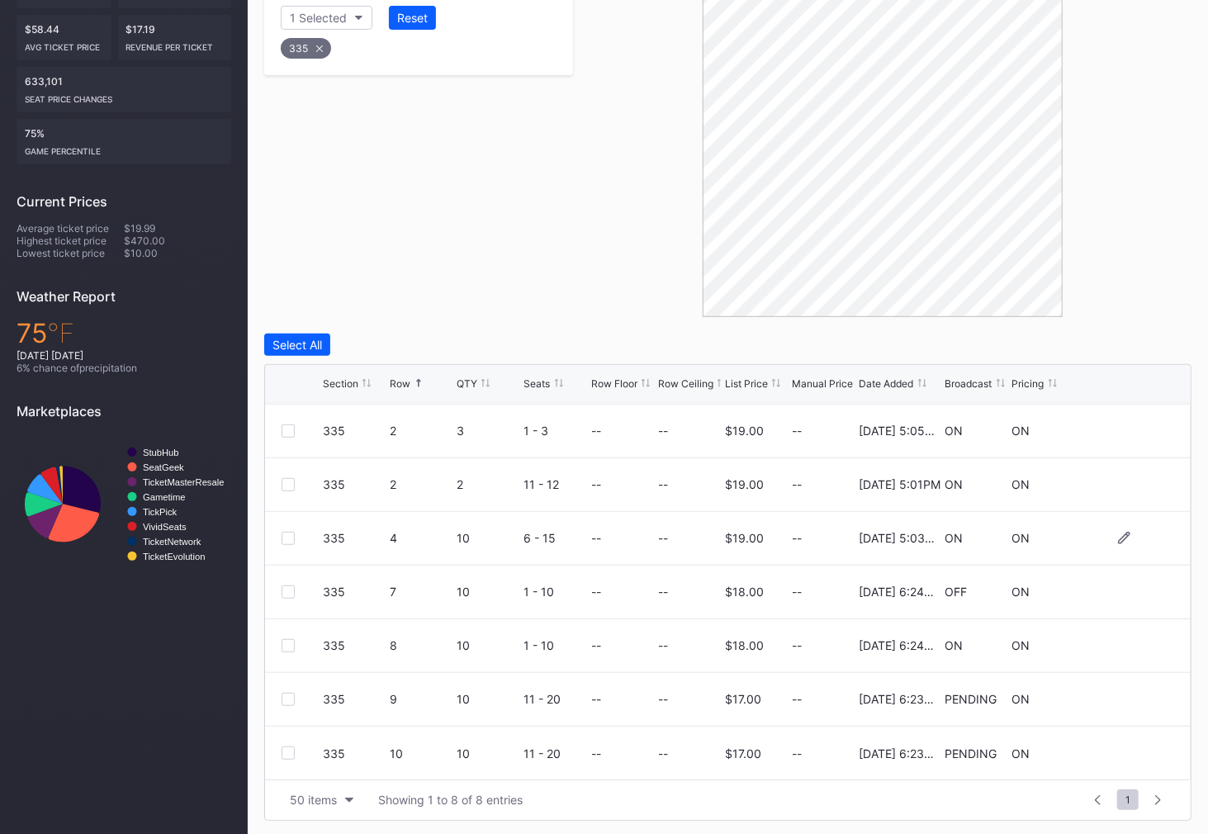
scroll to position [51, 0]
click at [285, 581] on div "335 7 10 1 - 10 -- -- $18.00 -- [DATE] 6:24PM OFF ON" at bounding box center [727, 593] width 925 height 54
click at [285, 587] on div at bounding box center [287, 592] width 13 height 13
click at [286, 696] on div at bounding box center [287, 699] width 13 height 13
click at [1116, 339] on div "Delete 2 Rows" at bounding box center [1145, 345] width 73 height 14
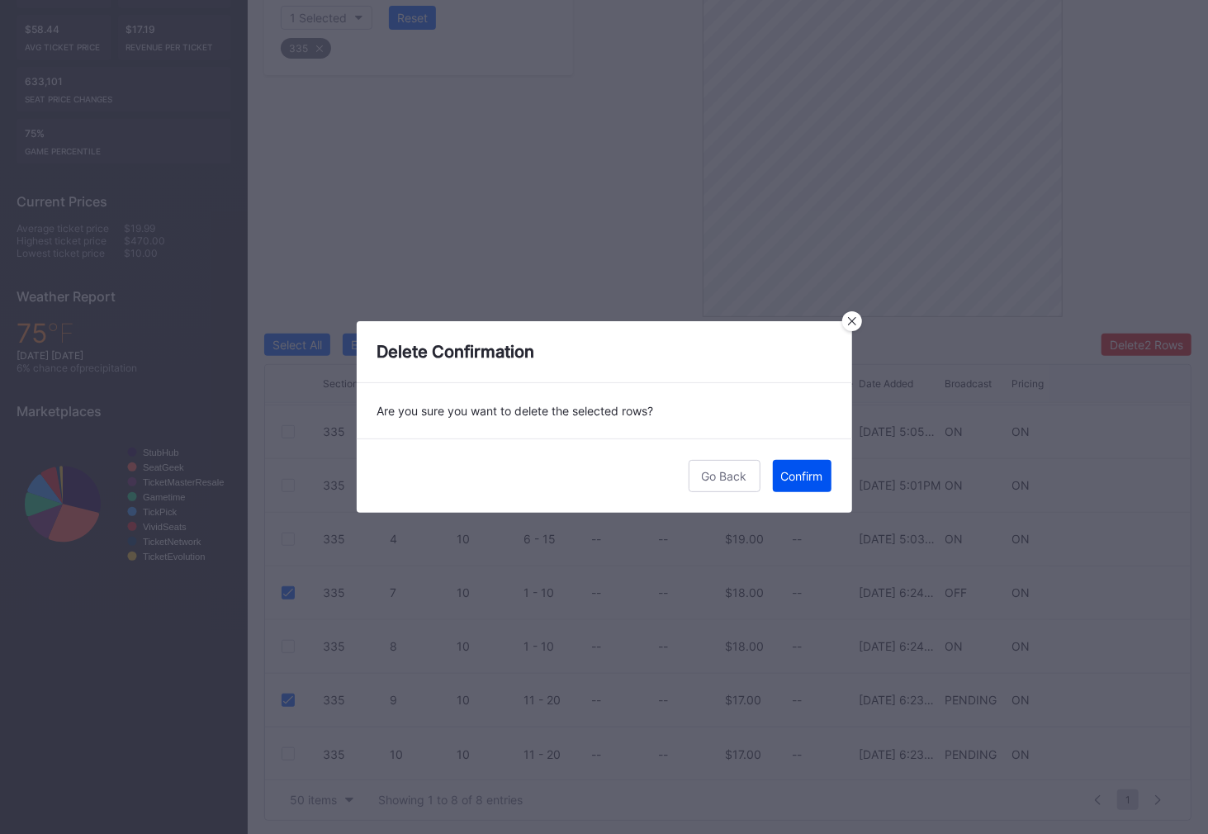
click at [809, 472] on div "Confirm" at bounding box center [802, 476] width 42 height 14
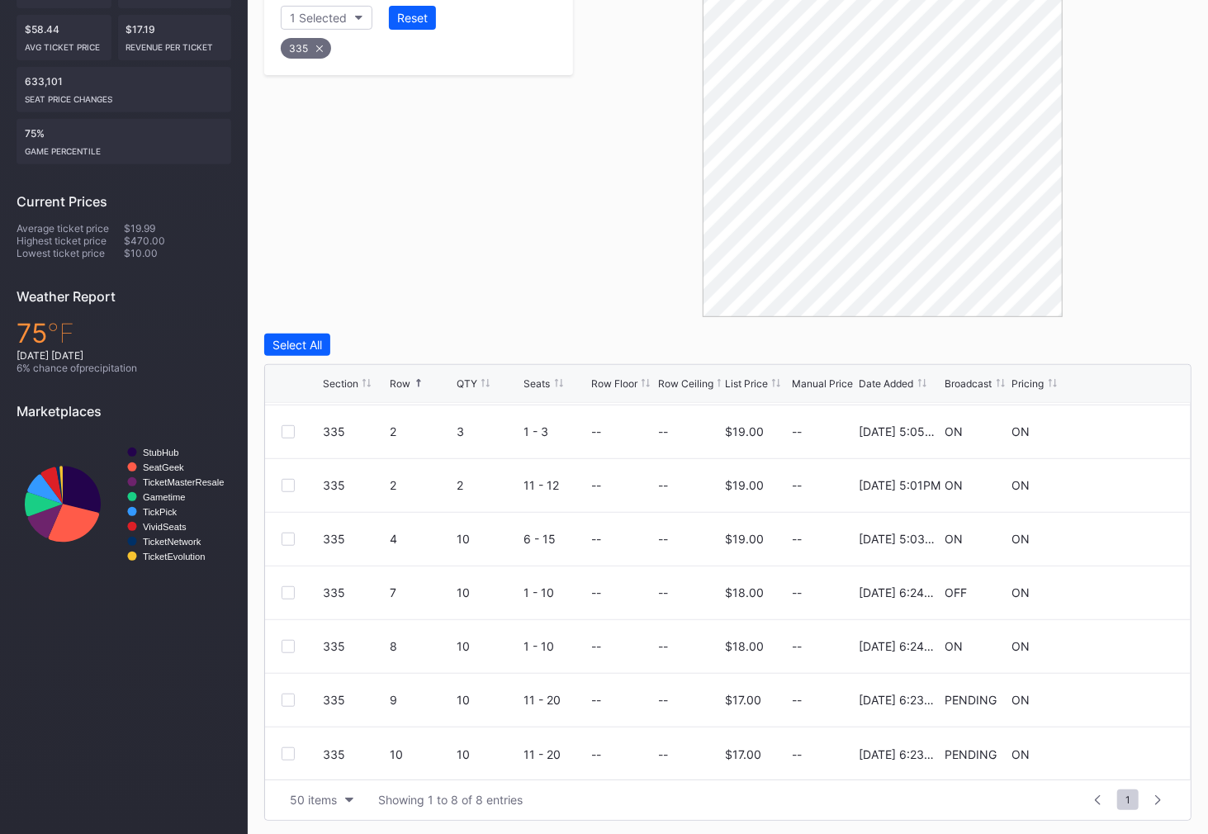
click at [318, 48] on icon at bounding box center [319, 48] width 7 height 7
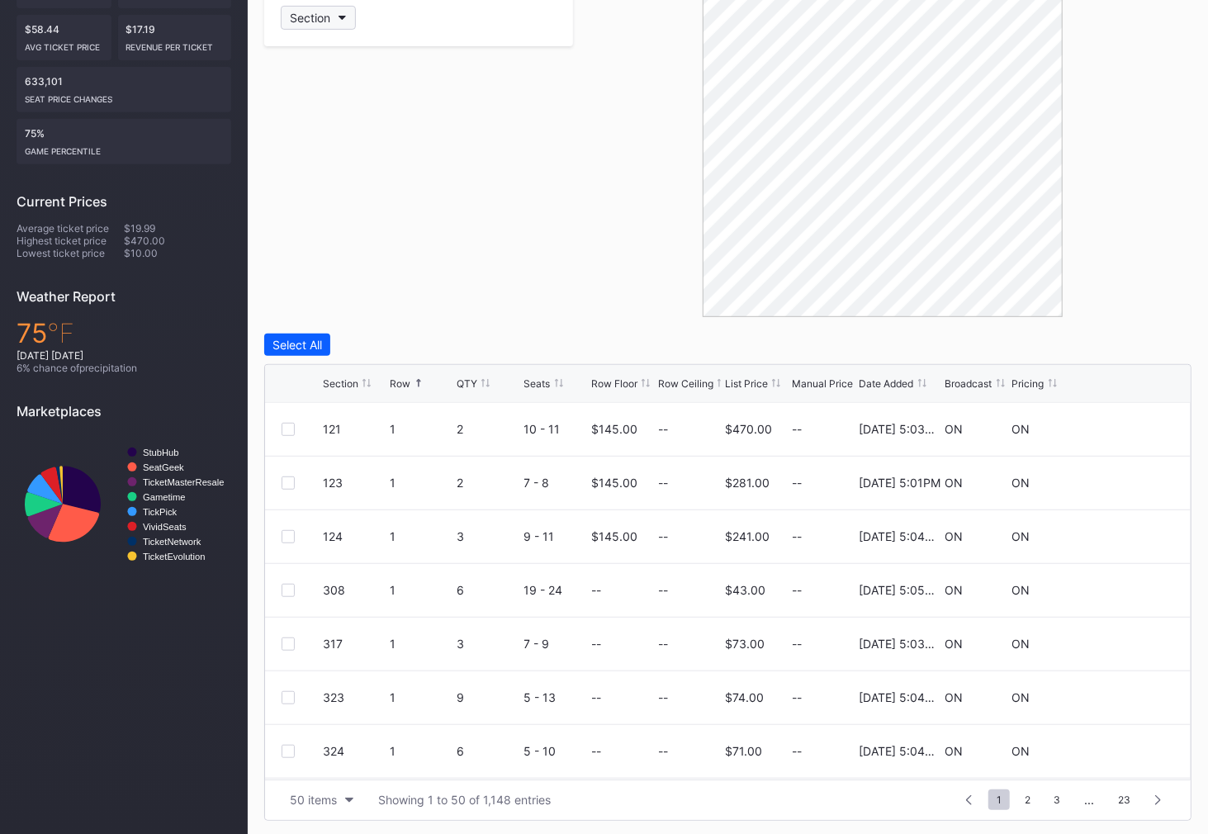
click at [321, 21] on div "Section" at bounding box center [310, 18] width 40 height 14
type input "401"
click at [324, 98] on div "401" at bounding box center [377, 108] width 192 height 31
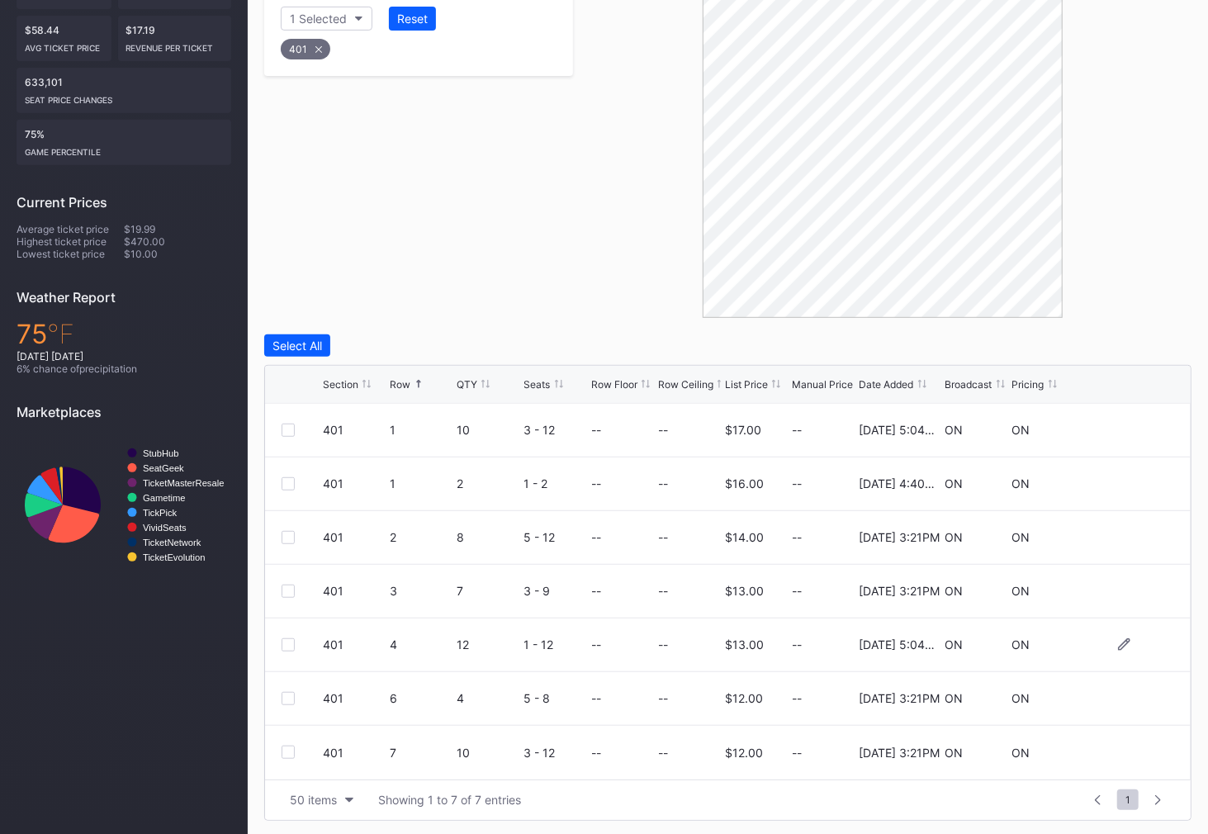
click at [286, 641] on div at bounding box center [287, 644] width 13 height 13
click at [284, 751] on div at bounding box center [287, 751] width 13 height 13
click at [1132, 329] on div "Filters 1 Selected Reset 401 Select All Edit 2 Rows 2 selected Delete 2 Rows Se…" at bounding box center [727, 392] width 927 height 857
click at [1136, 338] on div "Delete 2 Rows" at bounding box center [1145, 345] width 73 height 14
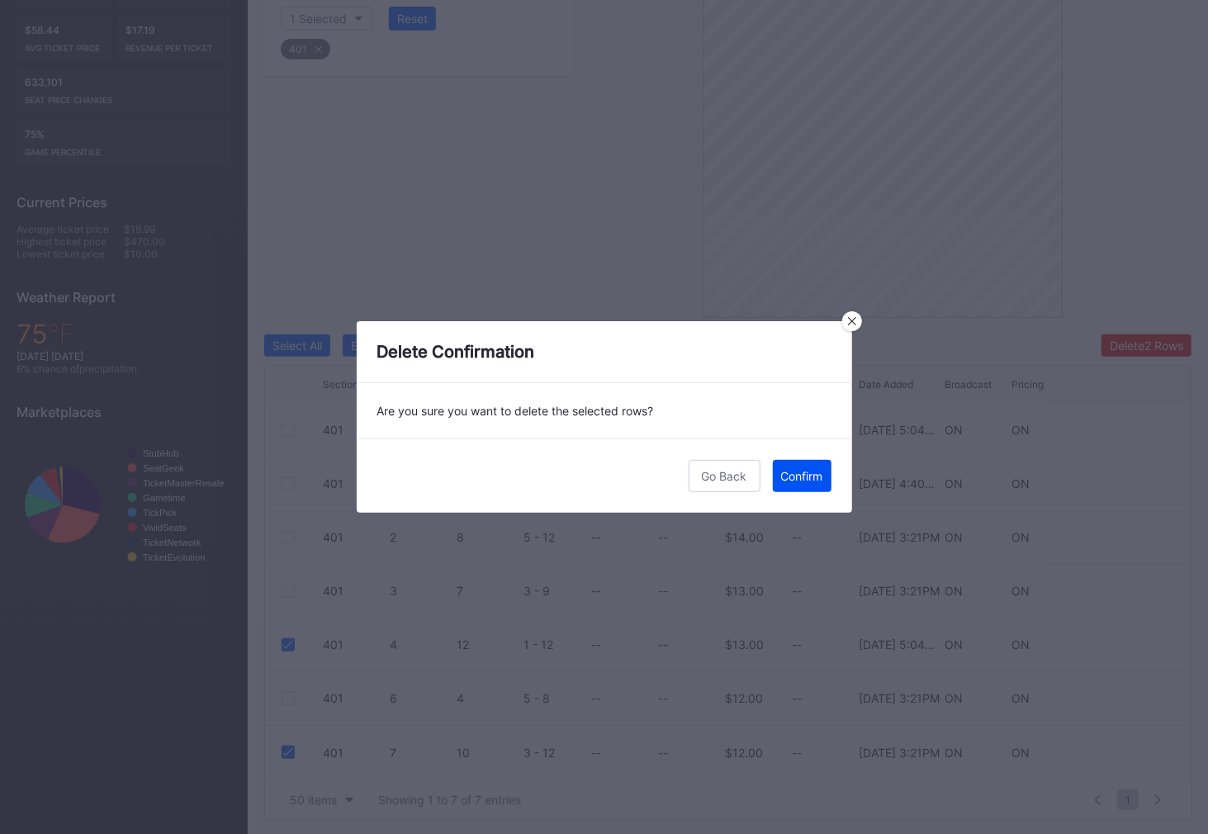
click at [818, 475] on div "Confirm" at bounding box center [802, 476] width 42 height 14
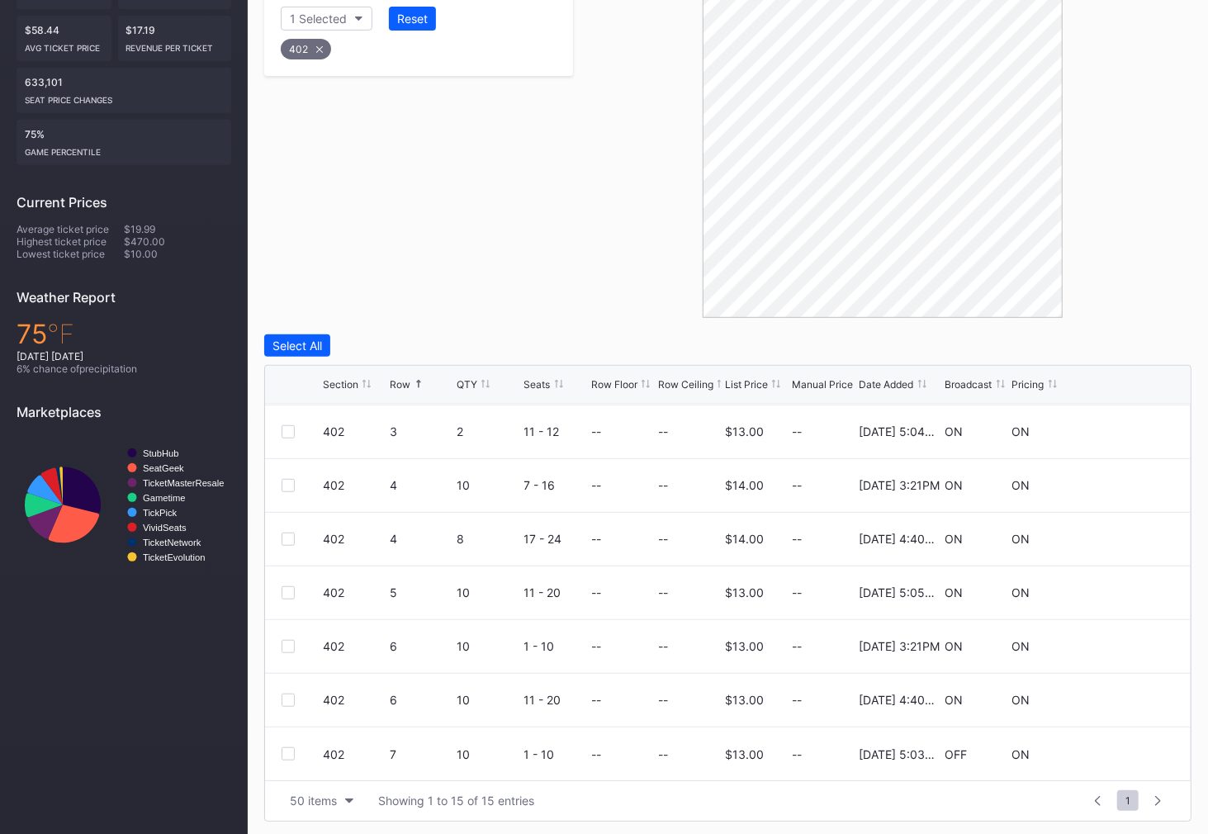
scroll to position [368, 0]
click at [287, 645] on div at bounding box center [287, 645] width 13 height 13
click at [1141, 346] on div "Delete 1 Row" at bounding box center [1149, 345] width 67 height 14
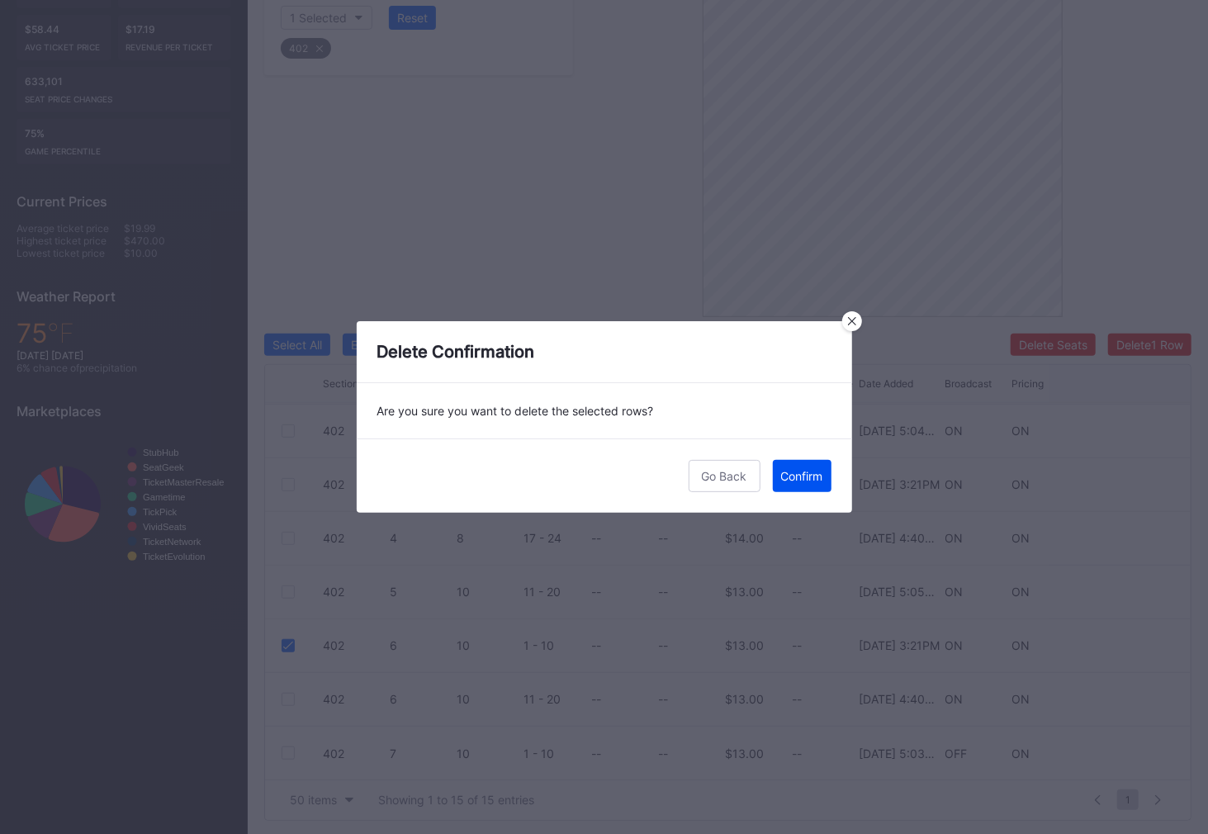
click at [814, 473] on div "Confirm" at bounding box center [802, 476] width 42 height 14
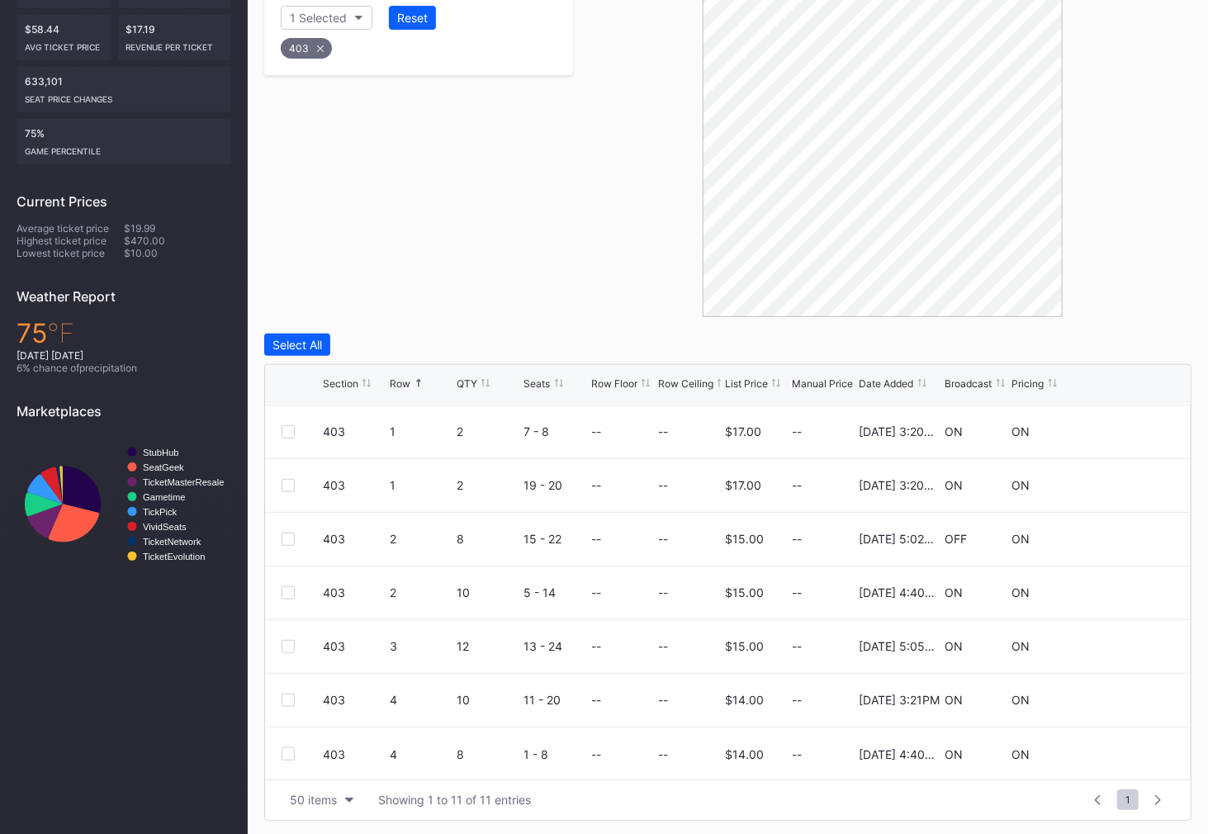
scroll to position [213, 0]
click at [286, 586] on div at bounding box center [287, 591] width 13 height 13
click at [1137, 340] on div "Delete 1 Row" at bounding box center [1149, 345] width 67 height 14
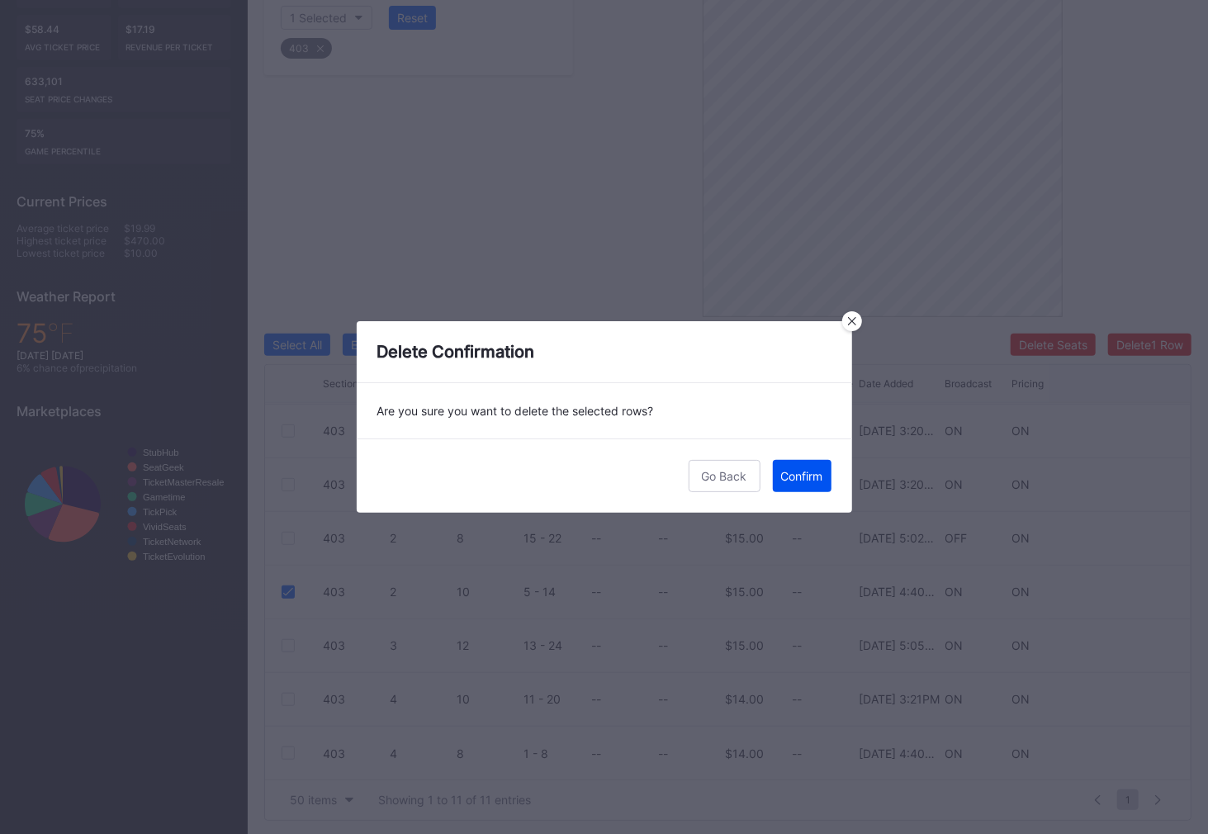
click at [810, 478] on div "Confirm" at bounding box center [802, 476] width 42 height 14
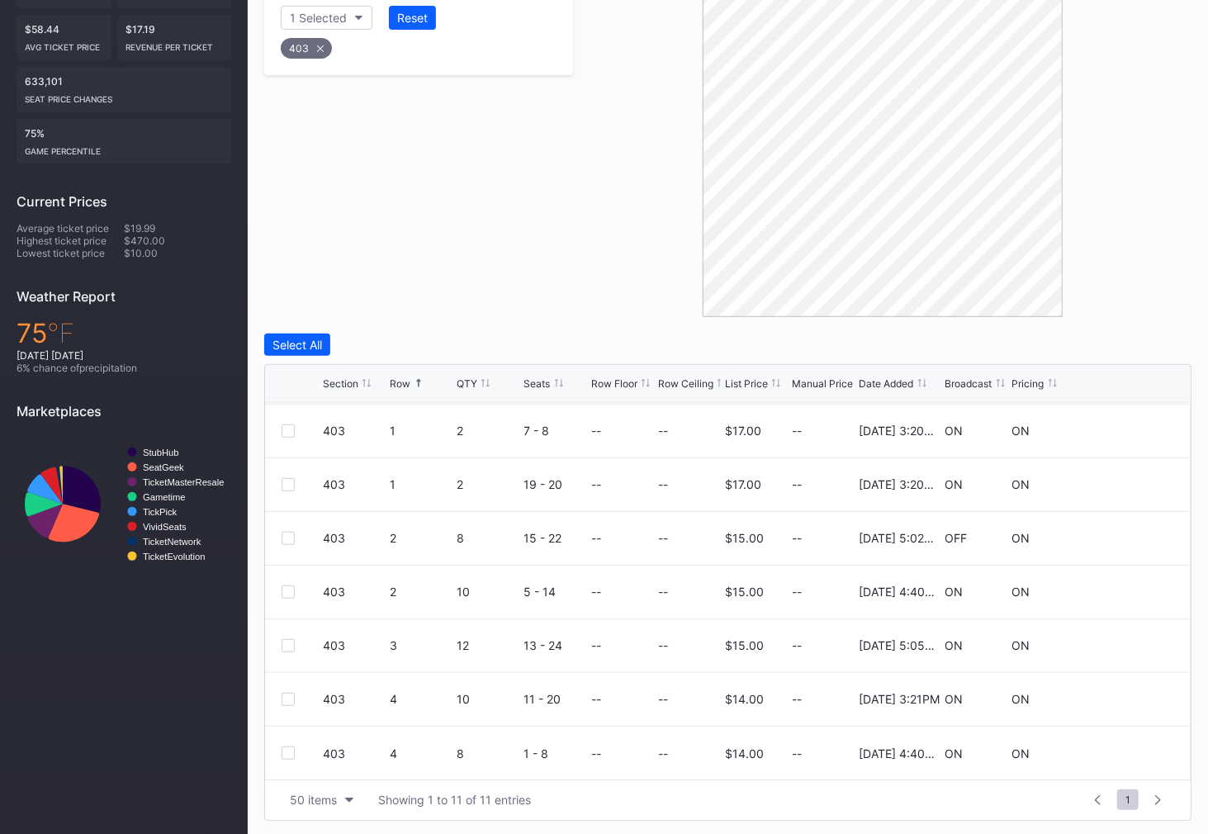
click at [313, 50] on div "403" at bounding box center [306, 48] width 51 height 21
click at [324, 21] on div "Section" at bounding box center [310, 18] width 40 height 14
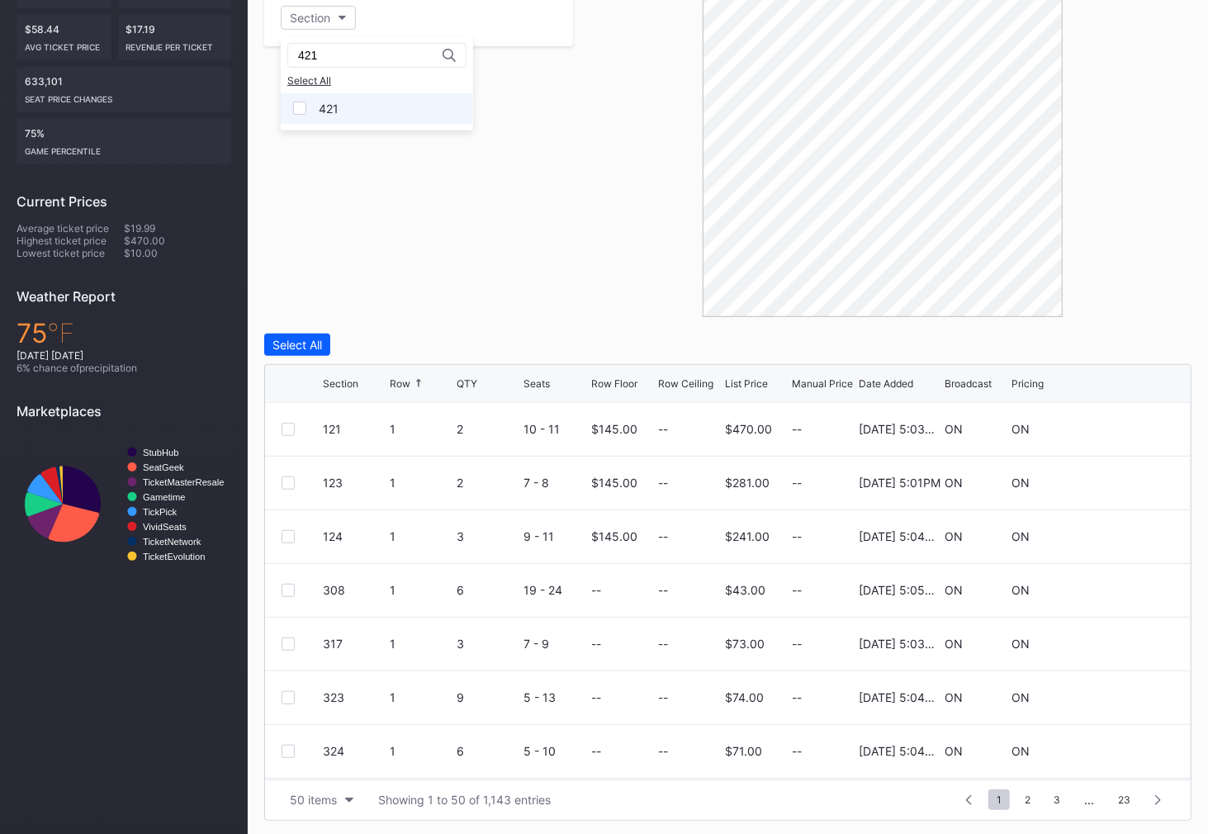
type input "421"
click at [328, 102] on div "421" at bounding box center [329, 109] width 20 height 14
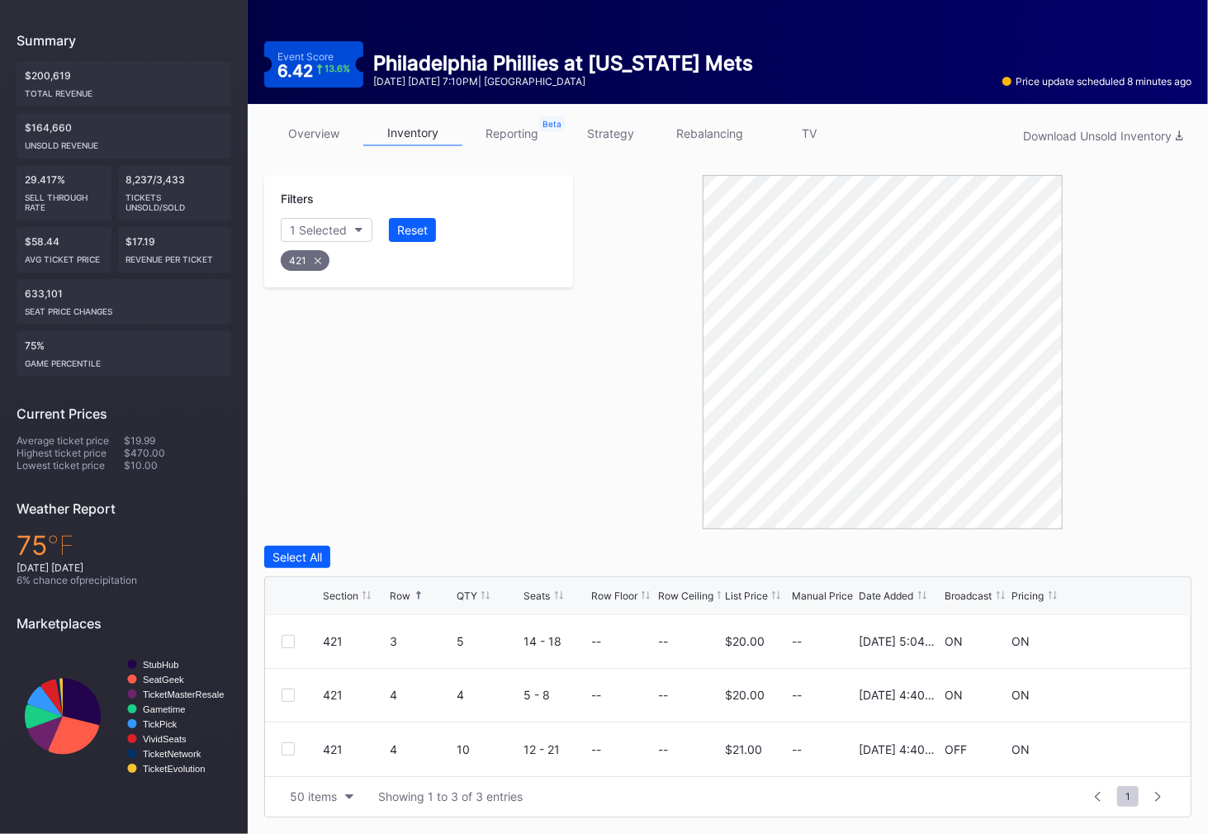
scroll to position [153, 0]
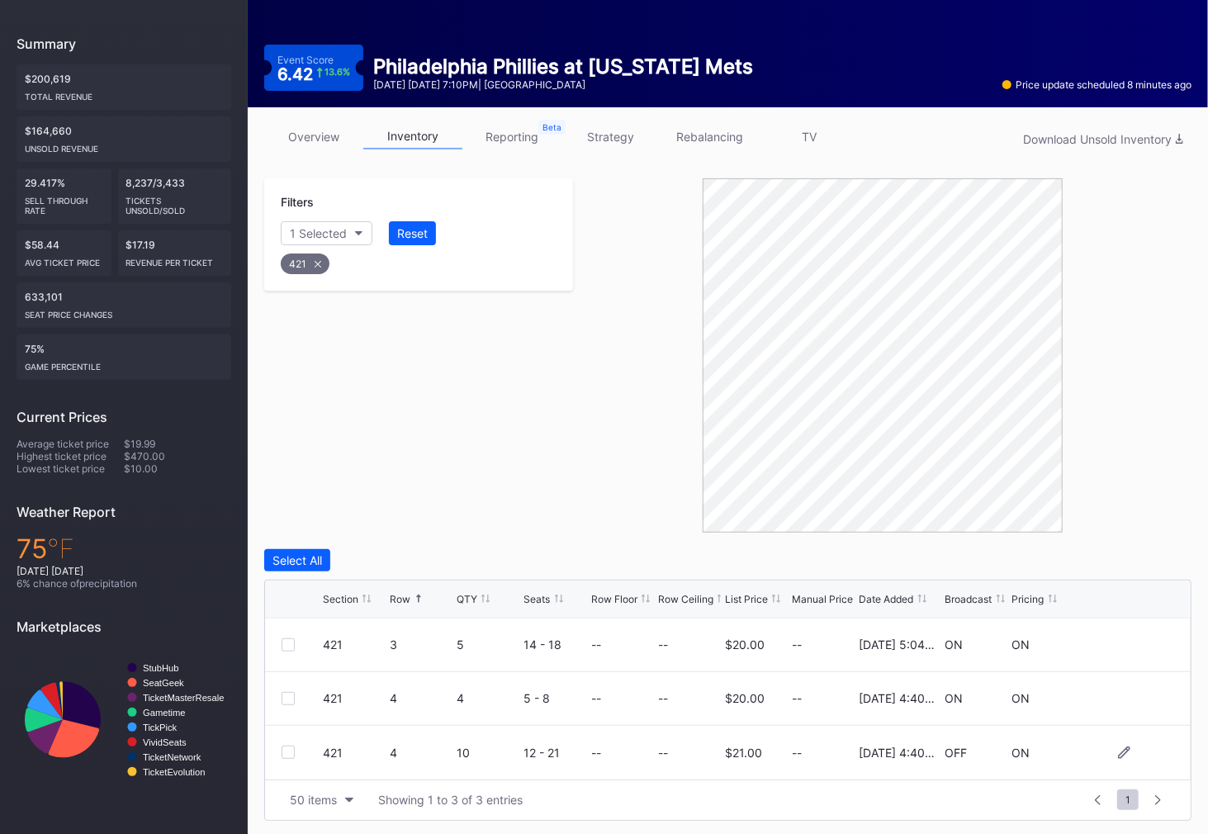
click at [286, 754] on div at bounding box center [287, 751] width 13 height 13
click at [1153, 555] on div "Delete 1 Row" at bounding box center [1149, 560] width 67 height 14
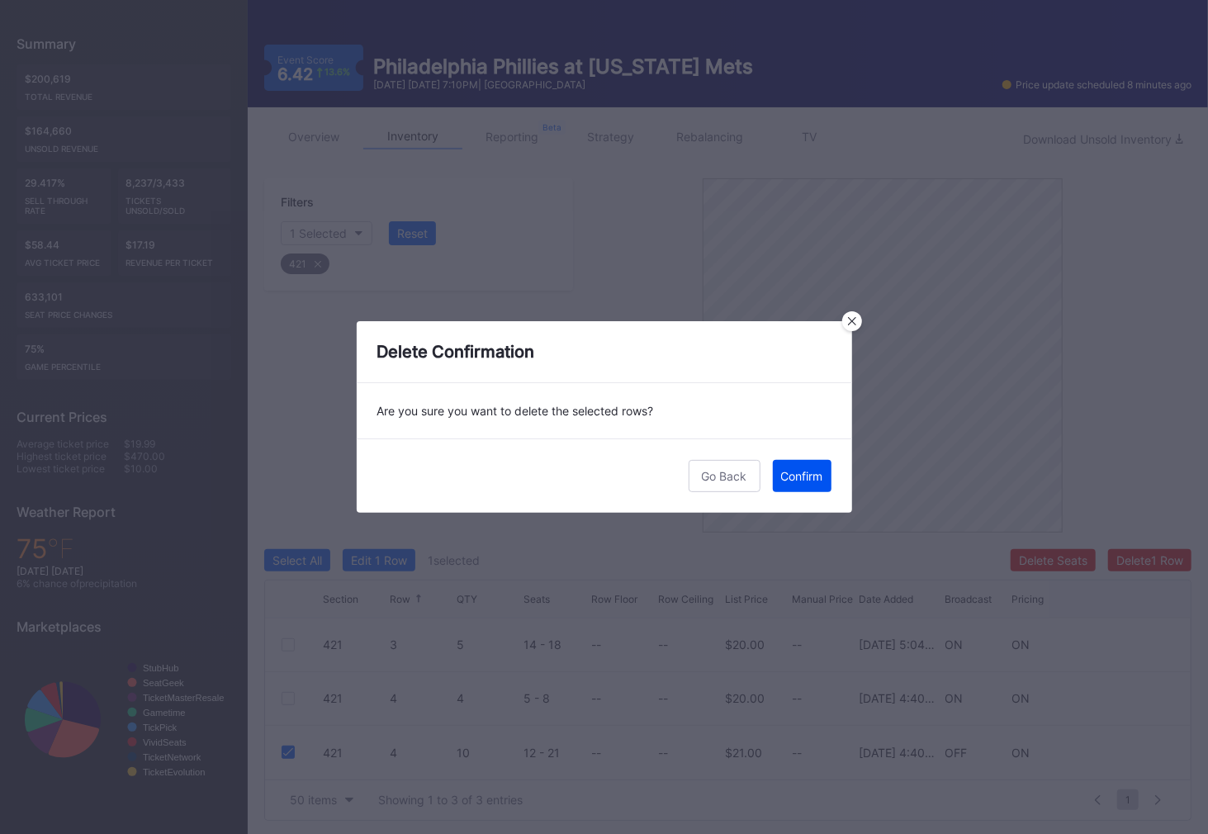
click at [806, 475] on div "Confirm" at bounding box center [802, 476] width 42 height 14
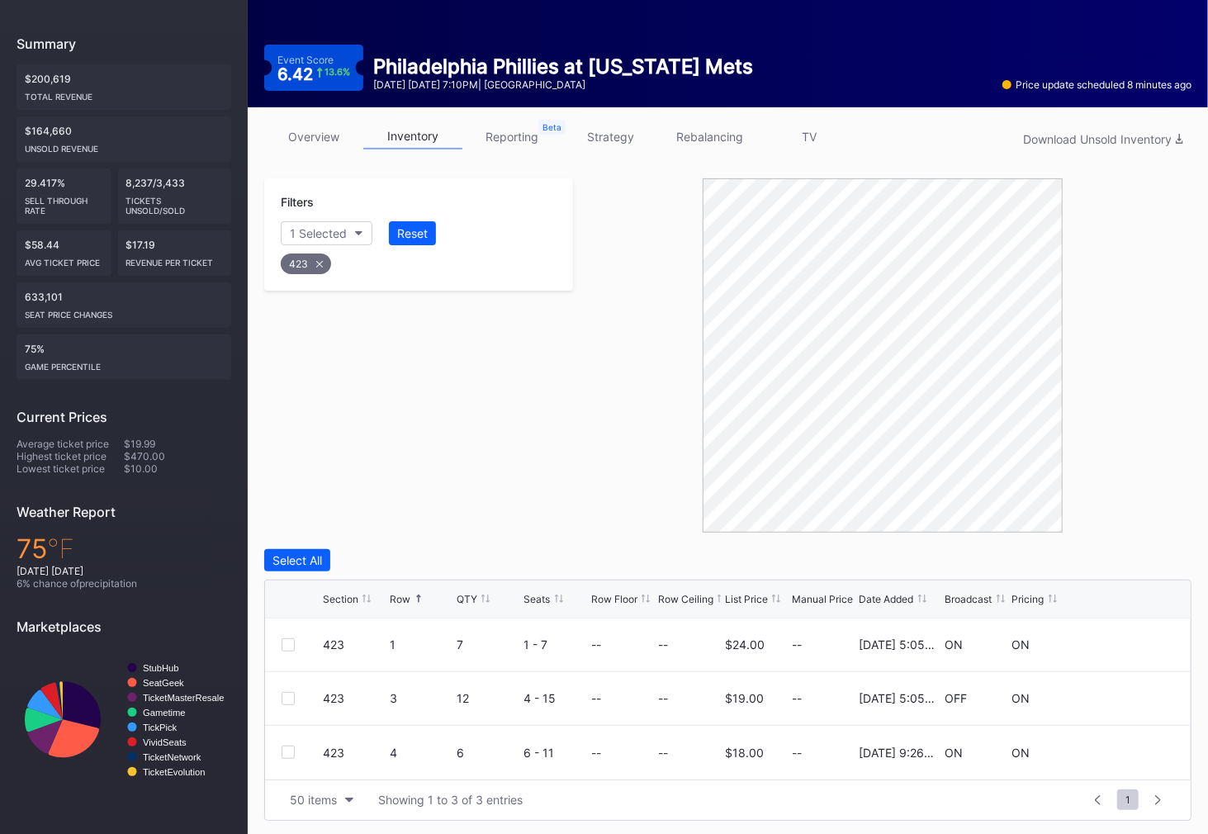
click at [504, 431] on div "Filters 1 Selected Reset 423" at bounding box center [418, 355] width 309 height 354
click at [283, 695] on div at bounding box center [287, 698] width 13 height 13
click at [544, 442] on div "Filters 1 Selected Reset 423" at bounding box center [418, 355] width 309 height 354
click at [1145, 561] on div "Delete 1 Row" at bounding box center [1149, 560] width 67 height 14
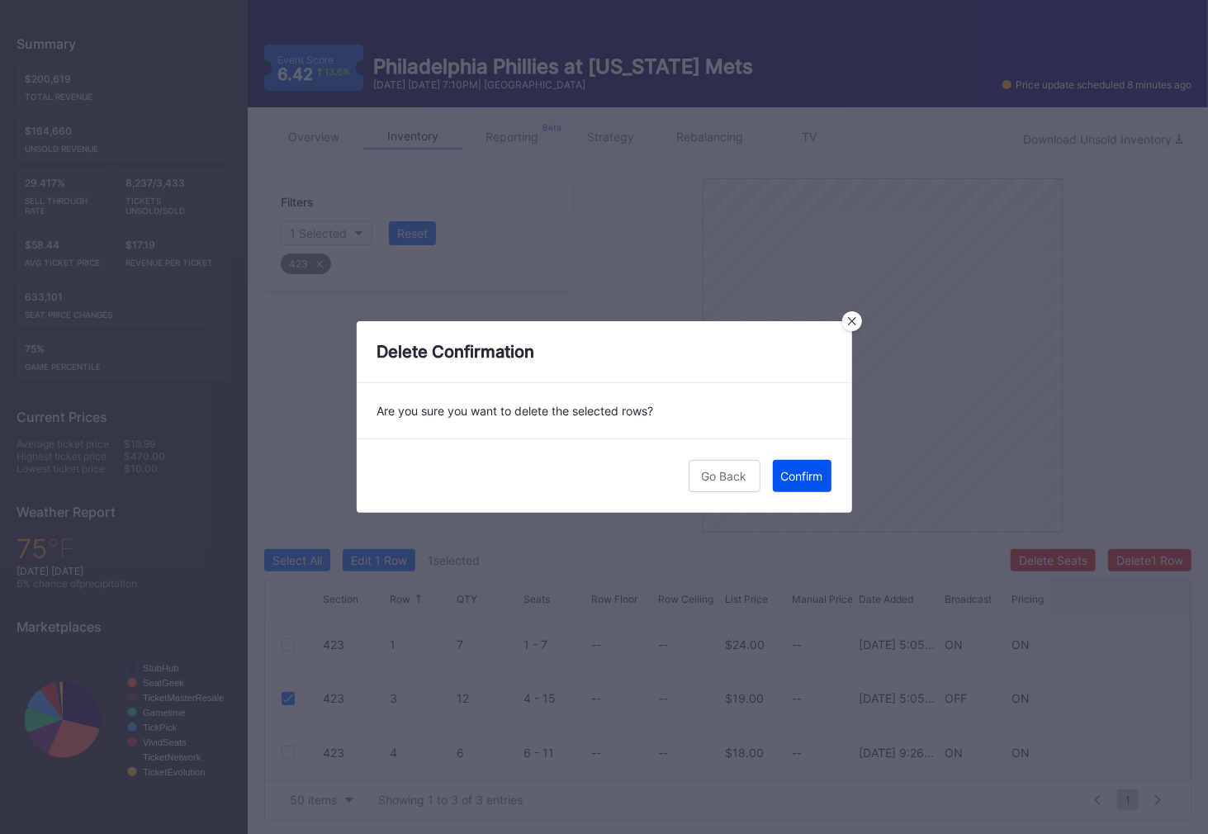
click at [796, 470] on div "Confirm" at bounding box center [802, 476] width 42 height 14
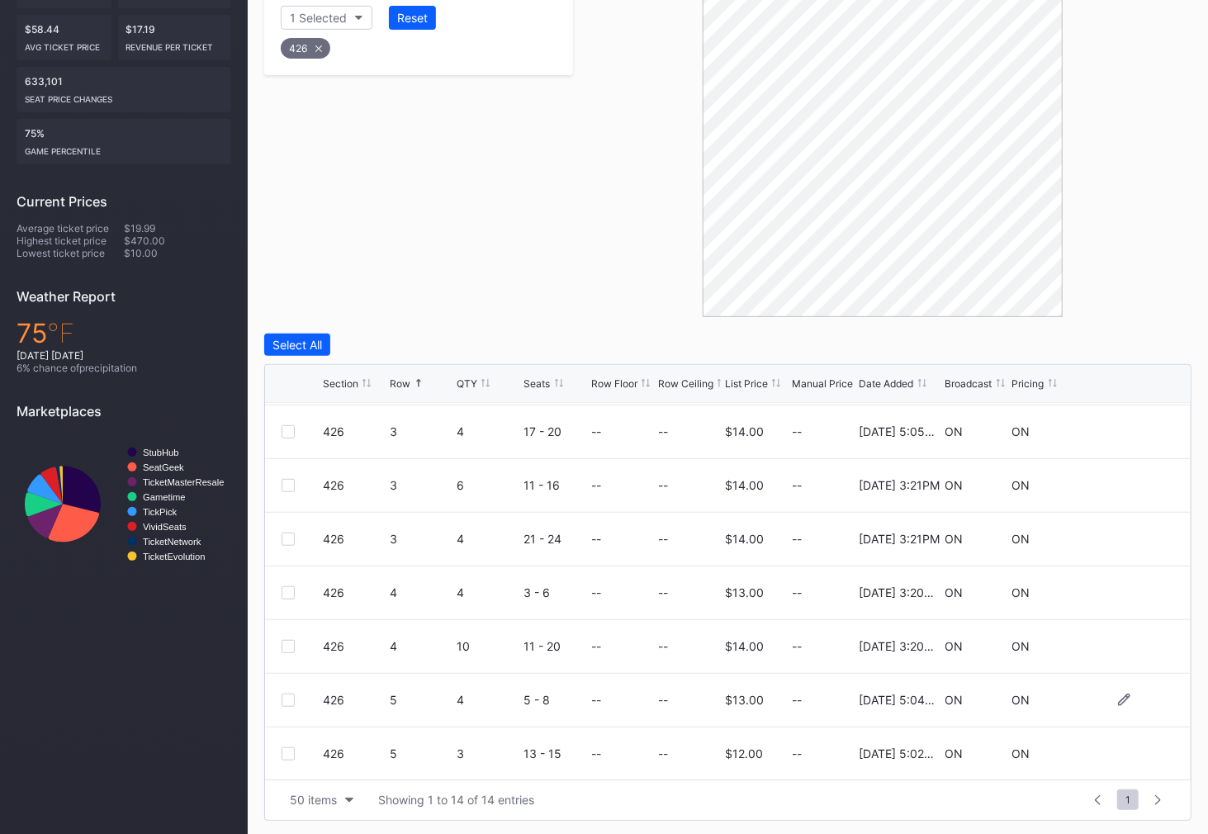
scroll to position [163, 0]
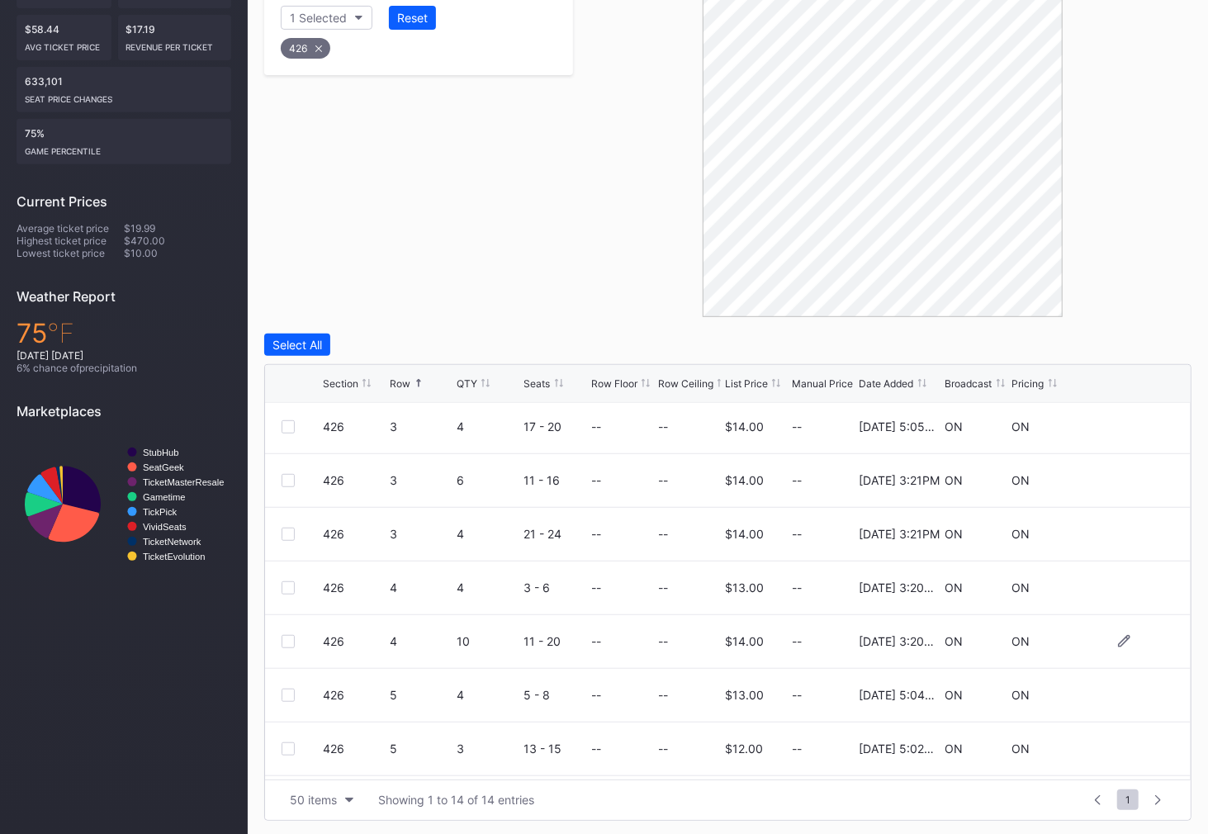
click at [290, 635] on div at bounding box center [287, 641] width 13 height 13
click at [1140, 345] on div "Delete 1 Row" at bounding box center [1149, 345] width 67 height 14
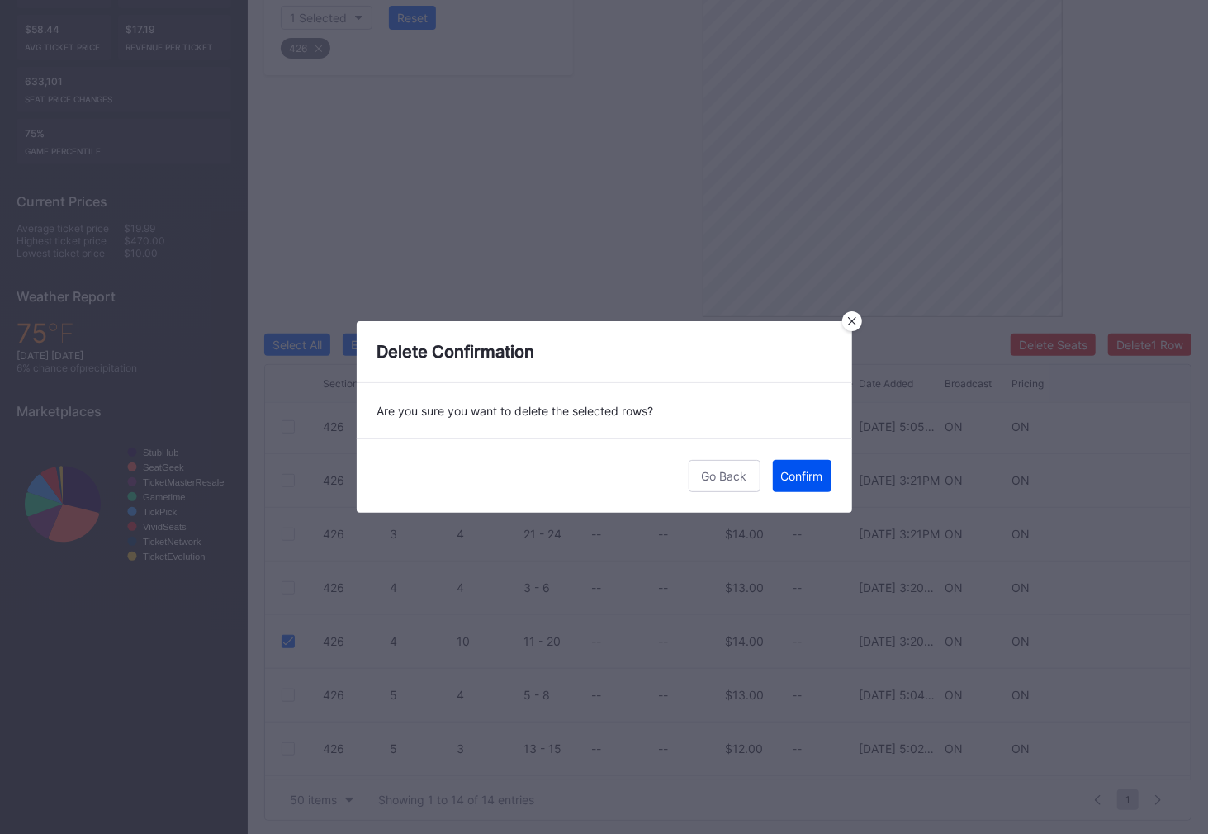
click at [787, 474] on div "Confirm" at bounding box center [802, 476] width 42 height 14
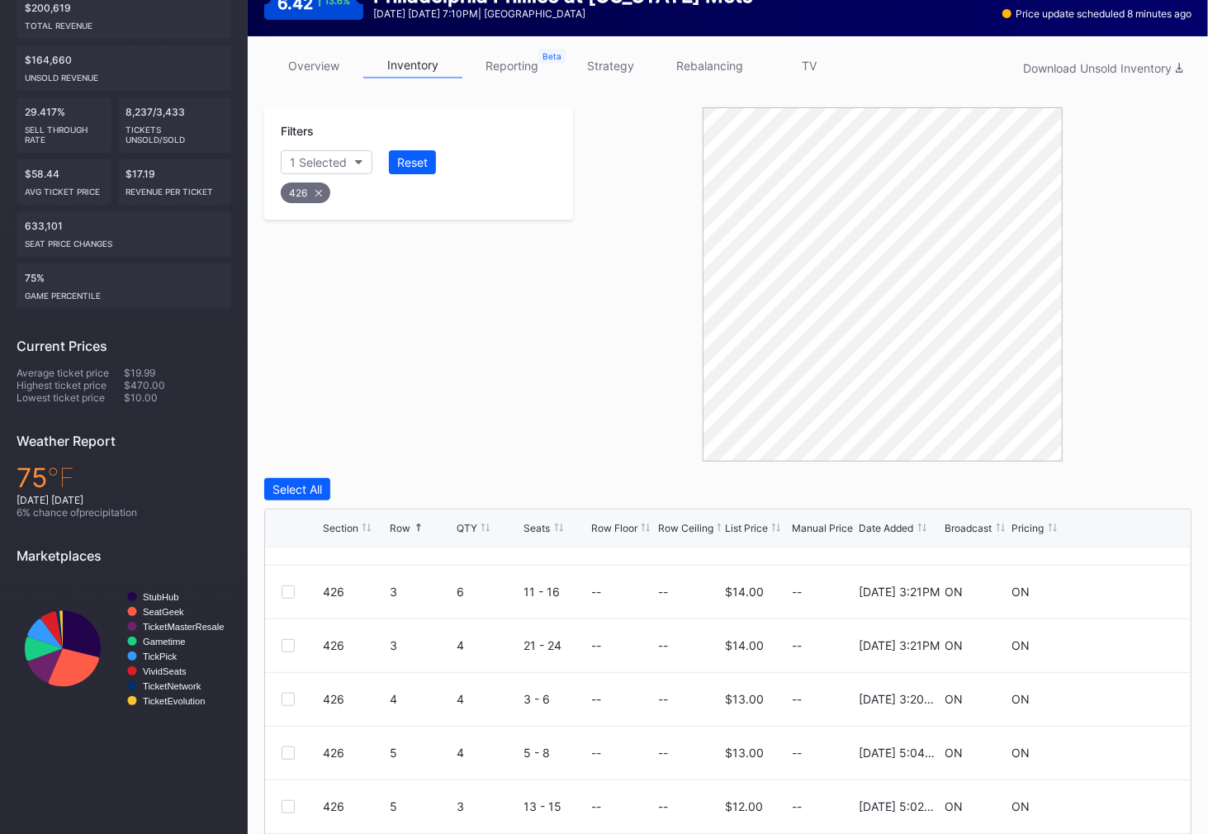
scroll to position [0, 0]
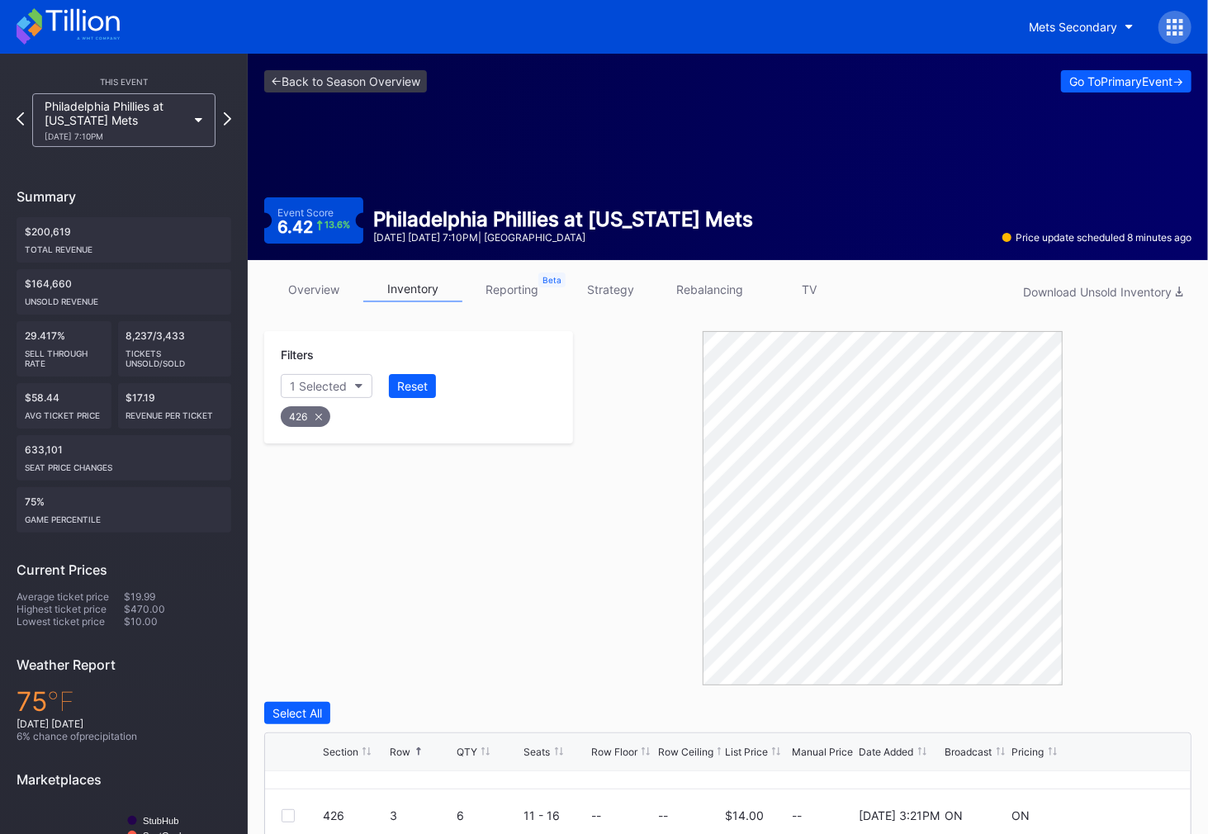
click at [1179, 29] on icon at bounding box center [1174, 27] width 17 height 17
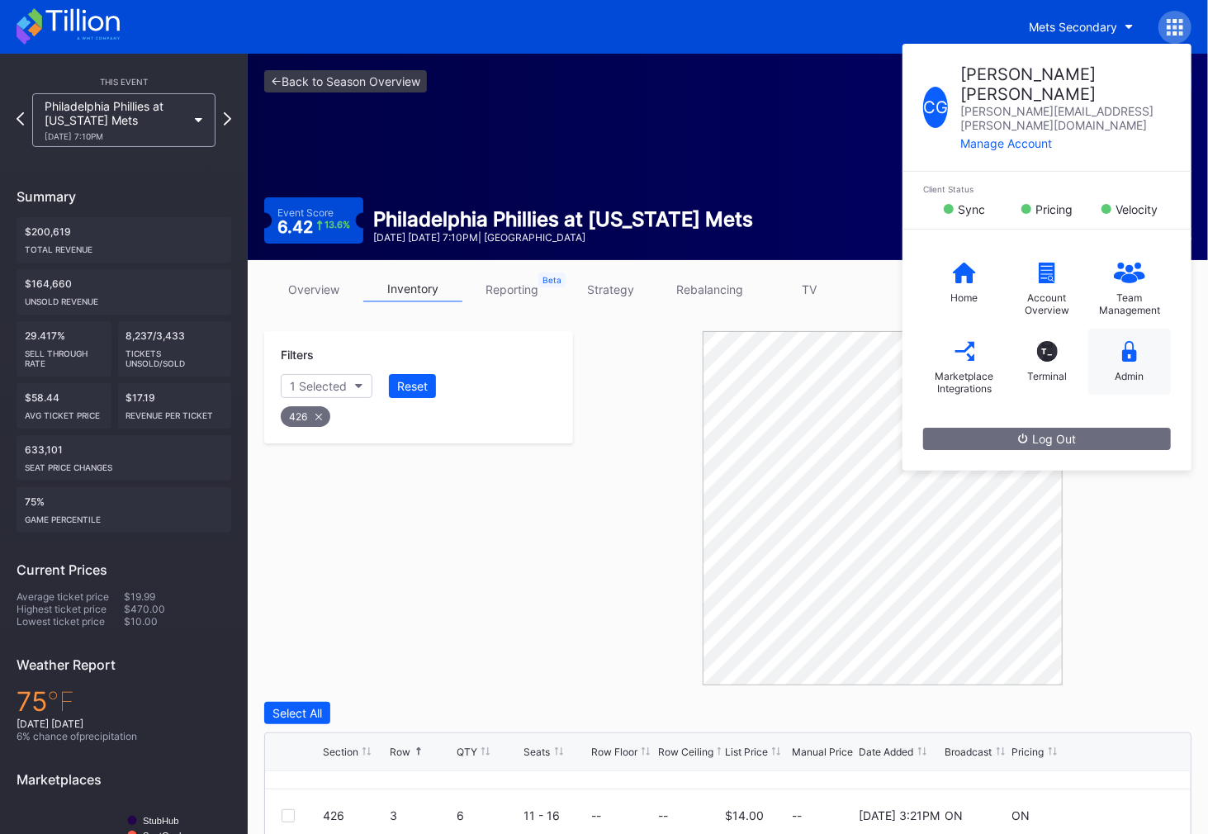
click at [1119, 328] on div "Admin" at bounding box center [1129, 361] width 83 height 66
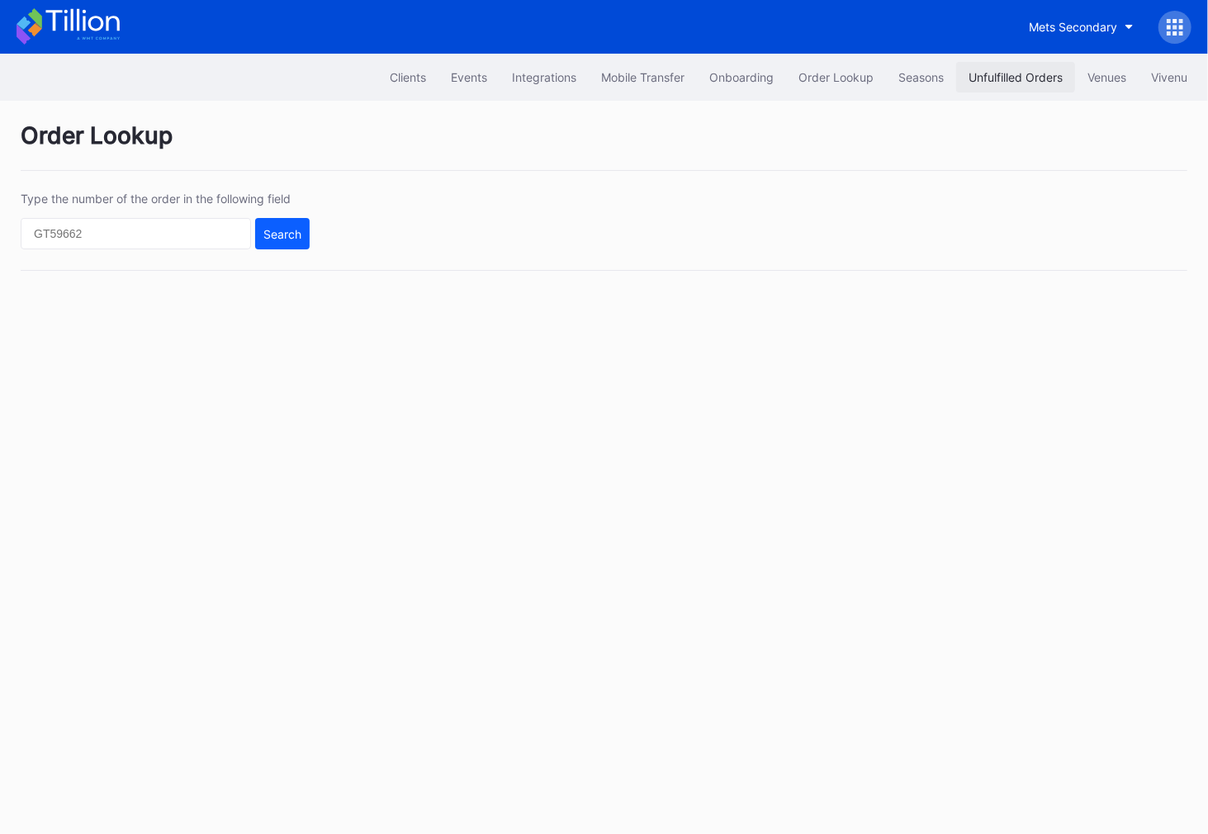
click at [985, 70] on div "Unfulfilled Orders" at bounding box center [1015, 77] width 94 height 14
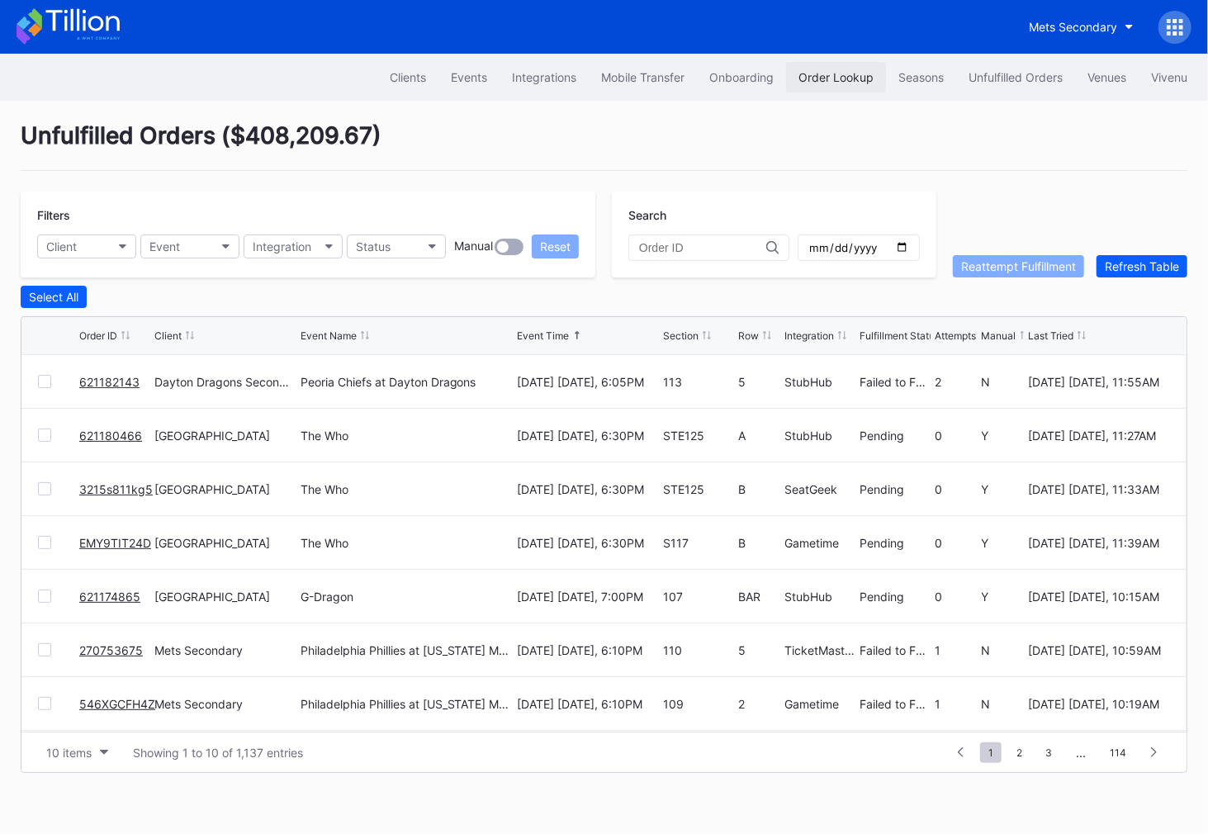
click at [837, 80] on div "Order Lookup" at bounding box center [835, 77] width 75 height 14
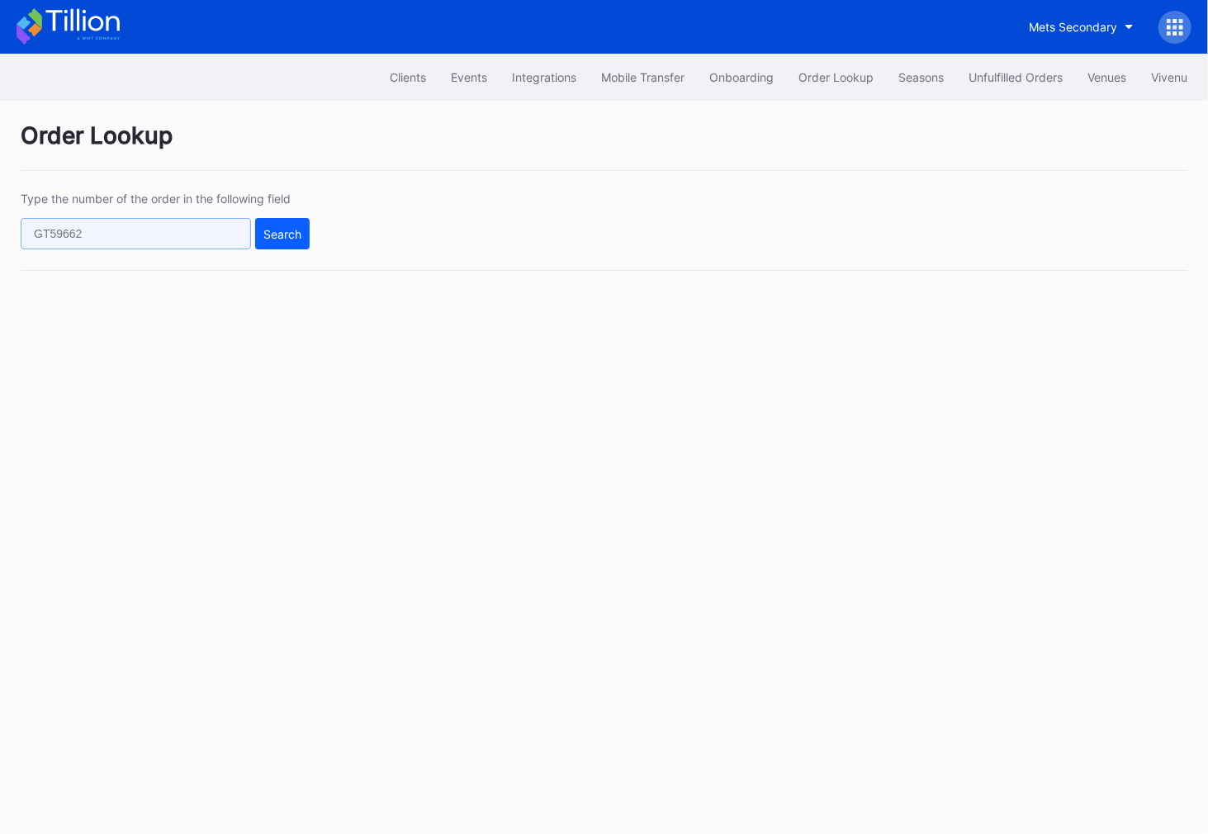
click at [124, 228] on input "text" at bounding box center [136, 233] width 230 height 31
click at [163, 213] on div "Type the number of the order in the following field 559 Search" at bounding box center [165, 220] width 289 height 58
click at [163, 218] on input "559" at bounding box center [136, 233] width 230 height 31
click at [150, 234] on input "559" at bounding box center [136, 233] width 230 height 31
type input "559634478"
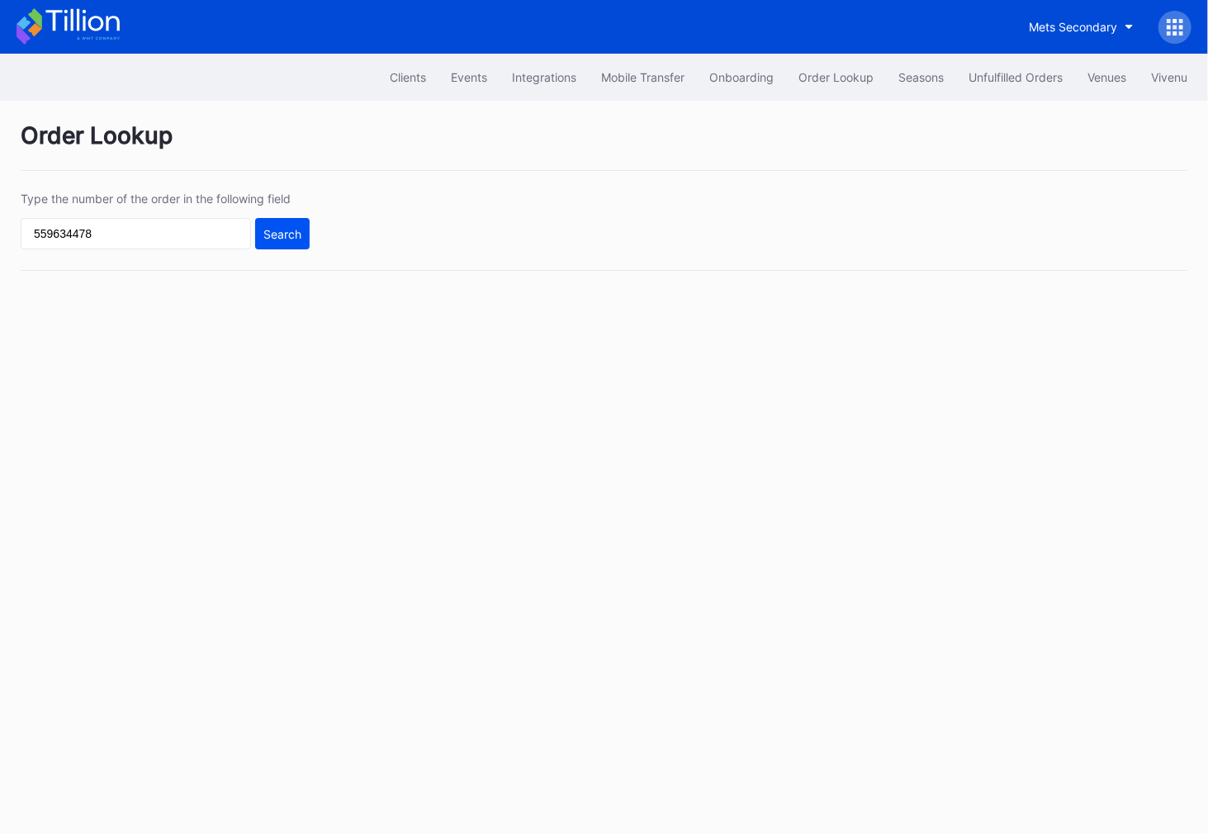
click at [269, 235] on div "Search" at bounding box center [282, 234] width 38 height 14
click at [168, 232] on input "559634478" at bounding box center [136, 233] width 230 height 31
